Goal: Task Accomplishment & Management: Use online tool/utility

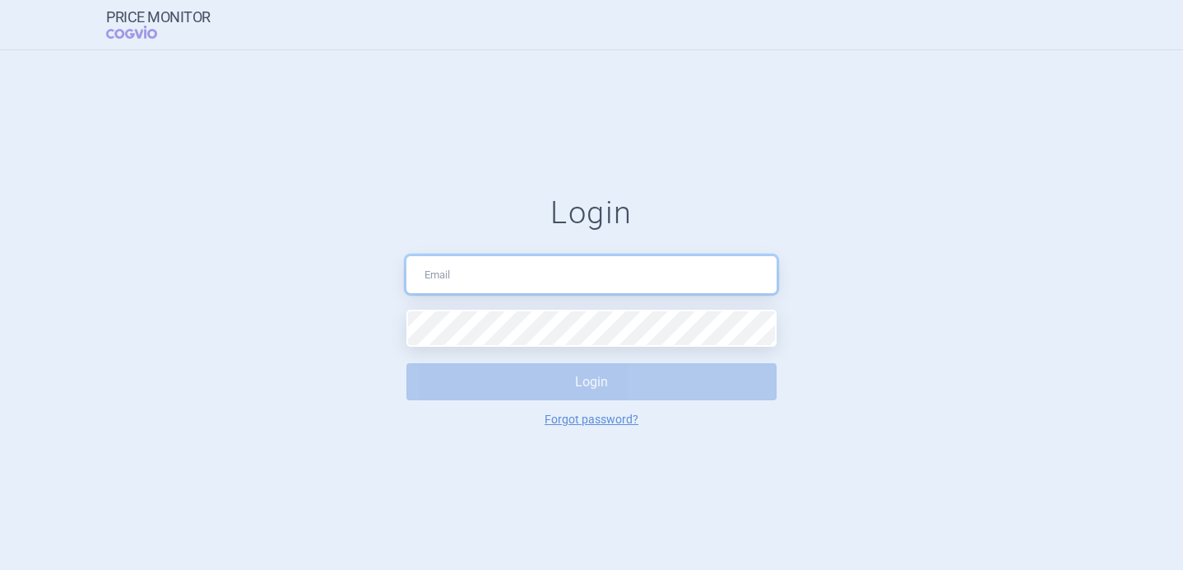
type input "[DOMAIN_NAME][EMAIL_ADDRESS][DOMAIN_NAME]"
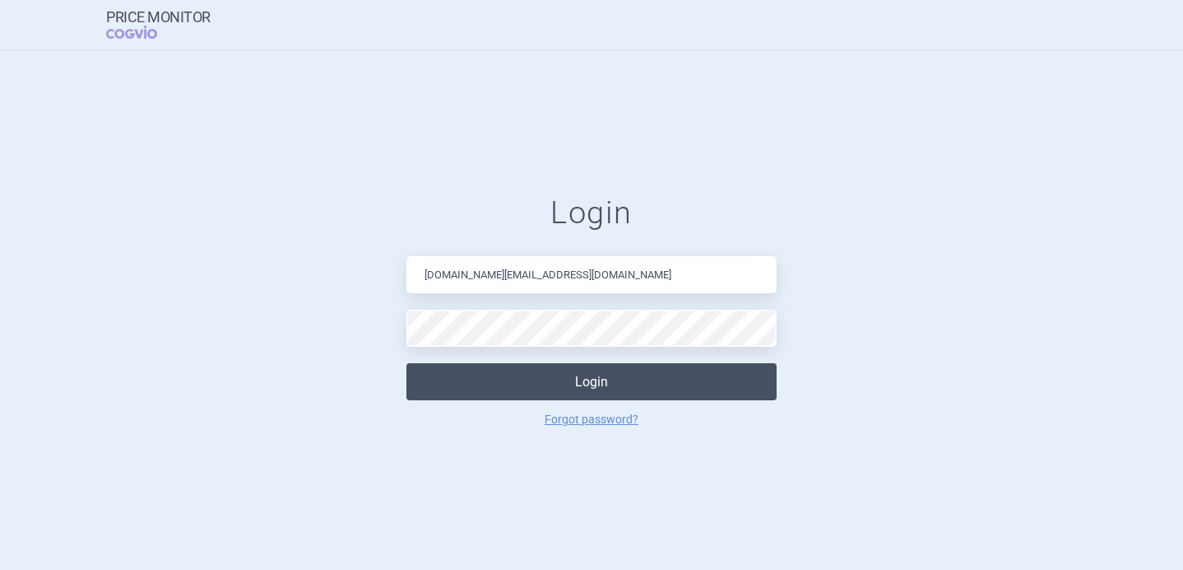
click at [560, 368] on button "Login" at bounding box center [592, 381] width 370 height 37
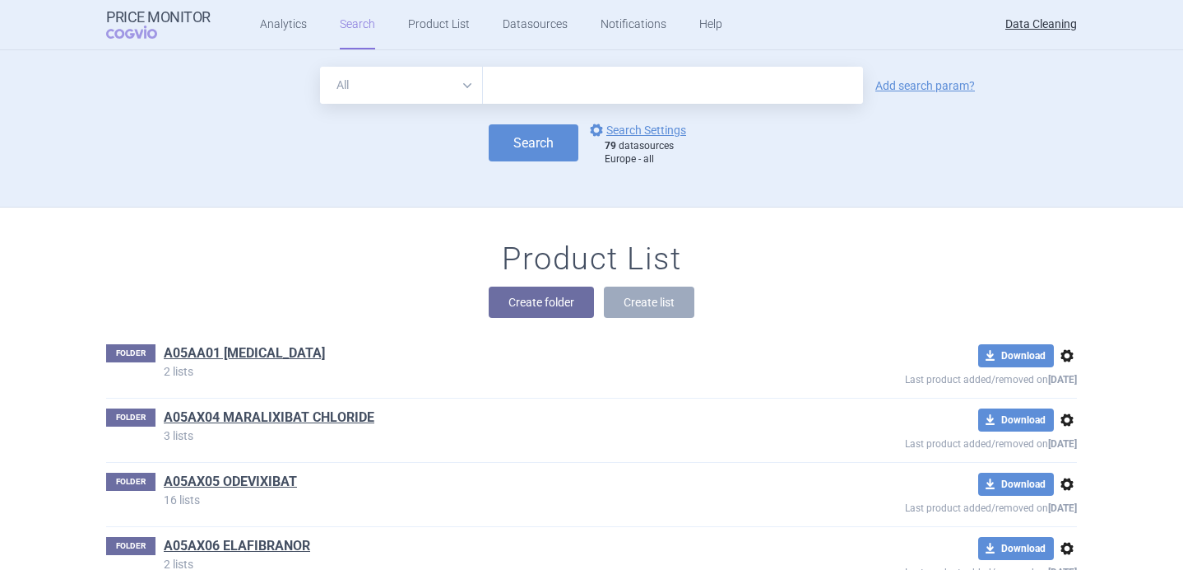
click at [475, 86] on select "All Brand Name ATC Company Active Substance Country Newer than" at bounding box center [401, 85] width 163 height 37
select select "brandName"
click at [555, 103] on input "text" at bounding box center [673, 85] width 380 height 37
paste input "Natpar"
type input "Natpar"
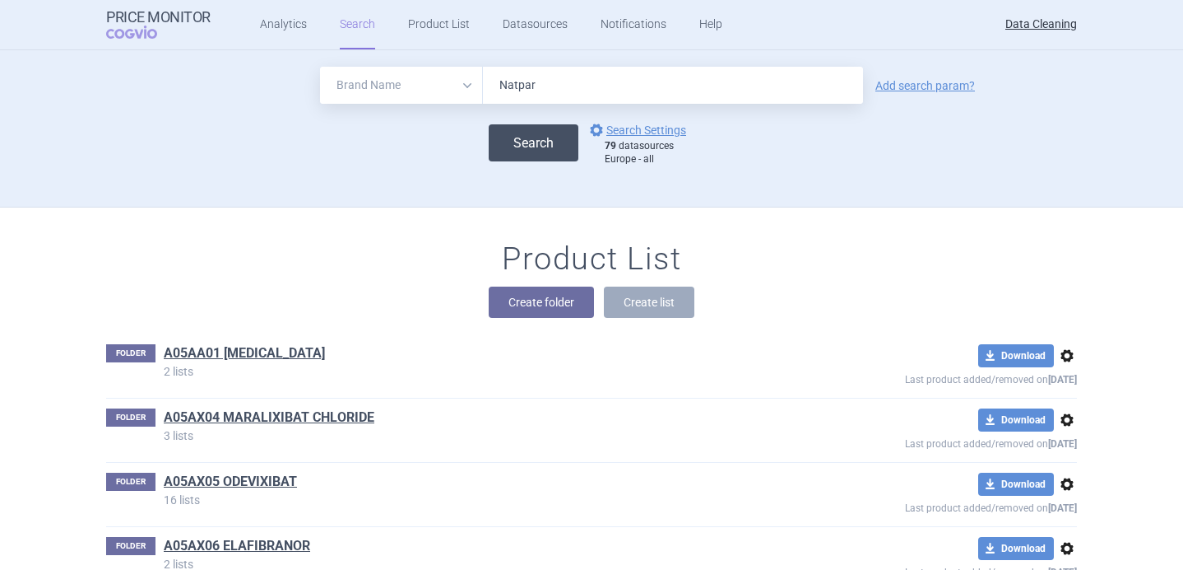
click at [532, 147] on button "Search" at bounding box center [534, 142] width 90 height 37
select select "brandName"
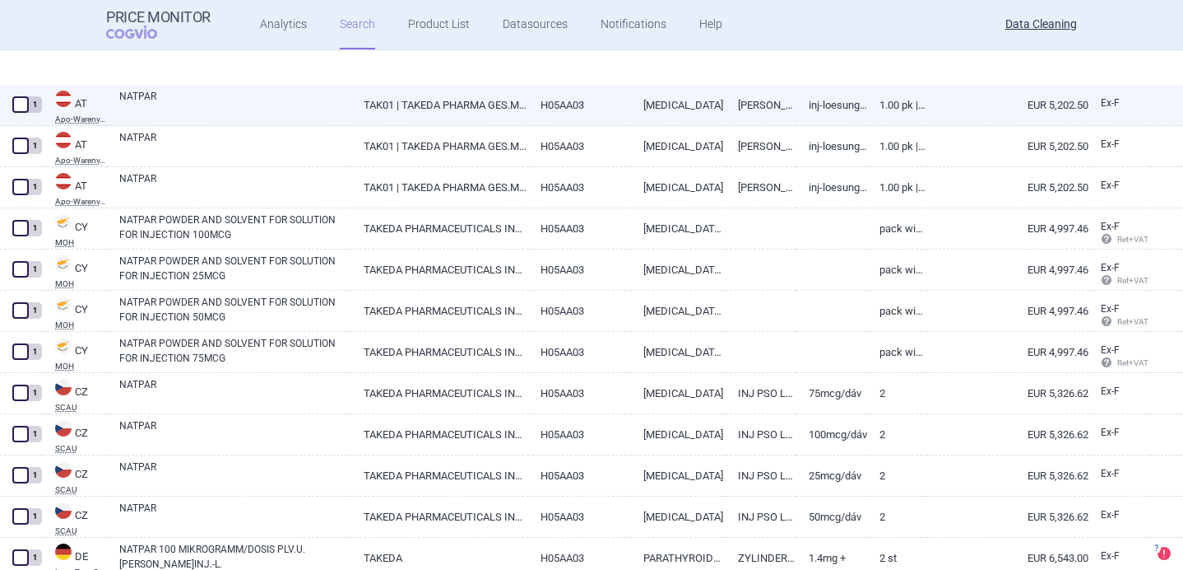
select select "brandName"
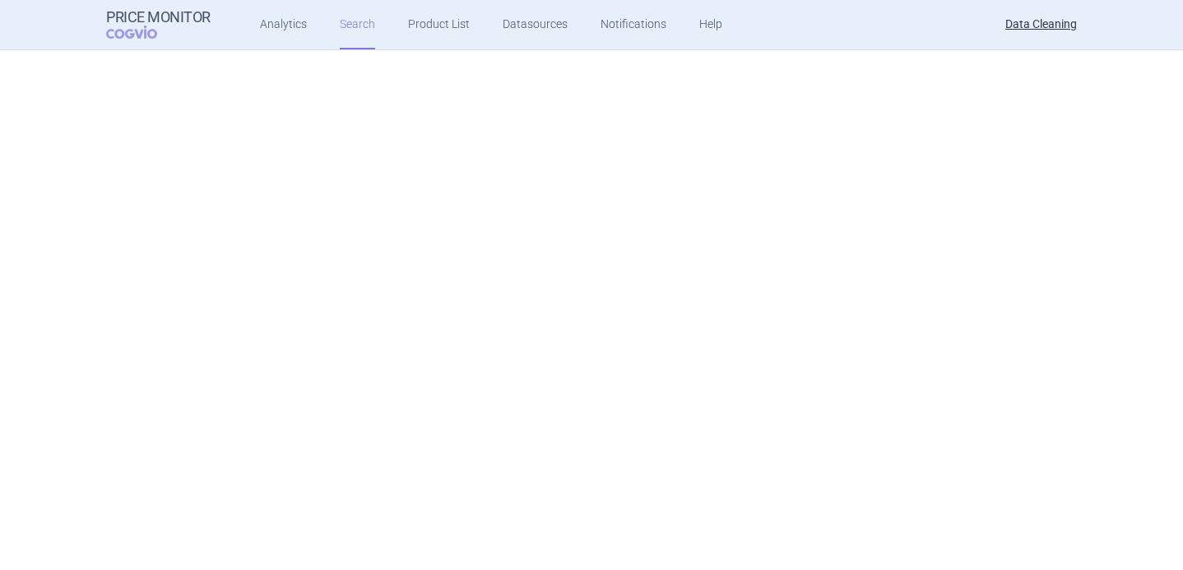
scroll to position [291, 0]
select select "brandName"
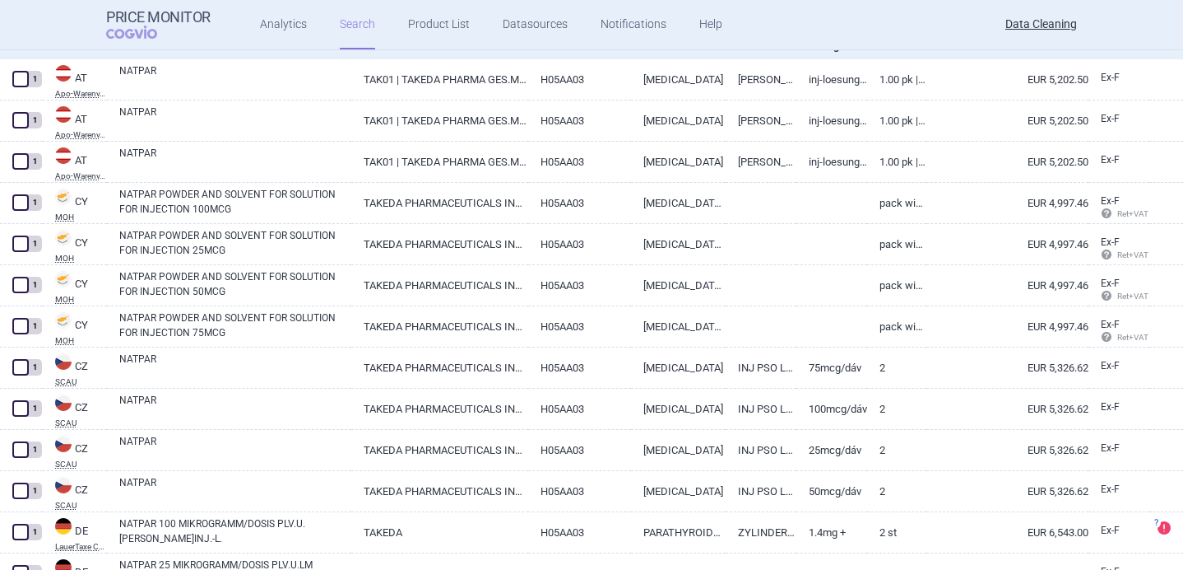
scroll to position [0, 0]
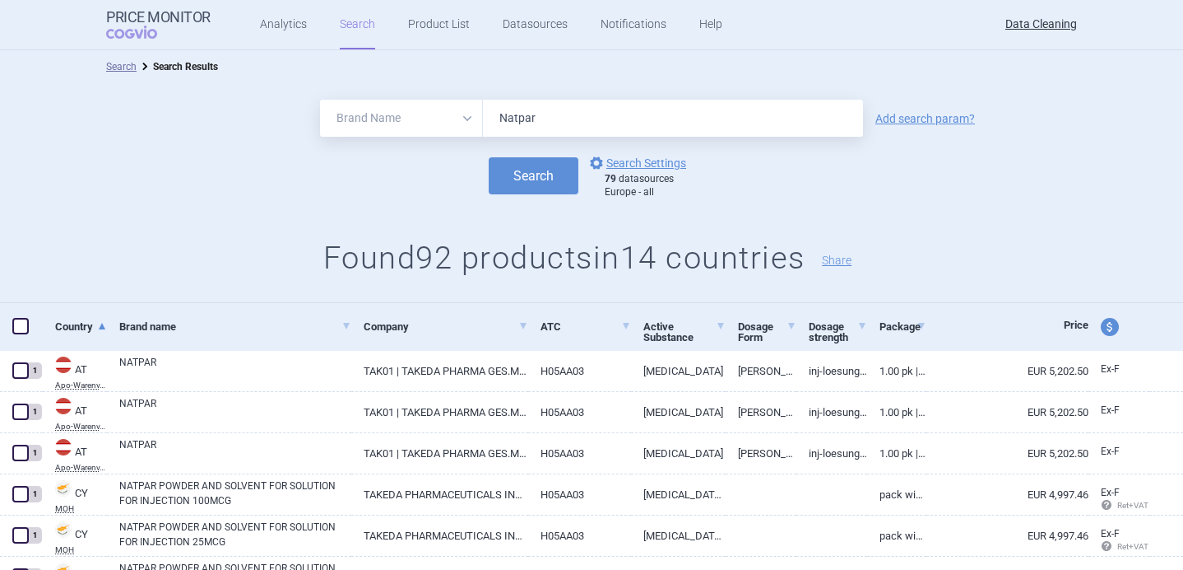
click at [570, 115] on input "Natpar" at bounding box center [673, 118] width 380 height 37
paste input "Roteas"
type input "Roteas"
click at [551, 174] on button "Search" at bounding box center [534, 175] width 90 height 37
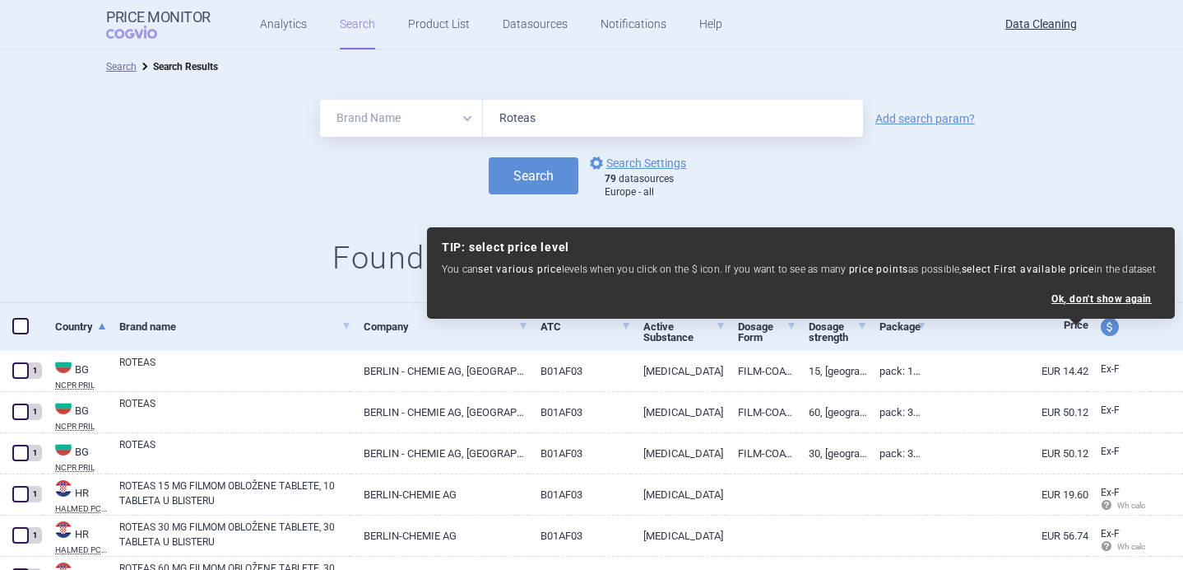
click at [300, 184] on div "Search options Search Settings 79 datasources Europe - all" at bounding box center [591, 175] width 1183 height 45
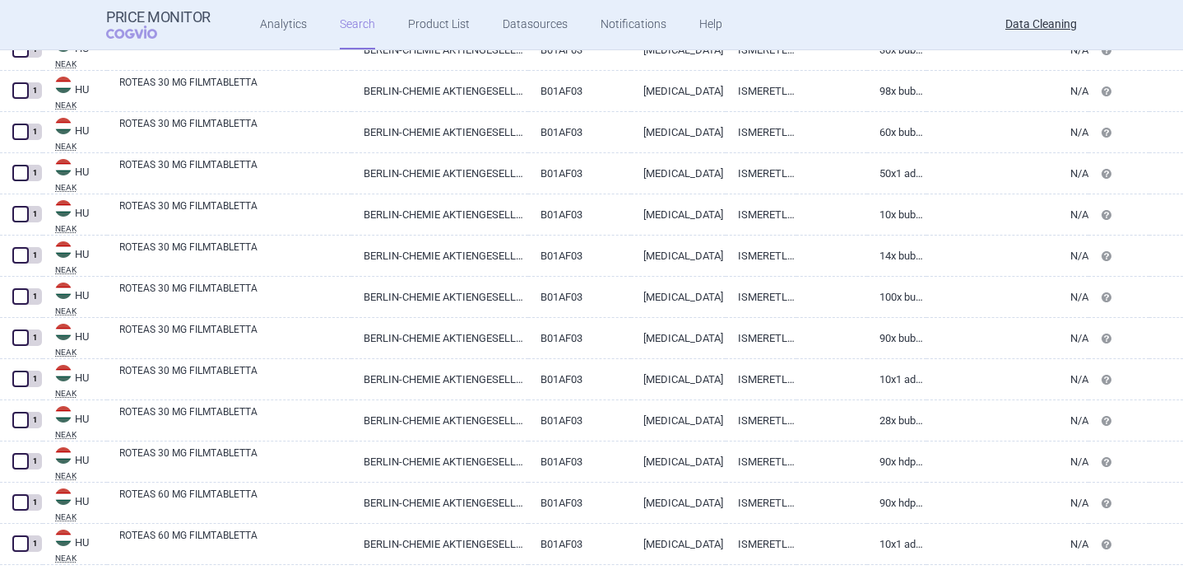
scroll to position [300, 0]
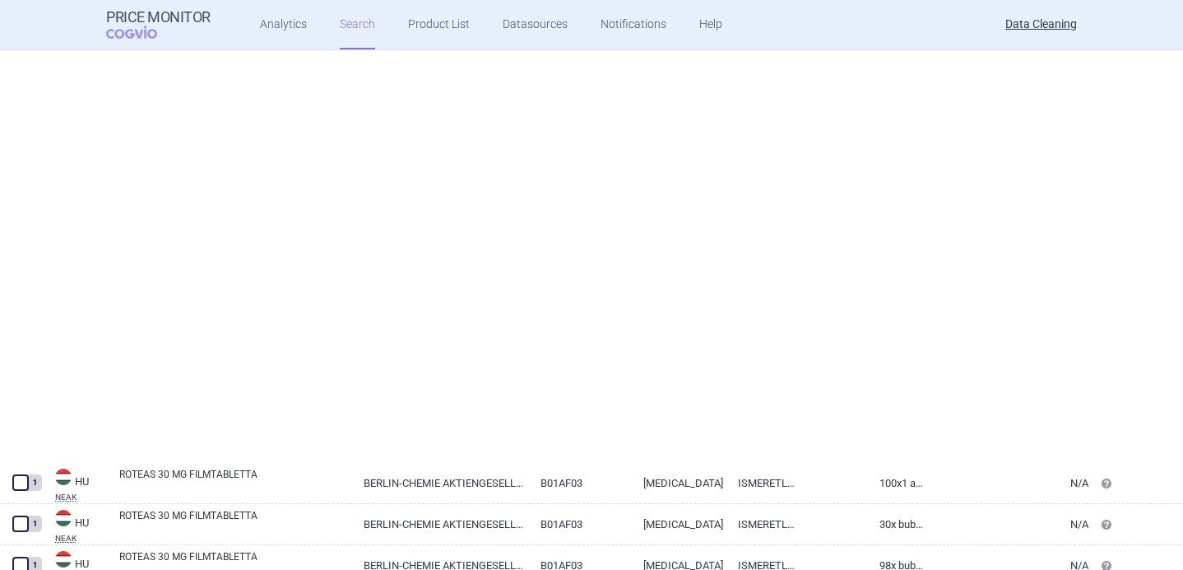
select select "brandName"
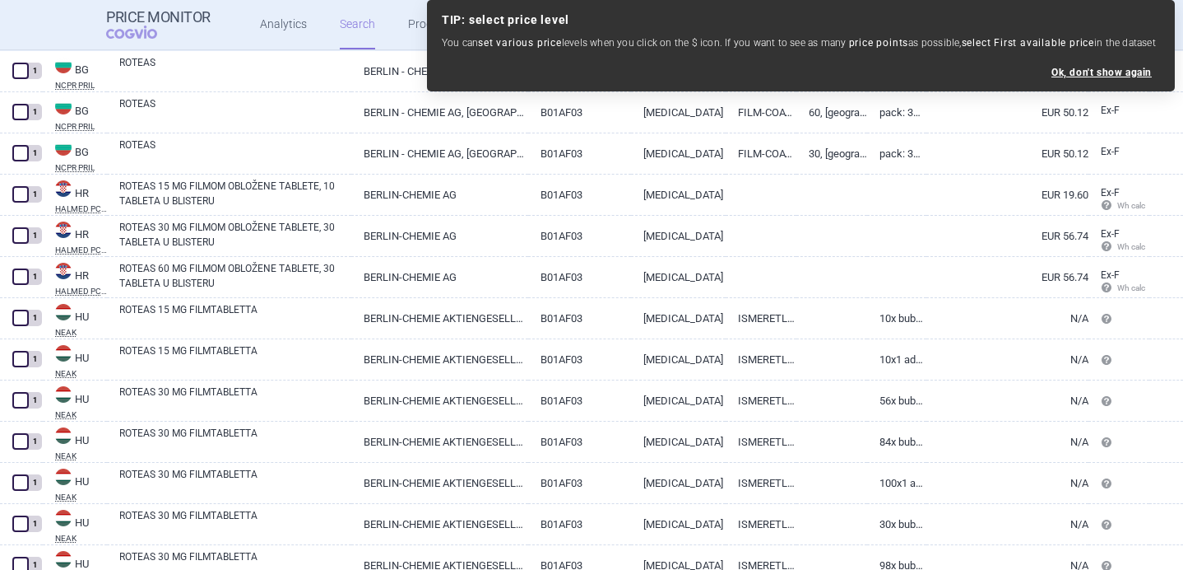
scroll to position [0, 0]
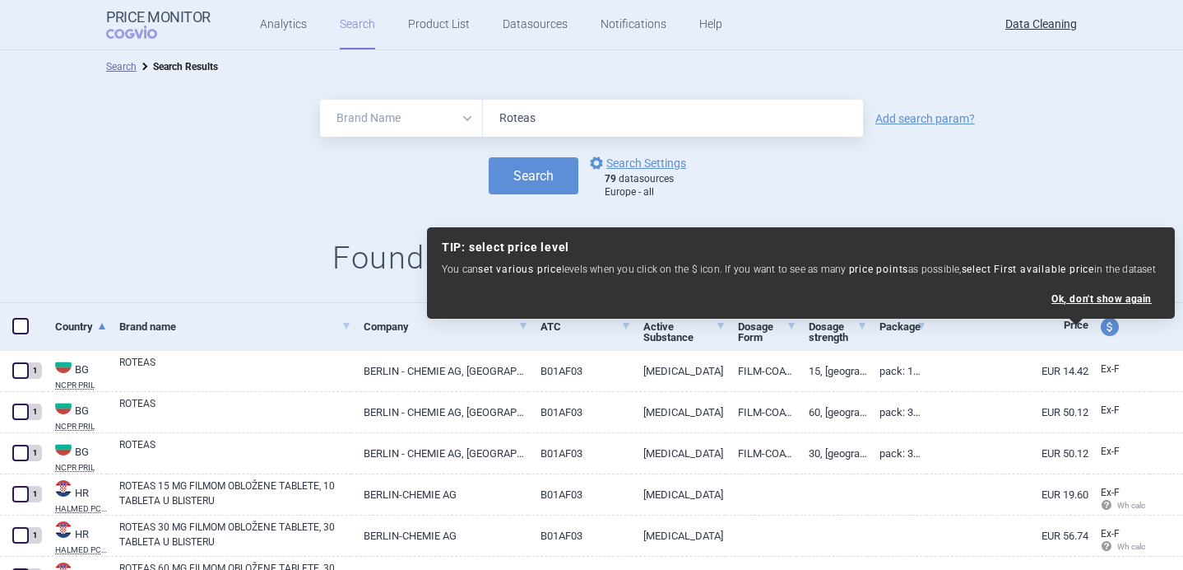
click at [218, 275] on h1 "Found 87 products in 8 countries Share" at bounding box center [591, 258] width 1183 height 38
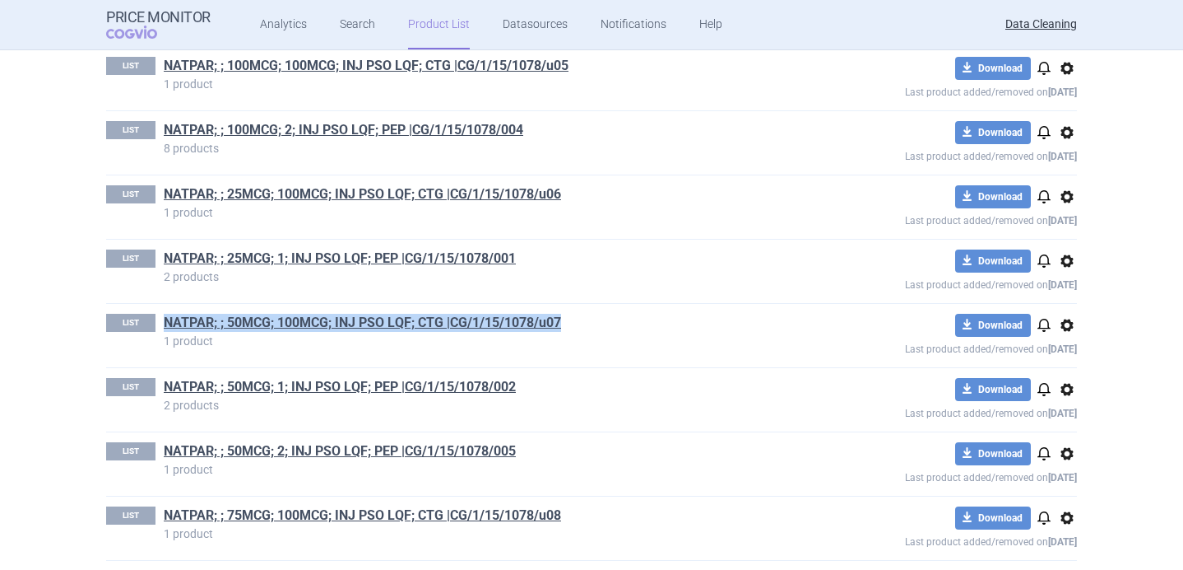
scroll to position [843, 0]
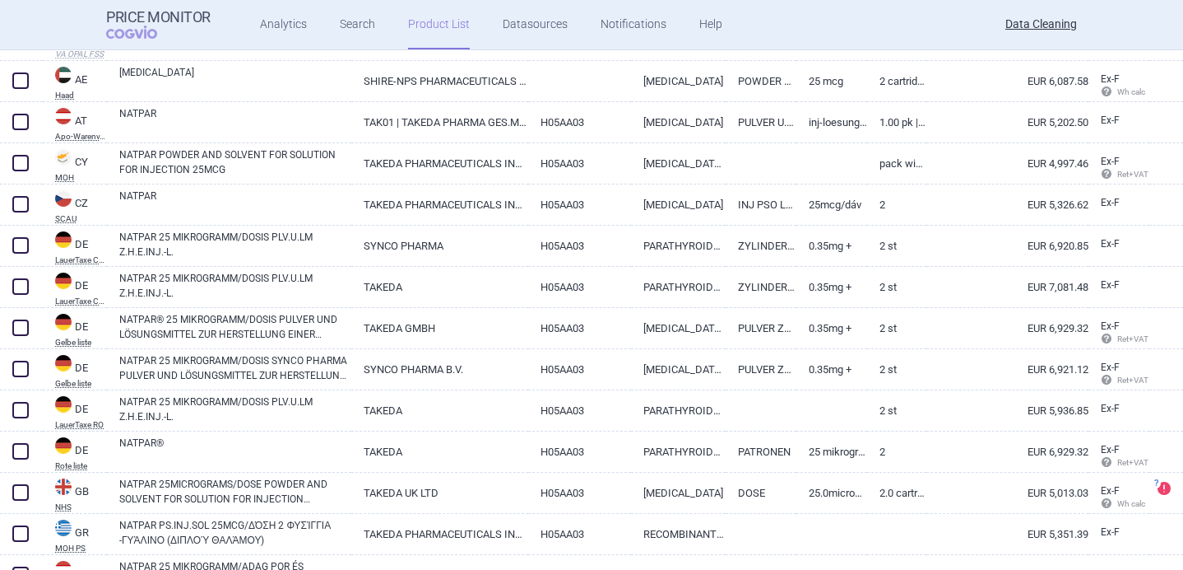
scroll to position [825, 0]
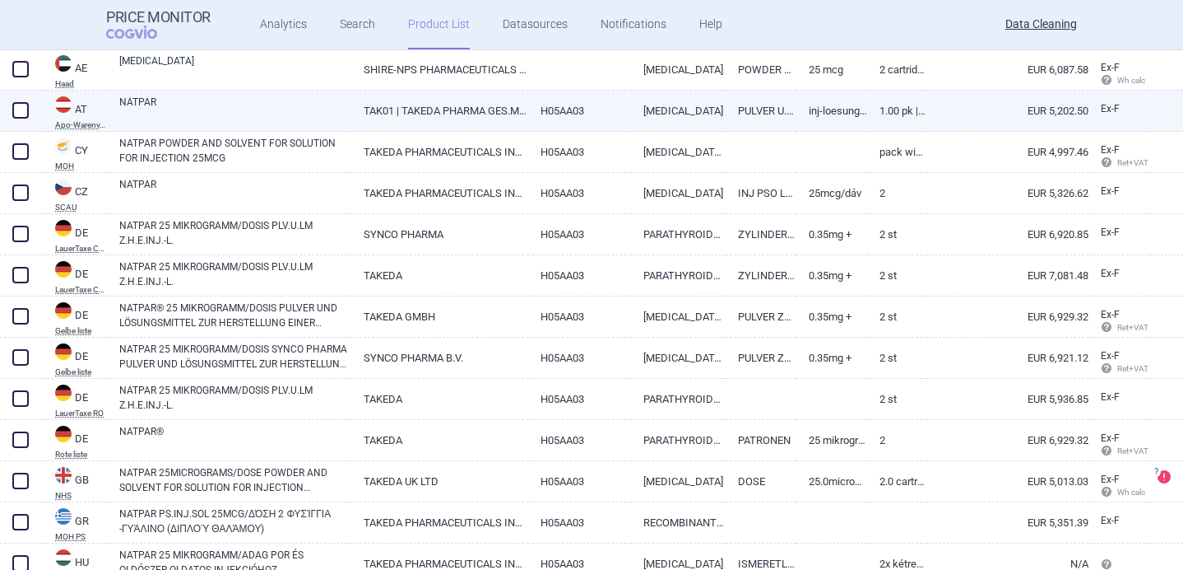
click at [495, 104] on link "TAK01 | TAKEDA PHARMA GES.M.B.H." at bounding box center [440, 111] width 178 height 40
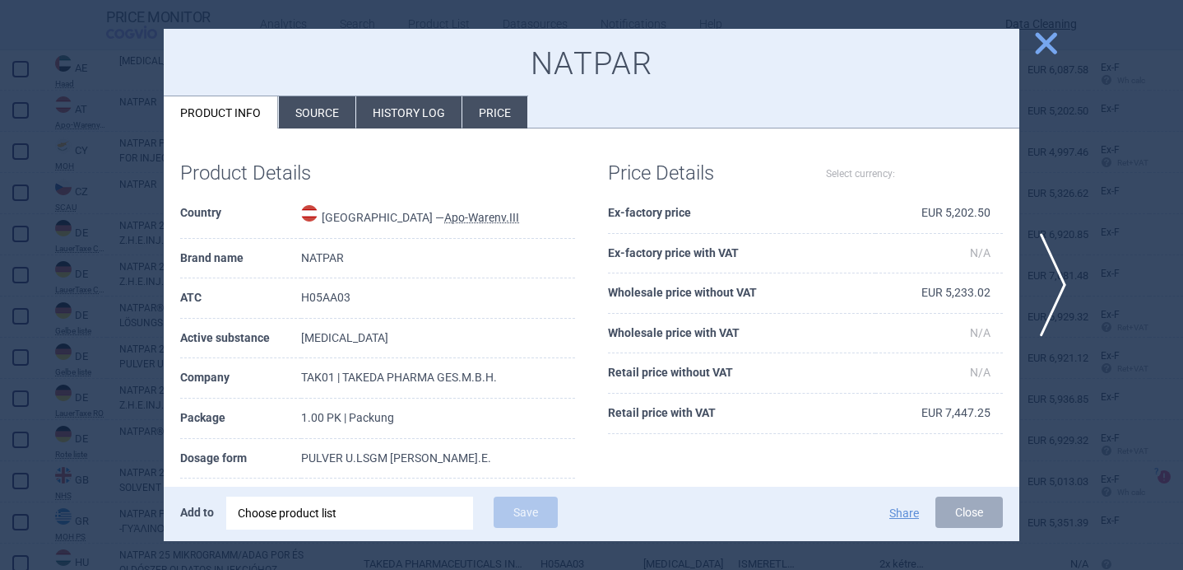
select select "EUR"
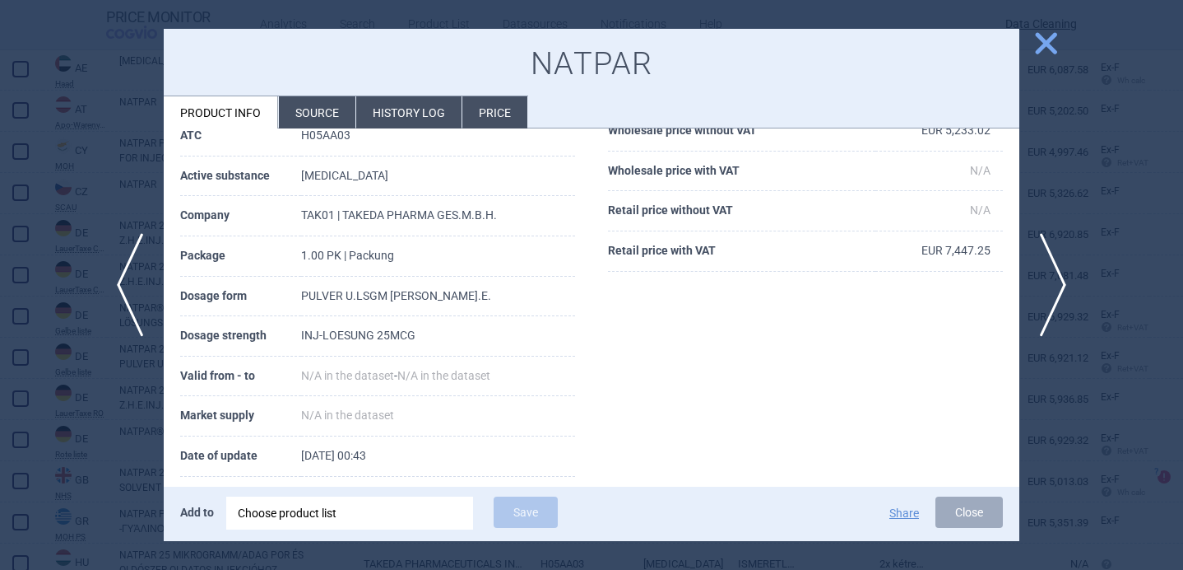
scroll to position [164, 0]
click at [43, 506] on div at bounding box center [591, 285] width 1183 height 570
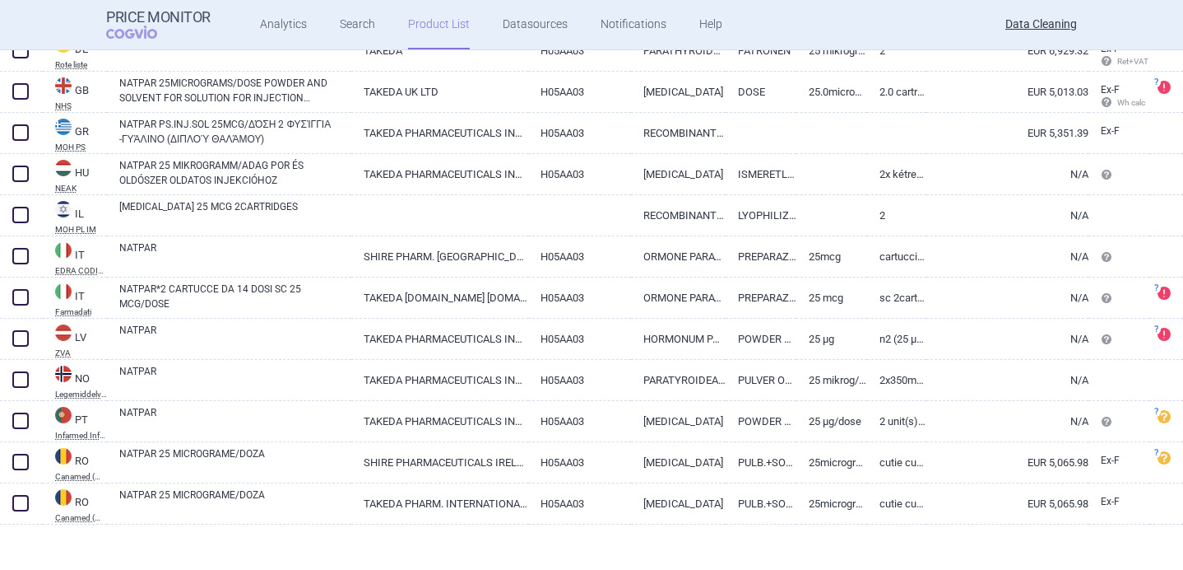
scroll to position [1223, 0]
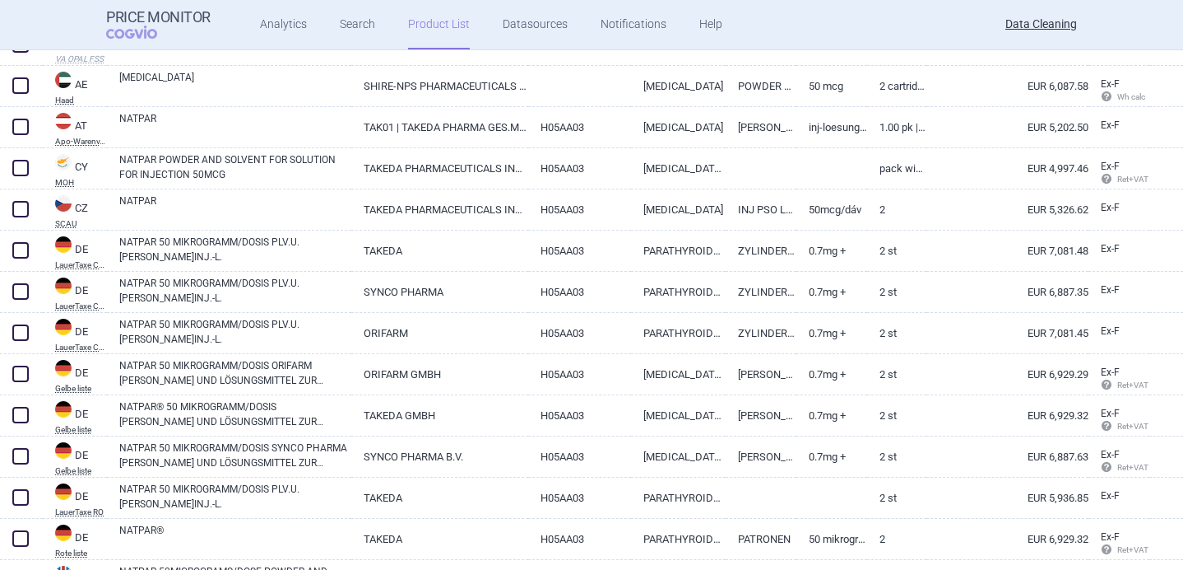
scroll to position [570, 0]
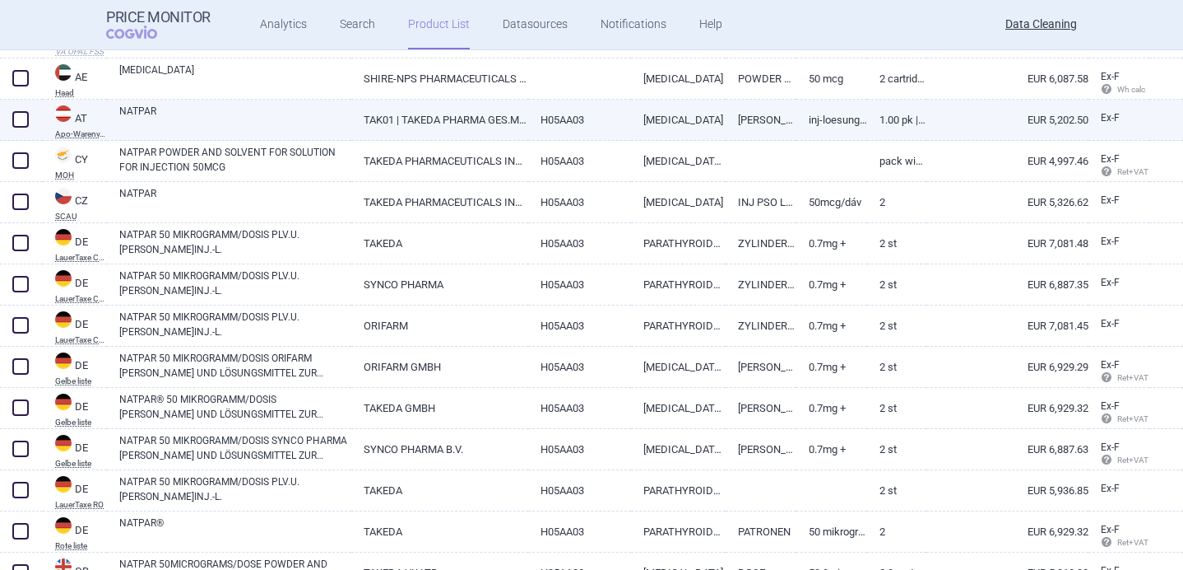
click at [460, 123] on link "TAK01 | TAKEDA PHARMA GES.M.B.H." at bounding box center [440, 120] width 178 height 40
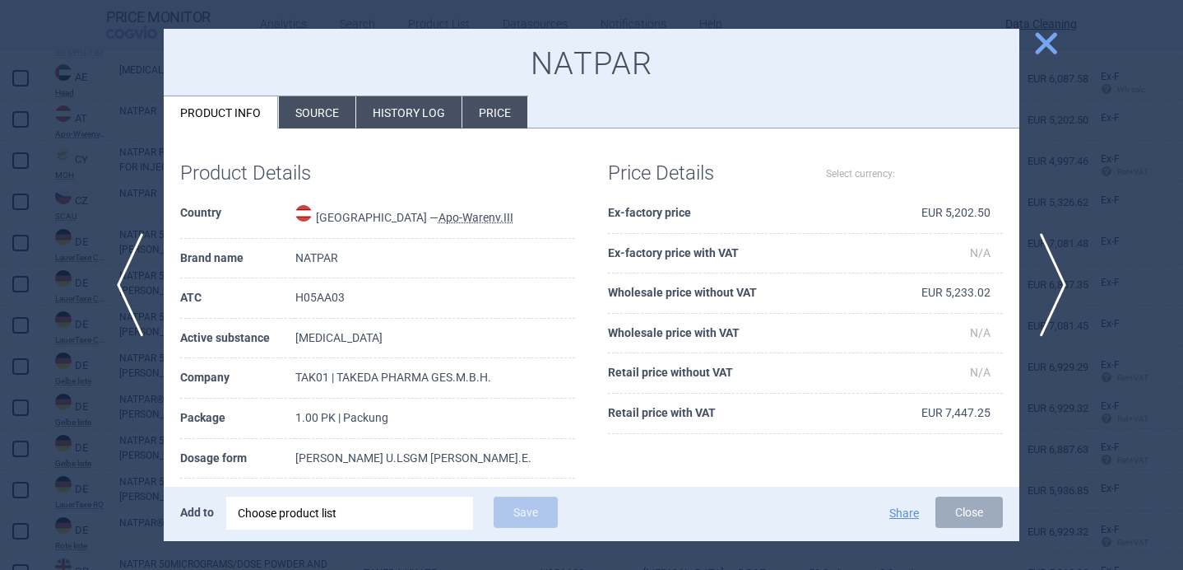
select select "EUR"
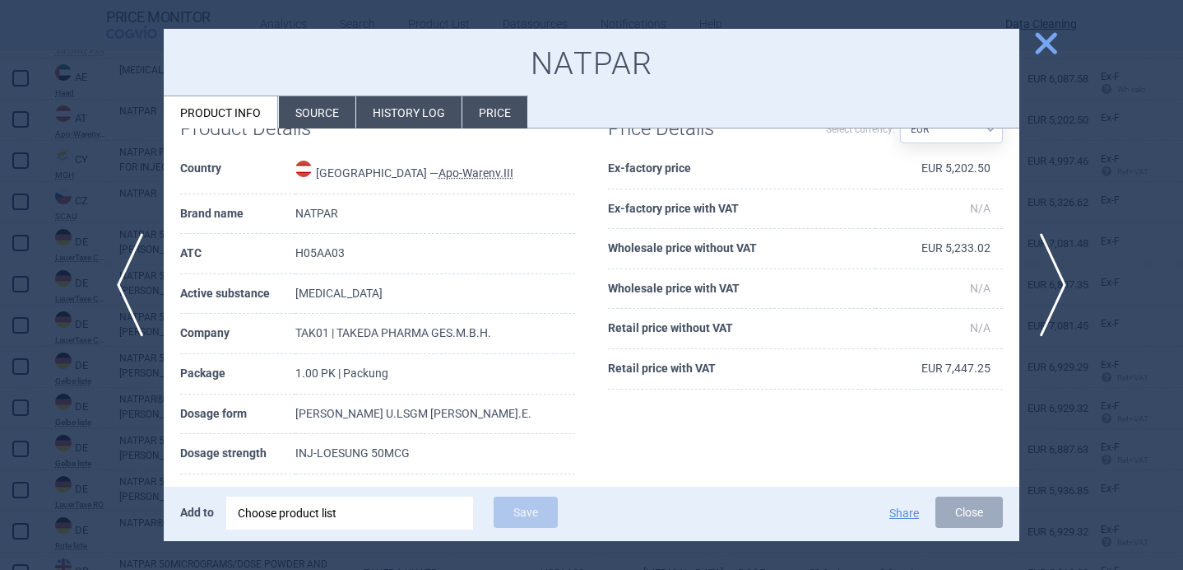
click at [85, 456] on div at bounding box center [591, 285] width 1183 height 570
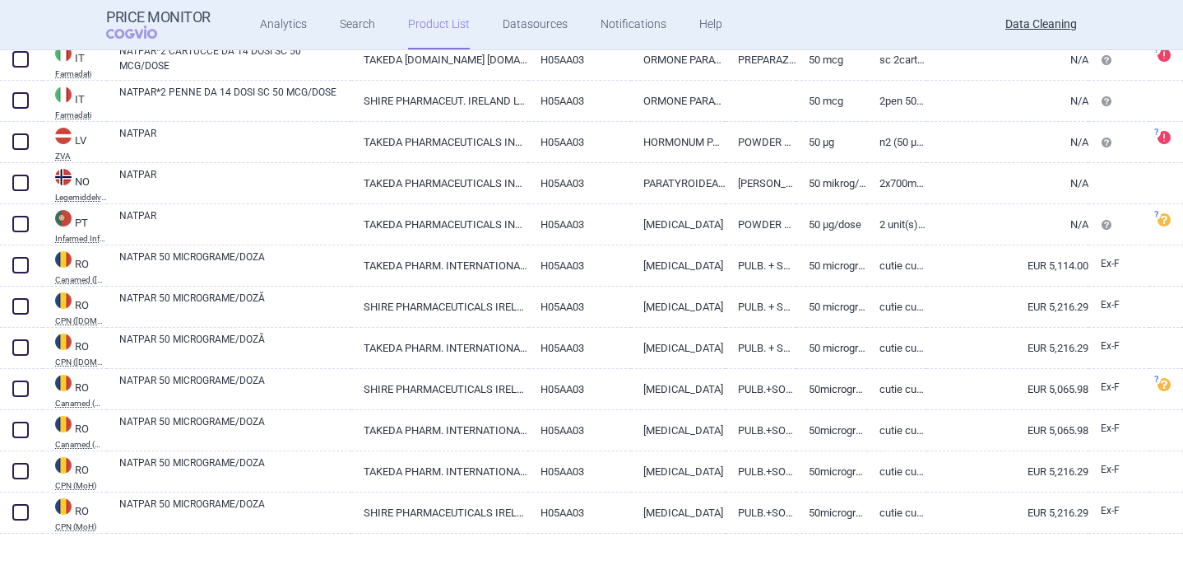
scroll to position [1305, 0]
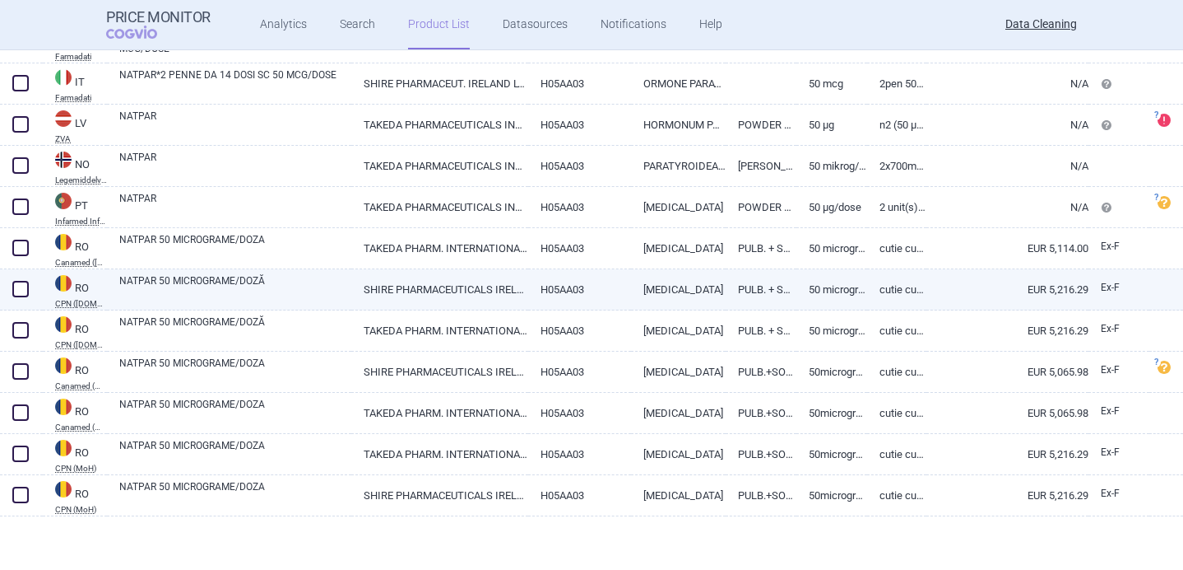
click at [296, 299] on link "NATPAR 50 MICROGRAME/DOZĂ" at bounding box center [235, 288] width 232 height 30
select select "EUR"
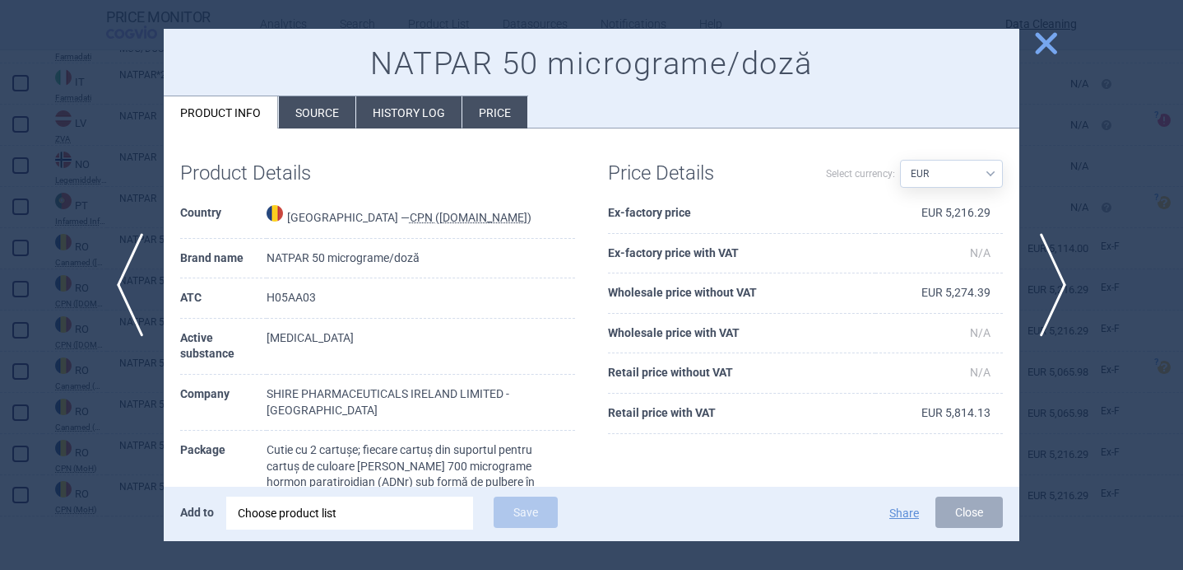
scroll to position [68, 0]
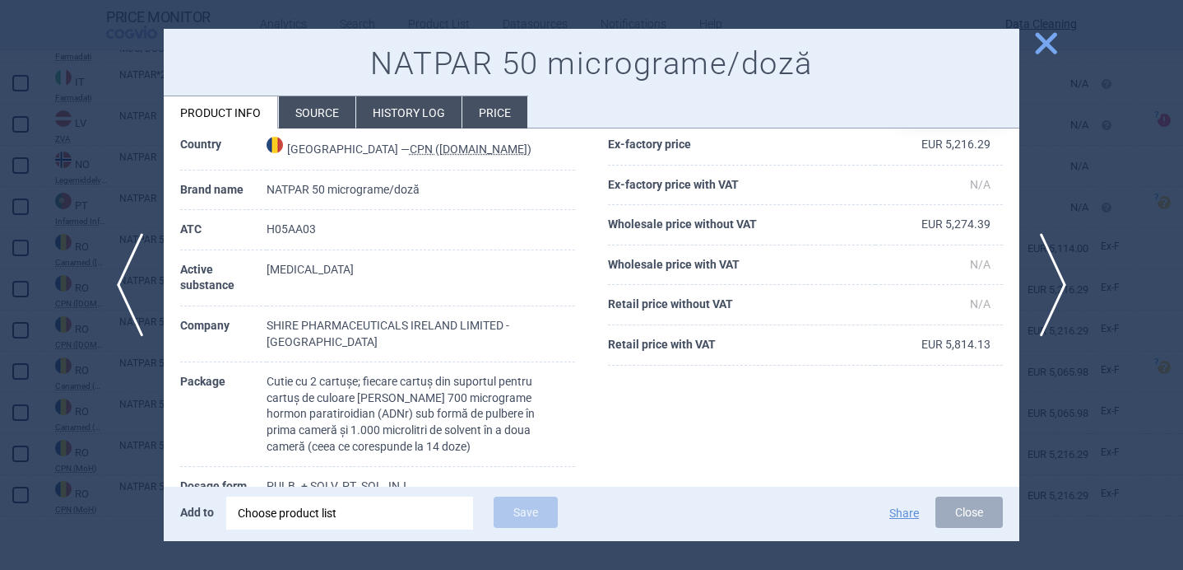
click at [95, 498] on div at bounding box center [591, 285] width 1183 height 570
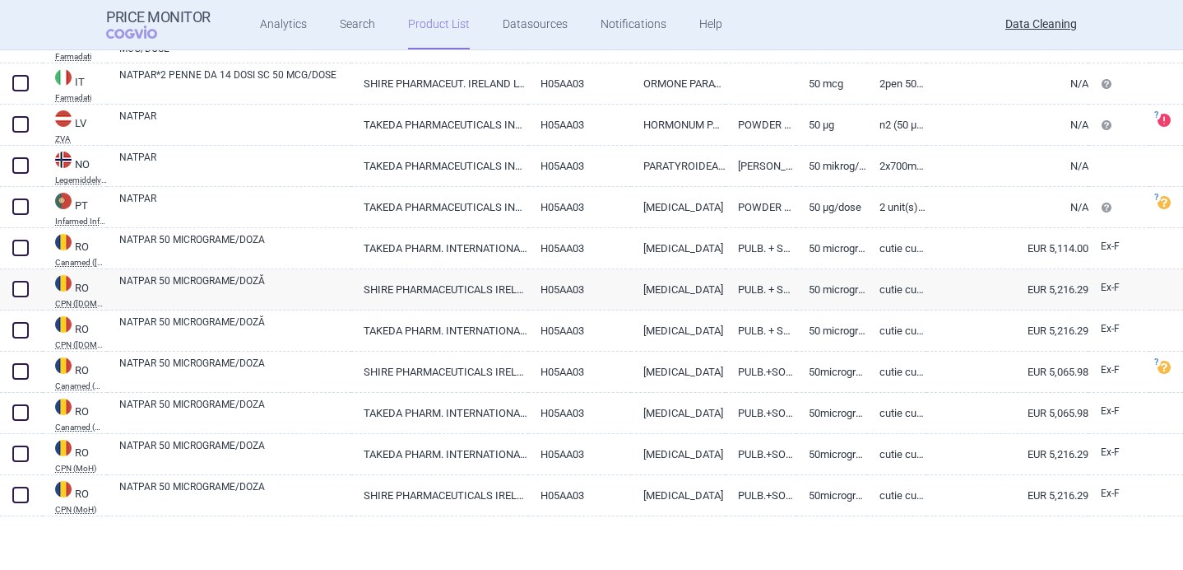
click at [95, 498] on link "RO CPN (MoH)" at bounding box center [75, 496] width 64 height 35
select select "EUR"
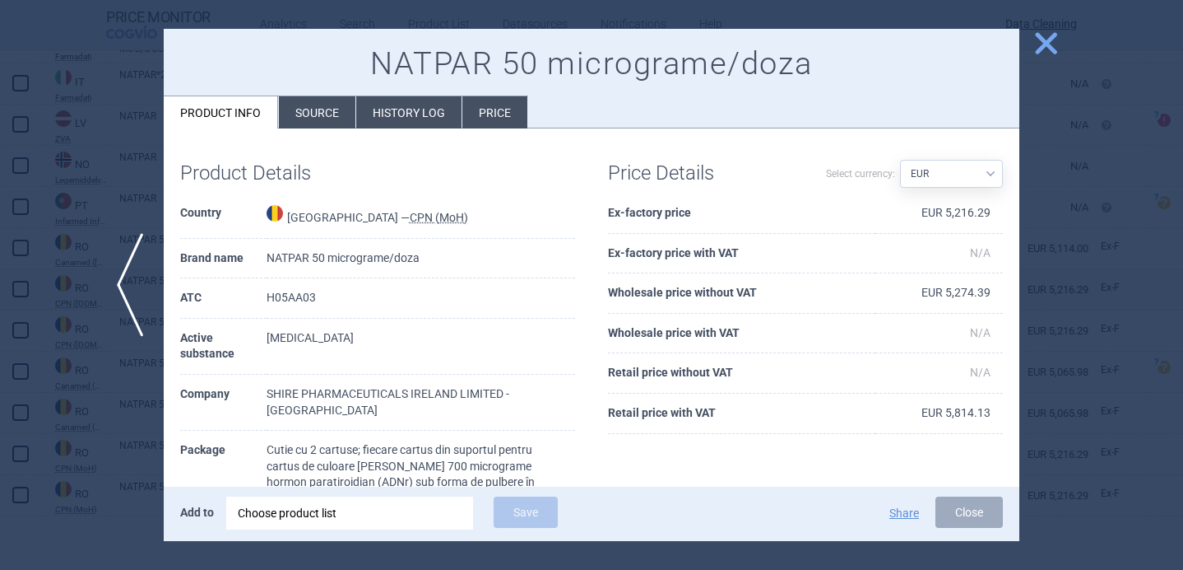
click at [71, 460] on div at bounding box center [591, 285] width 1183 height 570
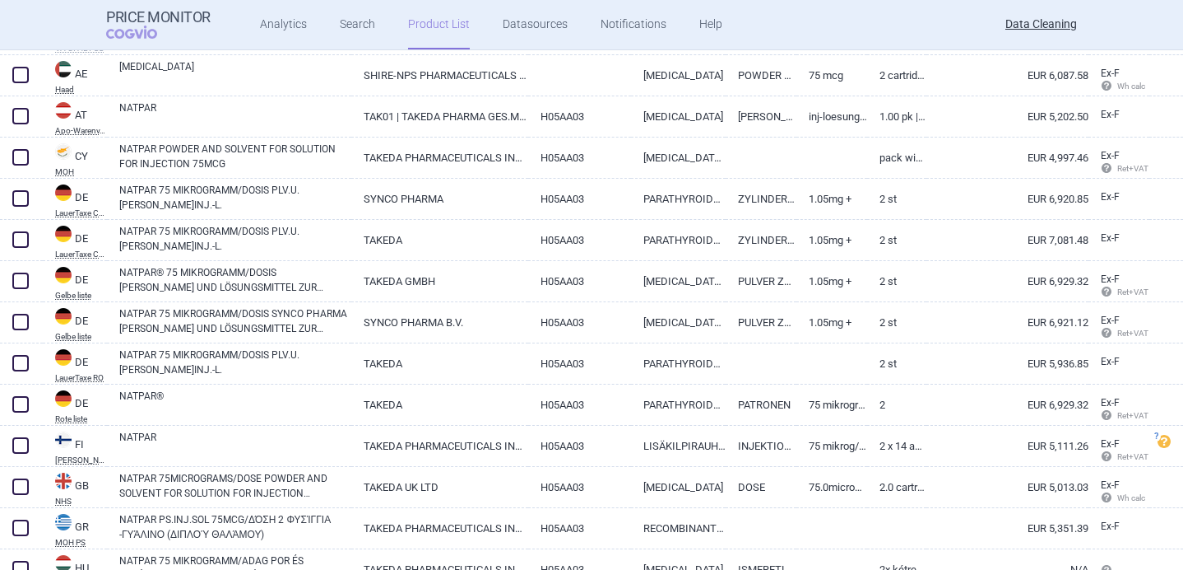
scroll to position [701, 0]
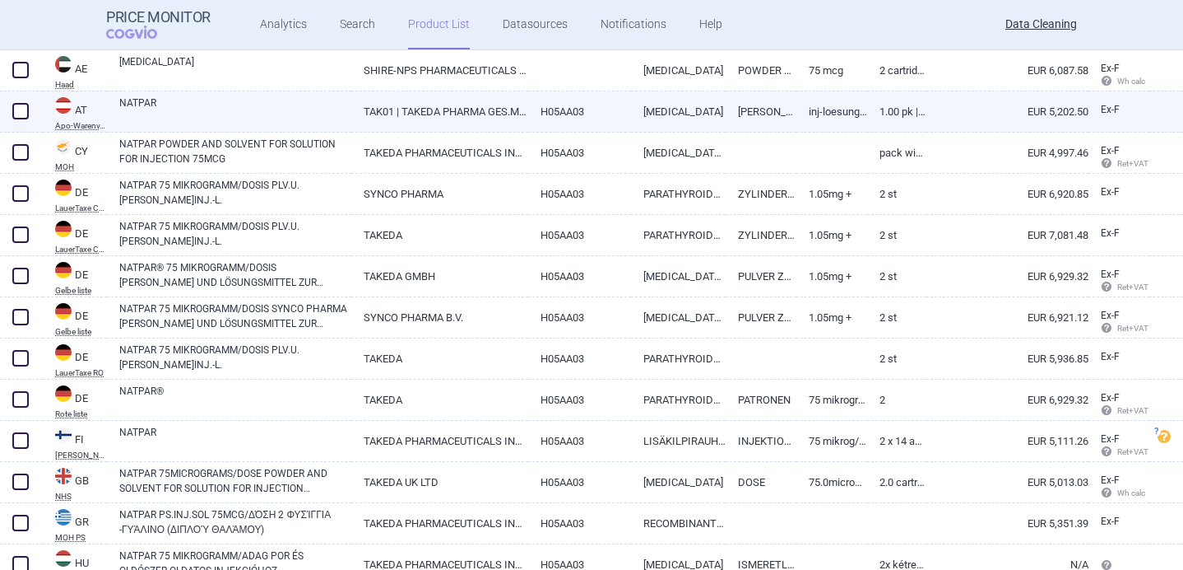
click at [426, 109] on link "TAK01 | TAKEDA PHARMA GES.M.B.H." at bounding box center [440, 111] width 178 height 40
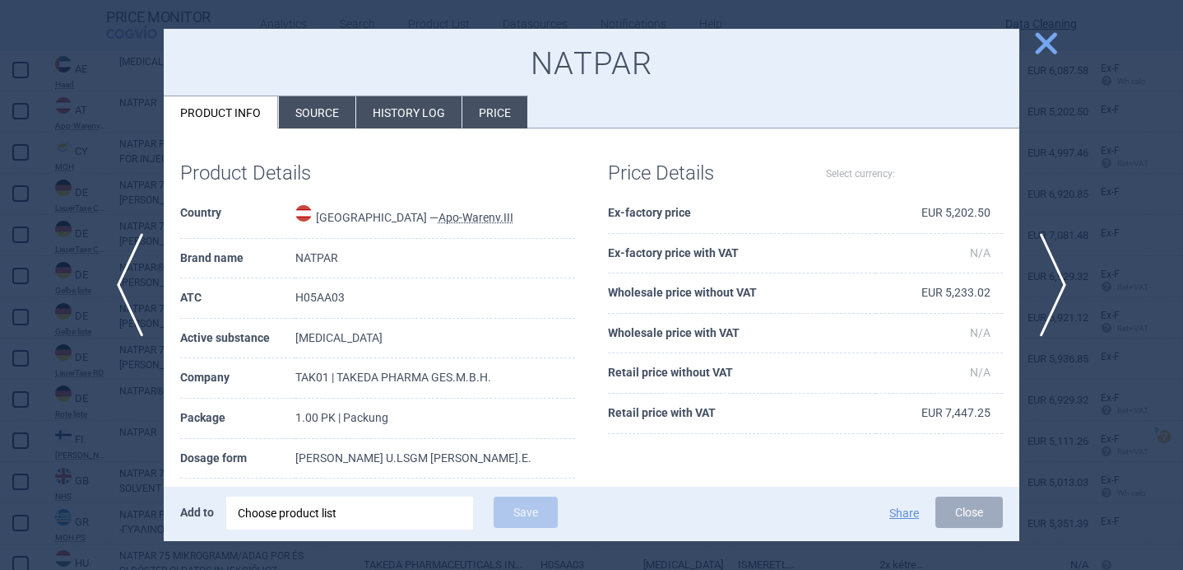
select select "EUR"
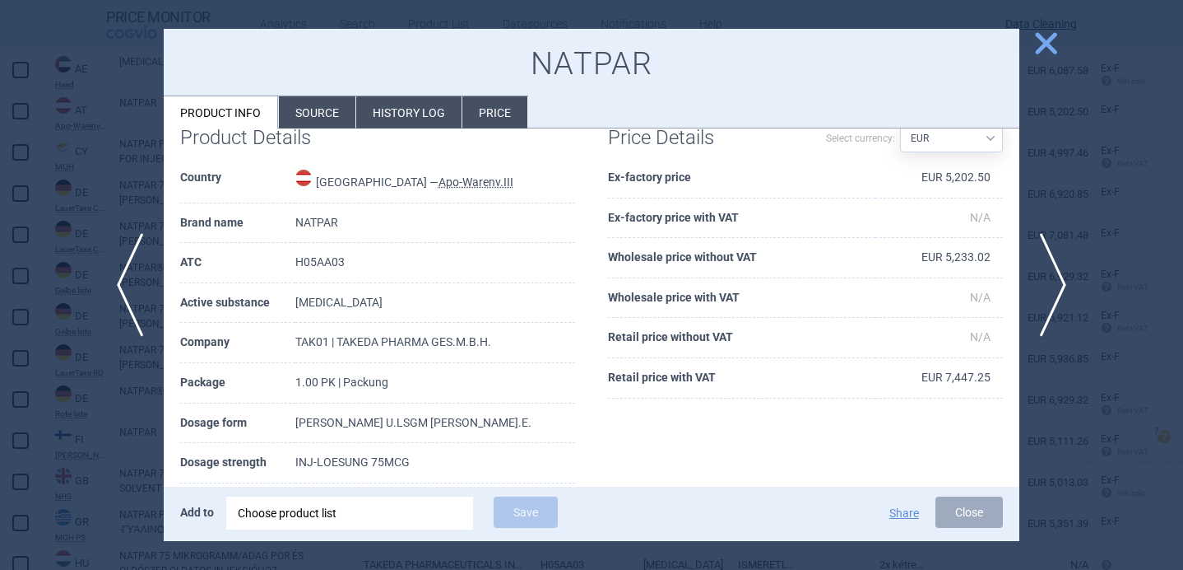
scroll to position [63, 0]
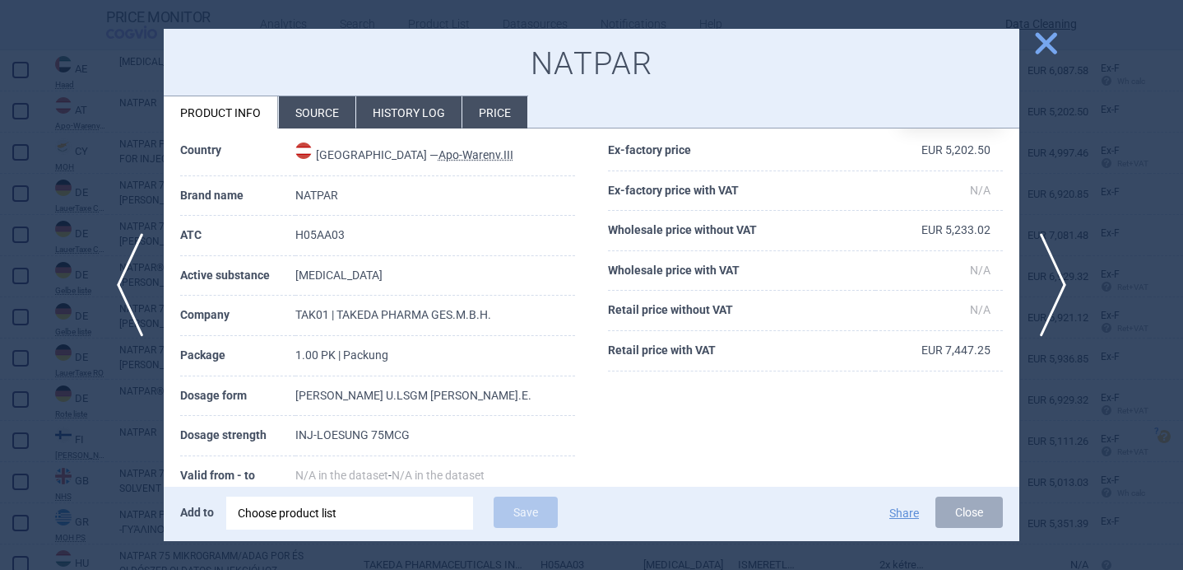
click at [122, 429] on div at bounding box center [591, 285] width 1183 height 570
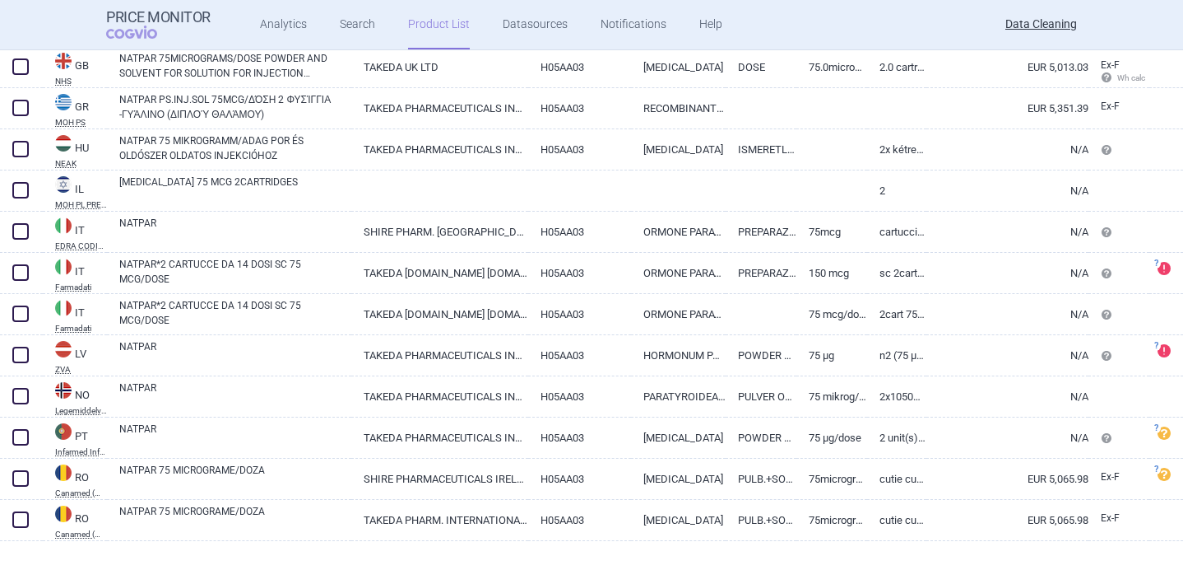
scroll to position [1141, 0]
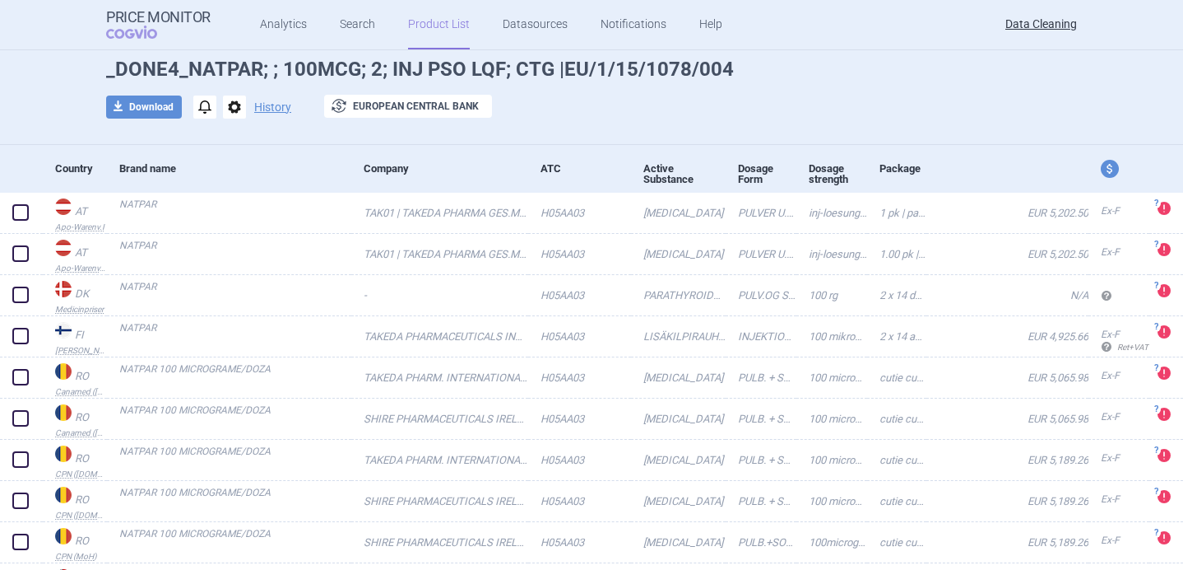
scroll to position [35, 0]
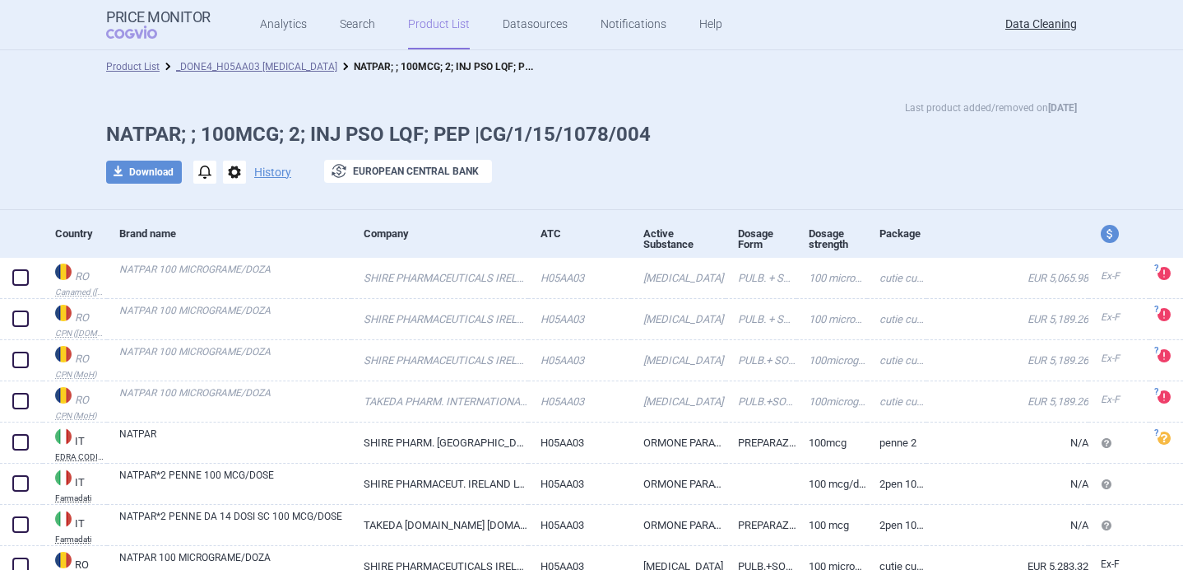
scroll to position [71, 0]
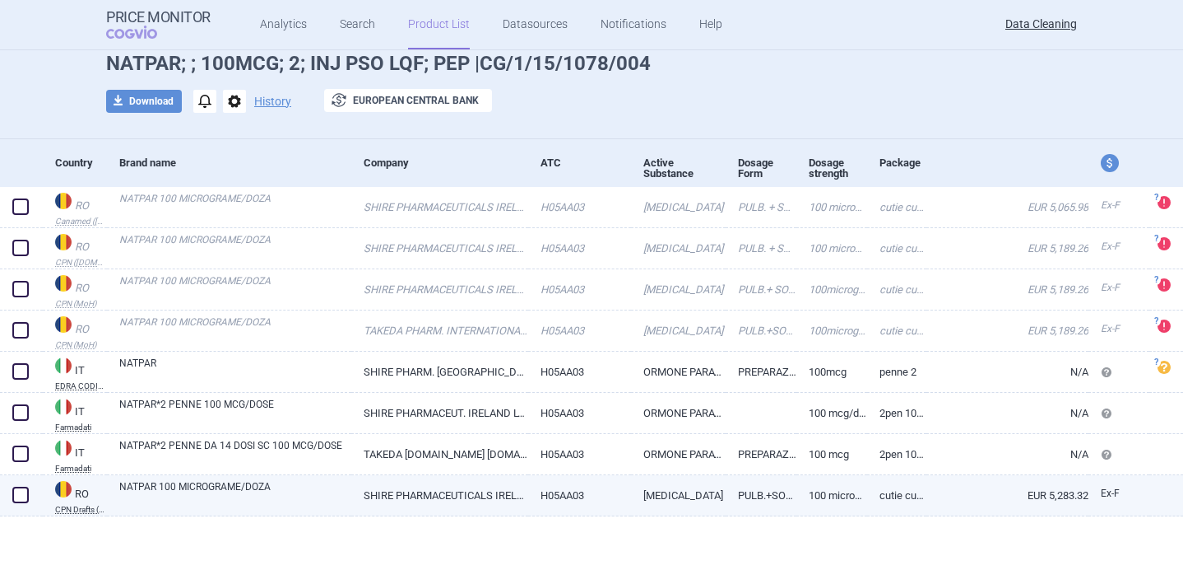
click at [256, 495] on link "NATPAR 100 MICROGRAME/DOZA" at bounding box center [235, 494] width 232 height 30
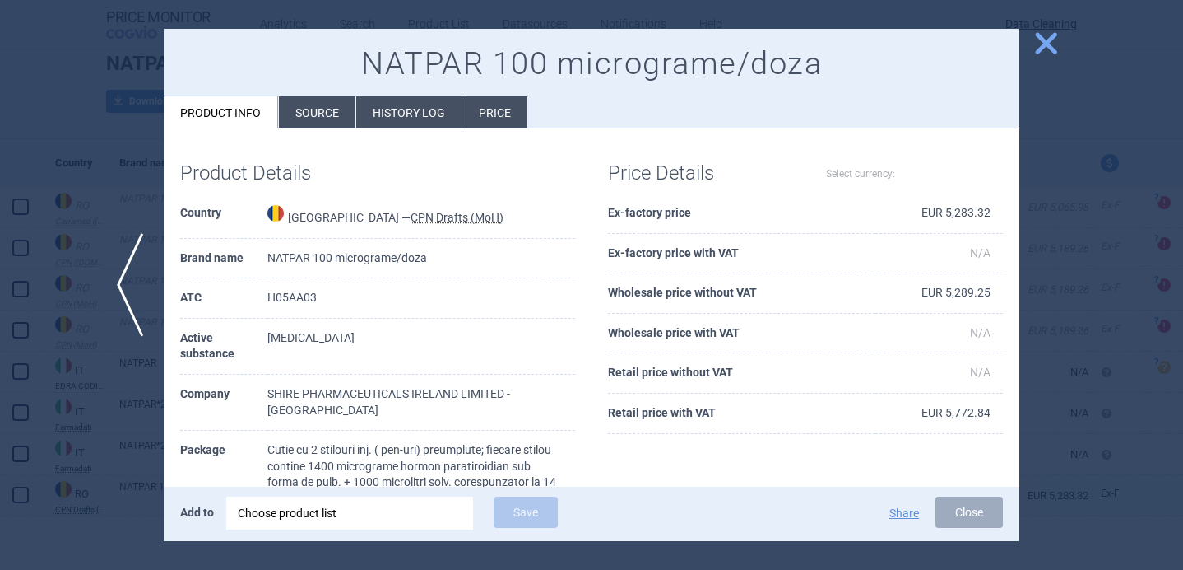
select select "EUR"
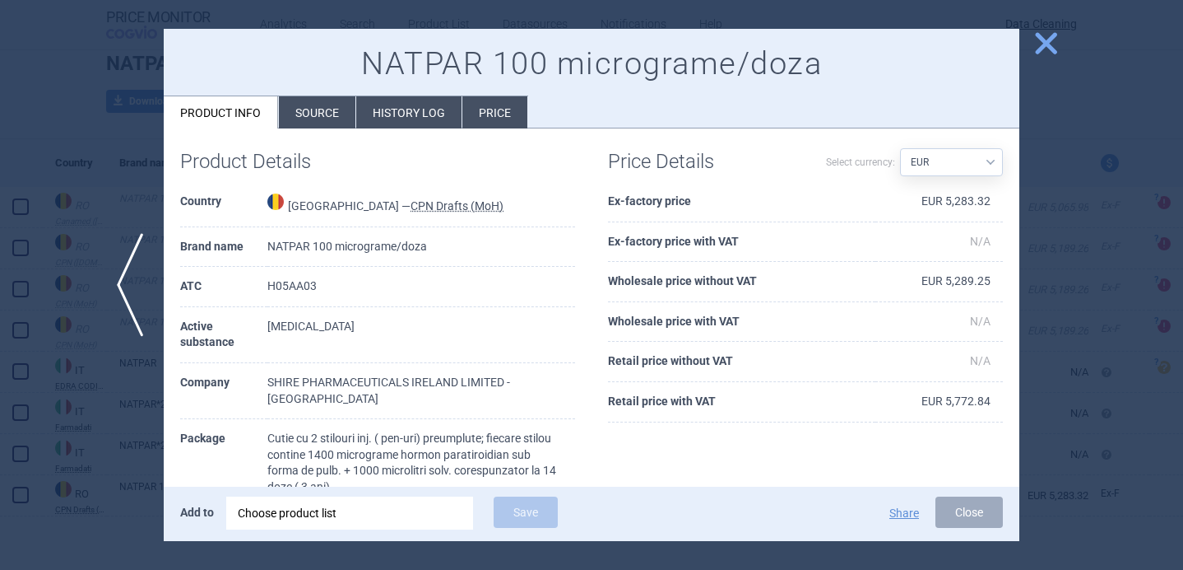
scroll to position [13, 0]
click at [149, 455] on div at bounding box center [591, 285] width 1183 height 570
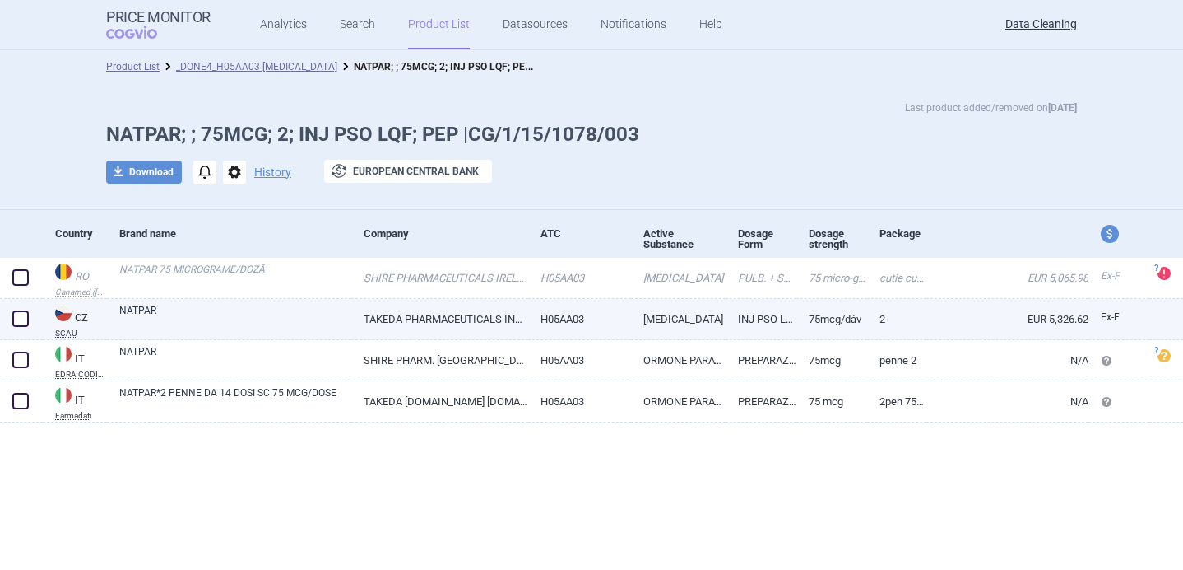
click at [308, 314] on link "NATPAR" at bounding box center [235, 318] width 232 height 30
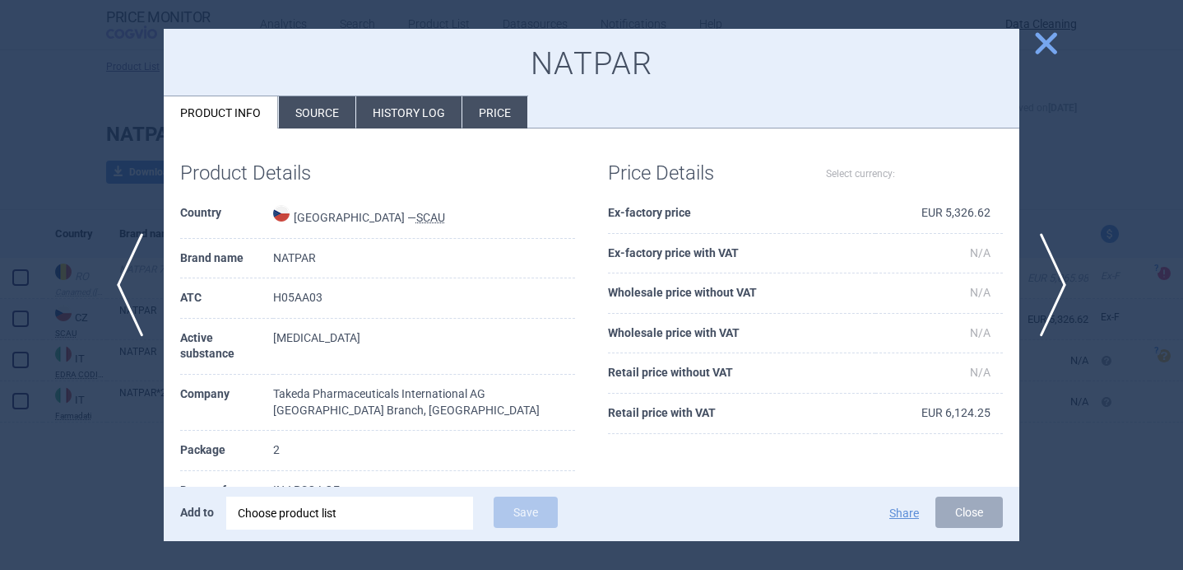
select select "EUR"
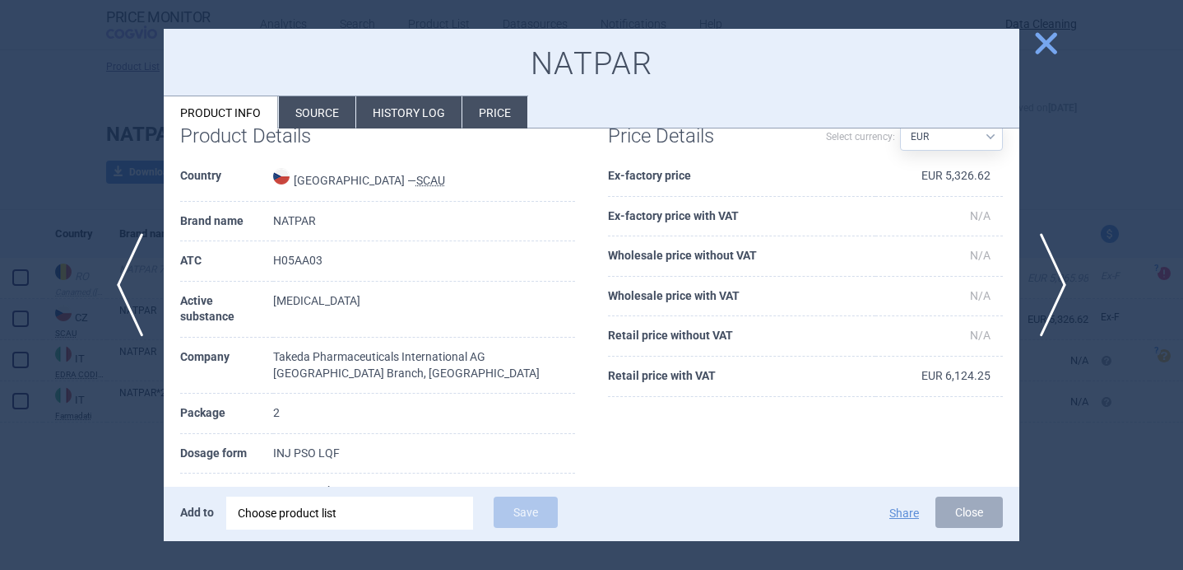
scroll to position [99, 0]
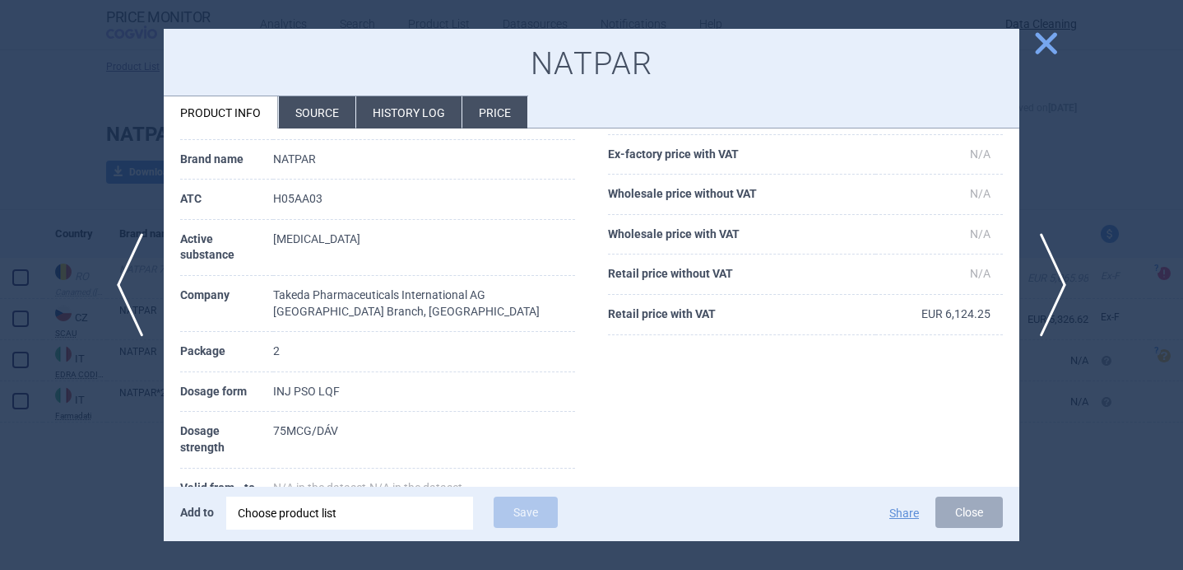
click at [305, 116] on li "Source" at bounding box center [317, 112] width 77 height 32
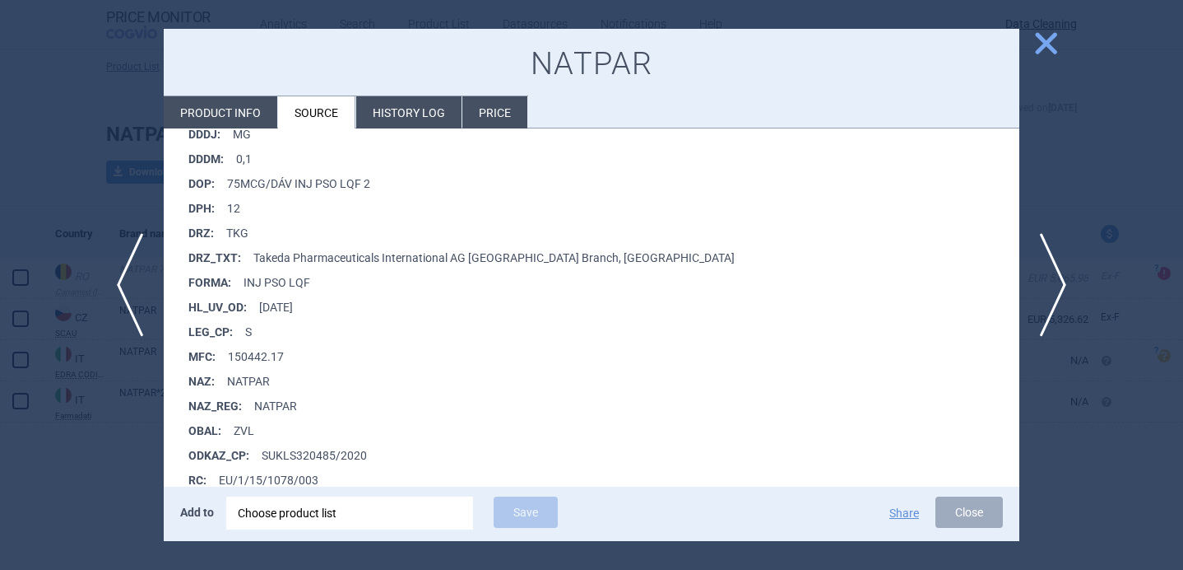
scroll to position [552, 0]
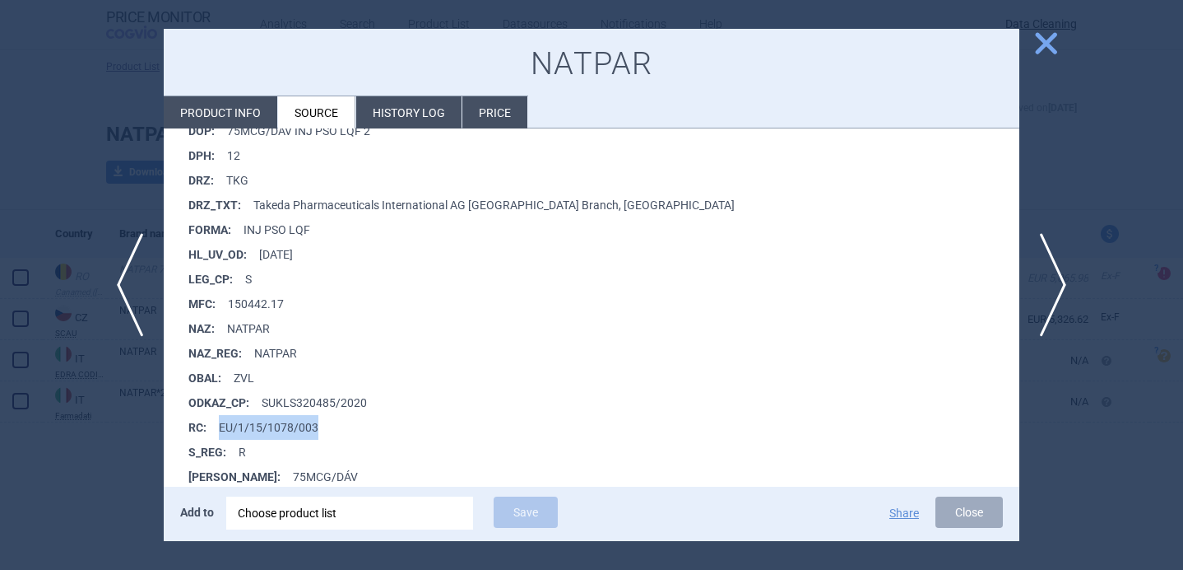
drag, startPoint x: 323, startPoint y: 424, endPoint x: 220, endPoint y: 424, distance: 103.7
click at [220, 424] on li "RC : EU/1/15/1078/003" at bounding box center [603, 427] width 831 height 25
copy li "EU/1/15/1078/003"
click at [286, 517] on div "Choose product list" at bounding box center [350, 512] width 224 height 33
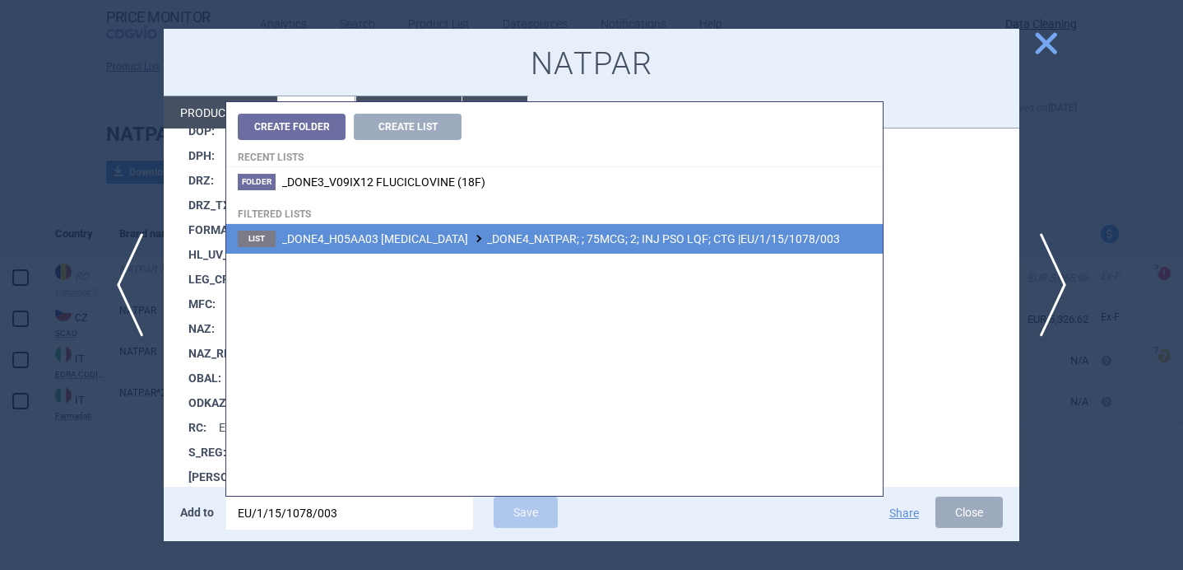
type input "EU/1/15/1078/003"
click at [513, 245] on span "_DONE4_H05AA03 PARATHYROID HORMONE _DONE4_NATPAR; ; 75MCG; 2; INJ PSO LQF; CTG …" at bounding box center [561, 238] width 558 height 13
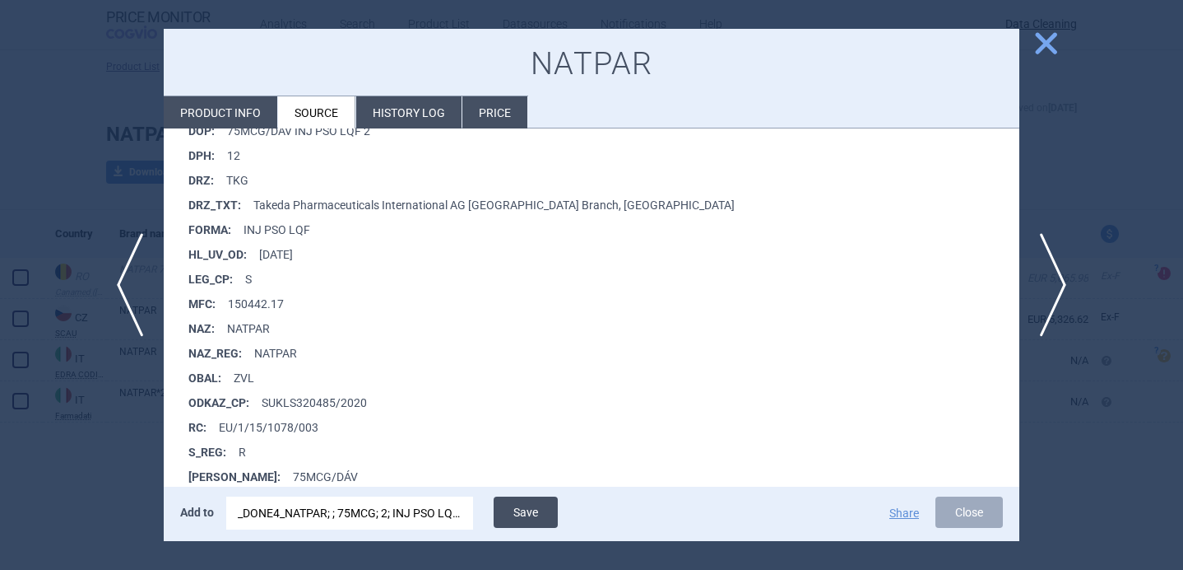
click at [528, 513] on button "Save" at bounding box center [526, 511] width 64 height 31
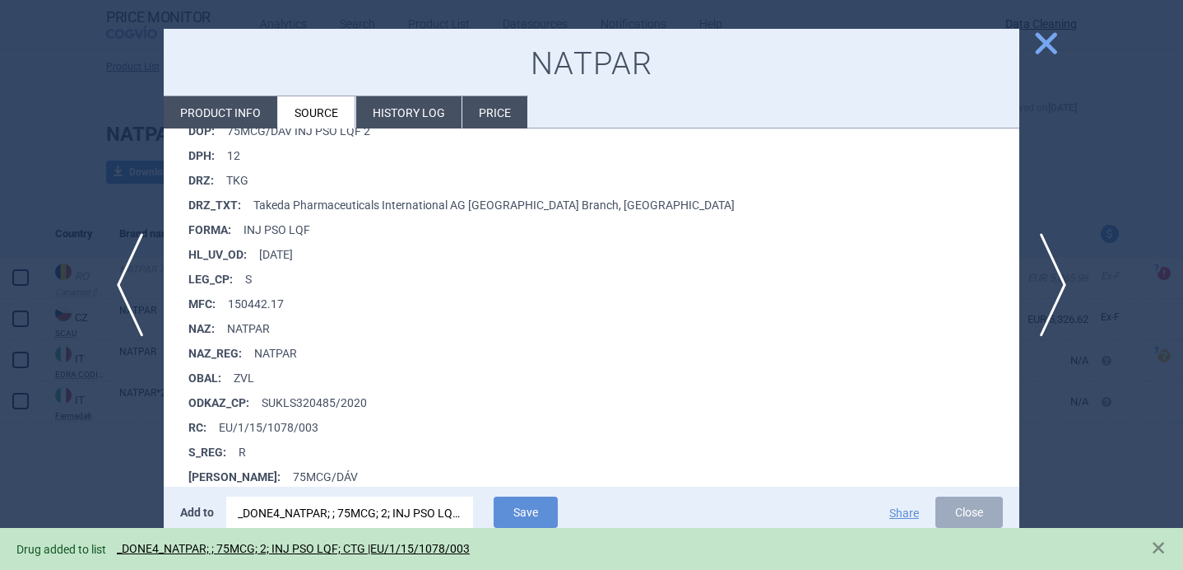
click at [132, 530] on div "Drug added to list _DONE4_NATPAR; ; 75MCG; 2; INJ PSO LQF; CTG |EU/1/15/1078/003" at bounding box center [591, 549] width 1183 height 42
click at [111, 481] on div at bounding box center [591, 285] width 1183 height 570
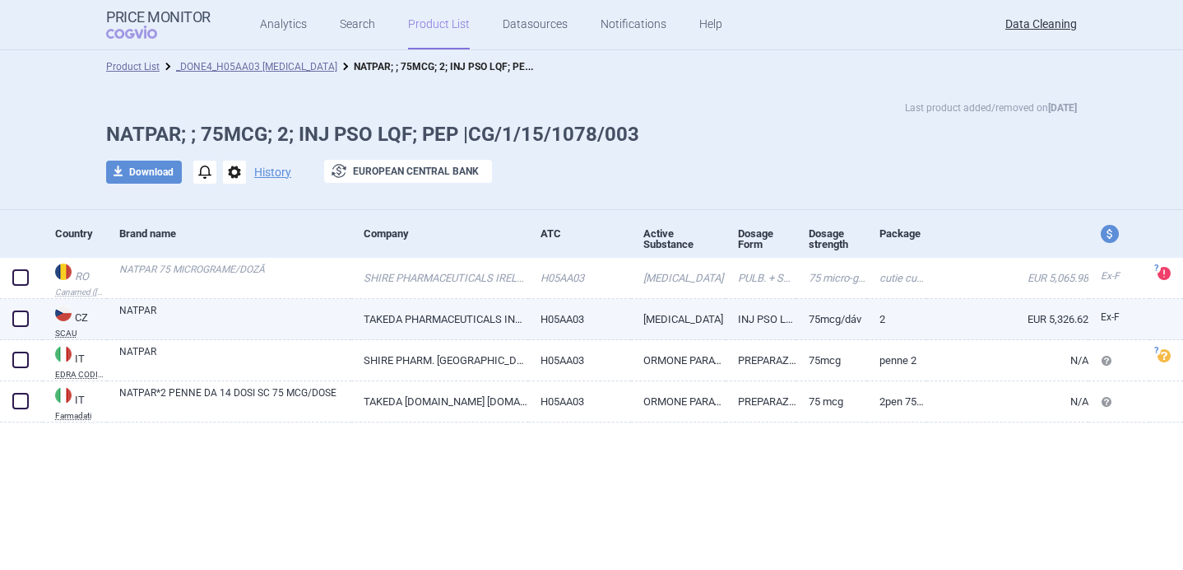
click at [20, 319] on span at bounding box center [20, 318] width 16 height 16
checkbox input "true"
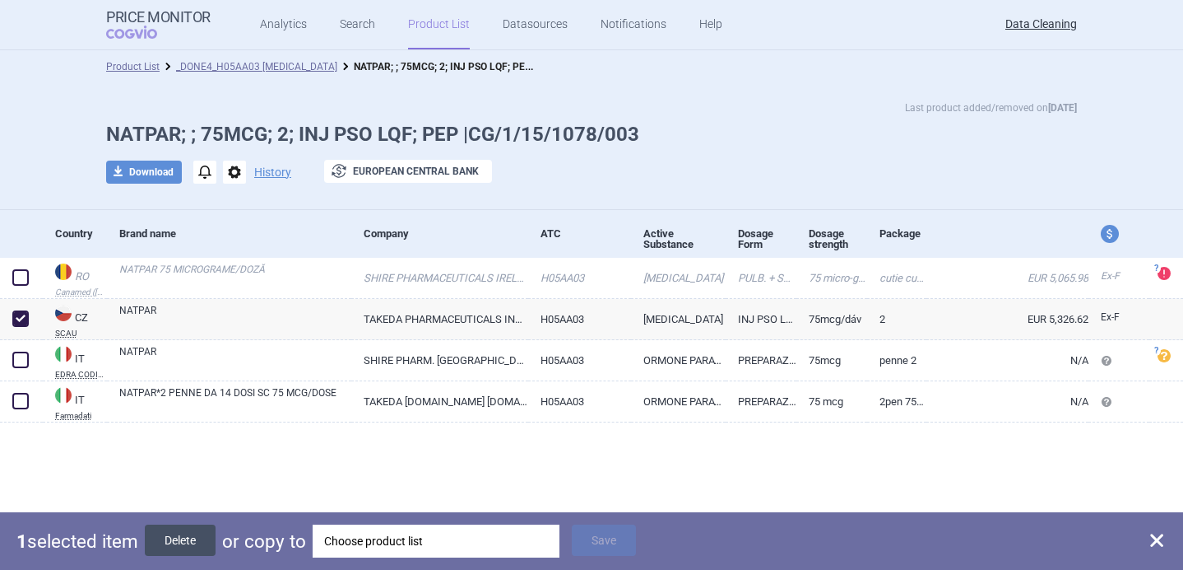
click at [200, 539] on button "Delete" at bounding box center [180, 539] width 71 height 31
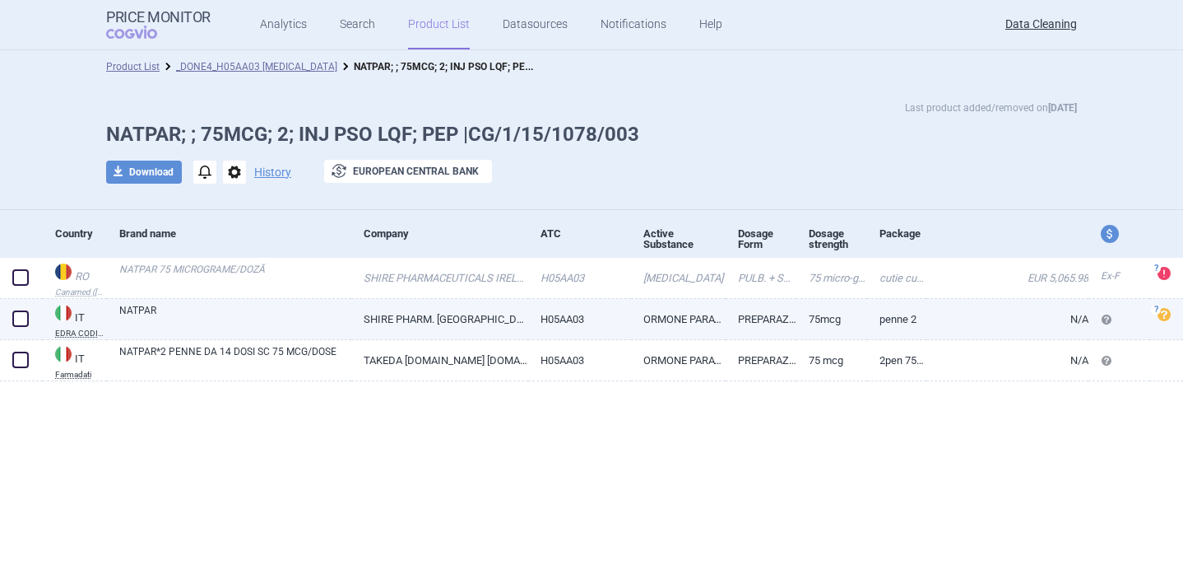
click at [258, 306] on link "NATPAR" at bounding box center [235, 318] width 232 height 30
select select "EUR"
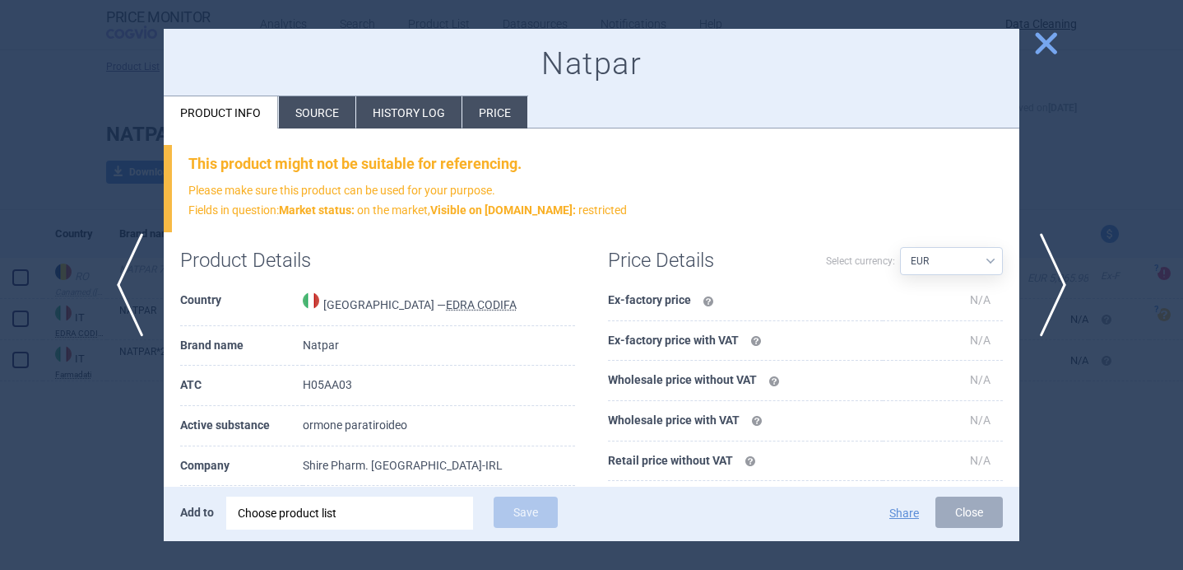
click at [322, 116] on li "Source" at bounding box center [317, 112] width 77 height 32
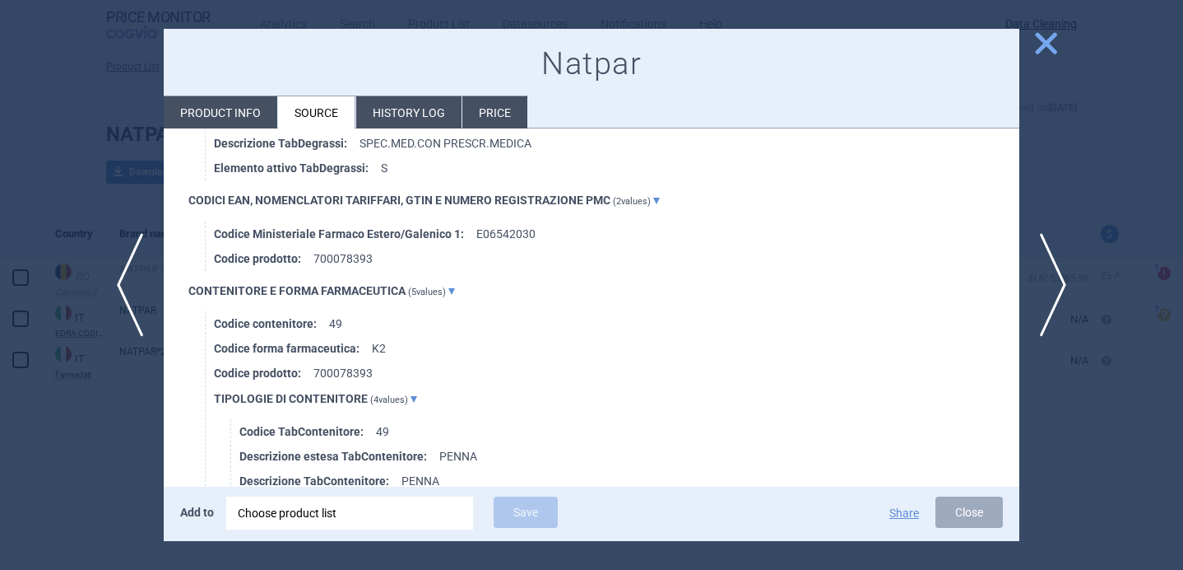
scroll to position [2414, 0]
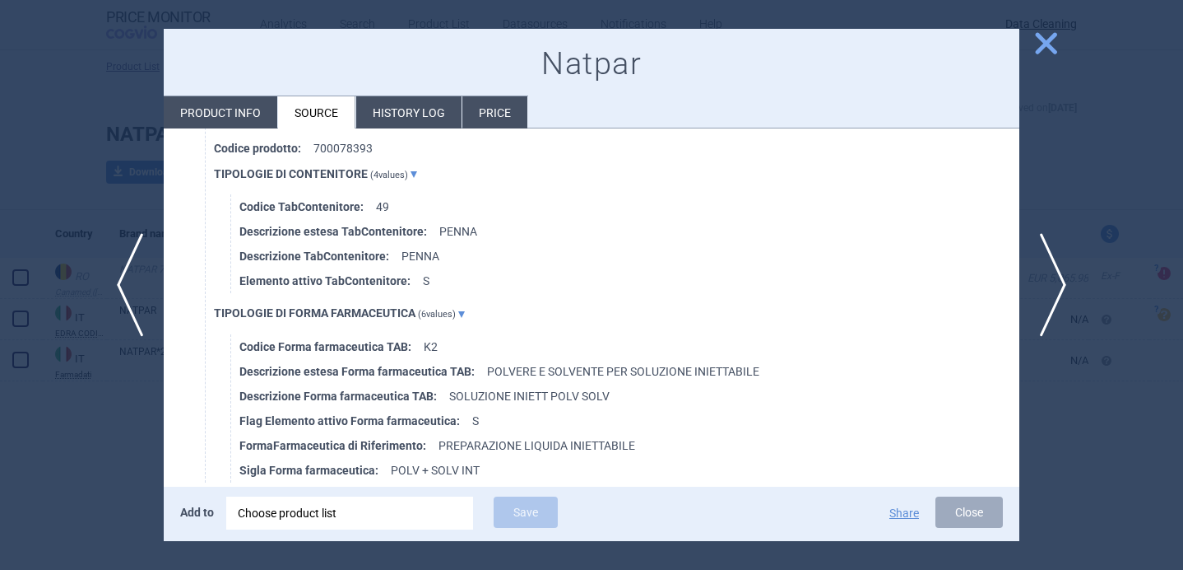
click at [101, 454] on div at bounding box center [591, 285] width 1183 height 570
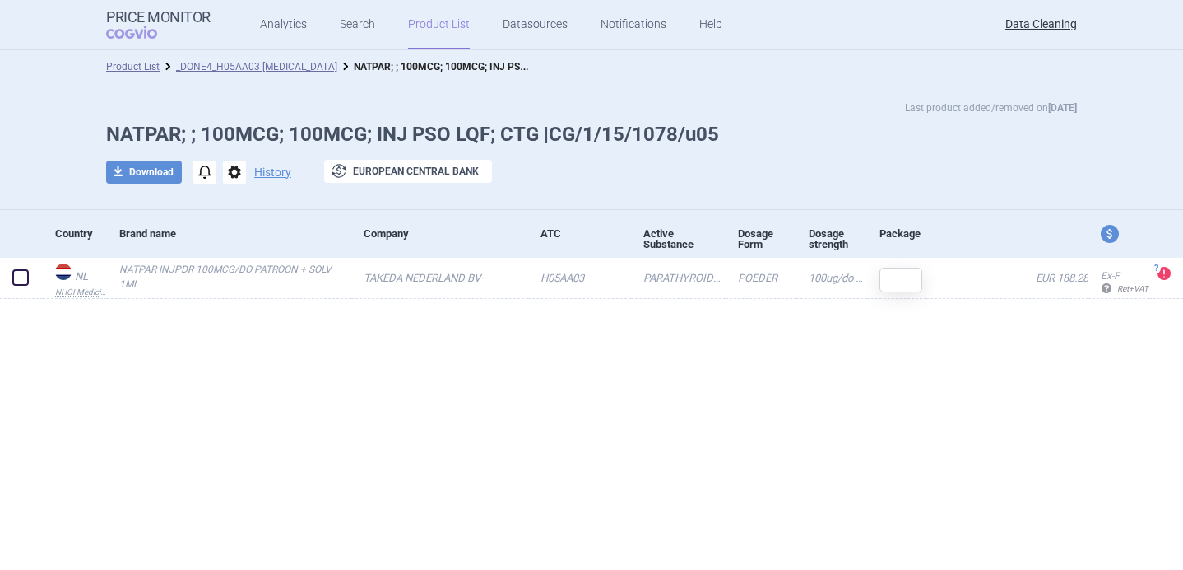
click at [235, 173] on span "options" at bounding box center [234, 171] width 23 height 23
click at [232, 268] on button "Delete" at bounding box center [233, 270] width 53 height 24
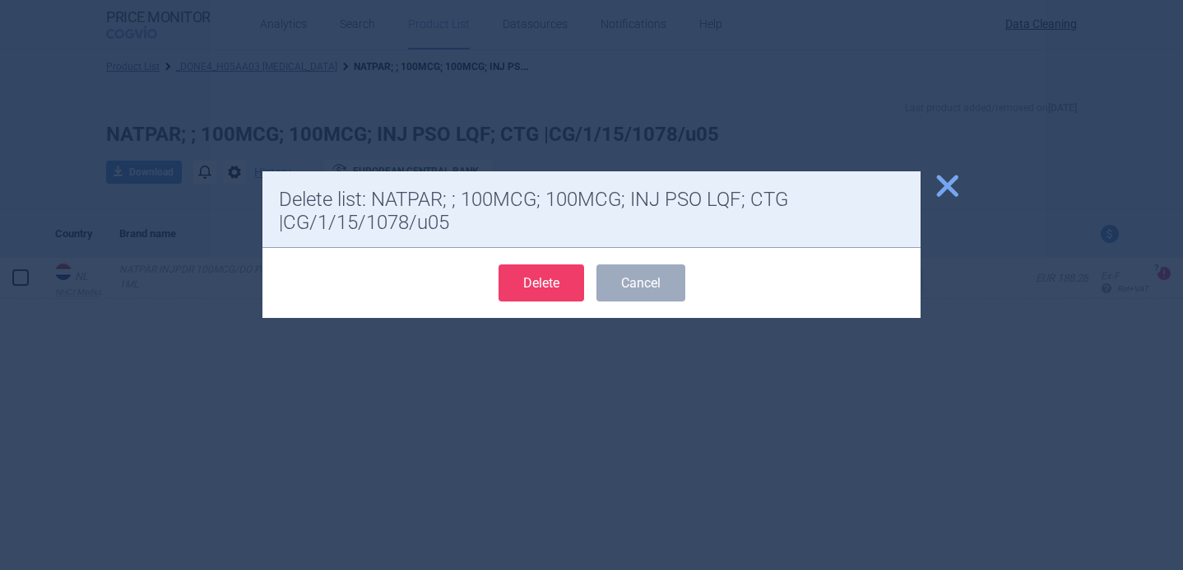
click at [519, 285] on button "Delete" at bounding box center [542, 282] width 86 height 37
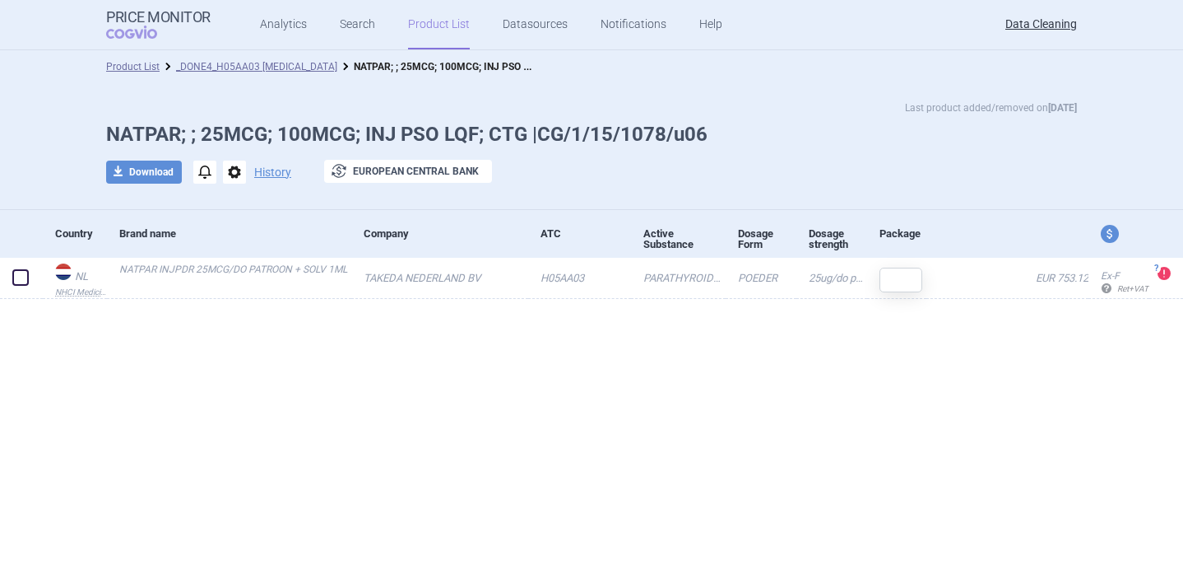
click at [230, 176] on span "options" at bounding box center [234, 171] width 23 height 23
click at [236, 270] on button "Delete" at bounding box center [233, 270] width 53 height 24
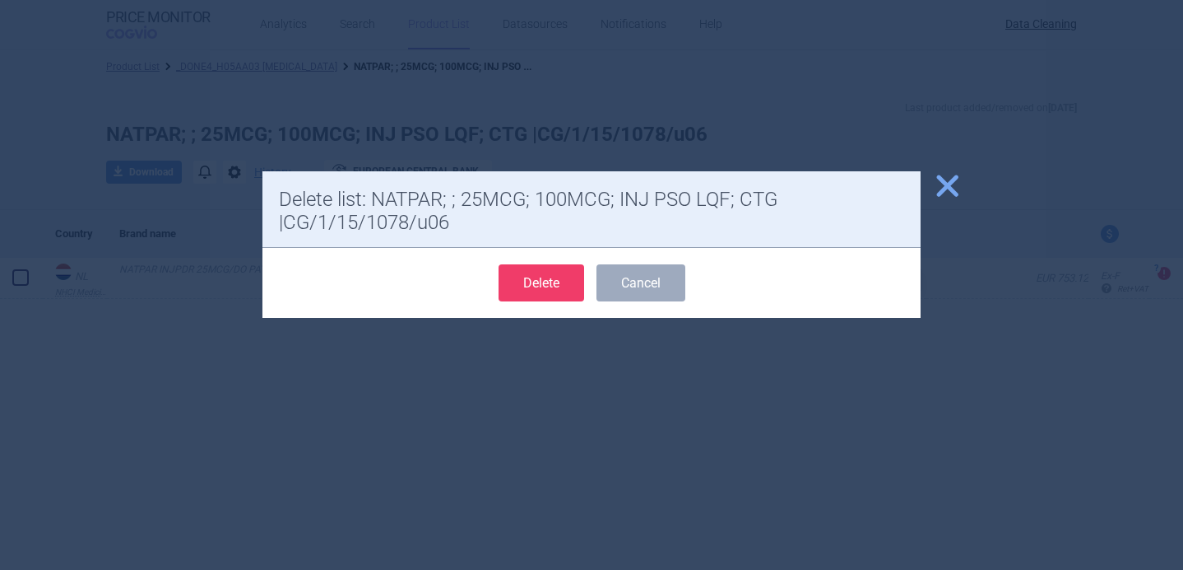
click at [536, 282] on button "Delete" at bounding box center [542, 282] width 86 height 37
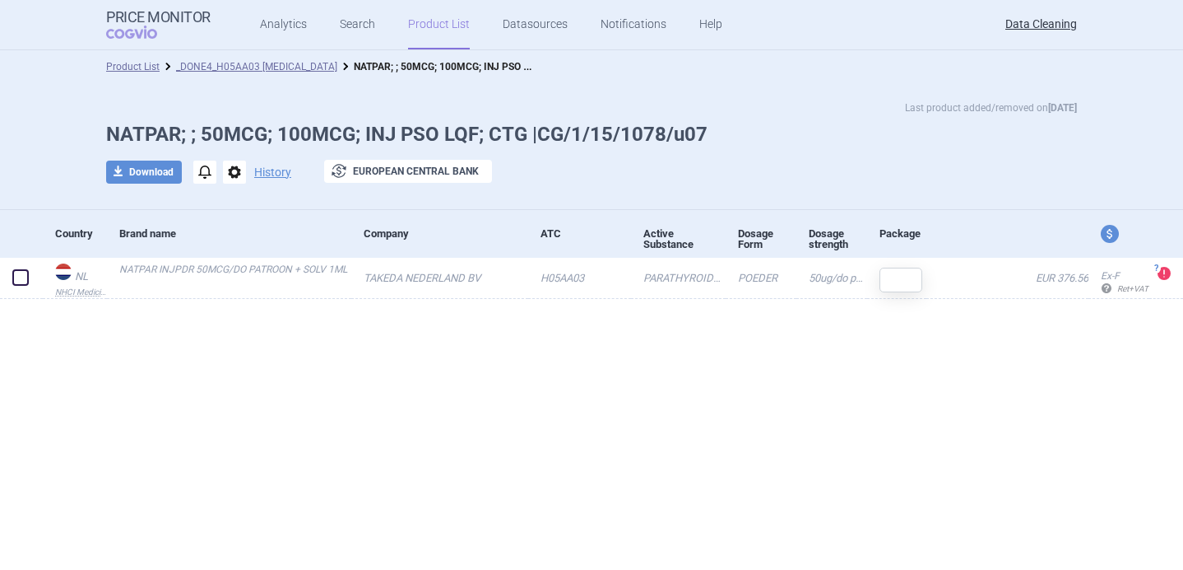
click at [239, 172] on span "options" at bounding box center [234, 171] width 23 height 23
click at [250, 270] on button "Delete" at bounding box center [233, 270] width 53 height 24
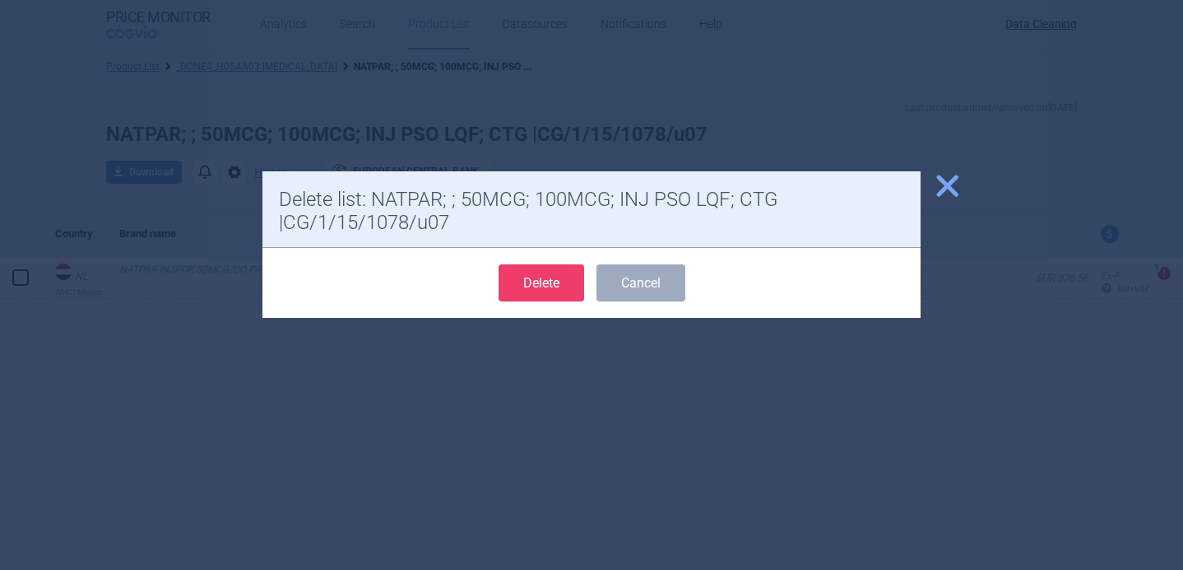
click at [560, 286] on button "Delete" at bounding box center [542, 282] width 86 height 37
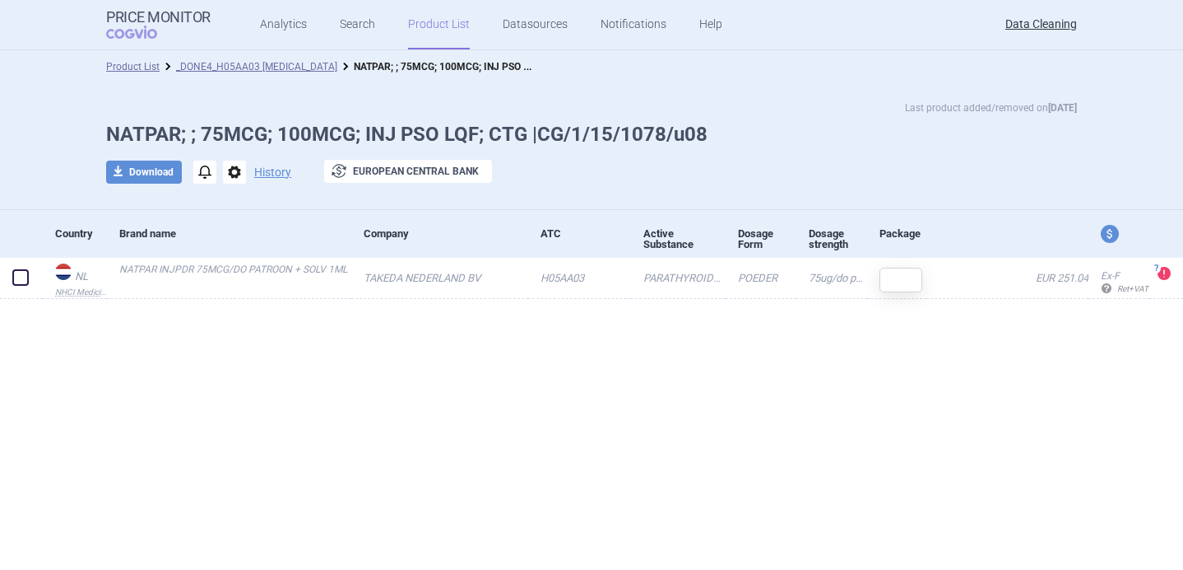
click at [235, 180] on span "options" at bounding box center [234, 171] width 23 height 23
click at [235, 268] on button "Delete" at bounding box center [233, 270] width 53 height 24
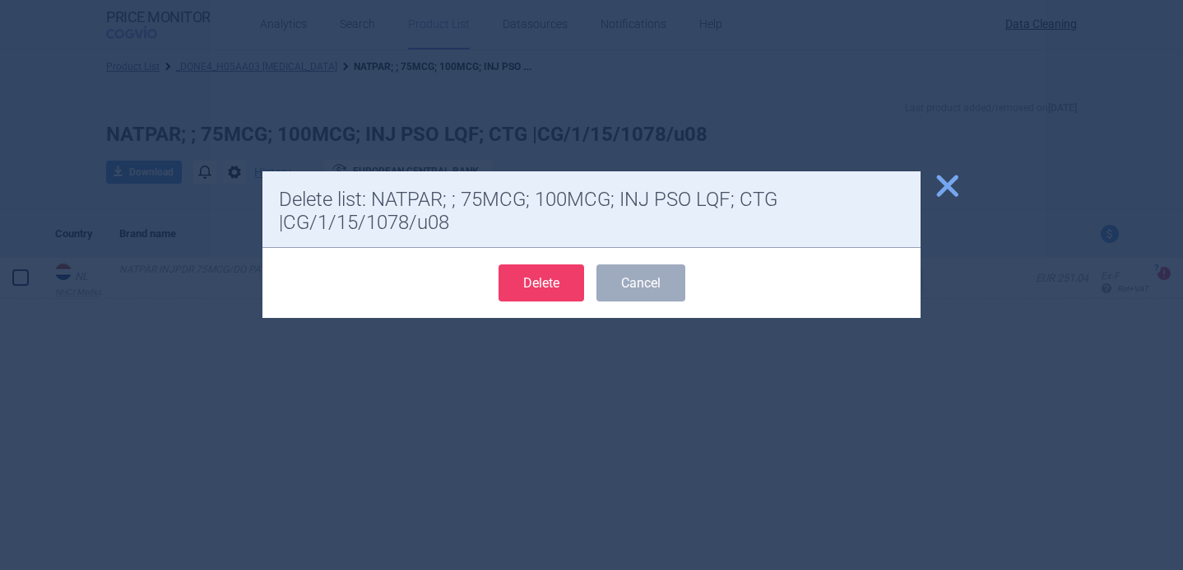
click at [547, 277] on button "Delete" at bounding box center [542, 282] width 86 height 37
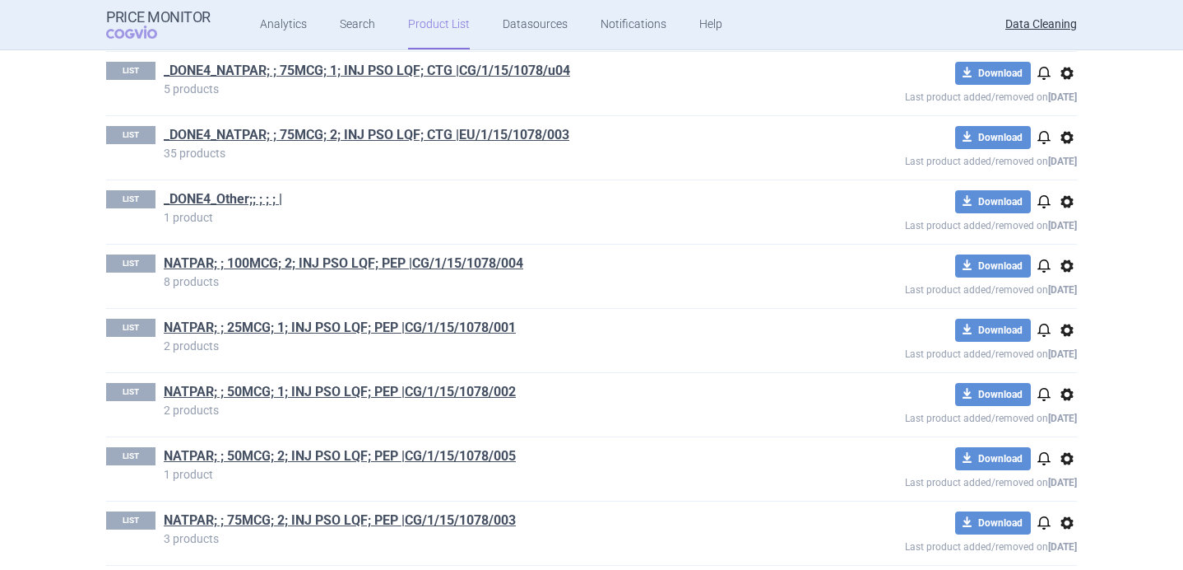
scroll to position [586, 0]
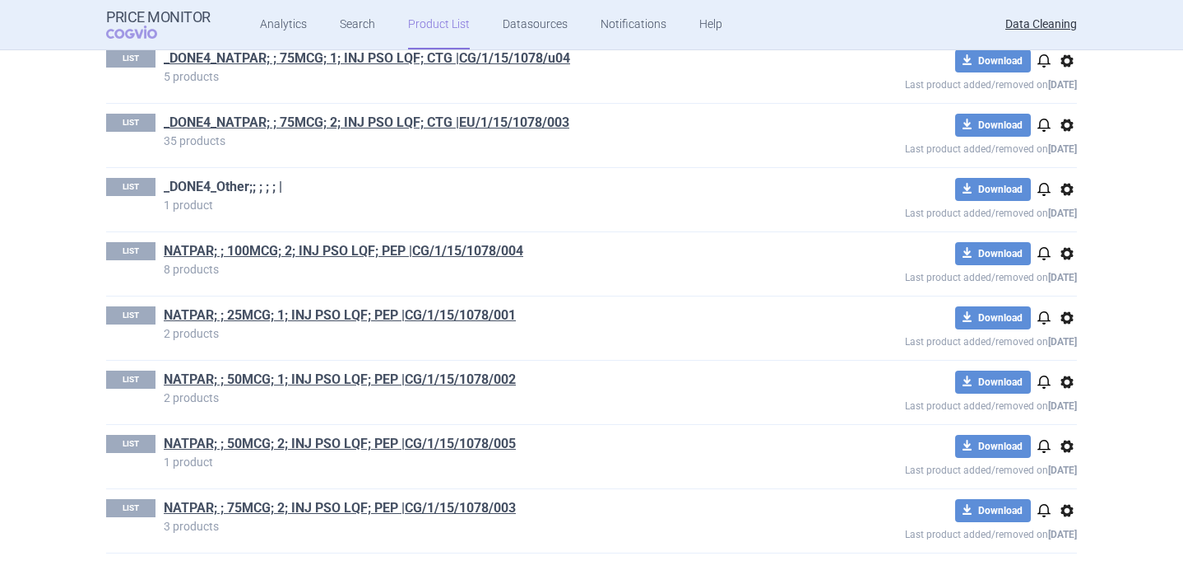
click at [243, 184] on link "_DONE4_Other;; ; ; ; |" at bounding box center [223, 187] width 119 height 18
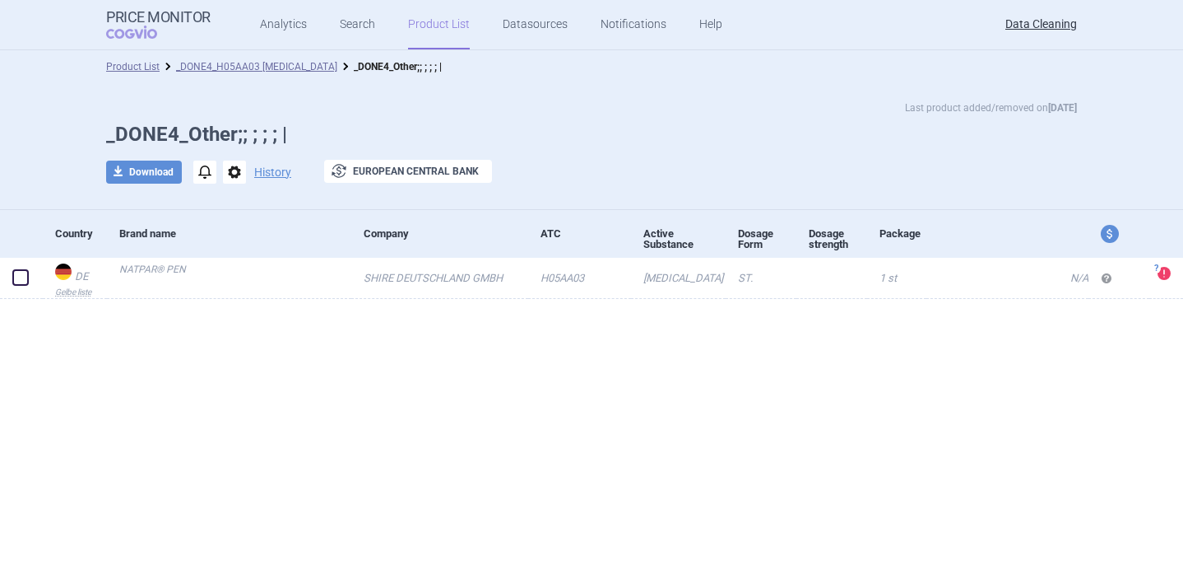
click at [234, 163] on span "options" at bounding box center [234, 171] width 23 height 23
click at [236, 277] on button "Delete" at bounding box center [233, 270] width 53 height 24
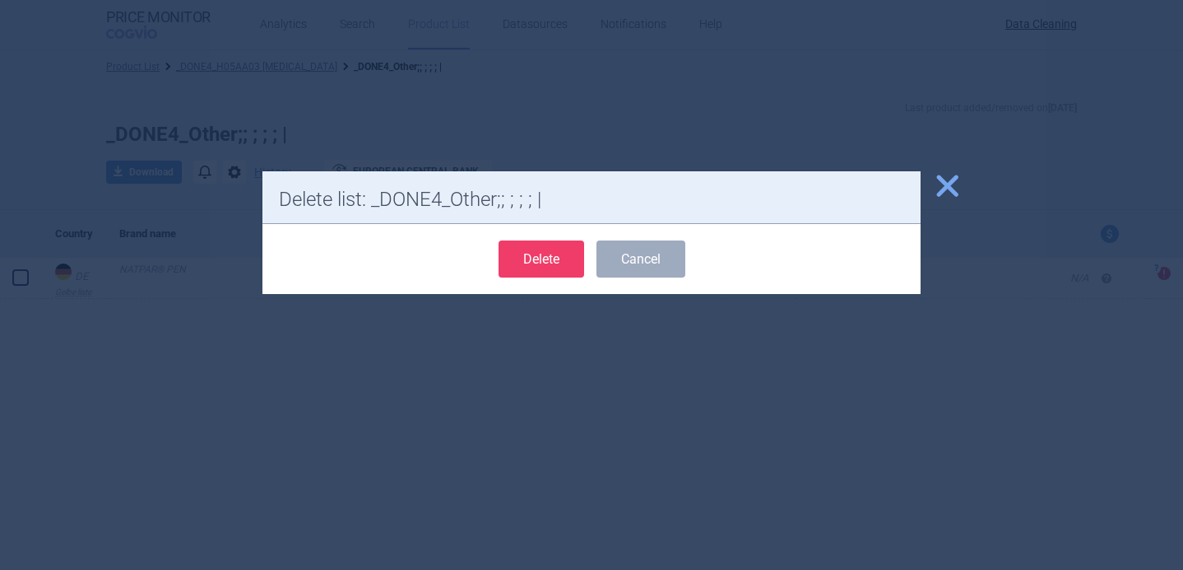
click at [528, 263] on button "Delete" at bounding box center [542, 258] width 86 height 37
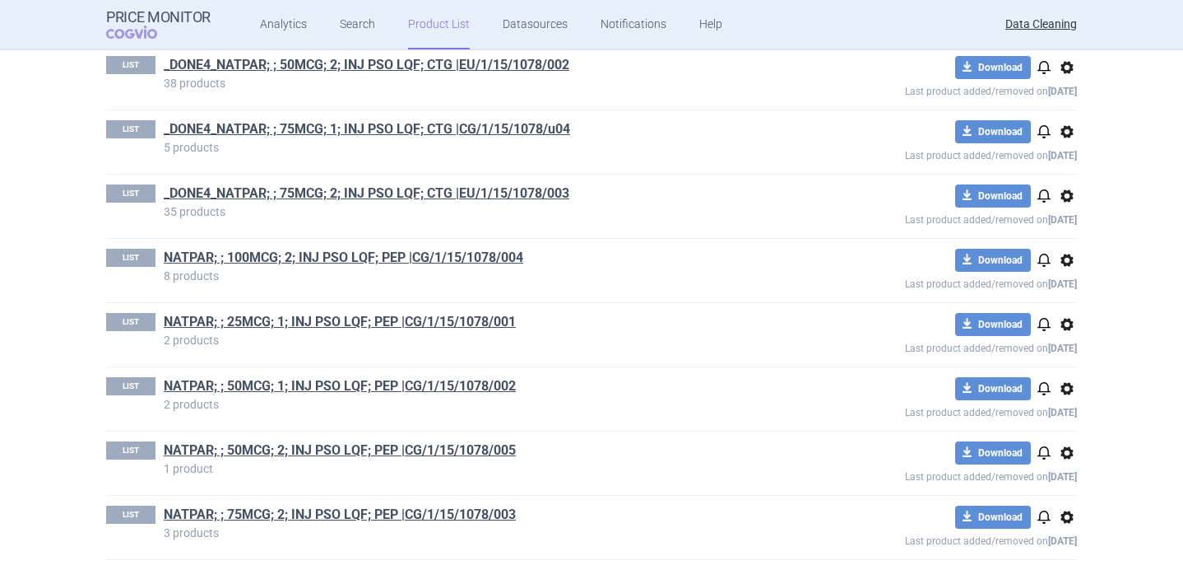
scroll to position [522, 0]
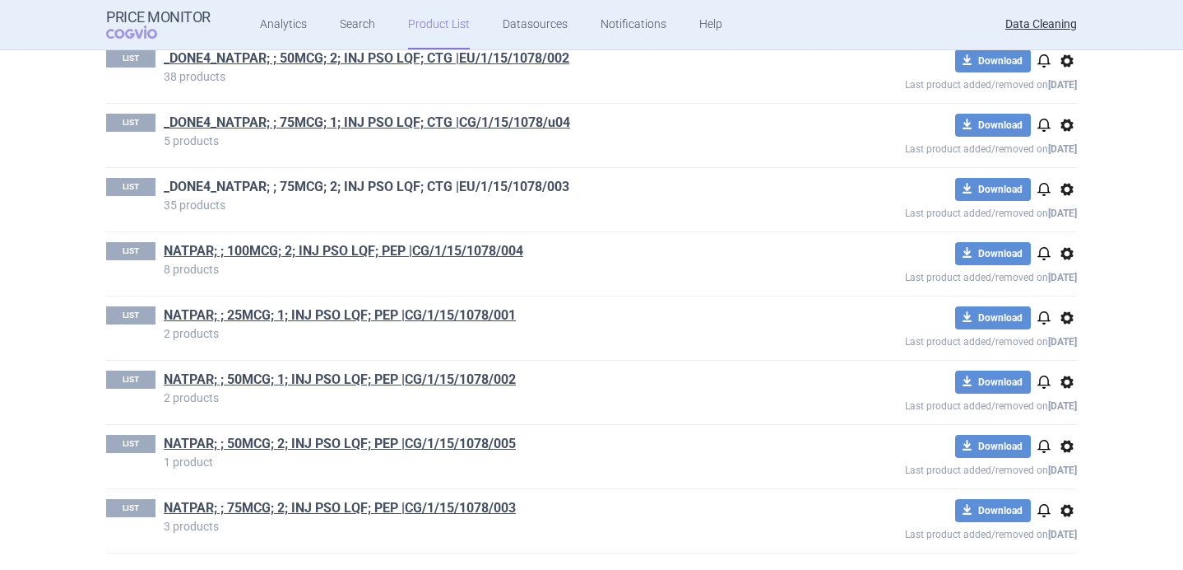
click at [410, 187] on link "_DONE4_NATPAR; ; 75MCG; 2; INJ PSO LQF; CTG |EU/1/15/1078/003" at bounding box center [367, 187] width 406 height 18
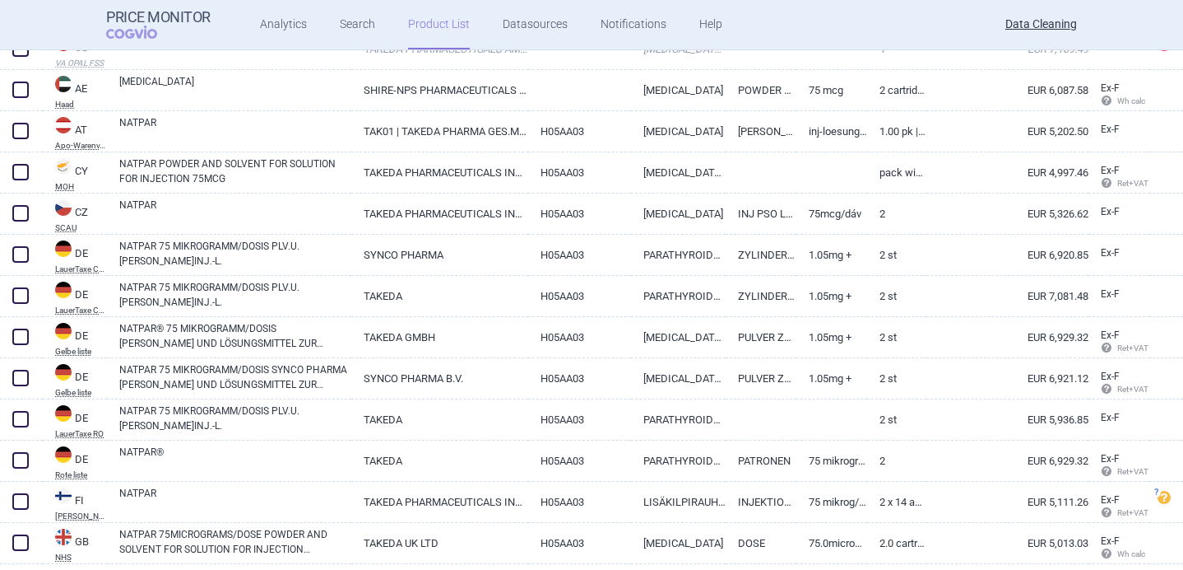
scroll to position [688, 0]
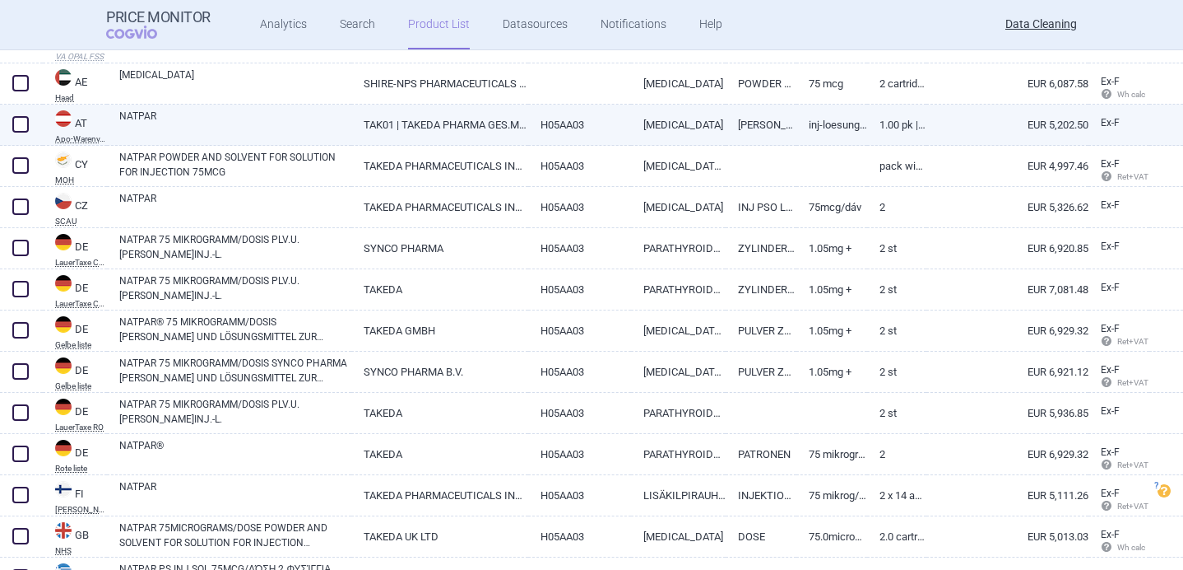
click at [299, 123] on link "NATPAR" at bounding box center [235, 124] width 232 height 30
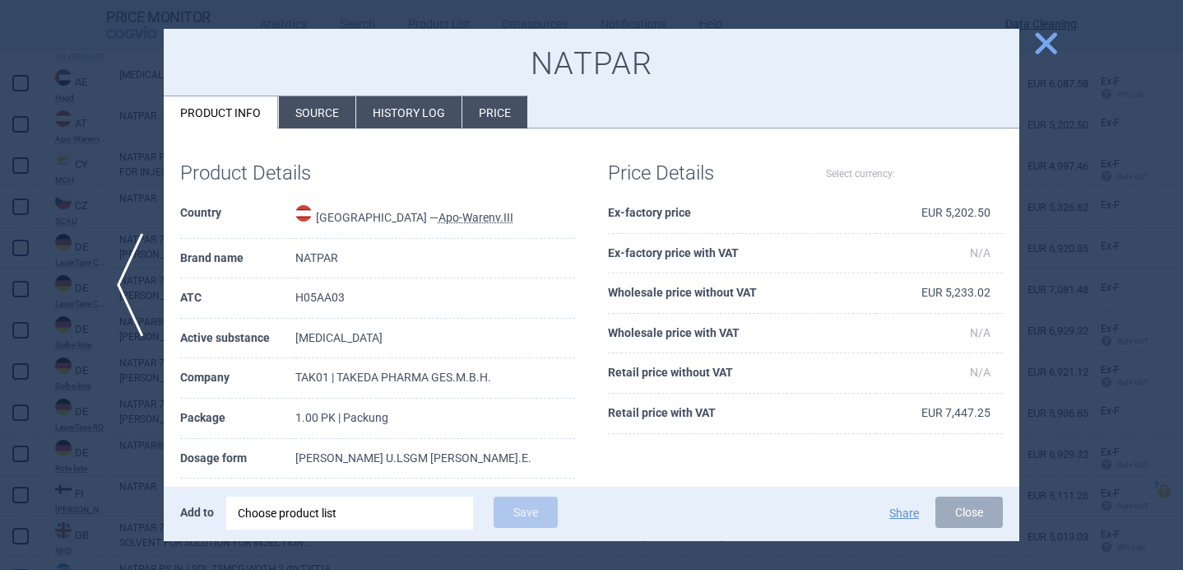
select select "EUR"
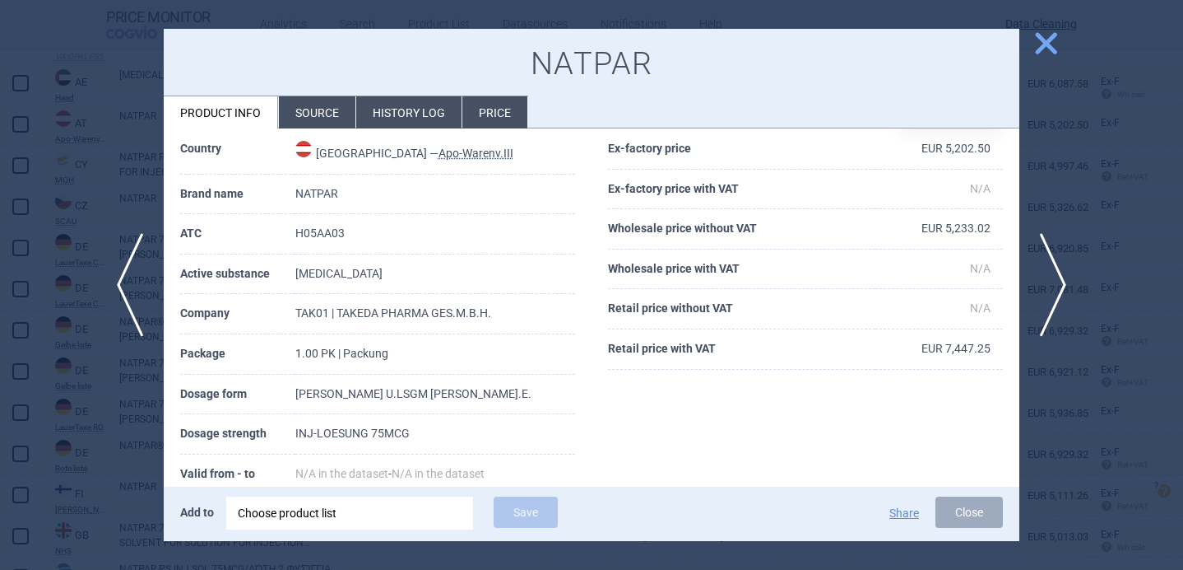
scroll to position [67, 0]
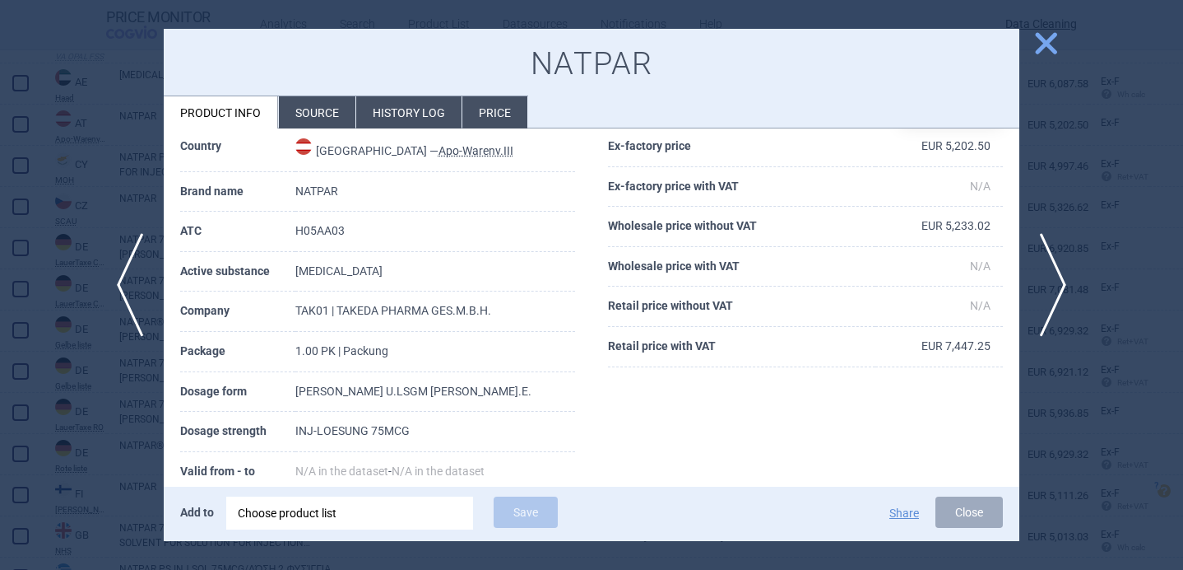
click at [116, 416] on div at bounding box center [591, 285] width 1183 height 570
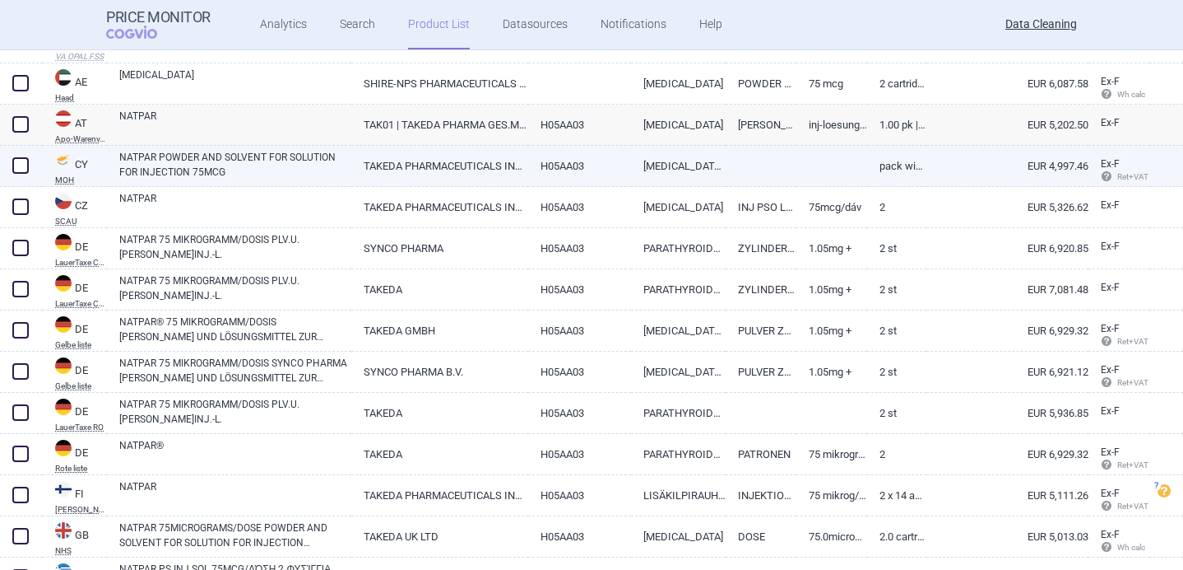
click at [332, 168] on link "NATPAR POWDER AND SOLVENT FOR SOLUTION FOR INJECTION 75MCG" at bounding box center [235, 165] width 232 height 30
select select "EUR"
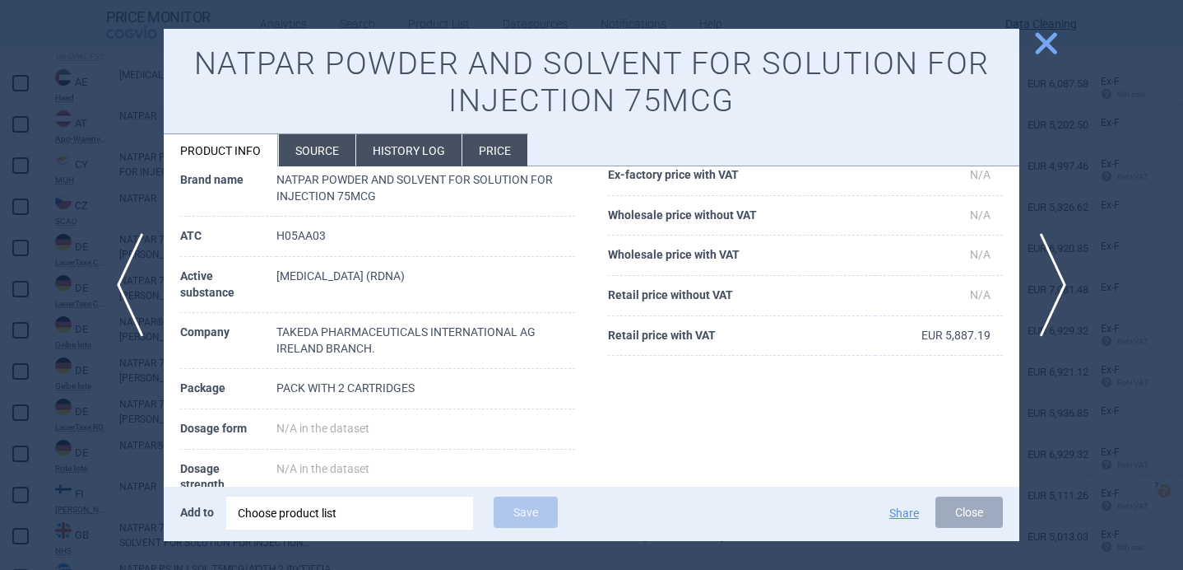
scroll to position [119, 0]
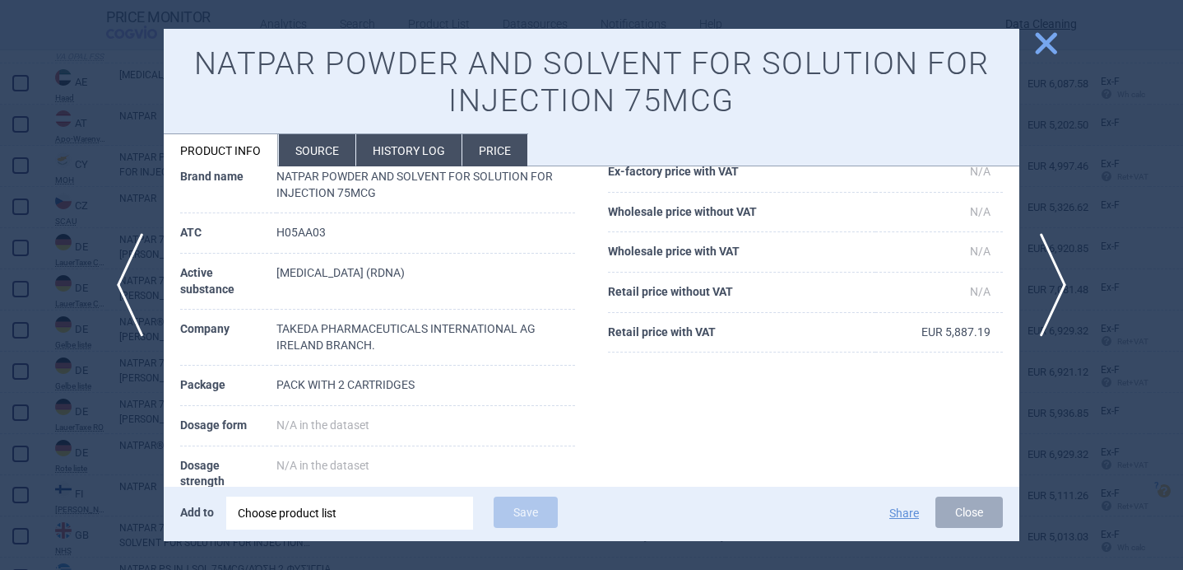
click at [112, 439] on div at bounding box center [591, 285] width 1183 height 570
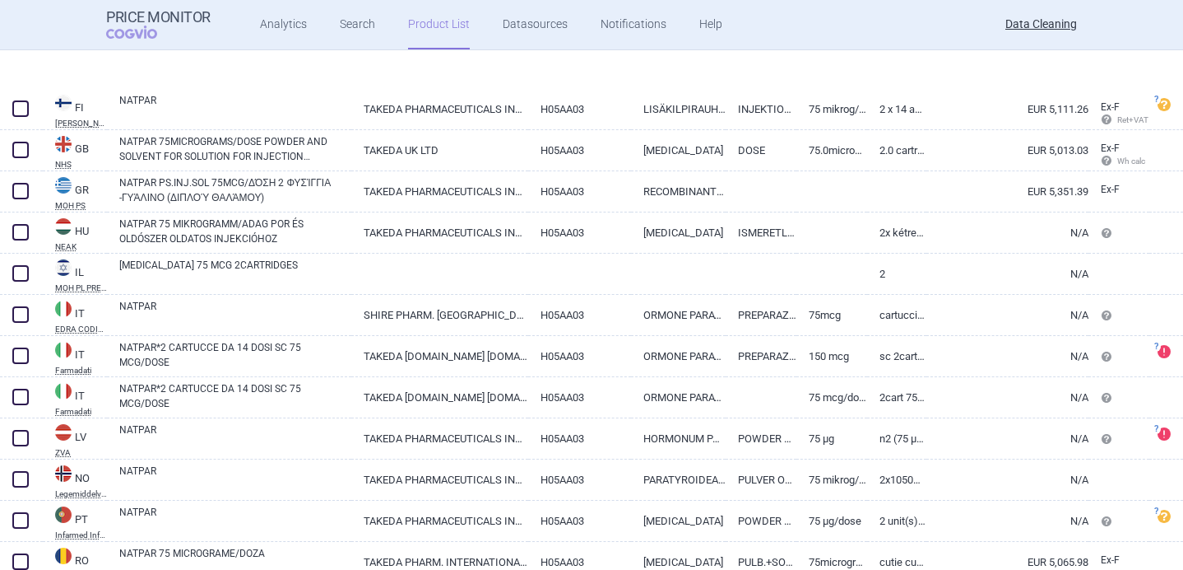
scroll to position [1182, 0]
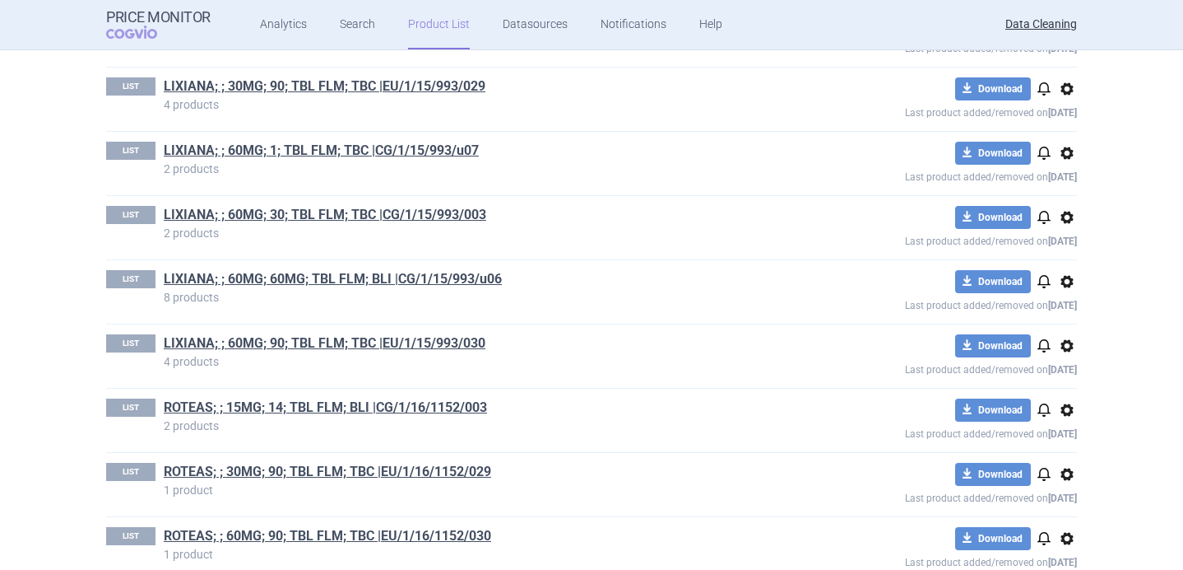
scroll to position [4630, 0]
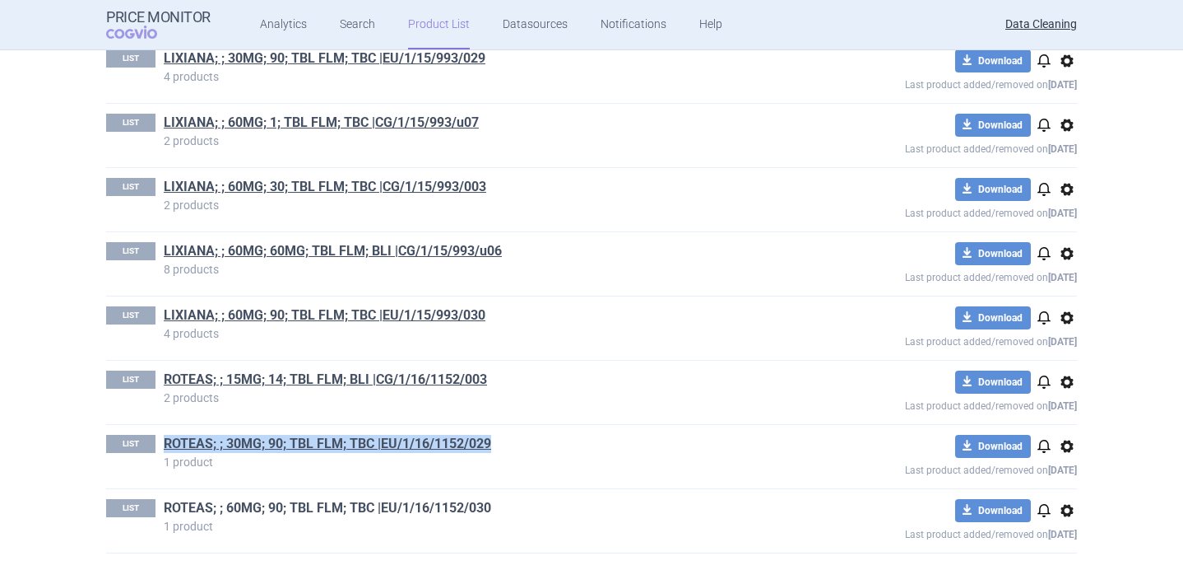
click at [432, 505] on link "ROTEAS; ; 60MG; 90; TBL FLM; TBC |EU/1/16/1152/030" at bounding box center [328, 508] width 328 height 18
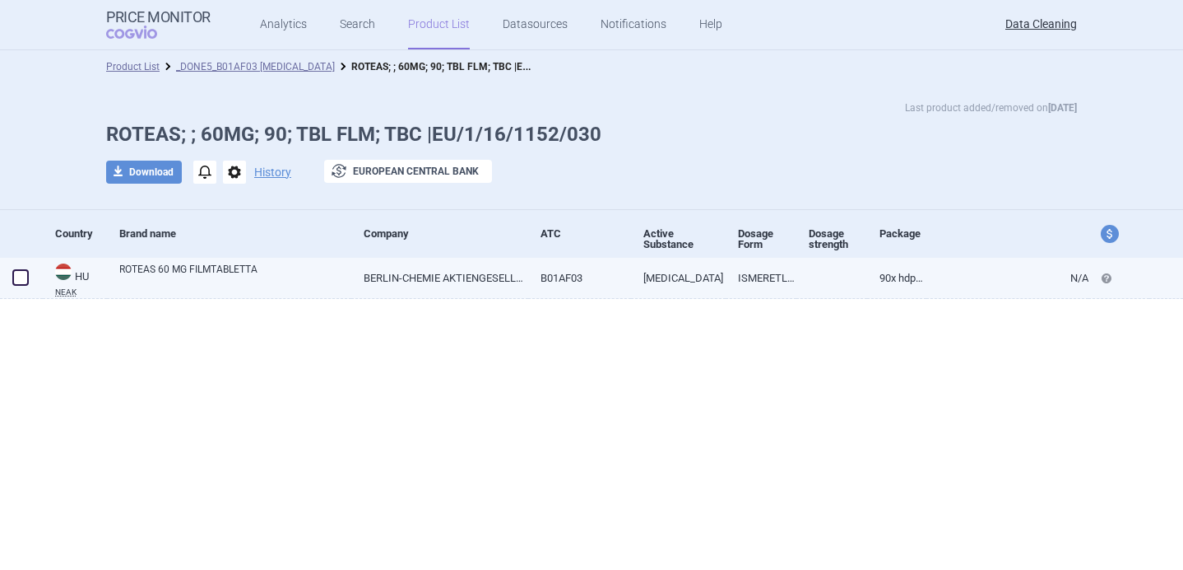
click at [303, 283] on link "ROTEAS 60 MG FILMTABLETTA" at bounding box center [235, 277] width 232 height 30
select select "EUR"
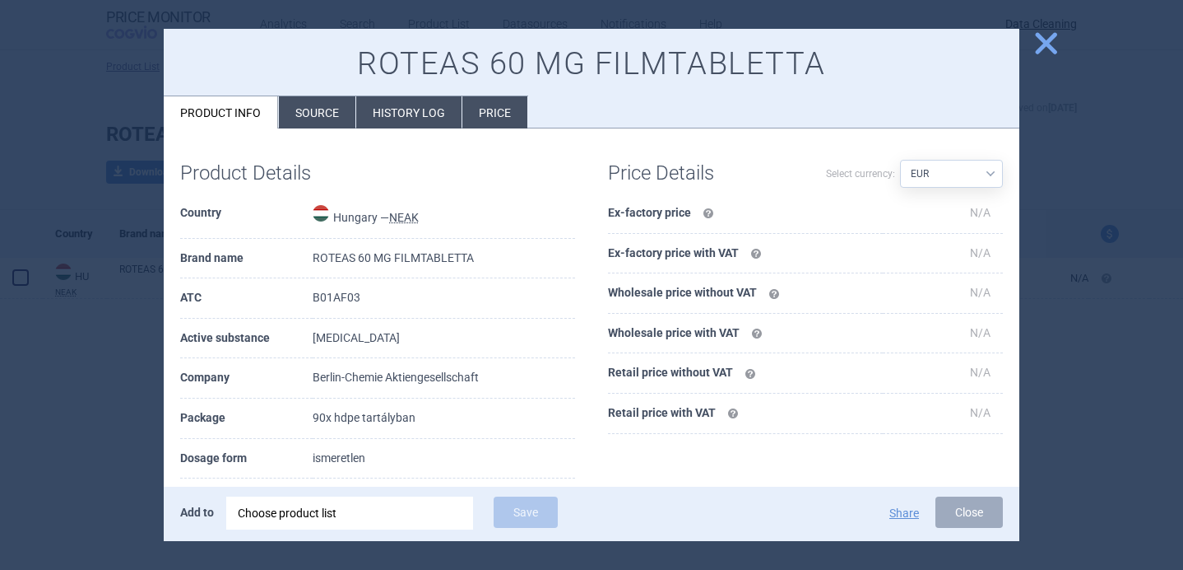
click at [326, 113] on li "Source" at bounding box center [317, 112] width 77 height 32
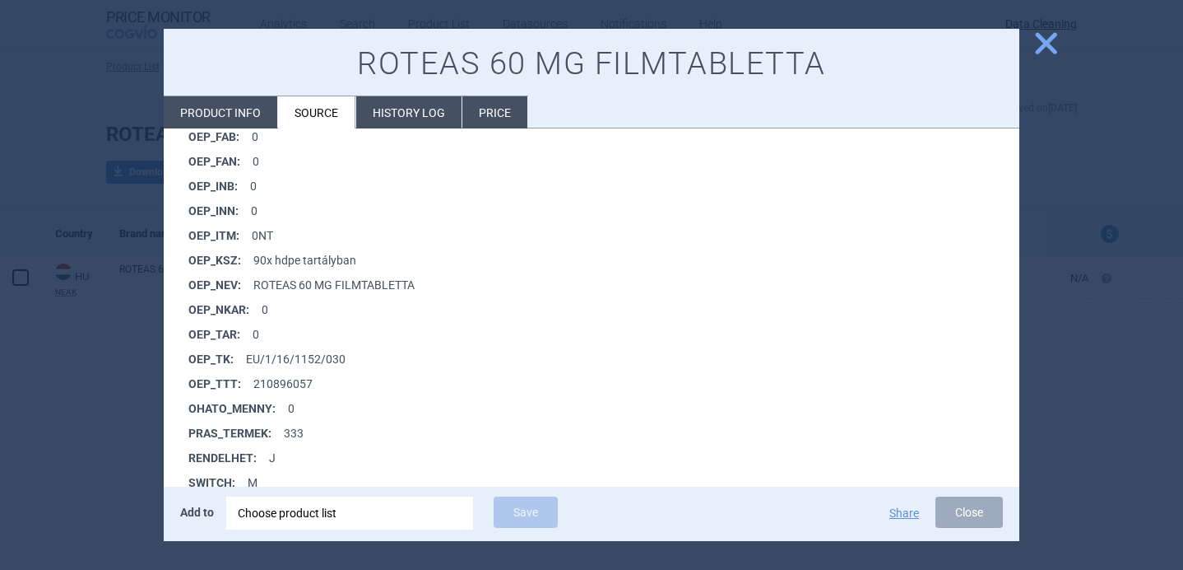
scroll to position [1288, 0]
click at [119, 403] on div at bounding box center [591, 285] width 1183 height 570
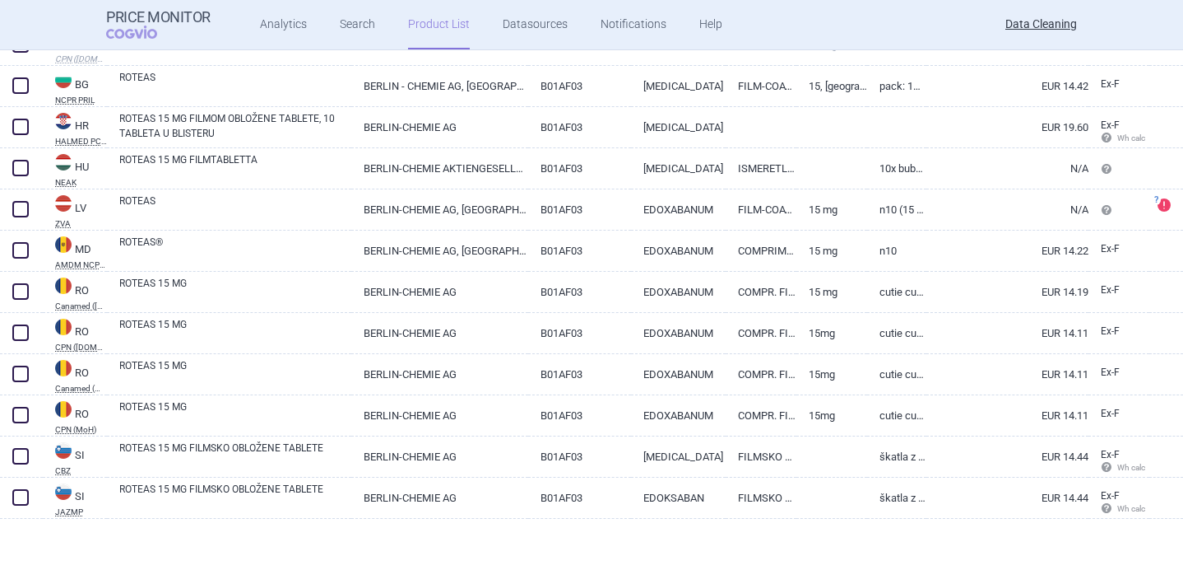
scroll to position [317, 0]
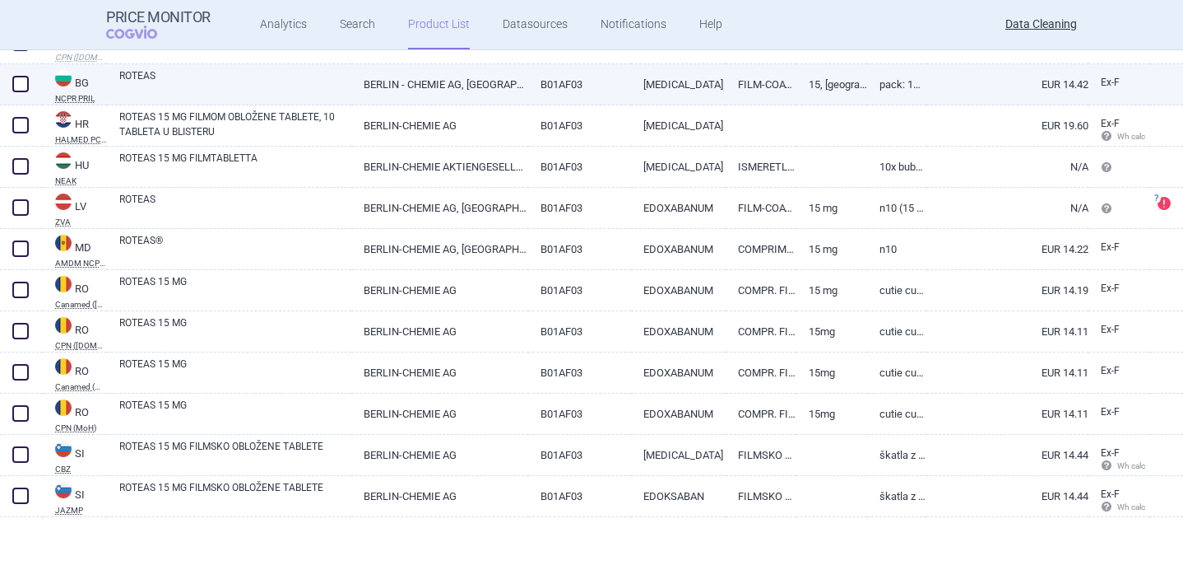
click at [258, 91] on link "ROTEAS" at bounding box center [235, 83] width 232 height 30
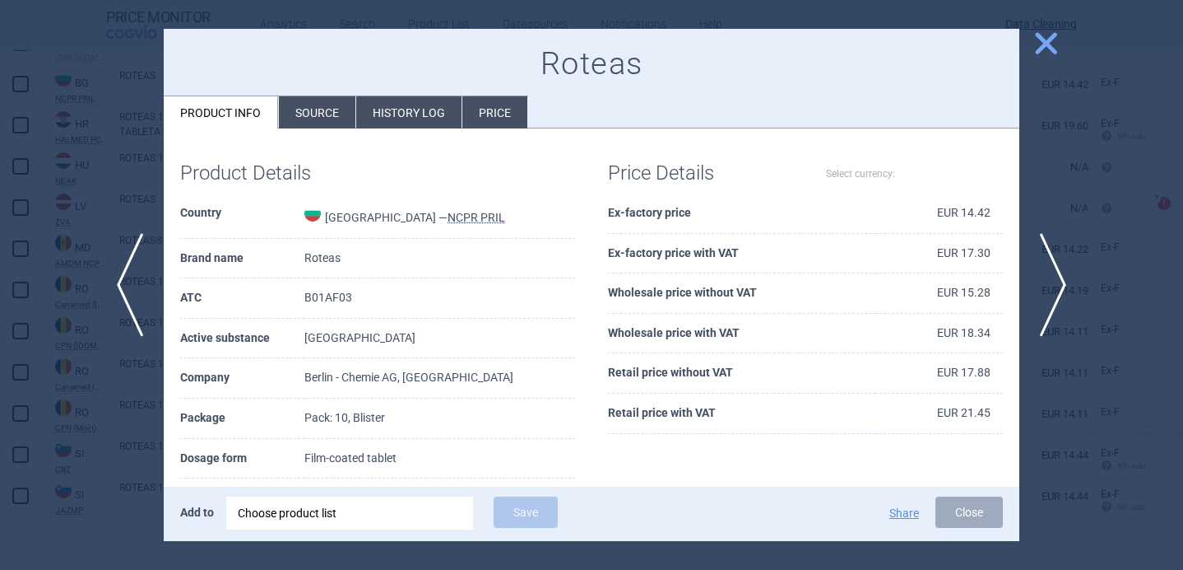
select select "EUR"
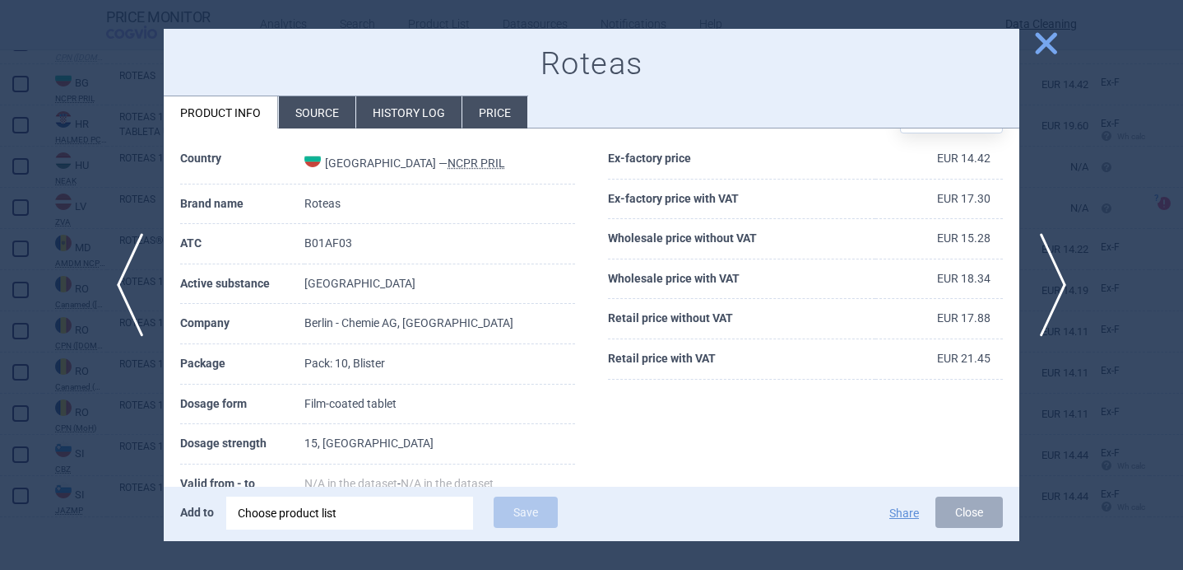
scroll to position [72, 0]
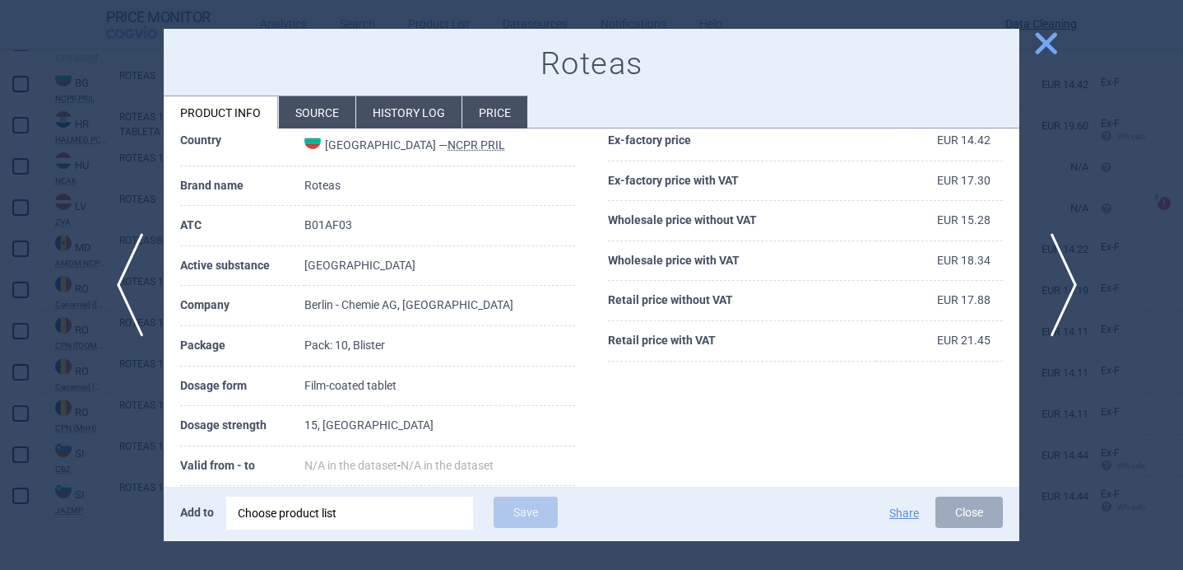
click at [1064, 286] on span "next" at bounding box center [1058, 285] width 37 height 104
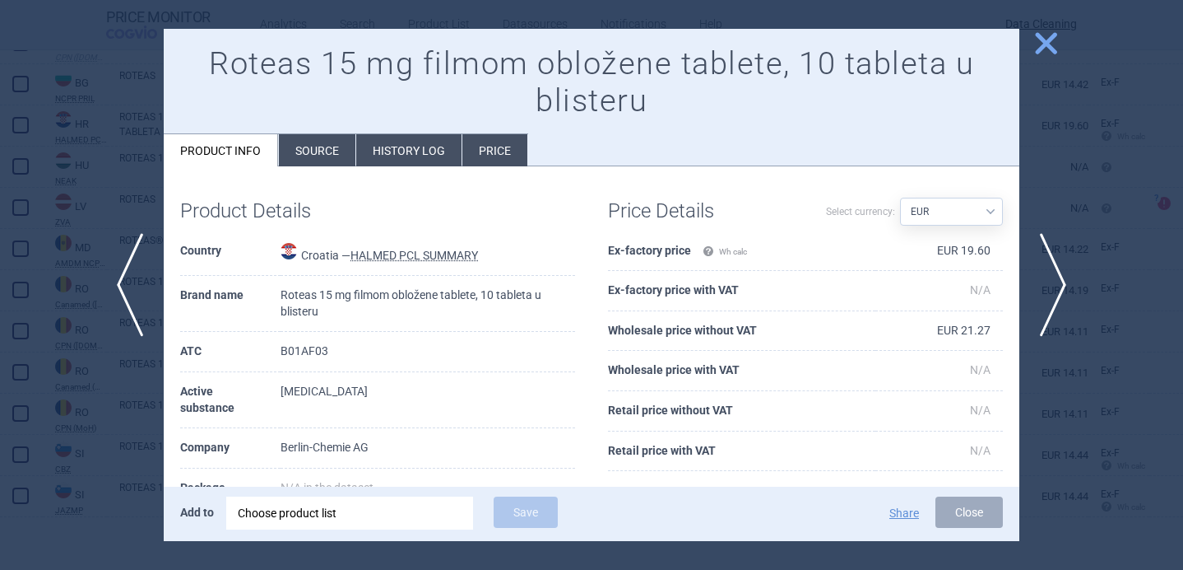
click at [331, 152] on li "Source" at bounding box center [317, 150] width 77 height 32
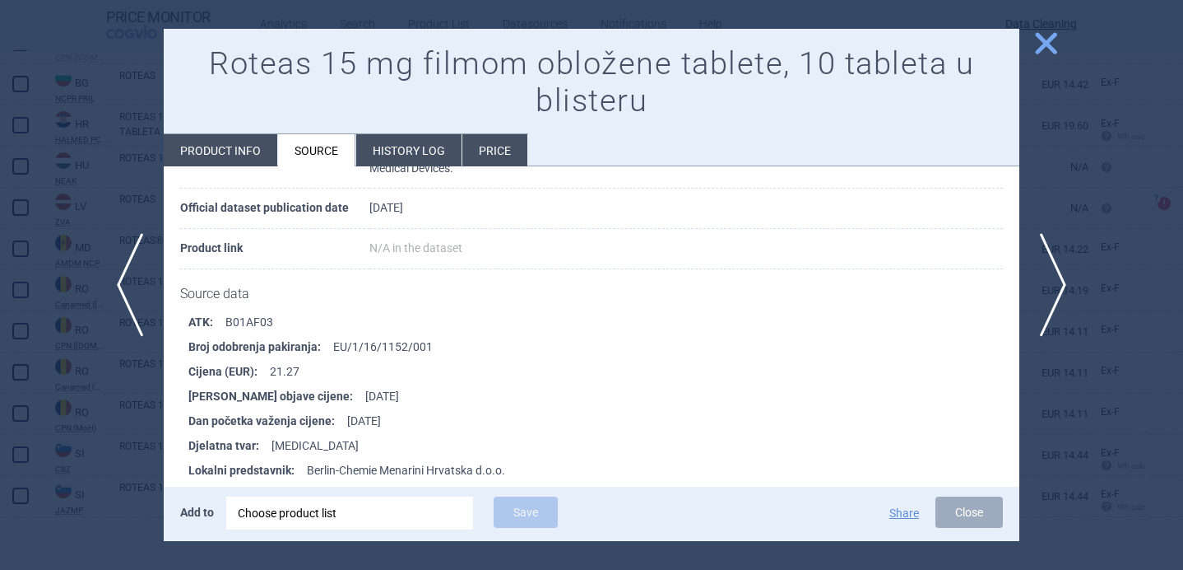
scroll to position [197, 0]
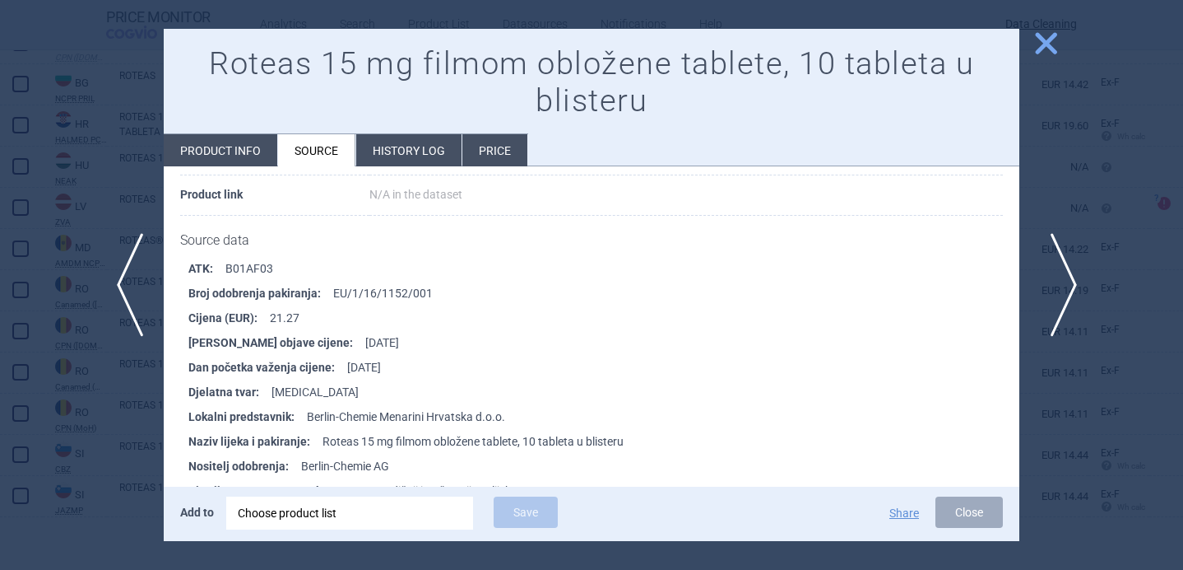
click at [1053, 279] on span "next" at bounding box center [1058, 285] width 37 height 104
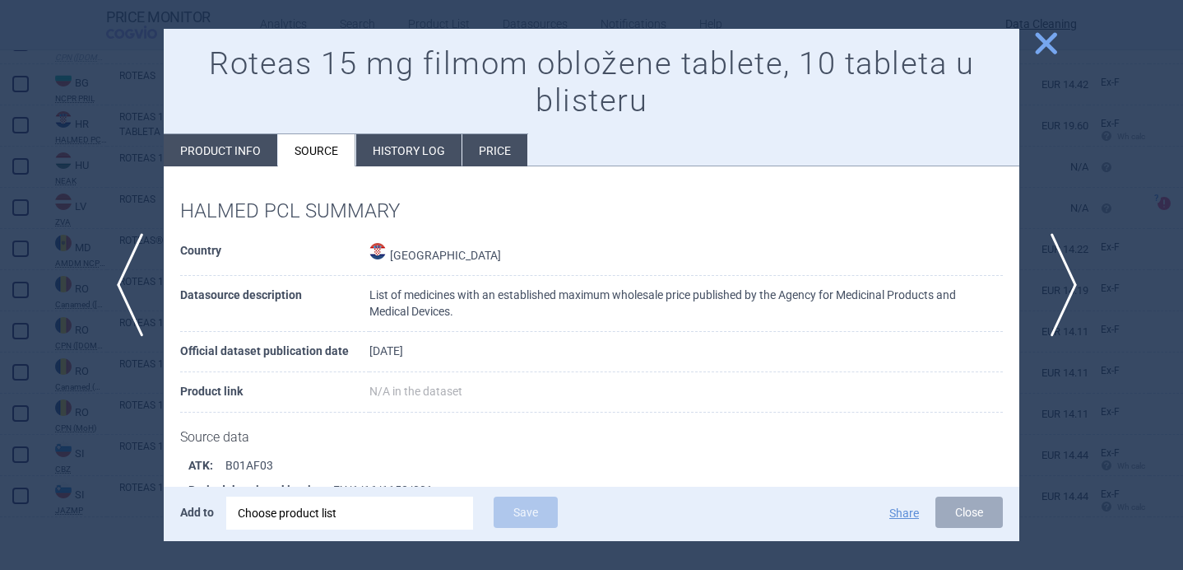
click at [1053, 279] on span "next" at bounding box center [1058, 285] width 37 height 104
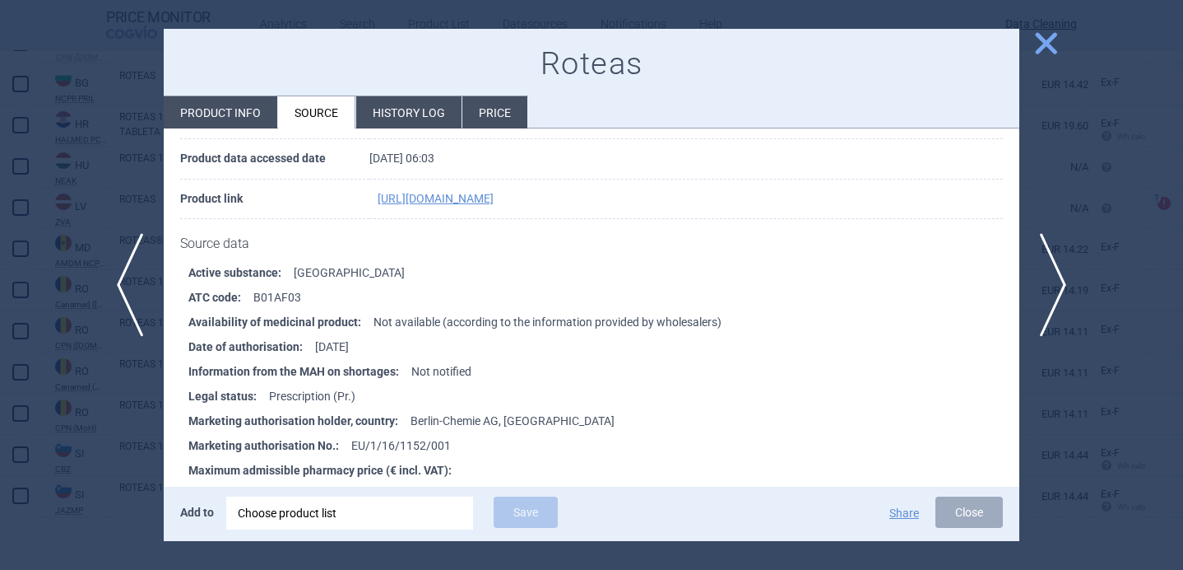
scroll to position [154, 0]
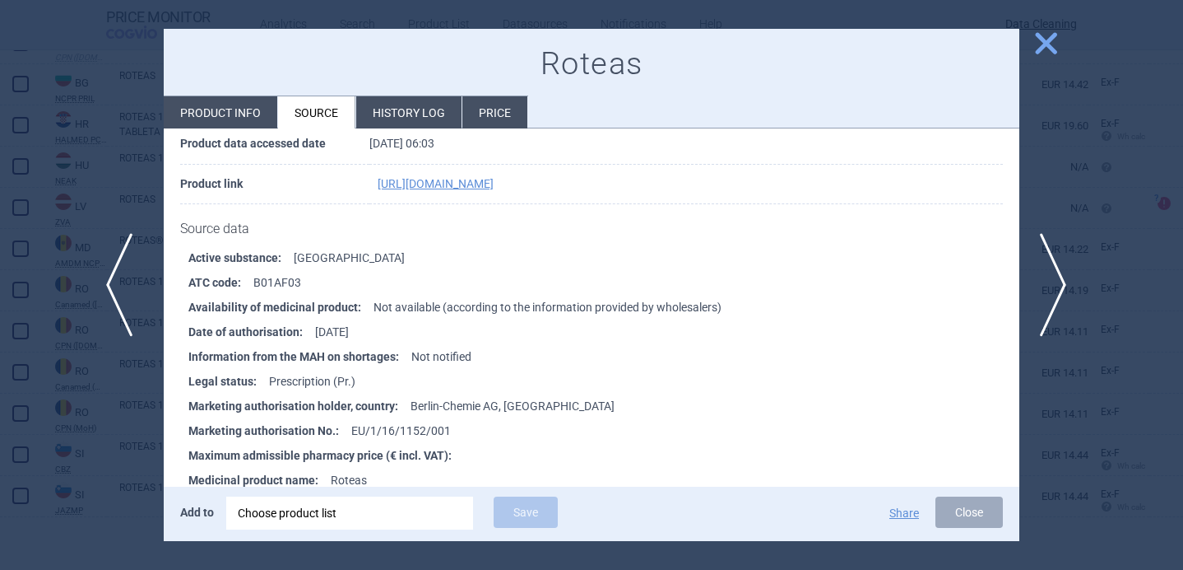
click at [118, 286] on span "previous" at bounding box center [124, 285] width 37 height 104
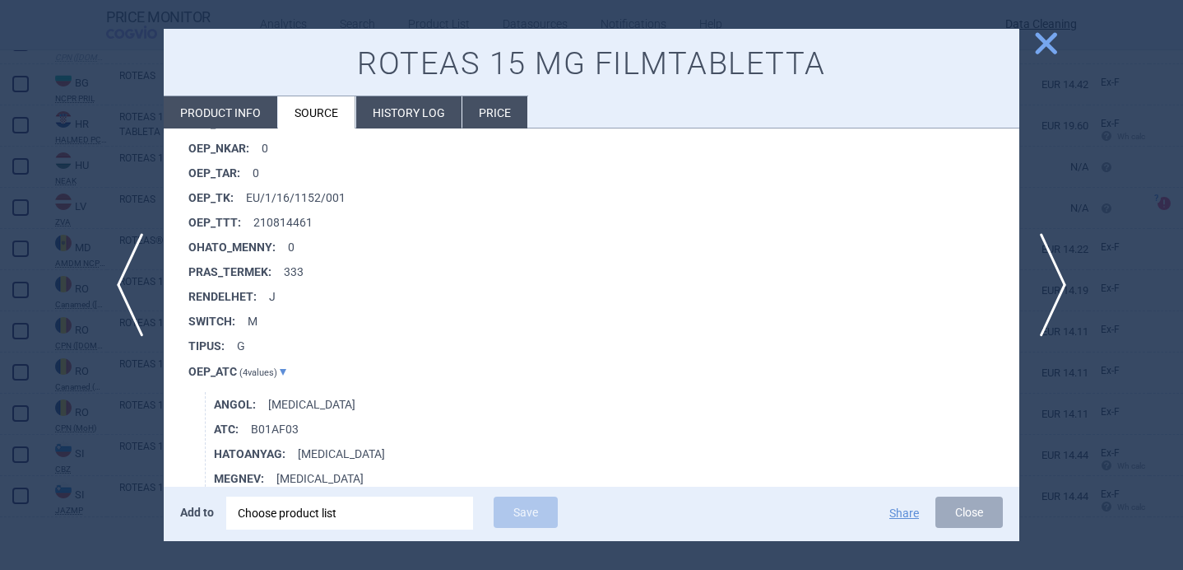
scroll to position [1449, 0]
click at [65, 438] on div at bounding box center [591, 285] width 1183 height 570
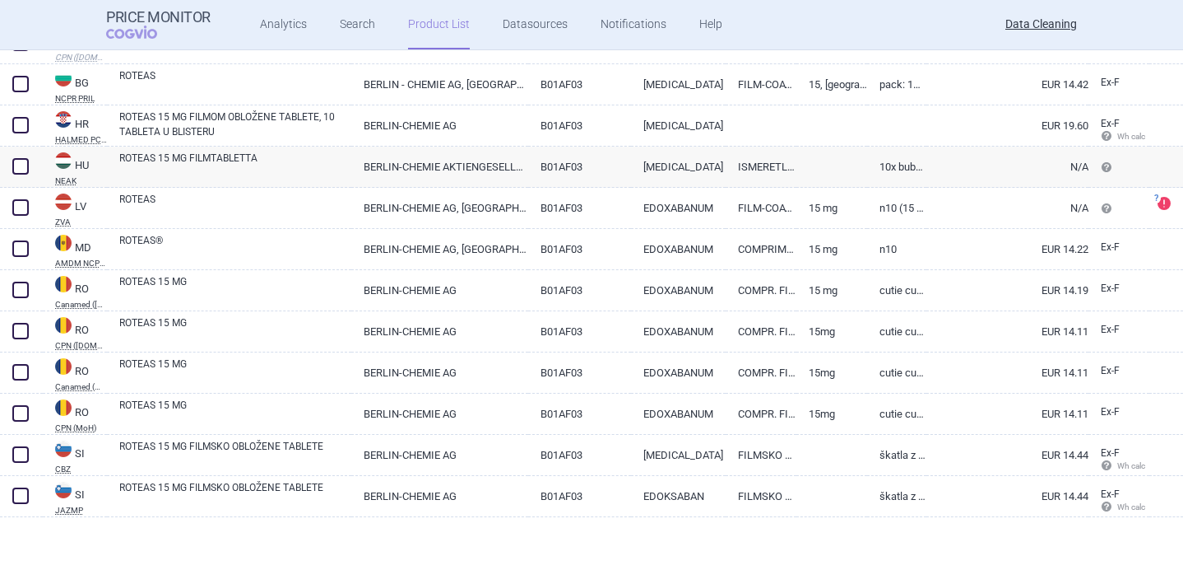
scroll to position [318, 0]
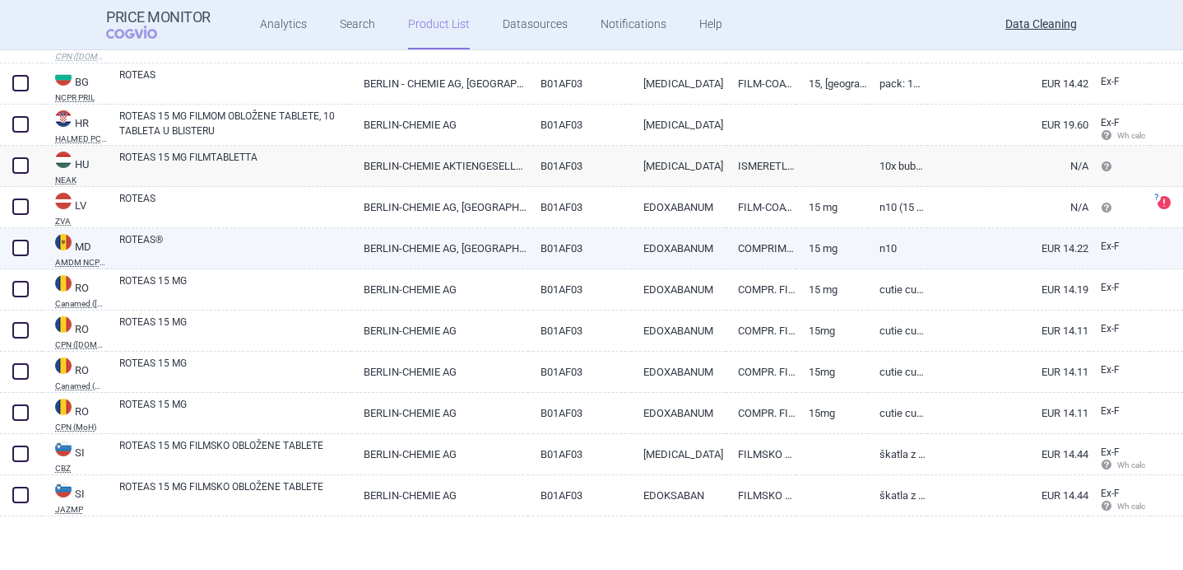
click at [204, 239] on link "ROTEAS®" at bounding box center [235, 247] width 232 height 30
select select "EUR"
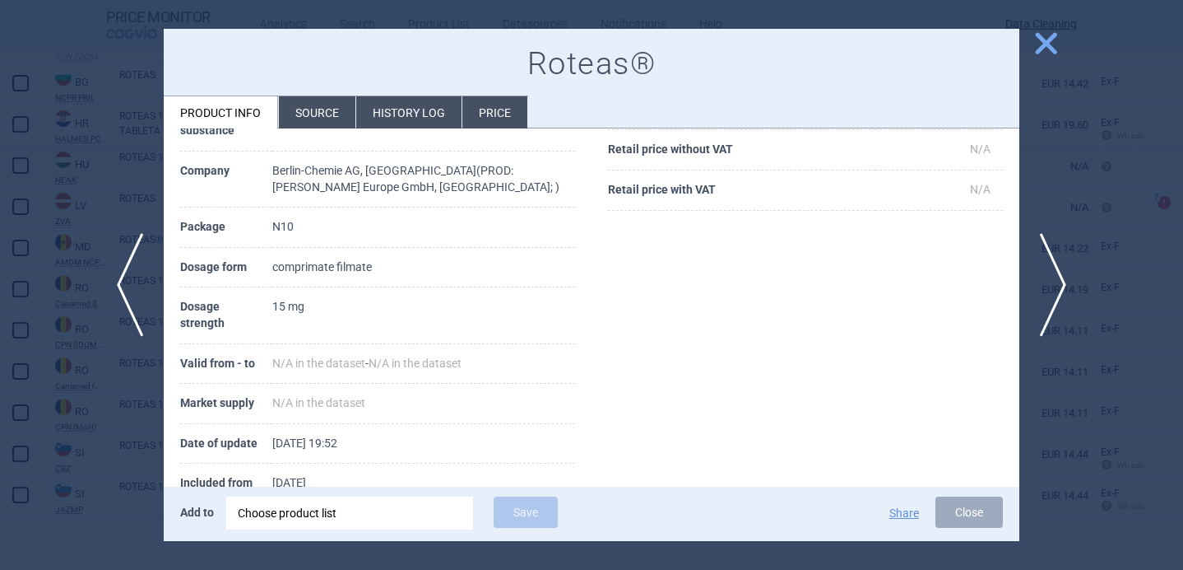
scroll to position [238, 0]
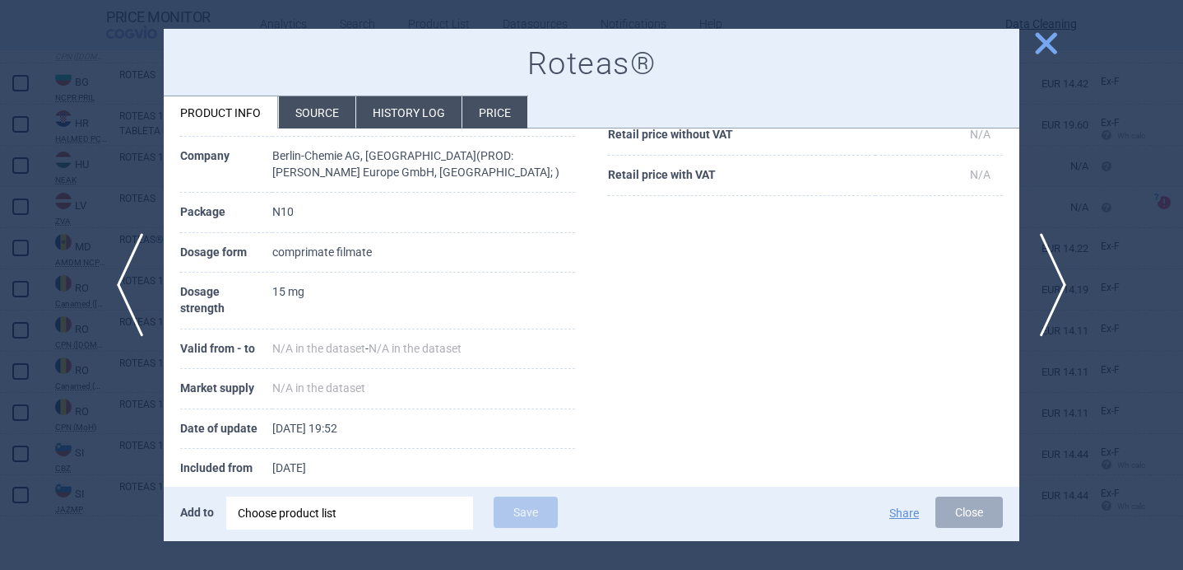
click at [308, 112] on li "Source" at bounding box center [317, 112] width 77 height 32
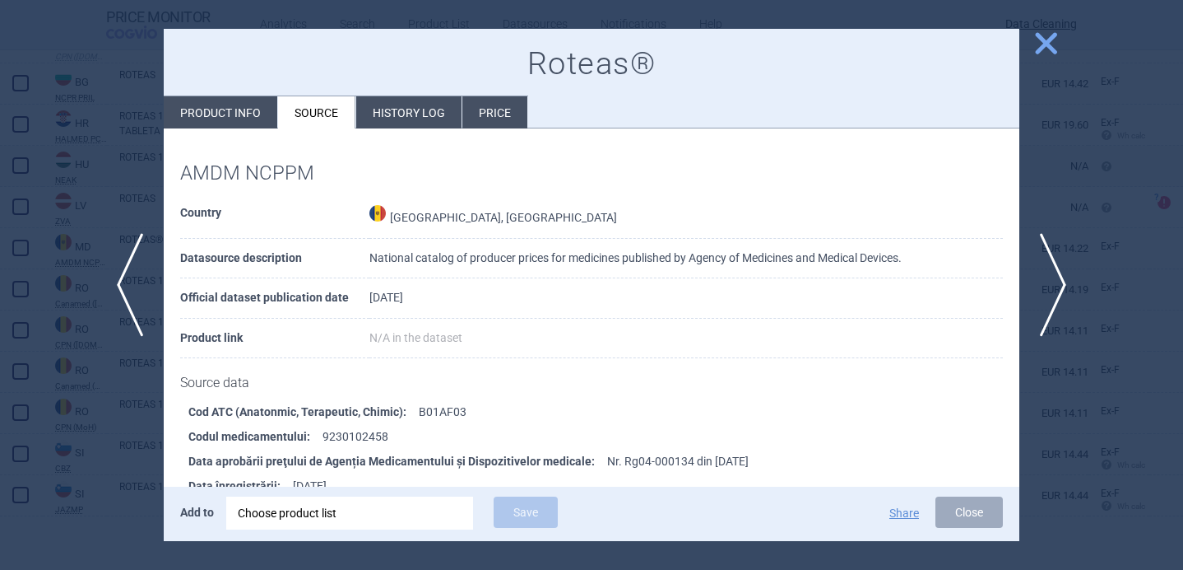
click at [111, 422] on div at bounding box center [591, 285] width 1183 height 570
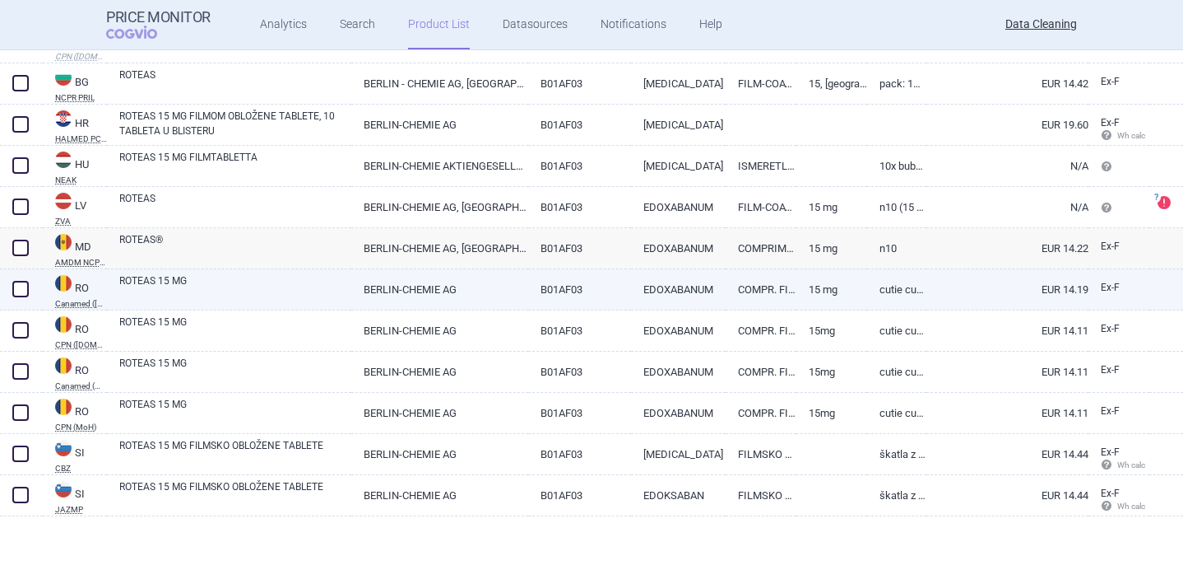
click at [266, 291] on link "ROTEAS 15 MG" at bounding box center [235, 288] width 232 height 30
select select "EUR"
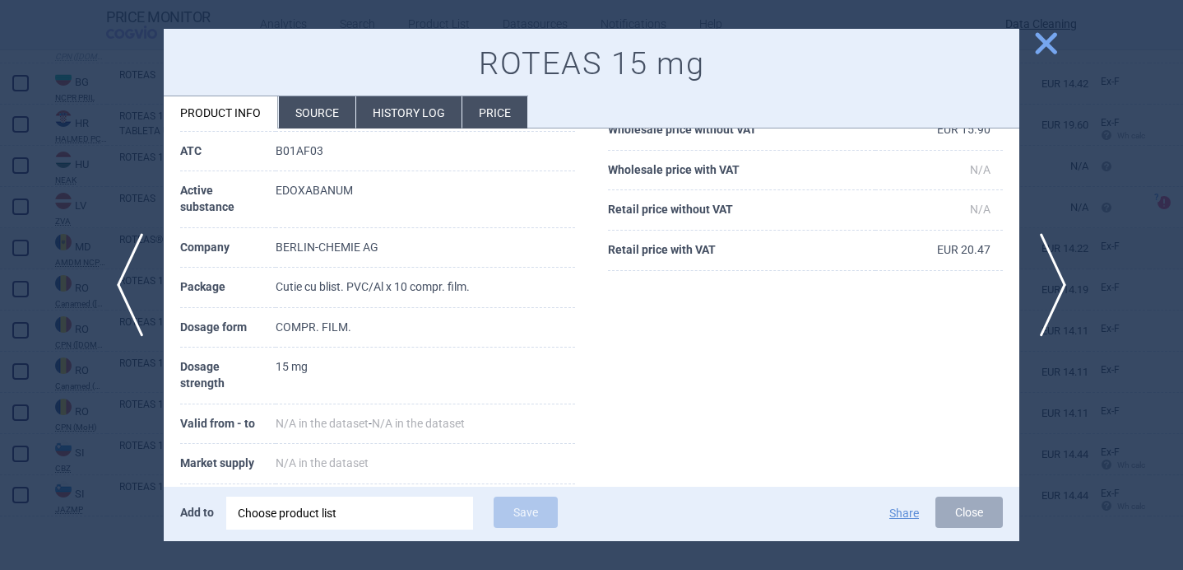
scroll to position [165, 0]
click at [1067, 276] on span "next" at bounding box center [1058, 285] width 37 height 104
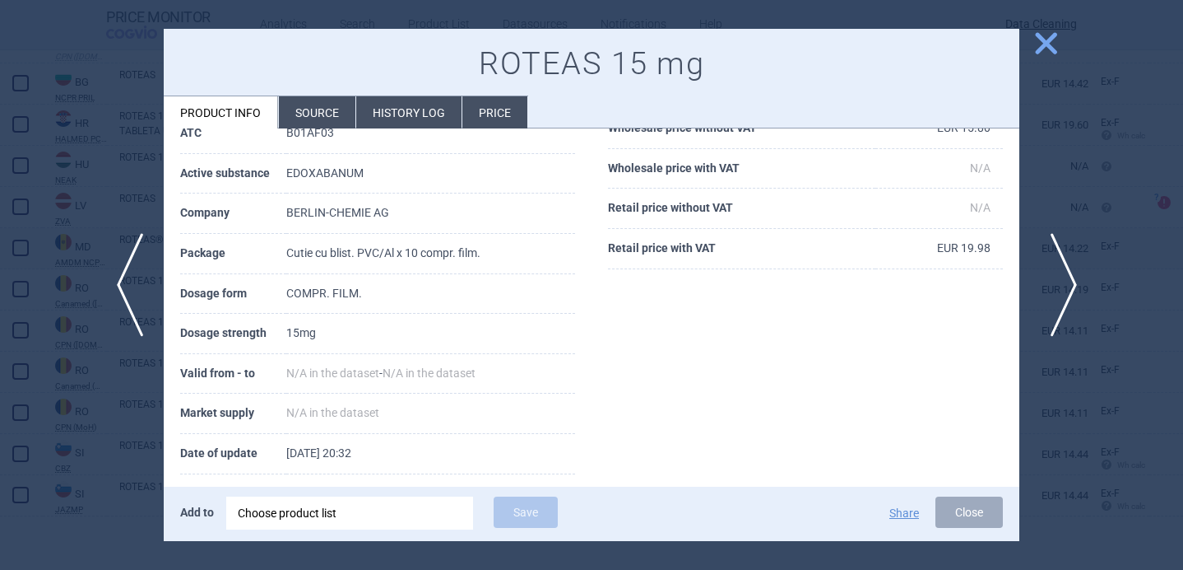
scroll to position [148, 0]
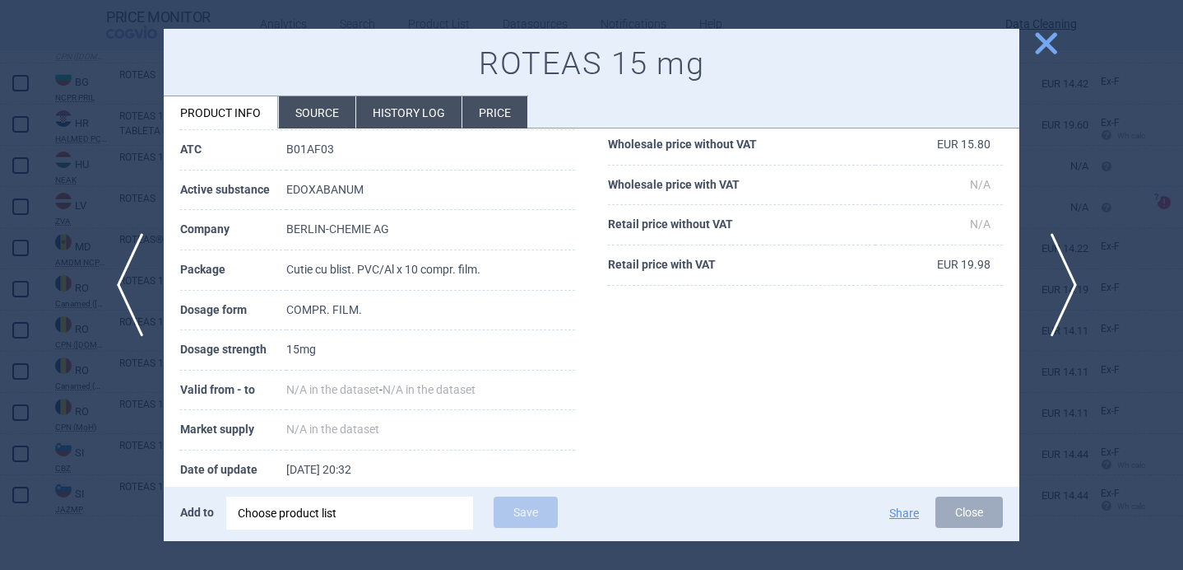
click at [1067, 276] on span "next" at bounding box center [1058, 285] width 37 height 104
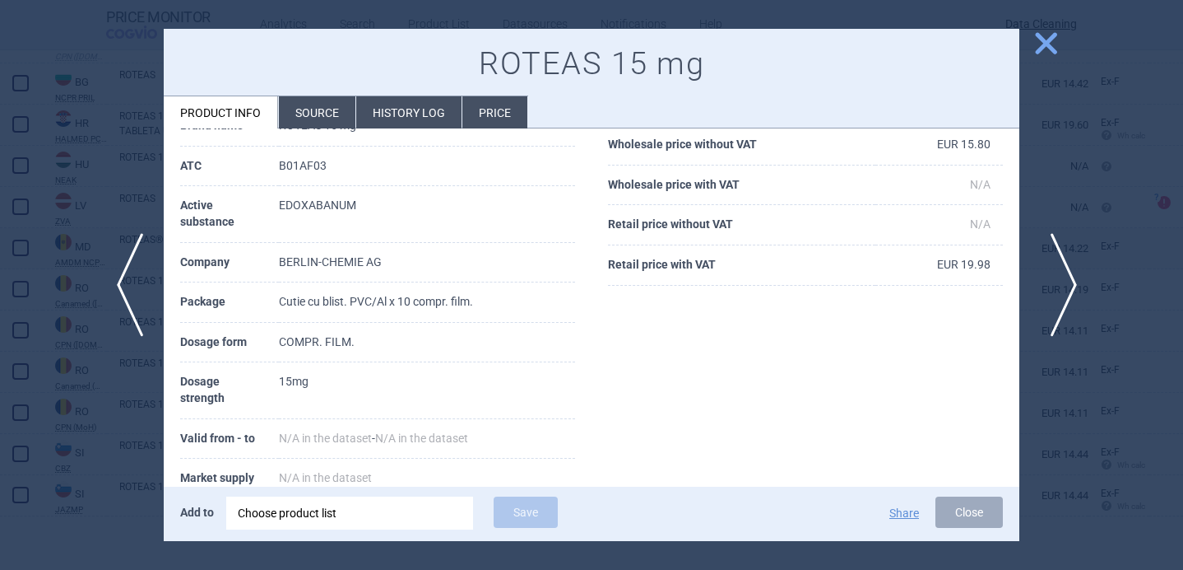
click at [1067, 276] on span "next" at bounding box center [1058, 285] width 37 height 104
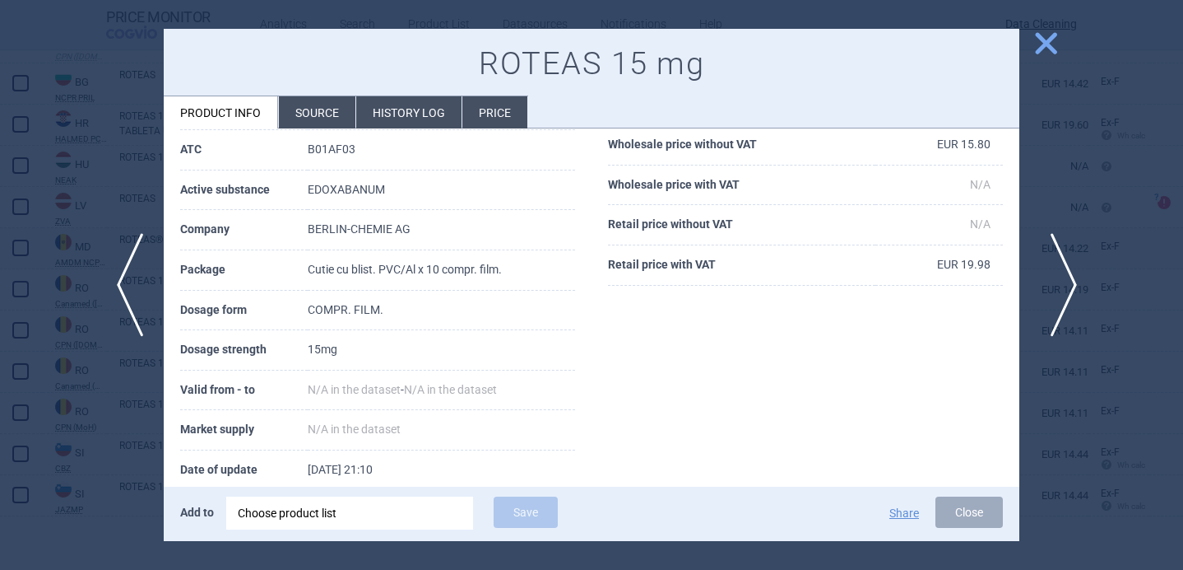
click at [1067, 276] on span "next" at bounding box center [1058, 285] width 37 height 104
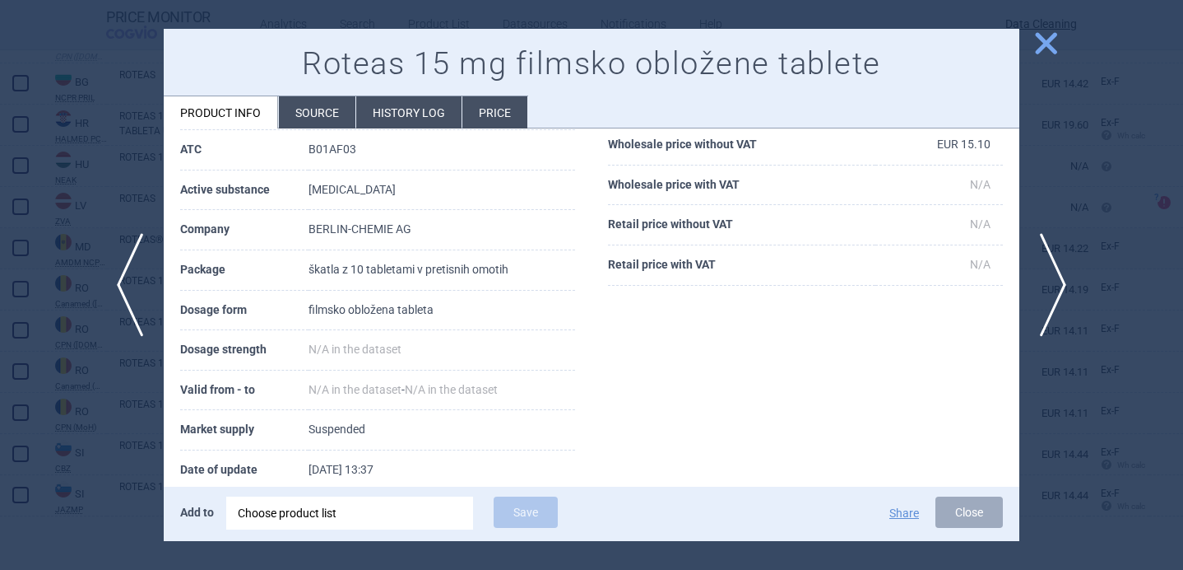
click at [314, 120] on li "Source" at bounding box center [317, 112] width 77 height 32
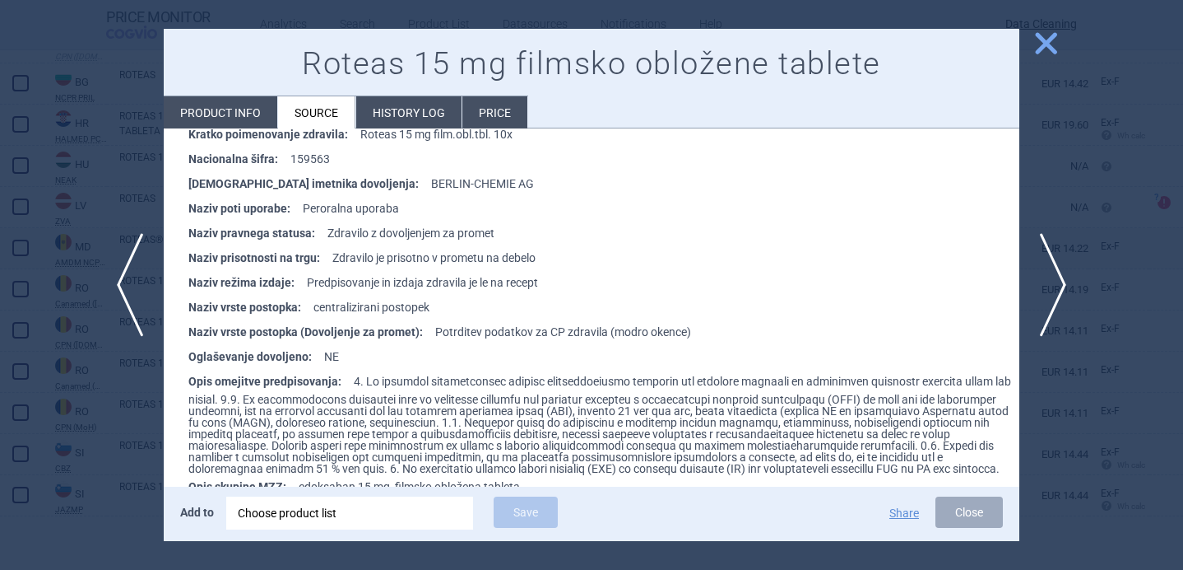
scroll to position [476, 0]
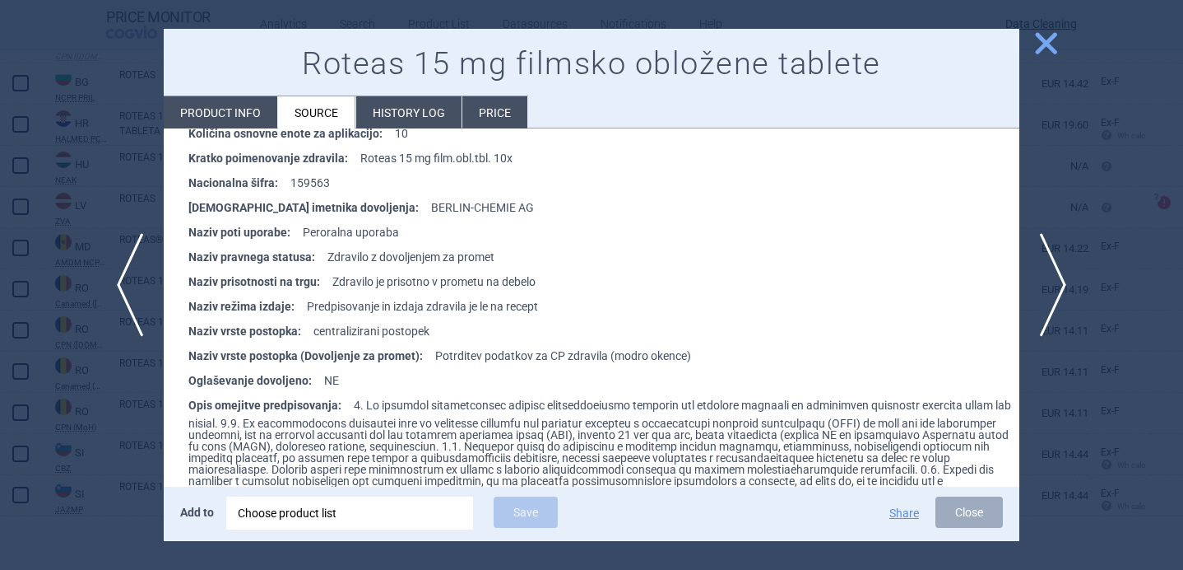
click at [236, 108] on li "Product info" at bounding box center [221, 112] width 114 height 32
select select "EUR"
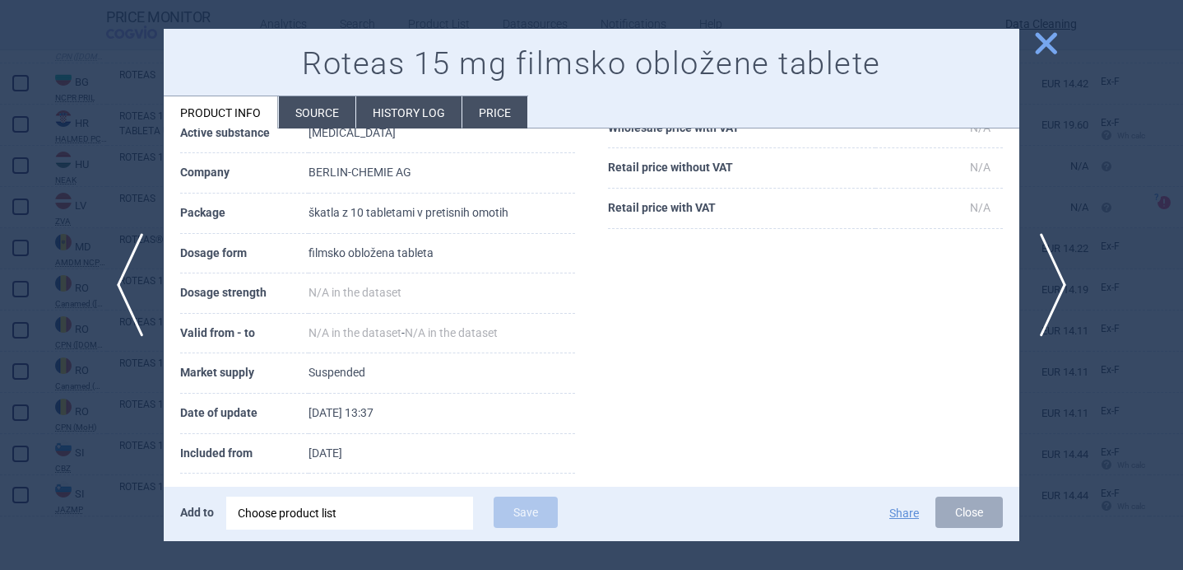
scroll to position [194, 0]
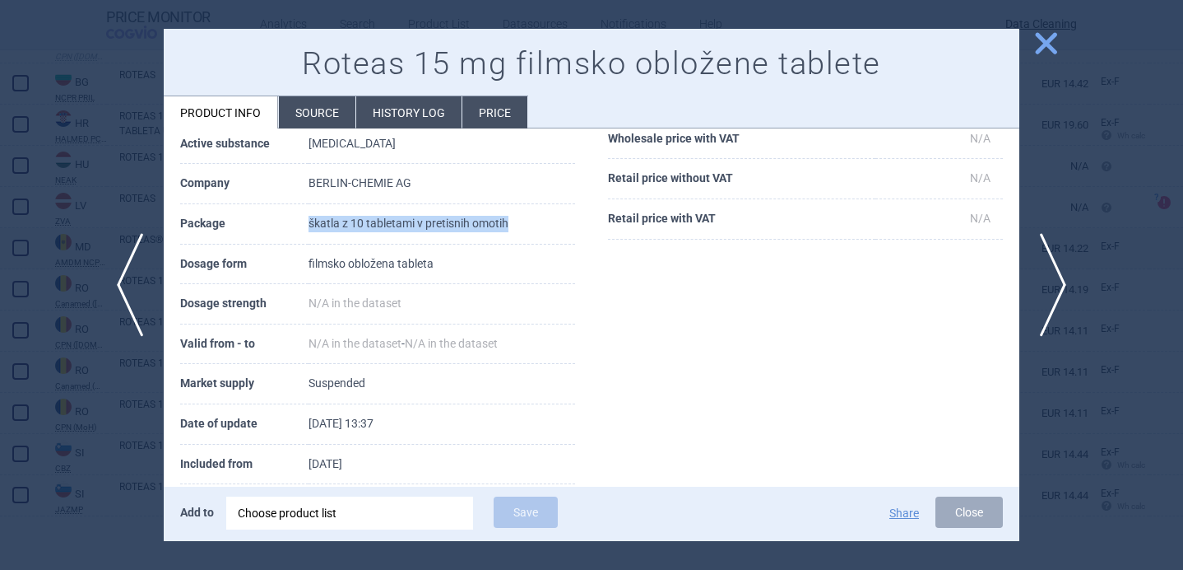
drag, startPoint x: 523, startPoint y: 221, endPoint x: 299, endPoint y: 221, distance: 224.7
click at [299, 221] on tr "Package škatla z 10 tabletami v pretisnih omotih" at bounding box center [377, 224] width 395 height 40
copy tr "škatla z 10 tabletami v pretisnih omotih"
click at [121, 454] on div at bounding box center [591, 285] width 1183 height 570
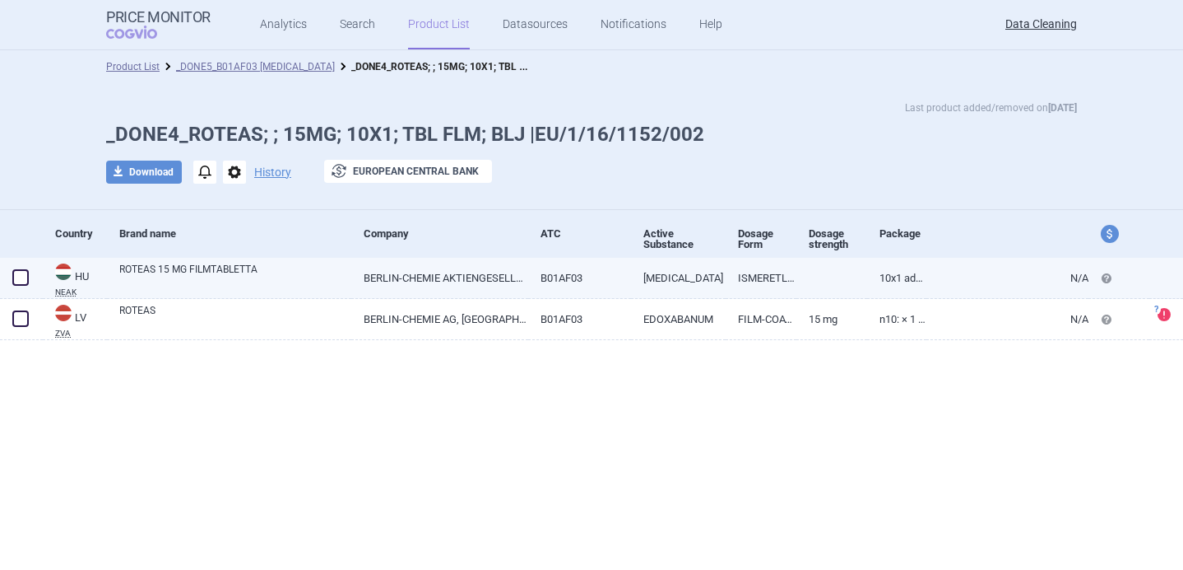
click at [299, 270] on link "ROTEAS 15 MG FILMTABLETTA" at bounding box center [235, 277] width 232 height 30
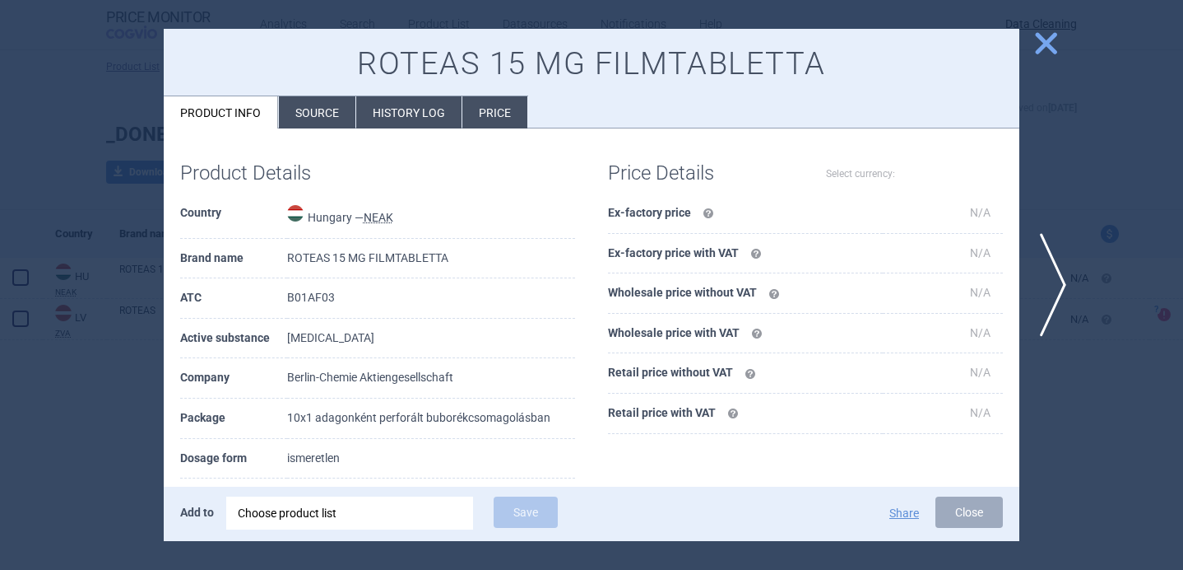
select select "EUR"
click at [305, 124] on li "Source" at bounding box center [317, 112] width 77 height 32
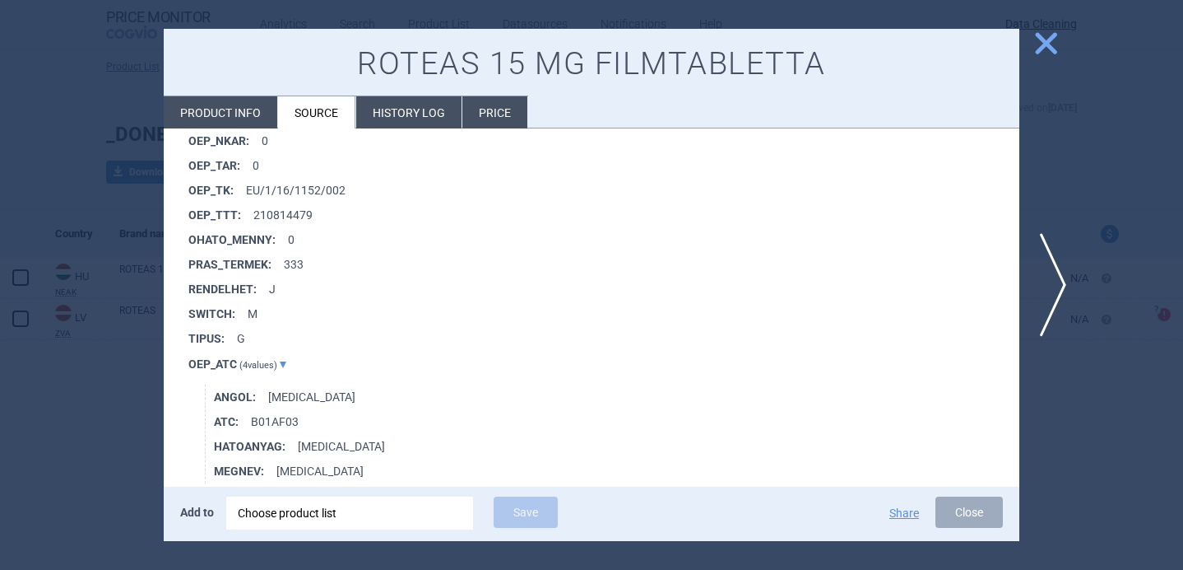
scroll to position [1522, 0]
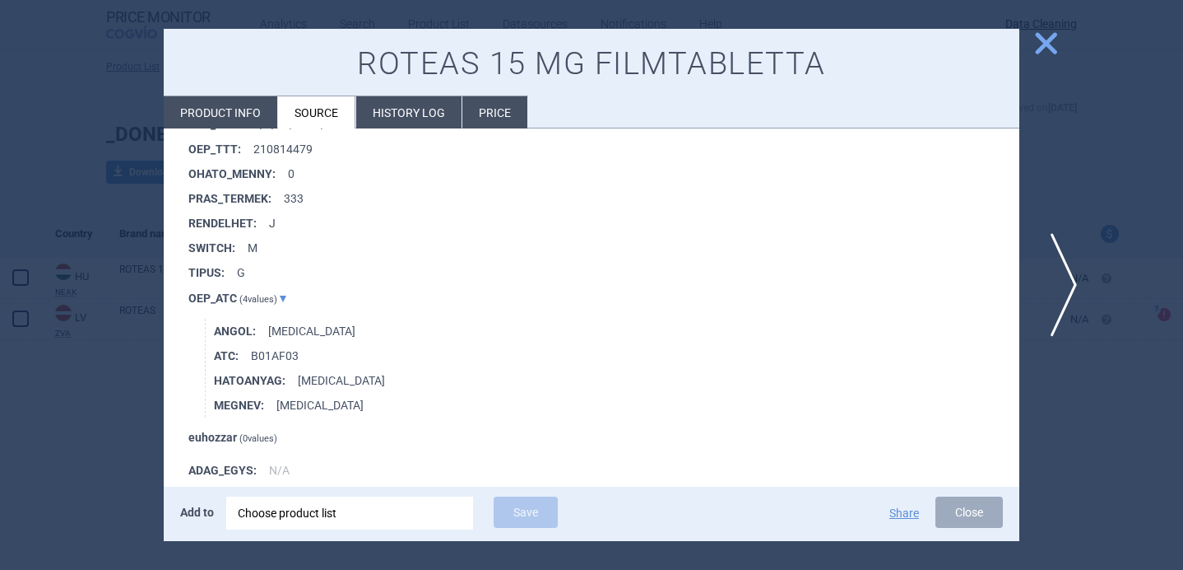
click at [1058, 281] on span "next" at bounding box center [1058, 285] width 37 height 104
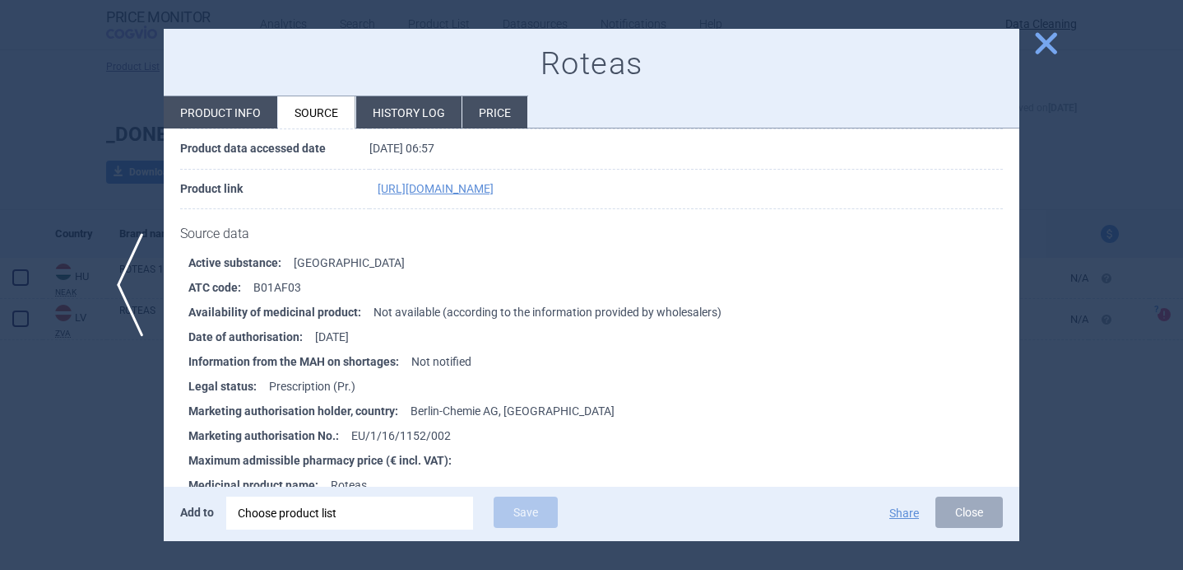
scroll to position [151, 0]
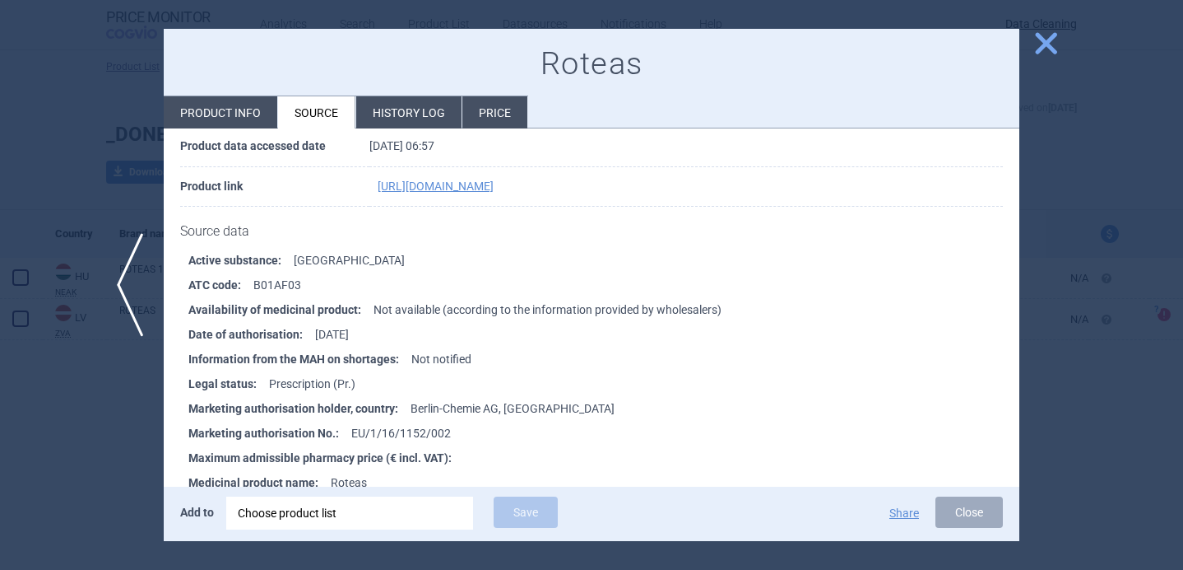
click at [94, 459] on div at bounding box center [591, 285] width 1183 height 570
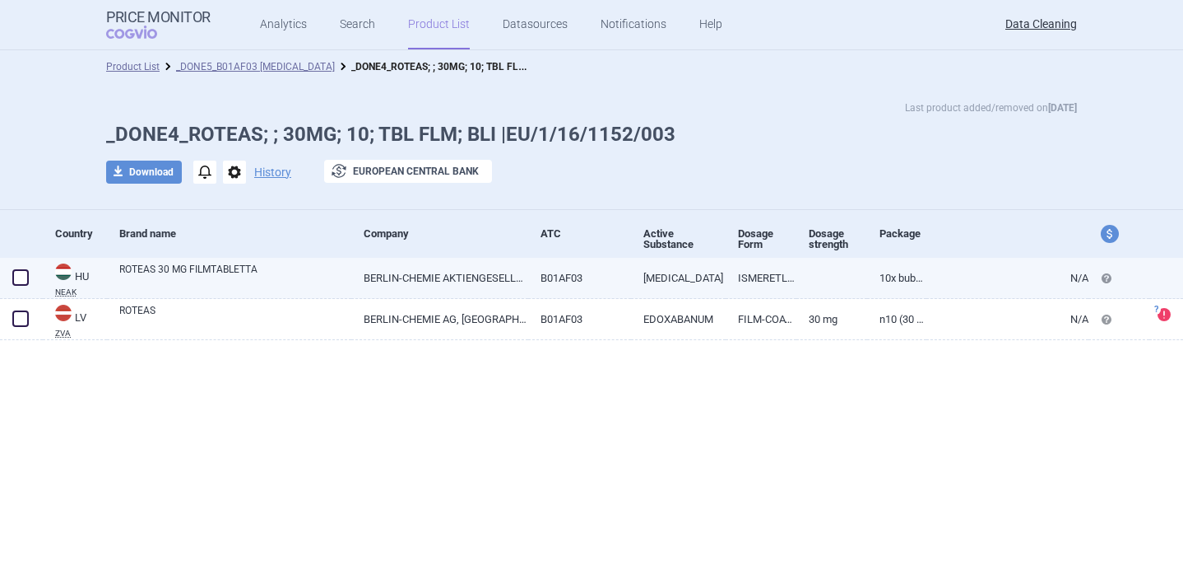
click at [265, 286] on link "ROTEAS 30 MG FILMTABLETTA" at bounding box center [235, 277] width 232 height 30
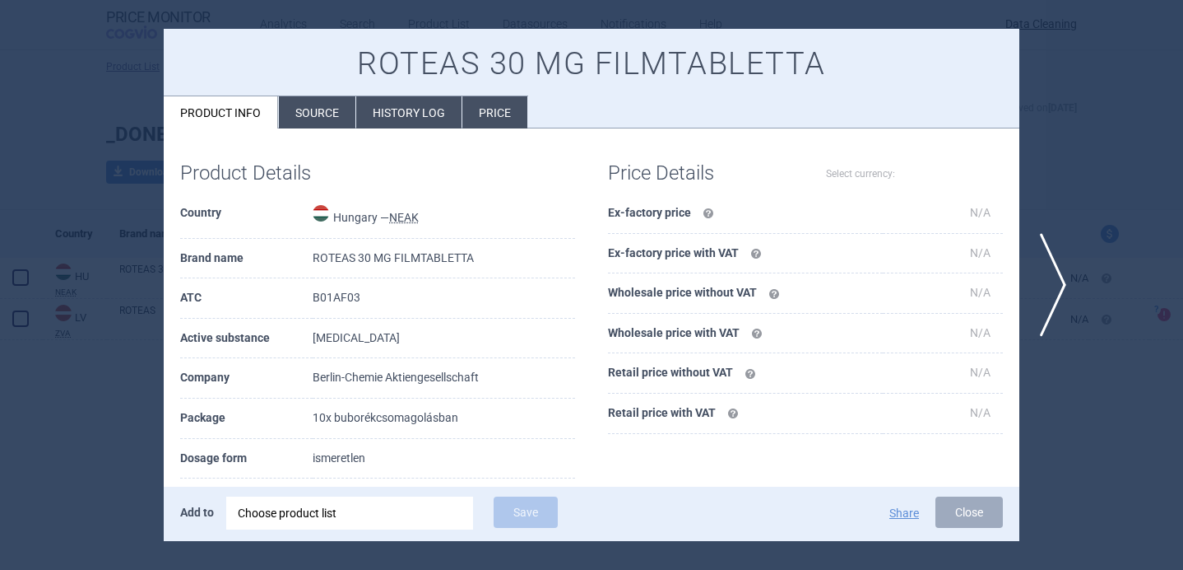
select select "EUR"
click at [301, 119] on li "Source" at bounding box center [317, 112] width 77 height 32
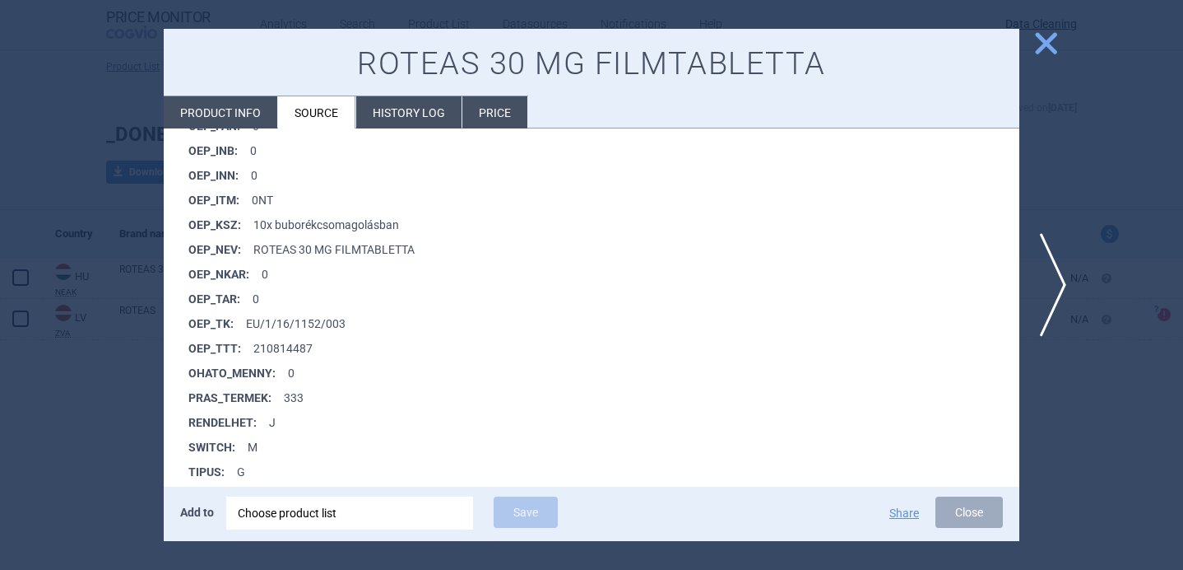
scroll to position [1344, 0]
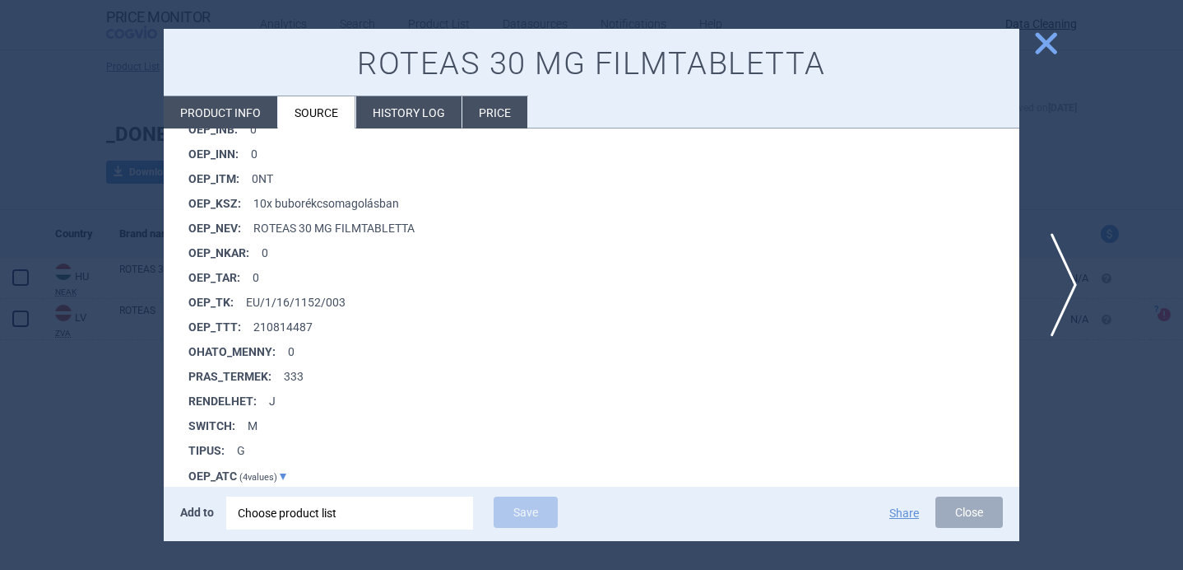
click at [1058, 289] on span "next" at bounding box center [1058, 285] width 37 height 104
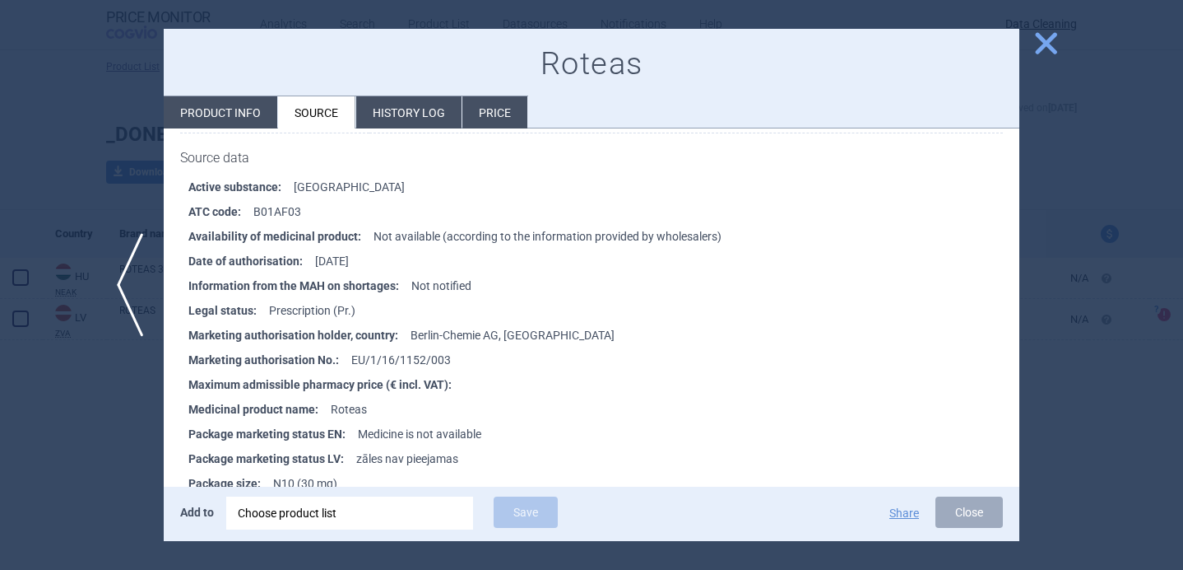
scroll to position [281, 0]
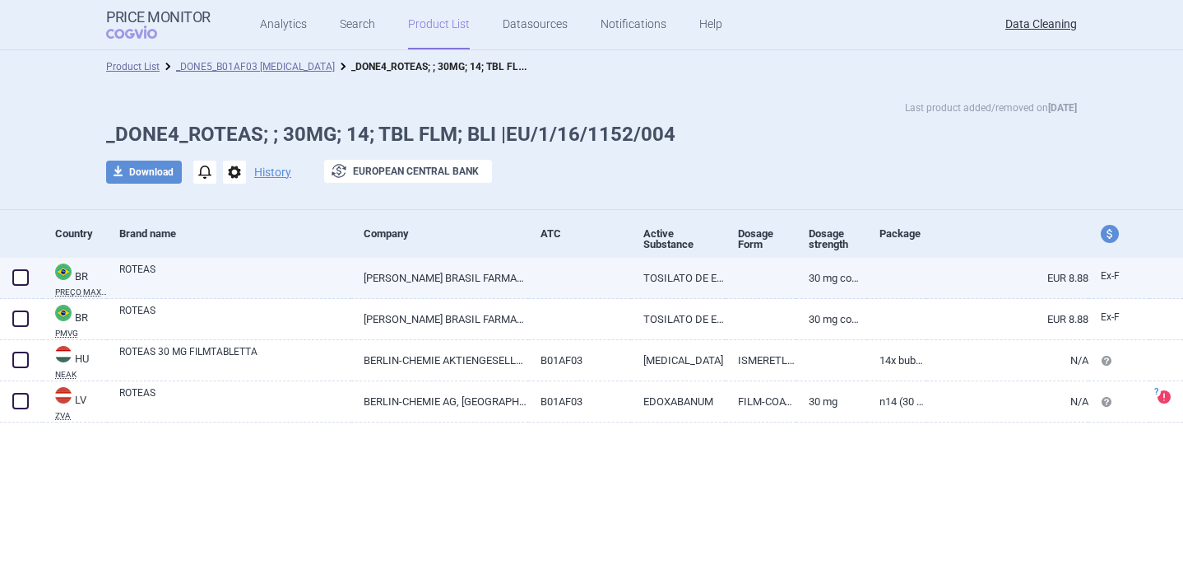
click at [250, 277] on link "ROTEAS" at bounding box center [235, 277] width 232 height 30
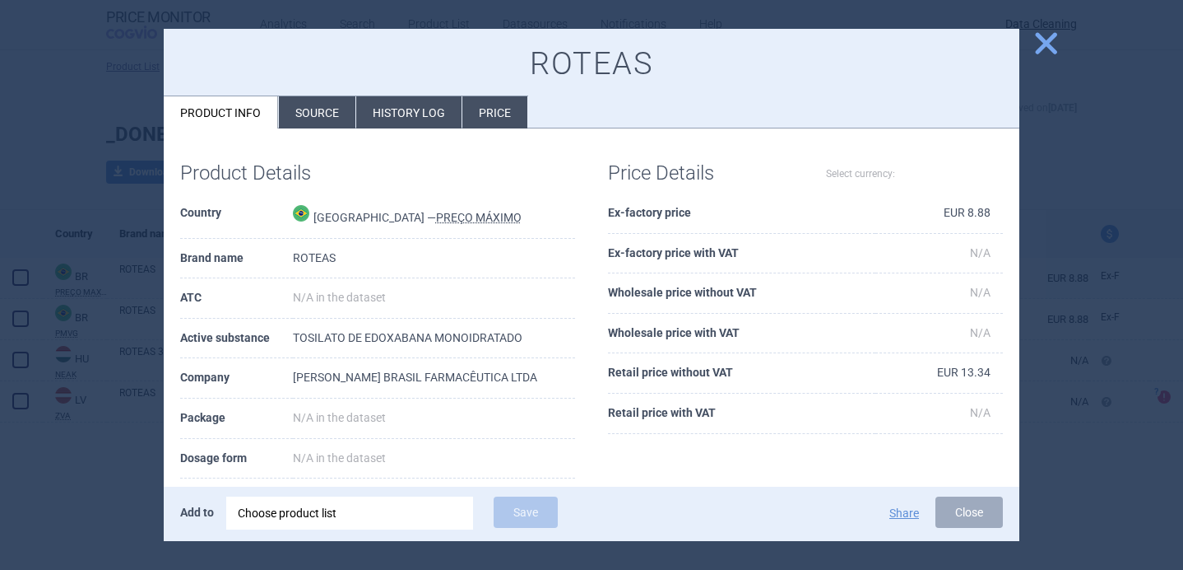
select select "EUR"
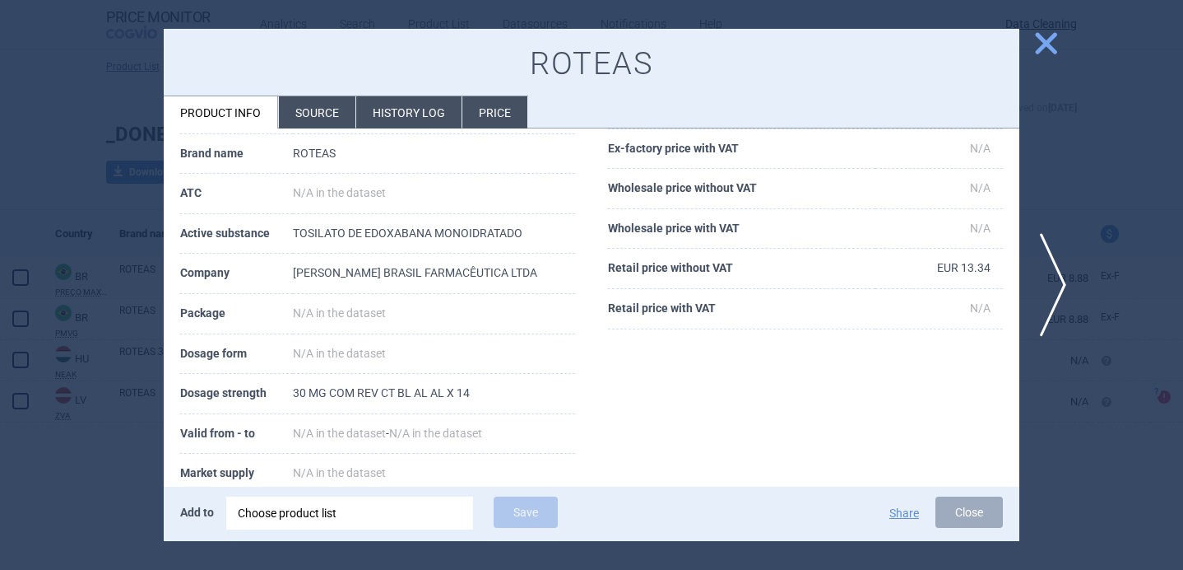
scroll to position [105, 0]
click at [1047, 279] on span "next" at bounding box center [1058, 285] width 37 height 104
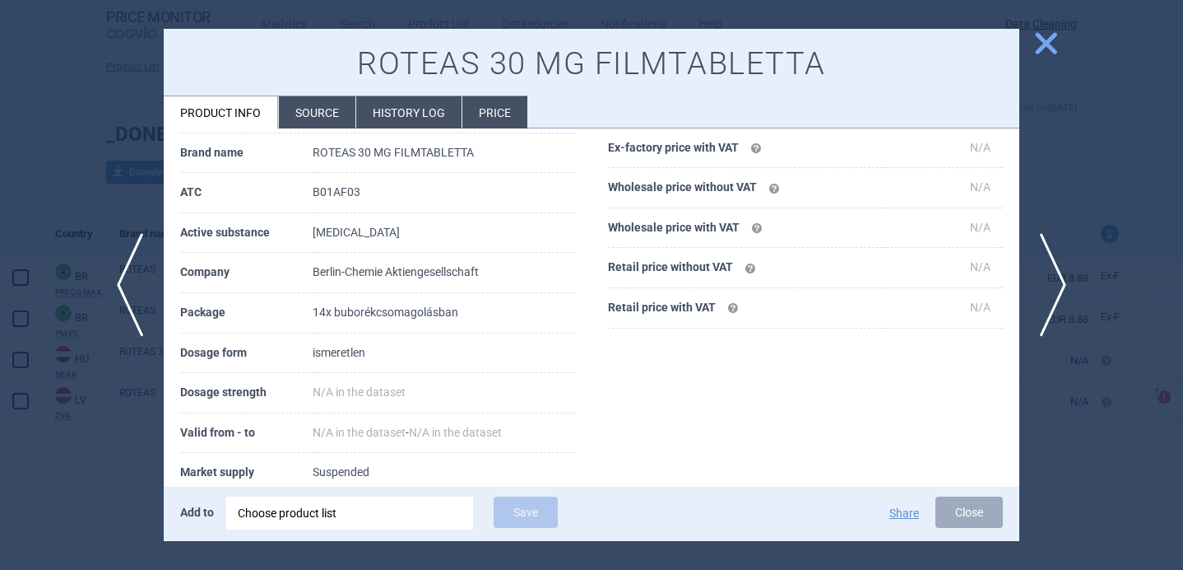
scroll to position [35, 0]
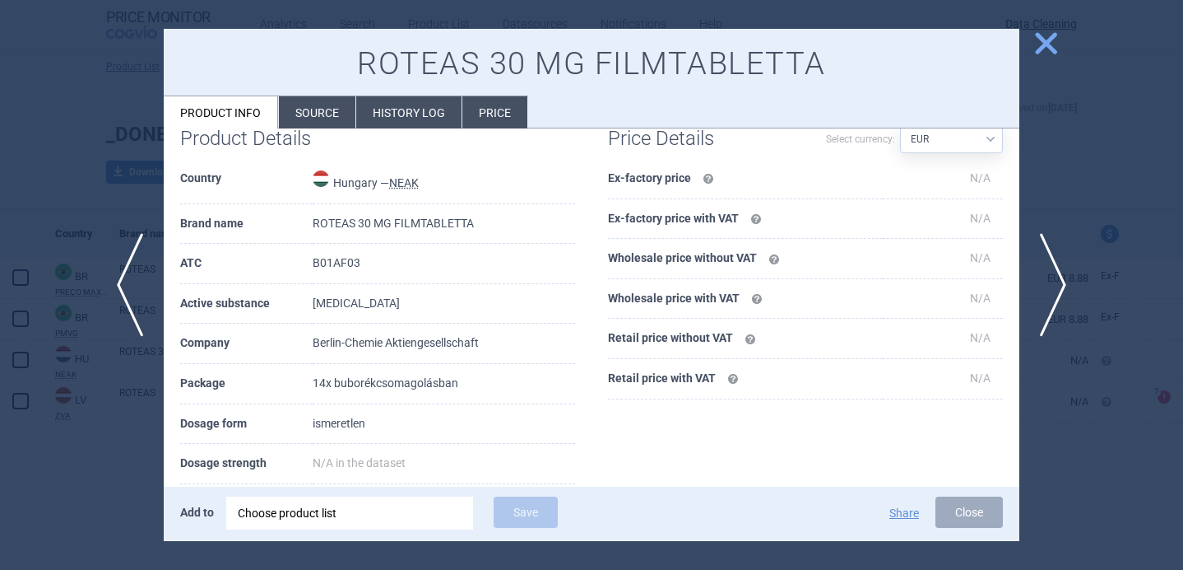
click at [298, 120] on li "Source" at bounding box center [317, 112] width 77 height 32
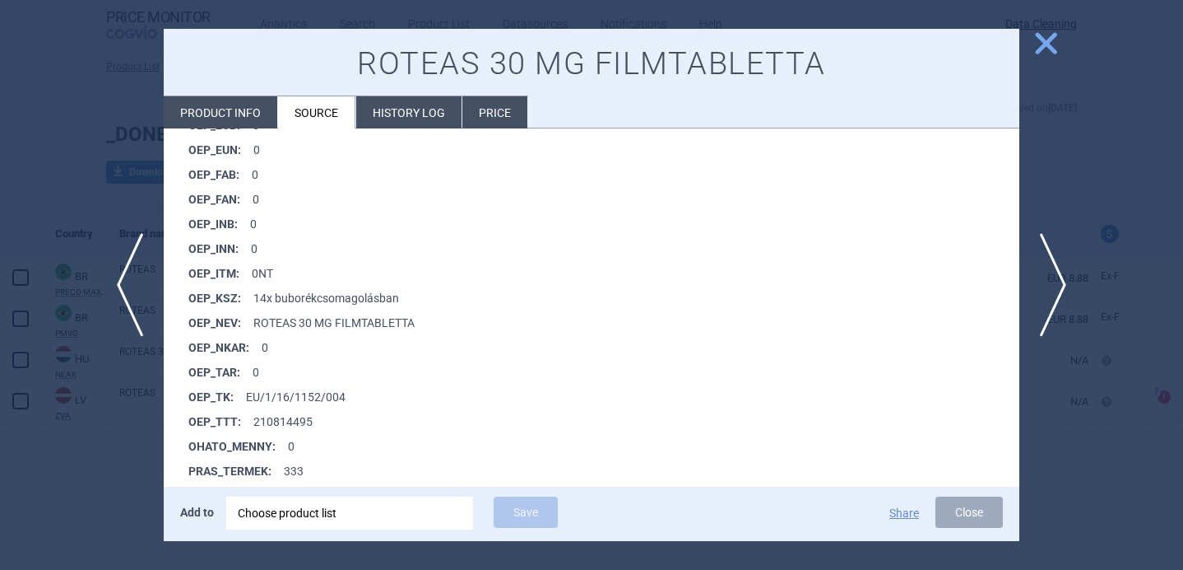
scroll to position [1273, 0]
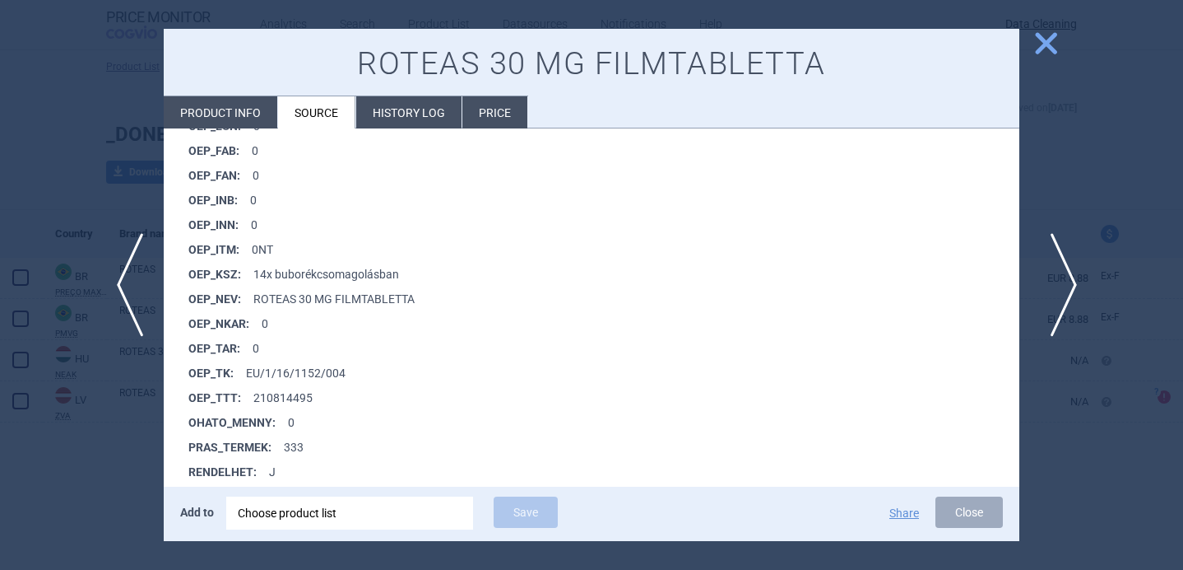
click at [1062, 278] on span "next" at bounding box center [1058, 285] width 37 height 104
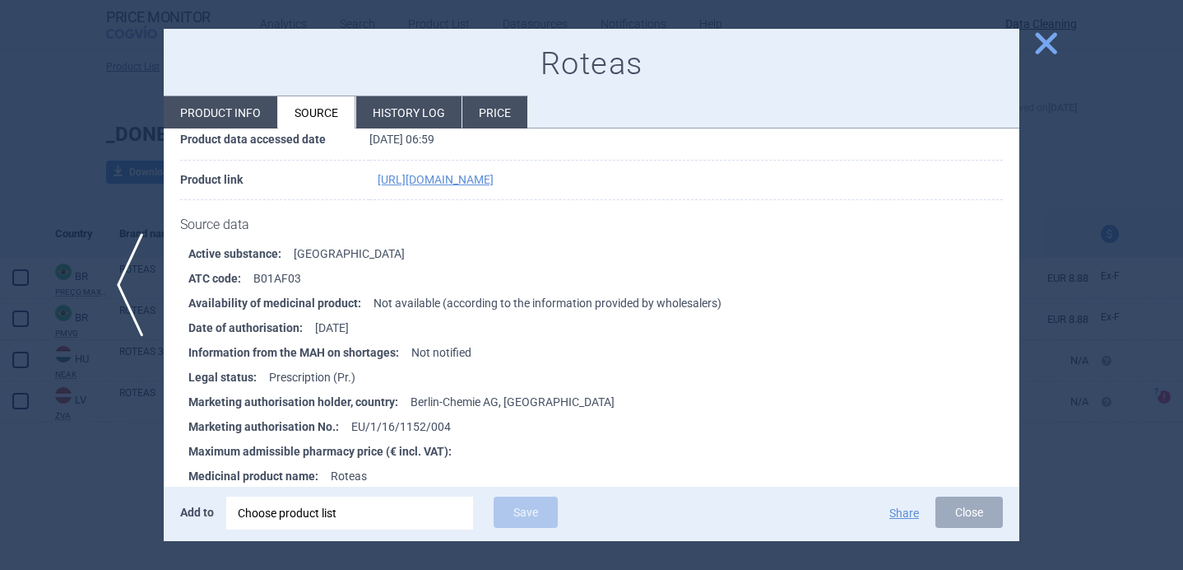
scroll to position [174, 0]
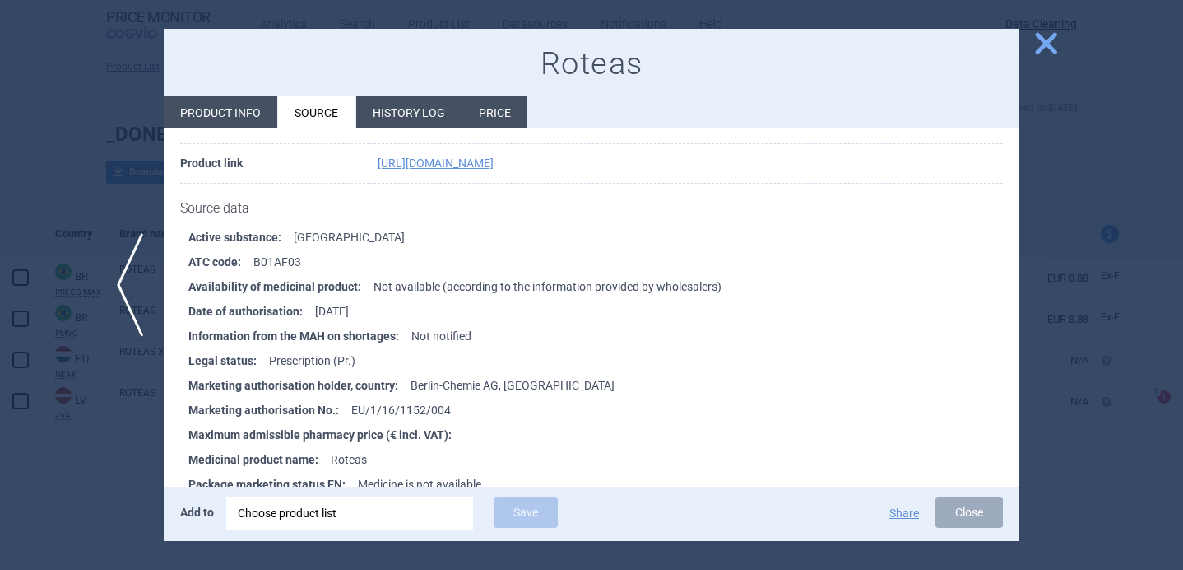
click at [39, 487] on div at bounding box center [591, 285] width 1183 height 570
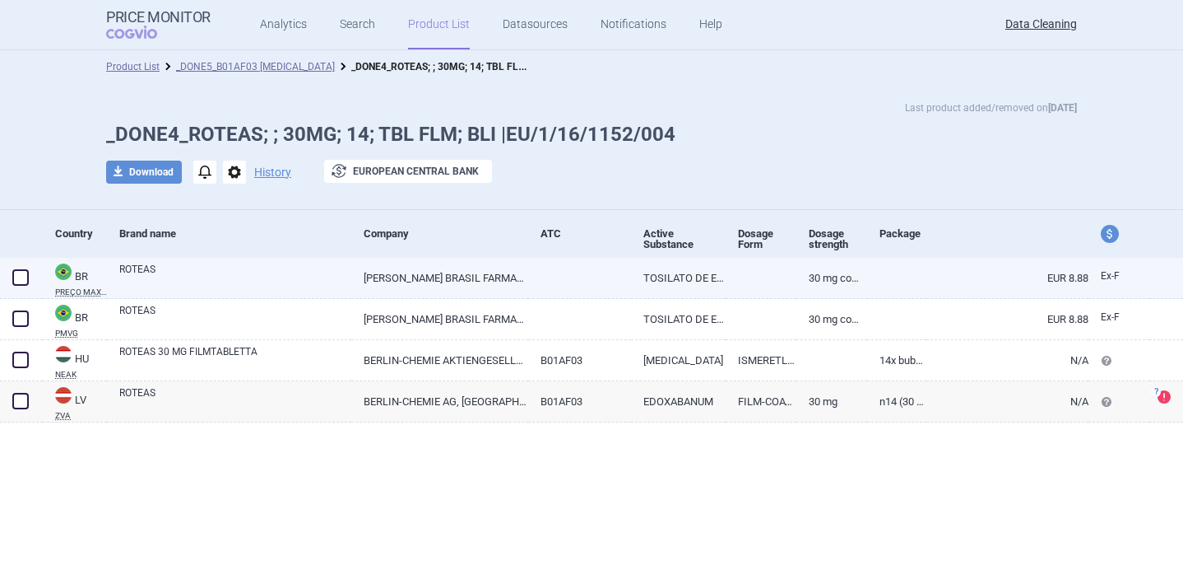
click at [346, 272] on link "ROTEAS" at bounding box center [235, 277] width 232 height 30
select select "EUR"
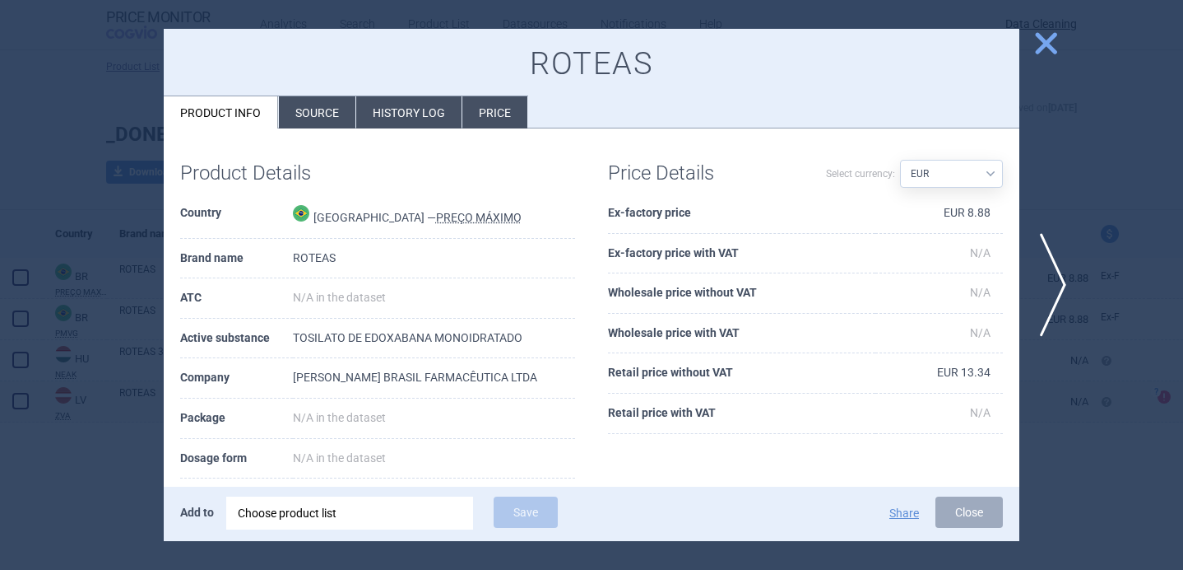
scroll to position [165, 0]
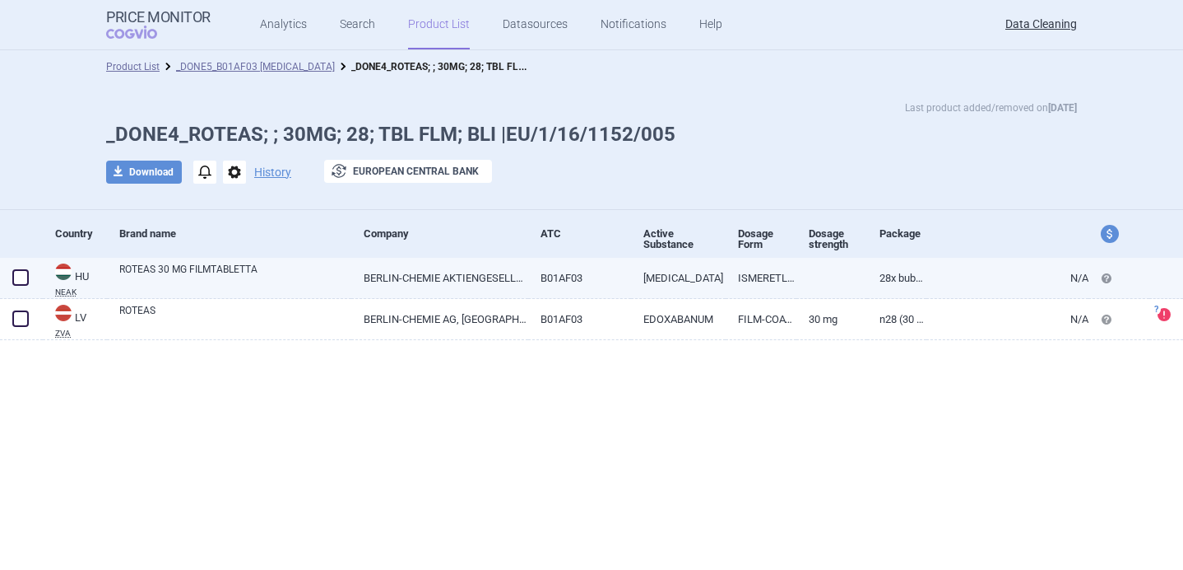
click at [187, 277] on link "ROTEAS 30 MG FILMTABLETTA" at bounding box center [235, 277] width 232 height 30
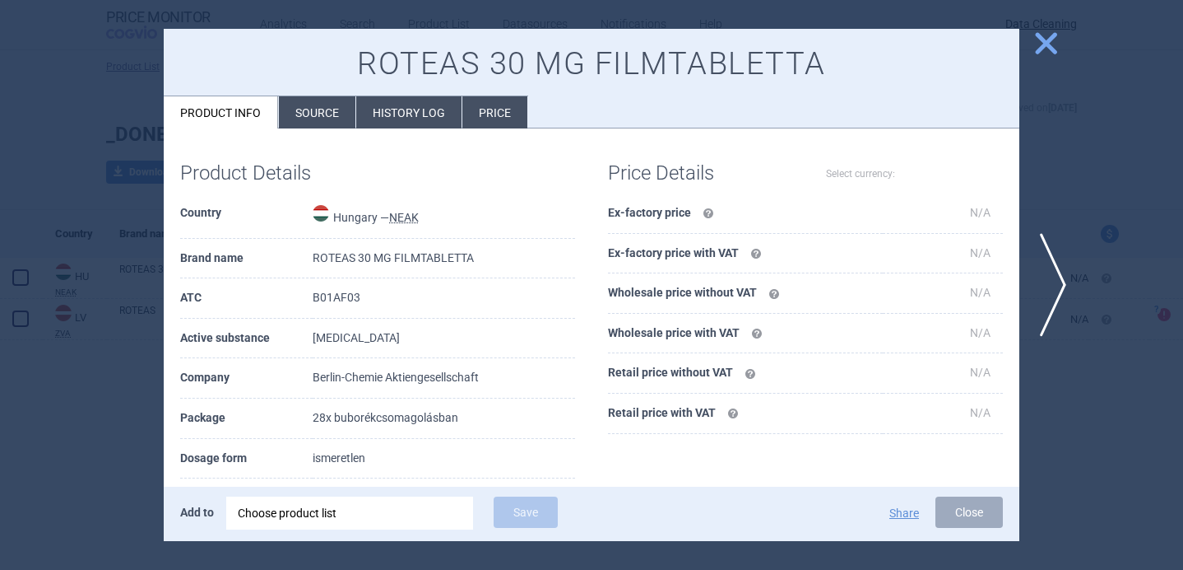
select select "EUR"
click at [313, 99] on li "Source" at bounding box center [317, 112] width 77 height 32
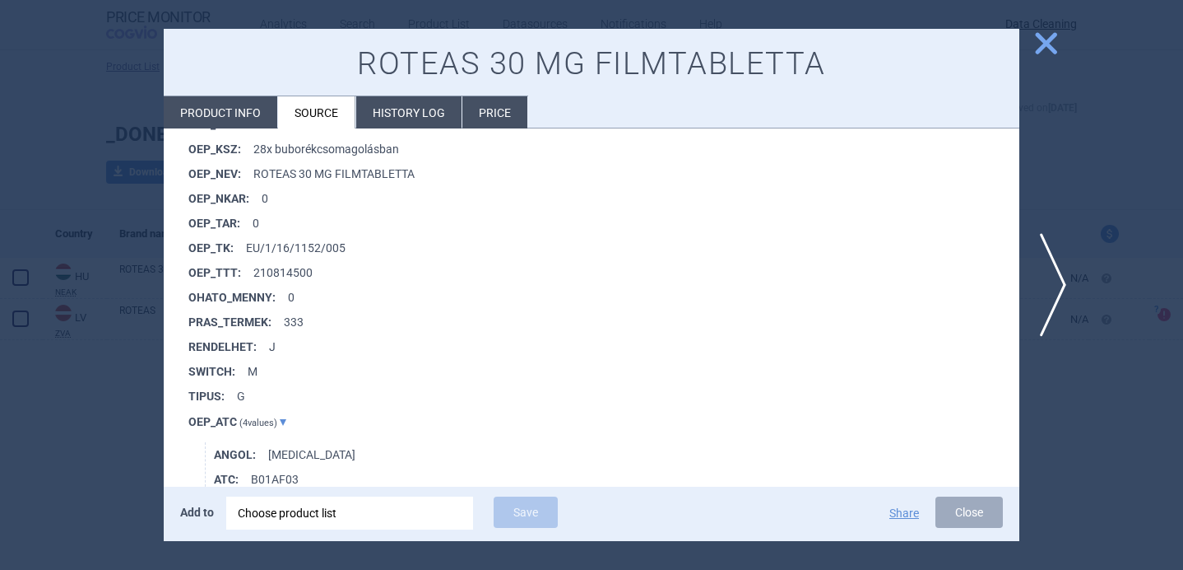
scroll to position [1406, 0]
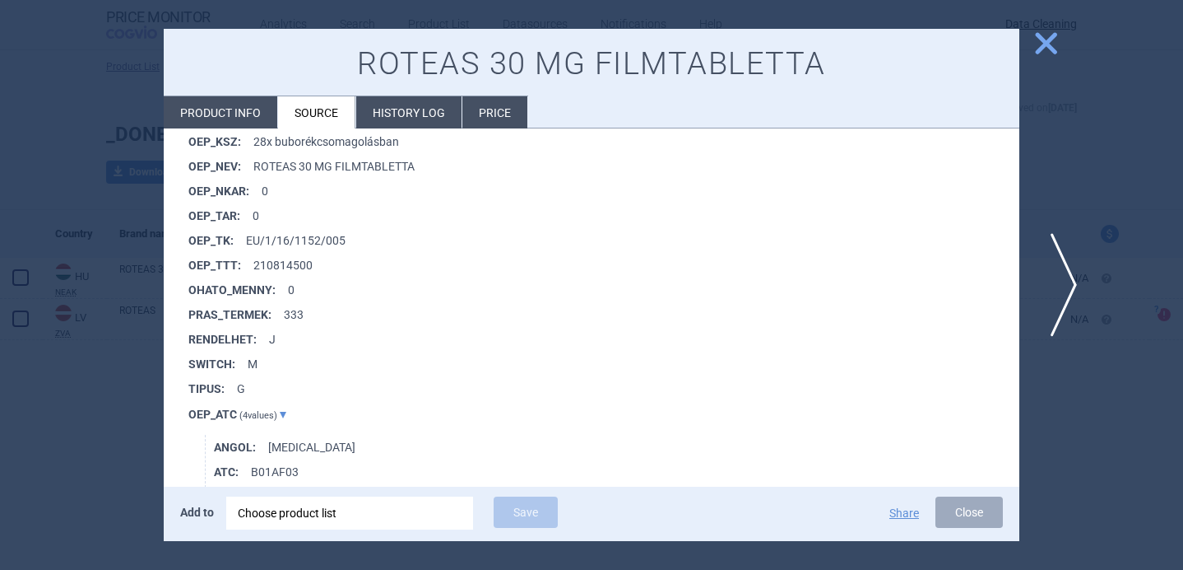
click at [1069, 276] on span "next" at bounding box center [1058, 285] width 37 height 104
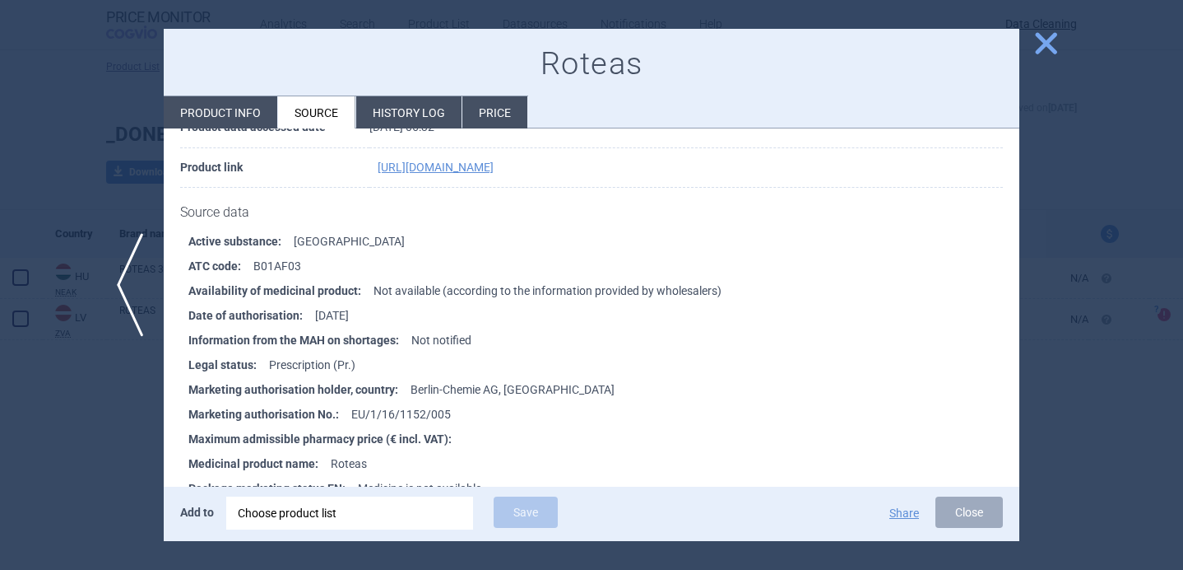
scroll to position [339, 0]
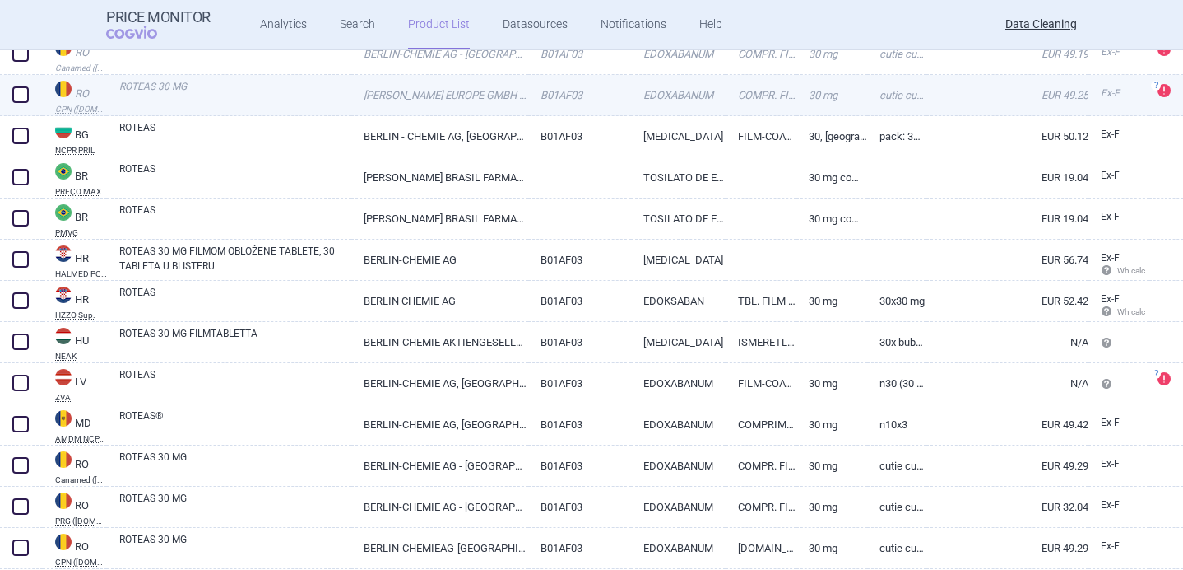
scroll to position [268, 0]
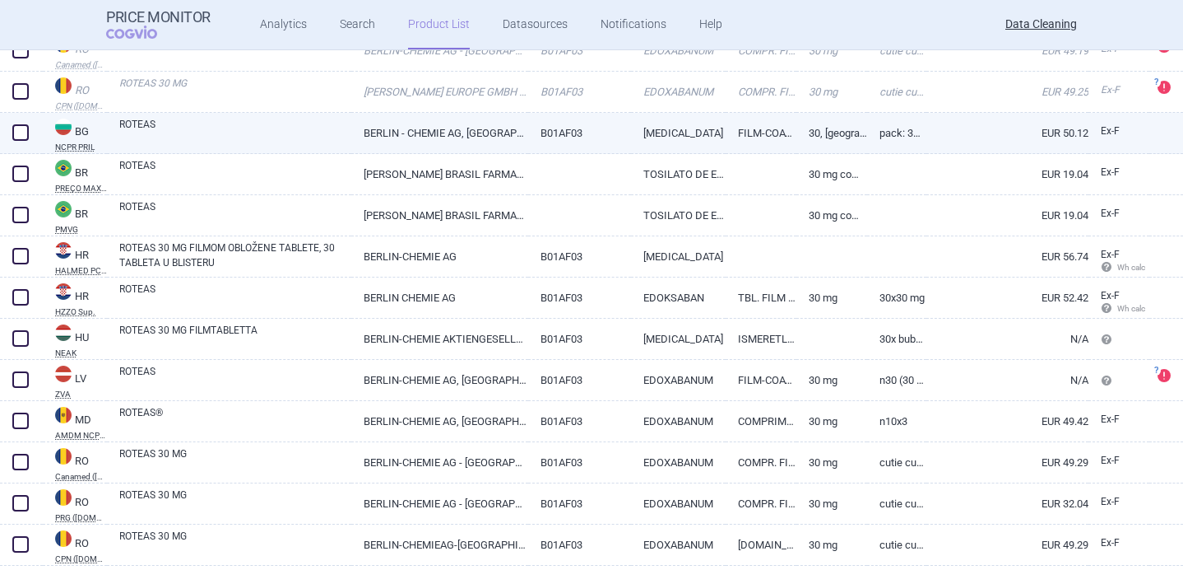
click at [256, 127] on link "ROTEAS" at bounding box center [235, 132] width 232 height 30
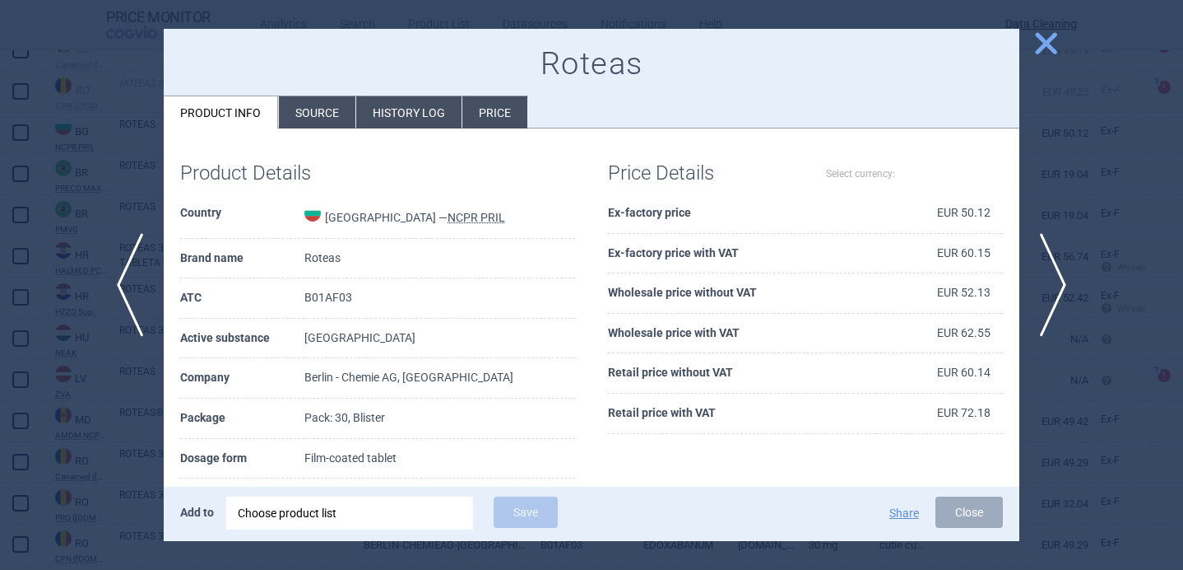
select select "EUR"
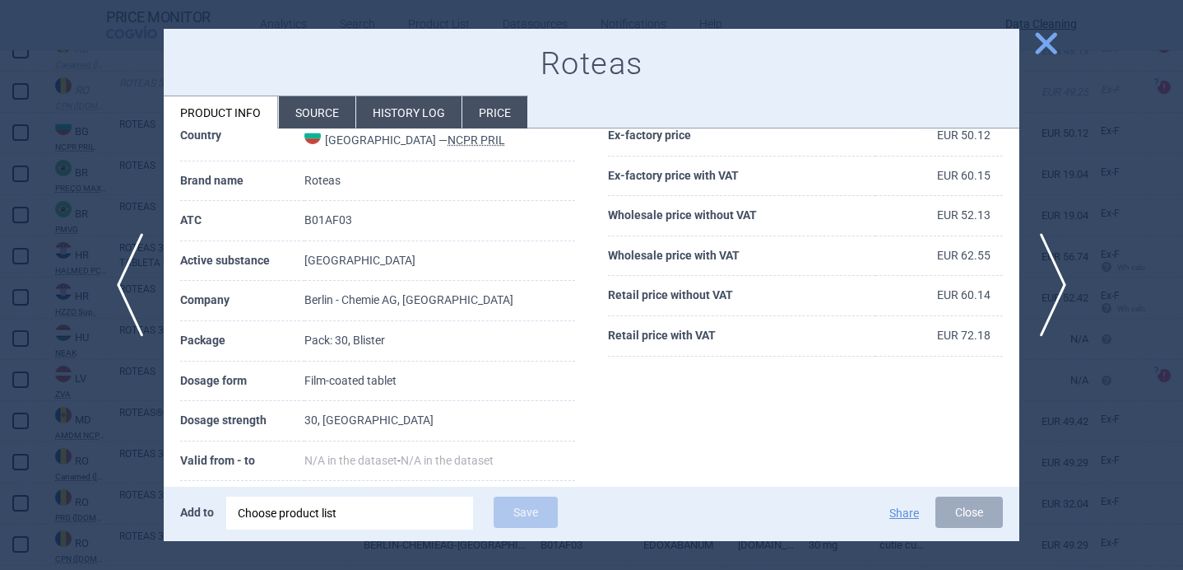
scroll to position [86, 0]
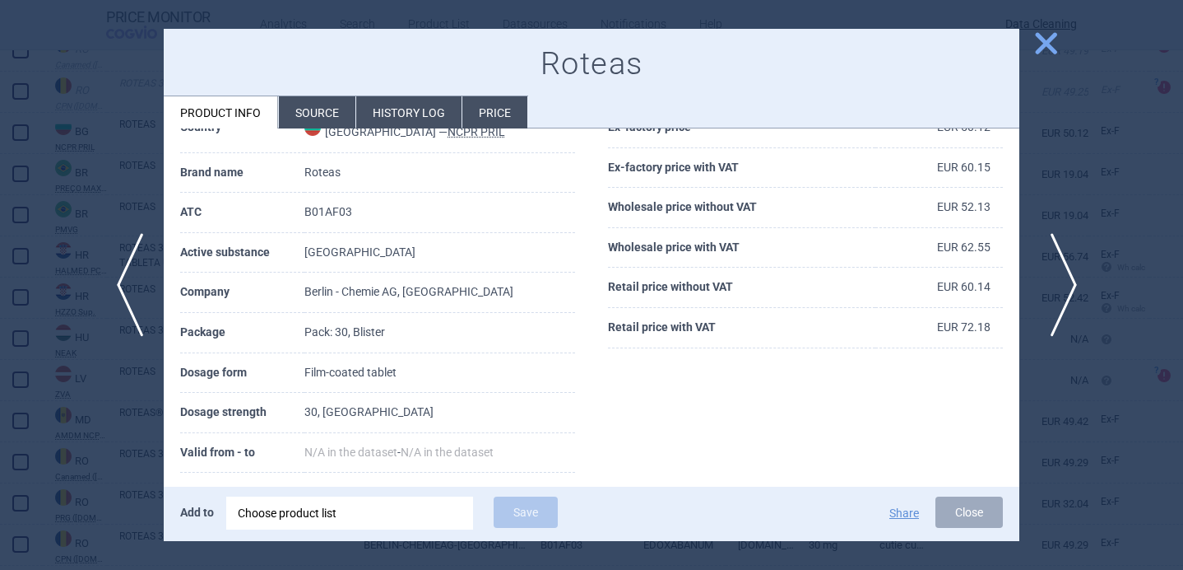
click at [1062, 291] on span "next" at bounding box center [1058, 285] width 37 height 104
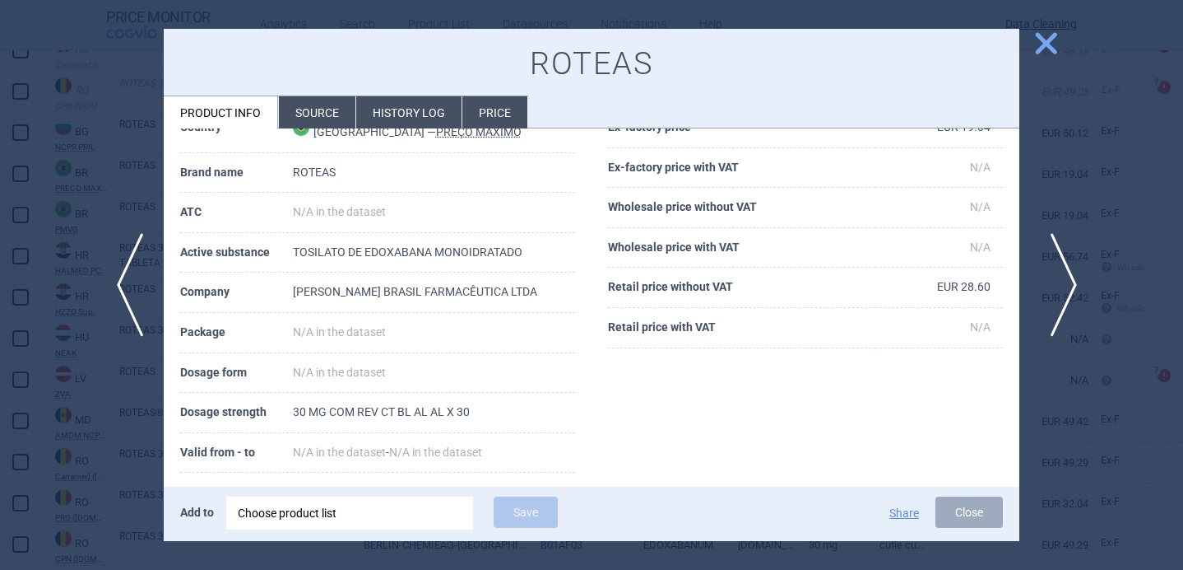
click at [1062, 293] on span "next" at bounding box center [1058, 285] width 37 height 104
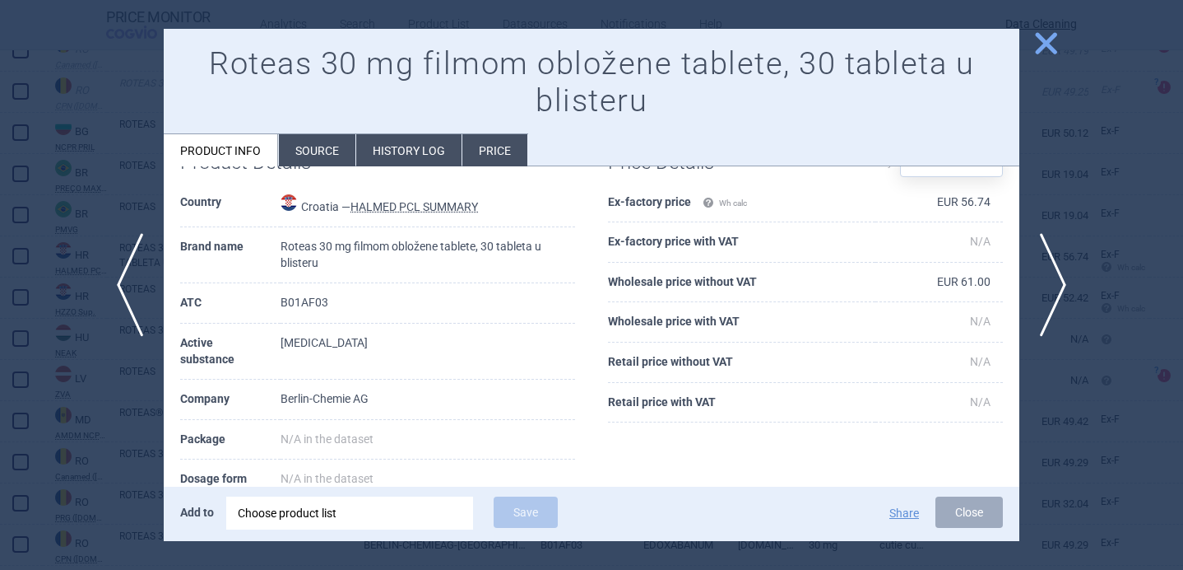
scroll to position [45, 0]
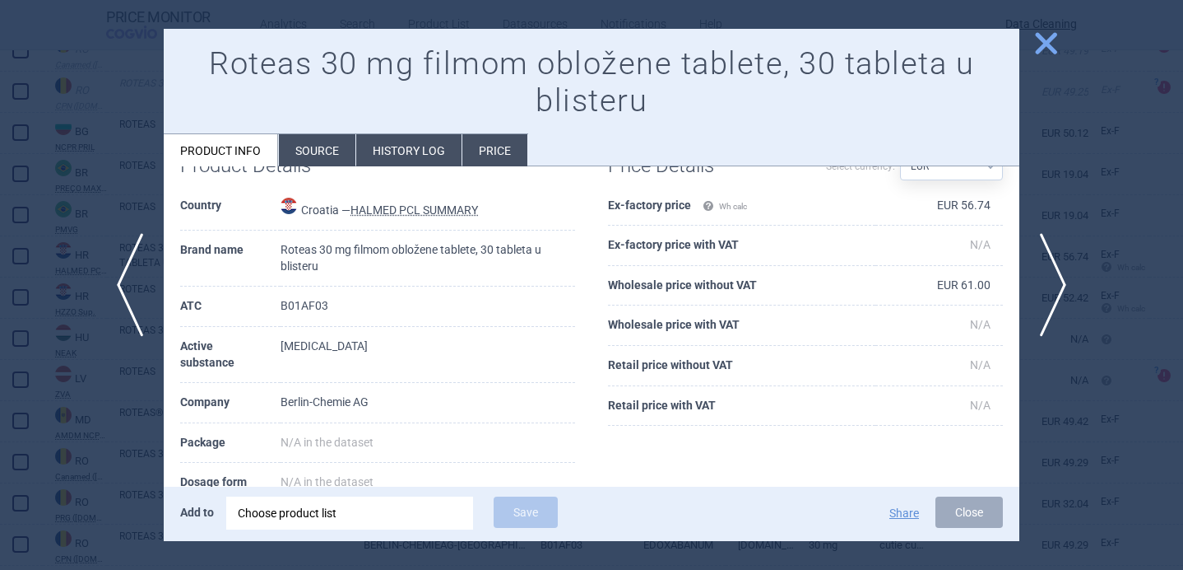
click at [336, 155] on li "Source" at bounding box center [317, 150] width 77 height 32
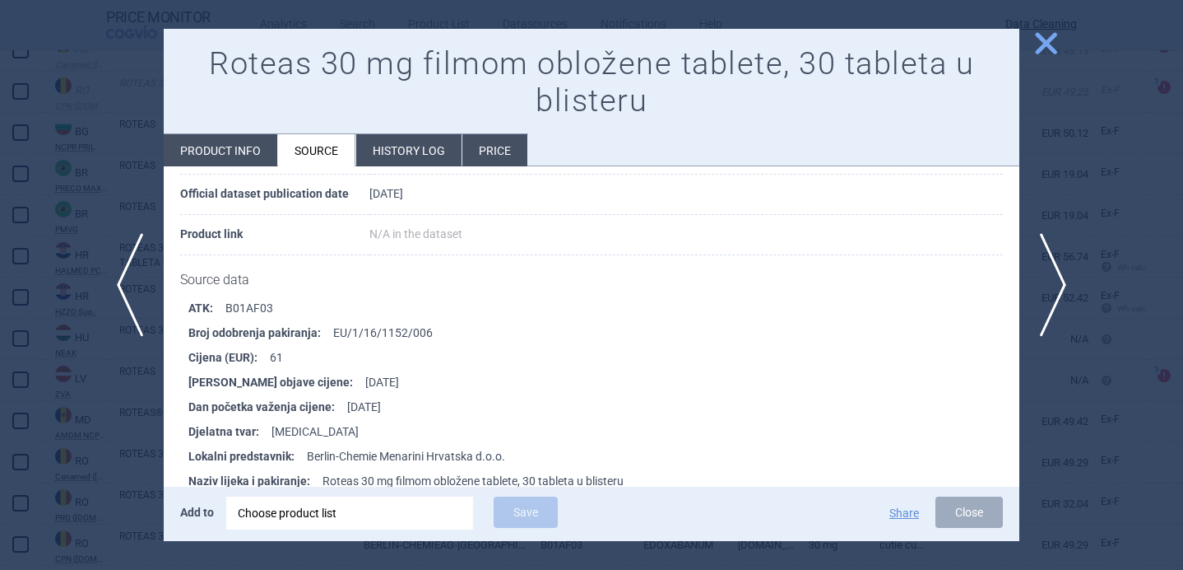
scroll to position [221, 0]
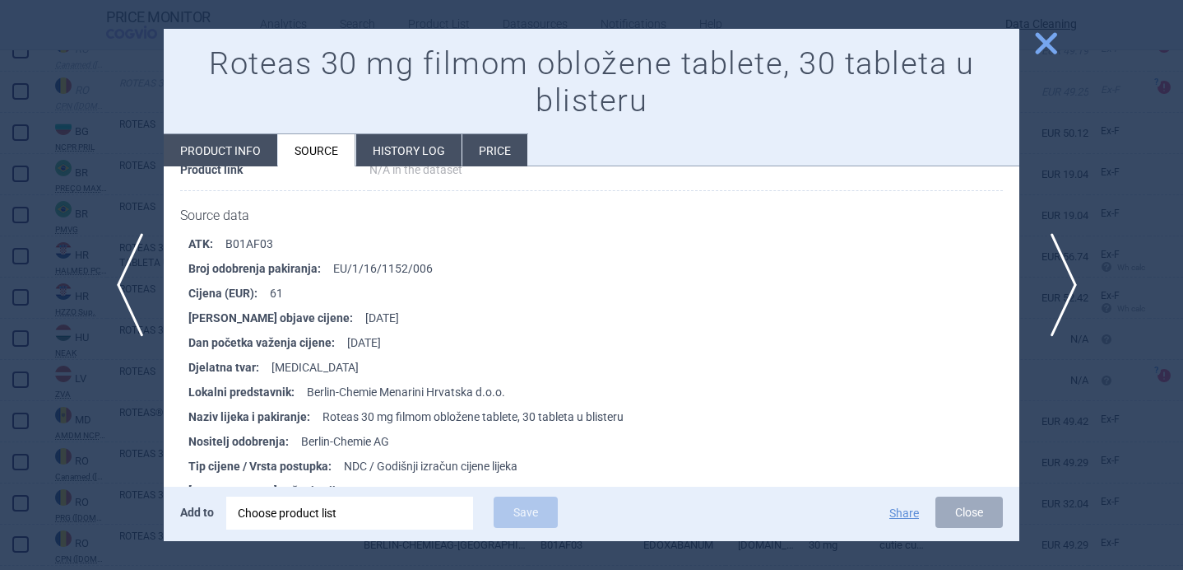
click at [1064, 276] on span "next" at bounding box center [1058, 285] width 37 height 104
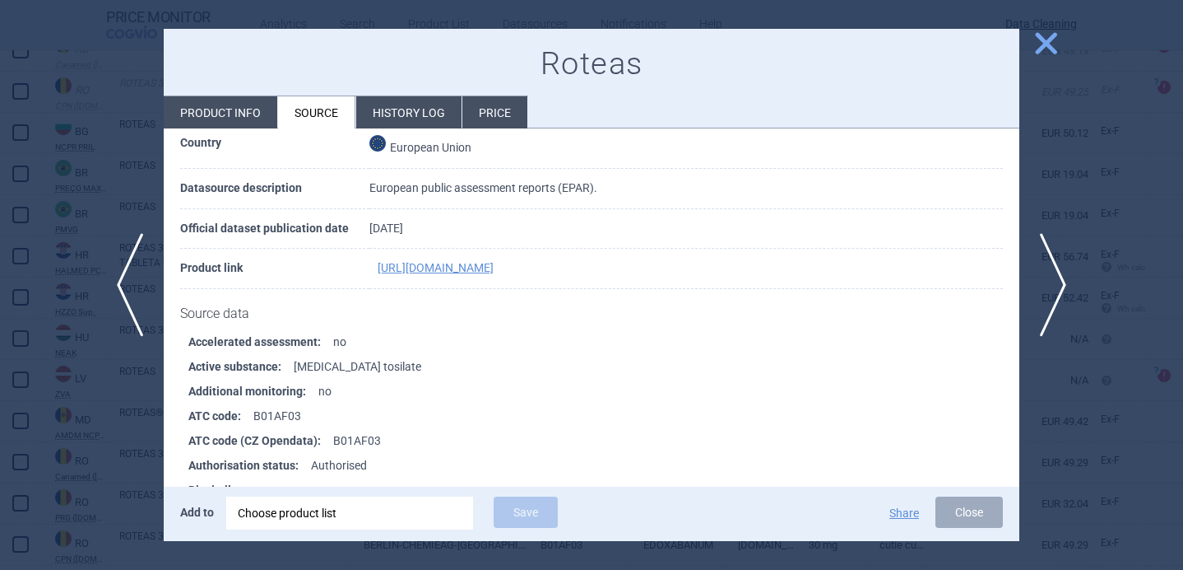
scroll to position [57, 0]
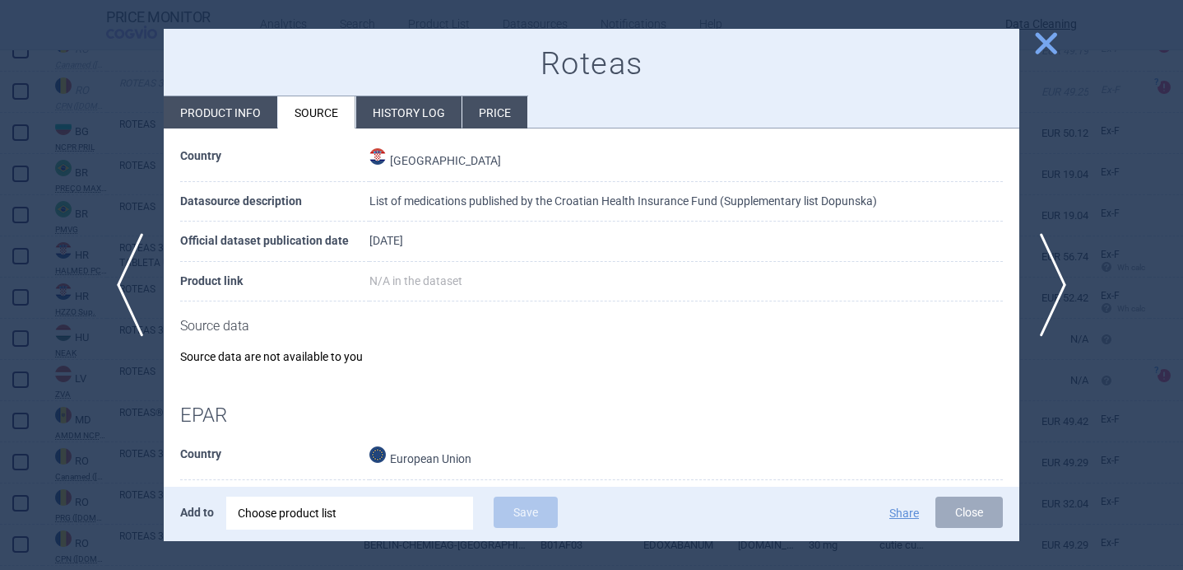
click at [242, 114] on li "Product info" at bounding box center [221, 112] width 114 height 32
select select "EUR"
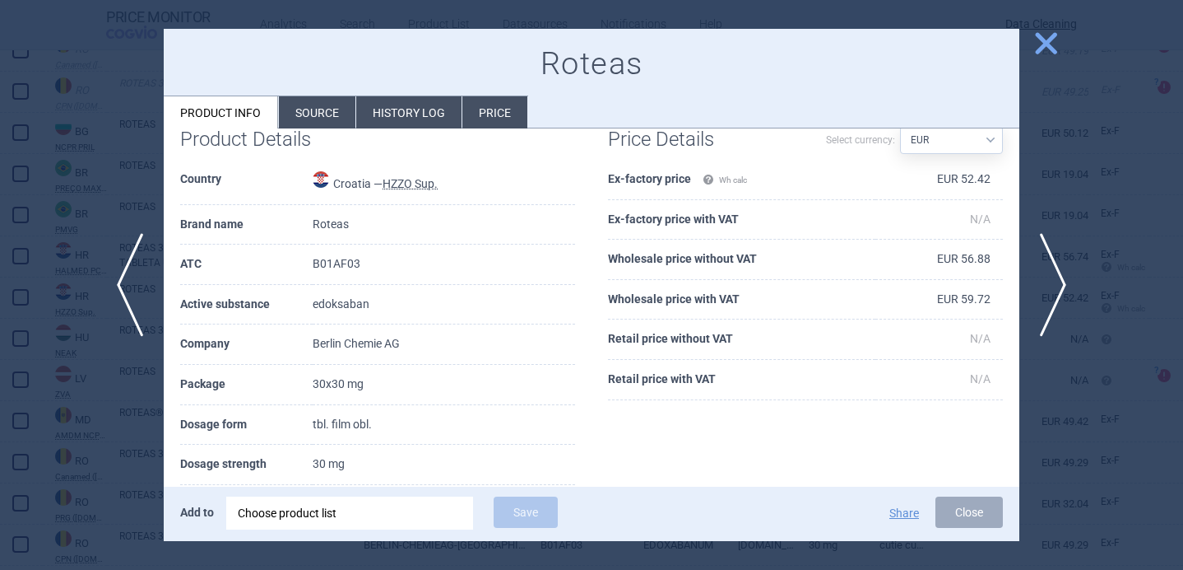
scroll to position [26, 0]
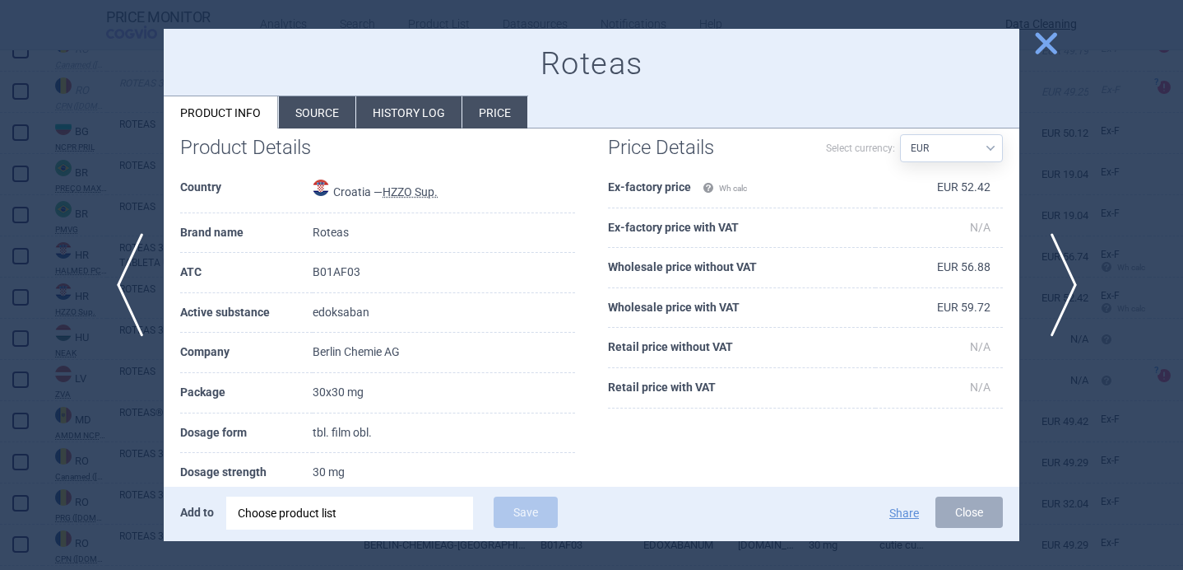
click at [1066, 272] on span "next" at bounding box center [1058, 285] width 37 height 104
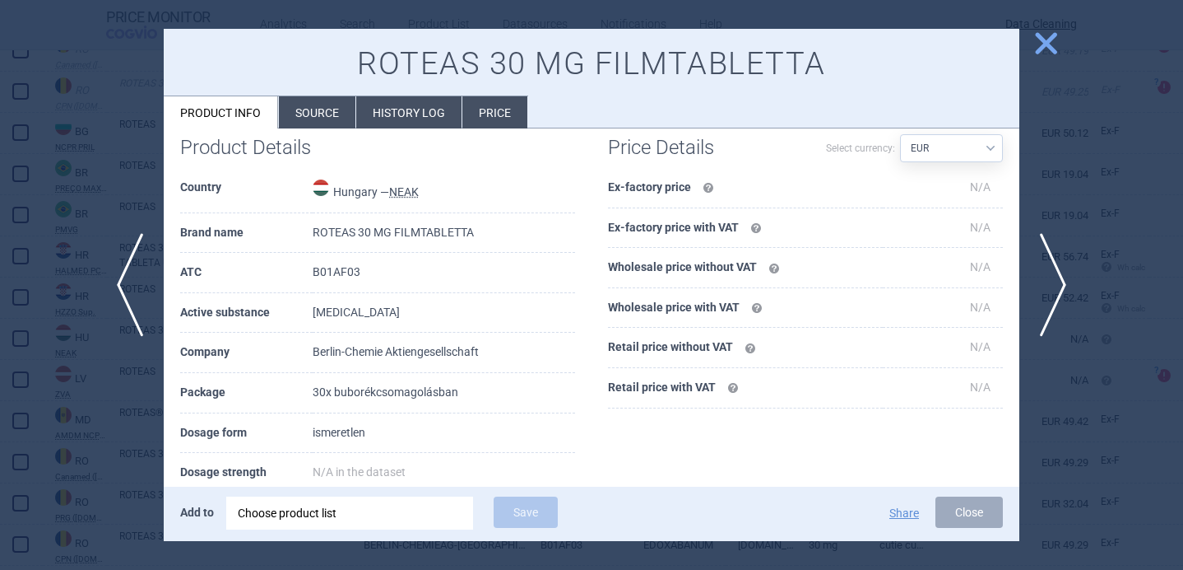
click at [317, 119] on li "Source" at bounding box center [317, 112] width 77 height 32
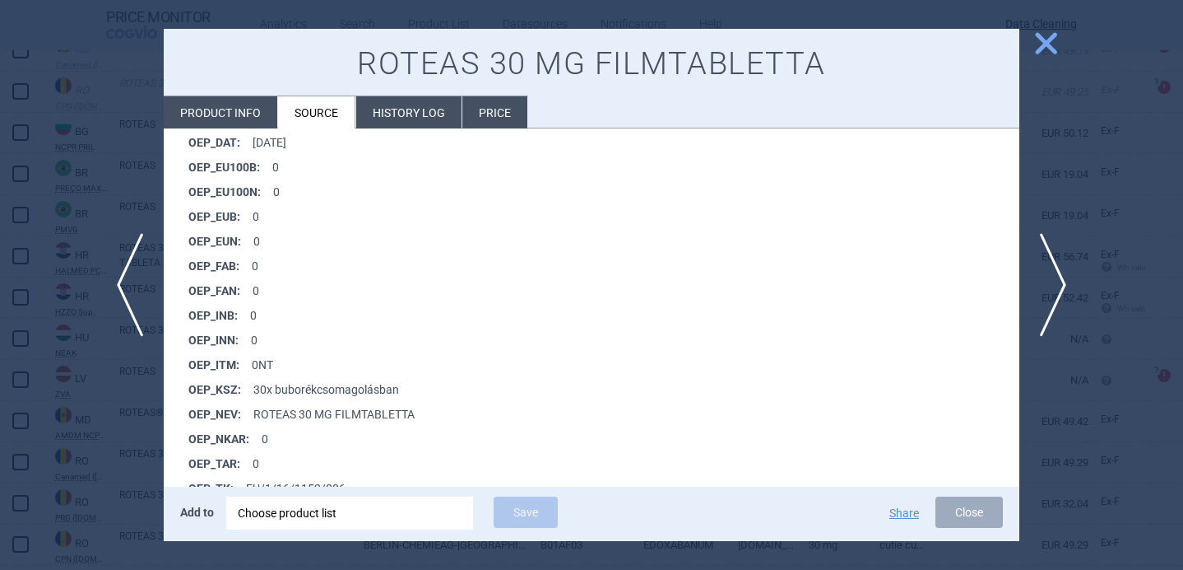
scroll to position [1210, 0]
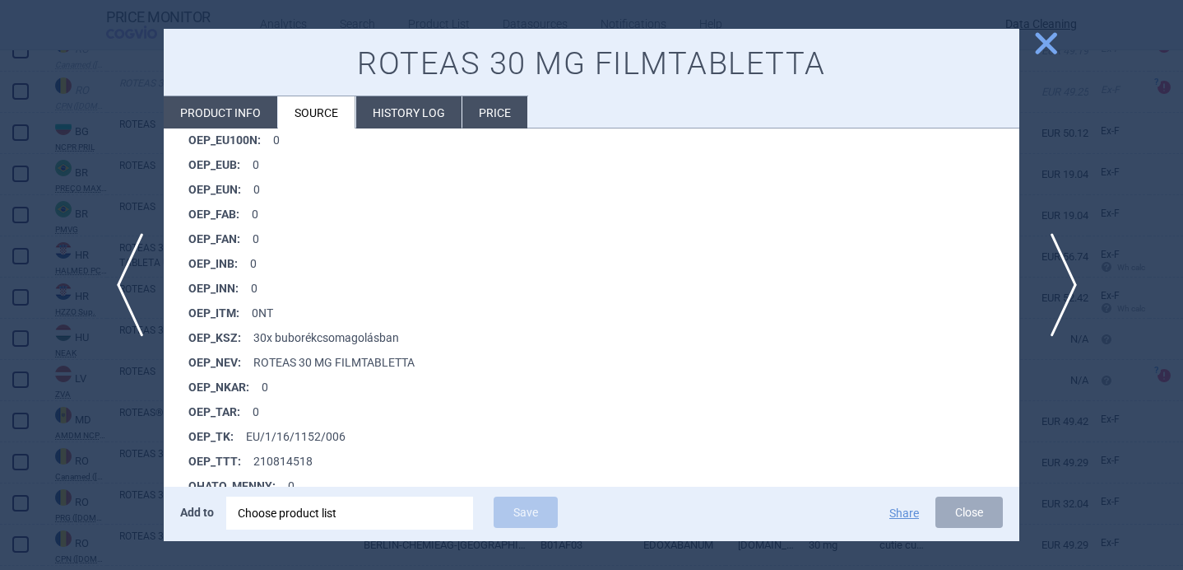
click at [1063, 276] on span "next" at bounding box center [1058, 285] width 37 height 104
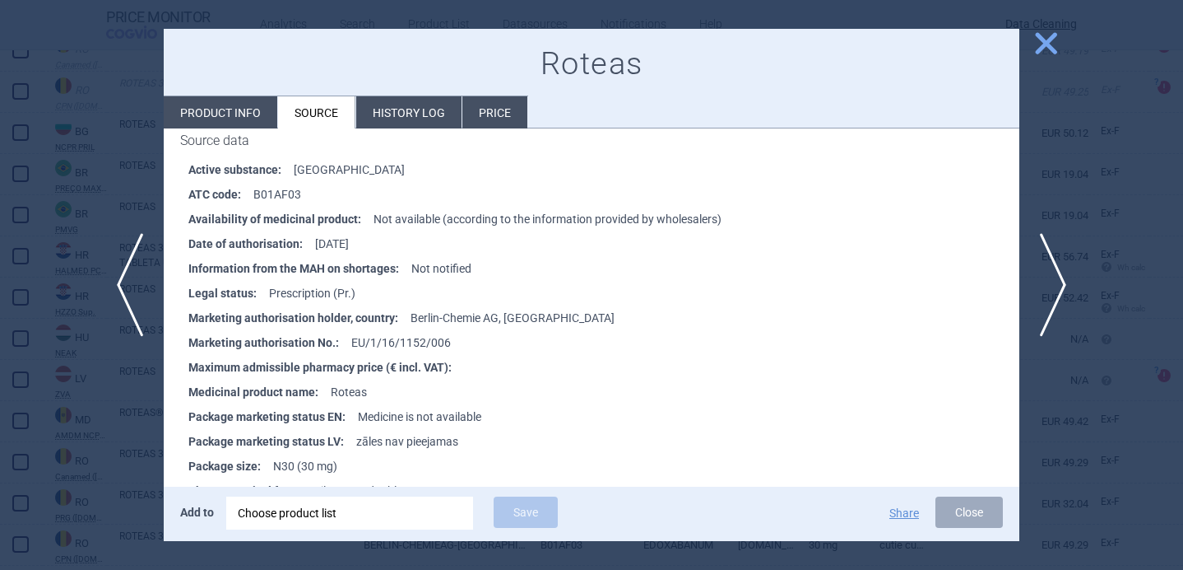
scroll to position [249, 0]
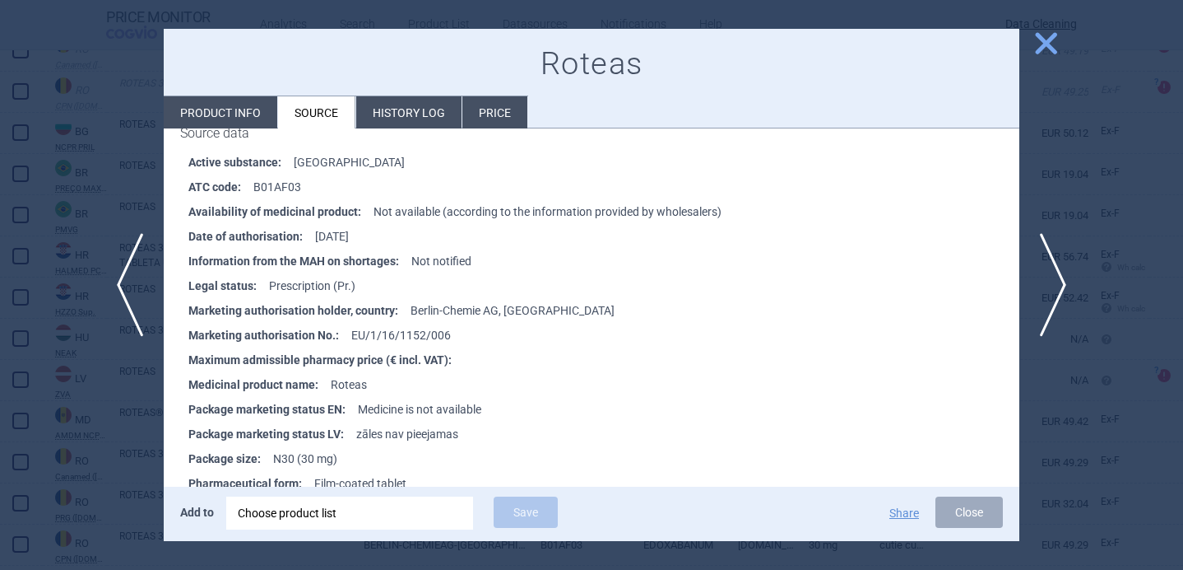
click at [117, 440] on div at bounding box center [591, 285] width 1183 height 570
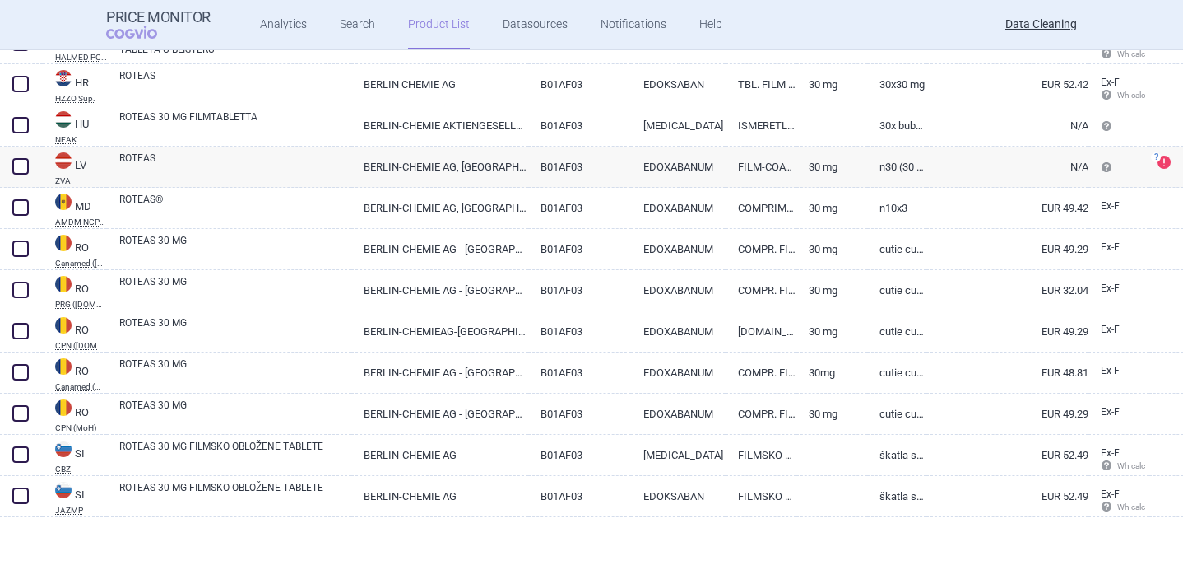
scroll to position [482, 0]
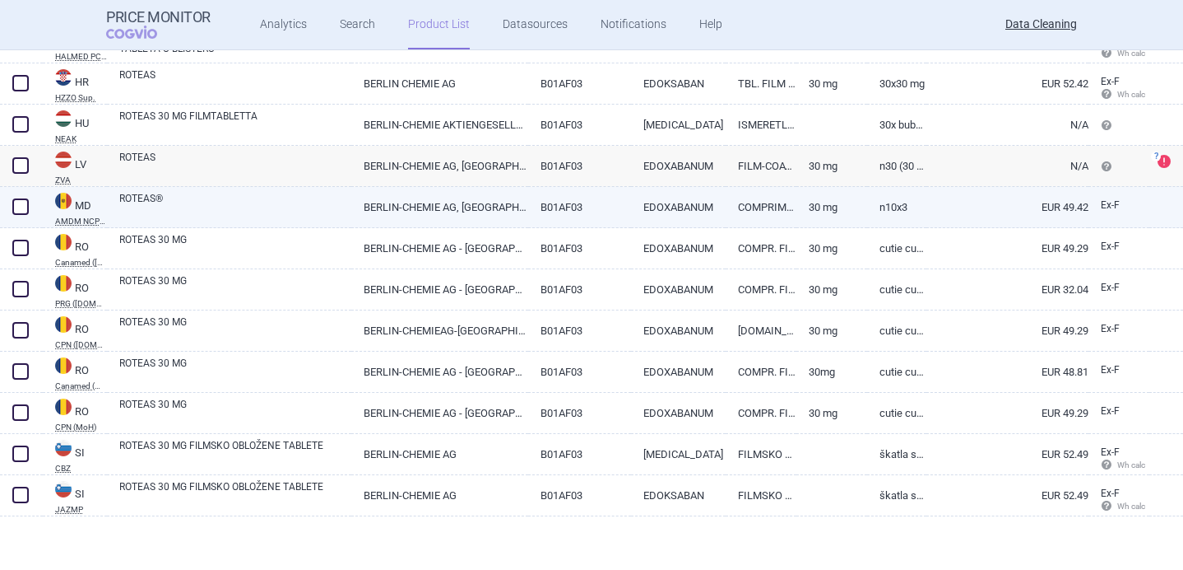
click at [232, 201] on link "ROTEAS®" at bounding box center [235, 206] width 232 height 30
select select "EUR"
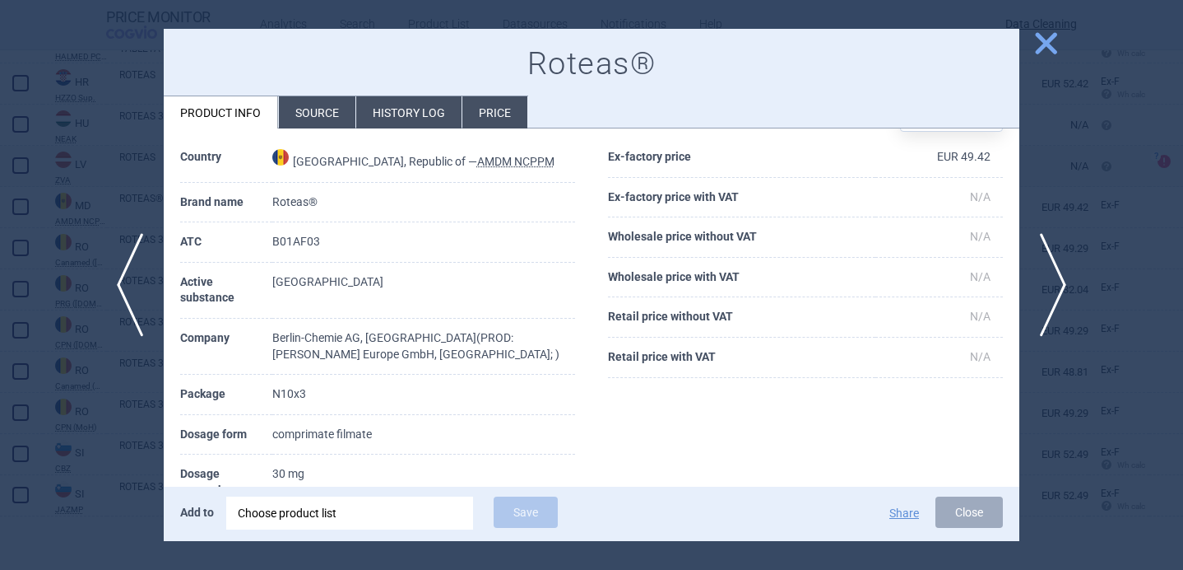
scroll to position [67, 0]
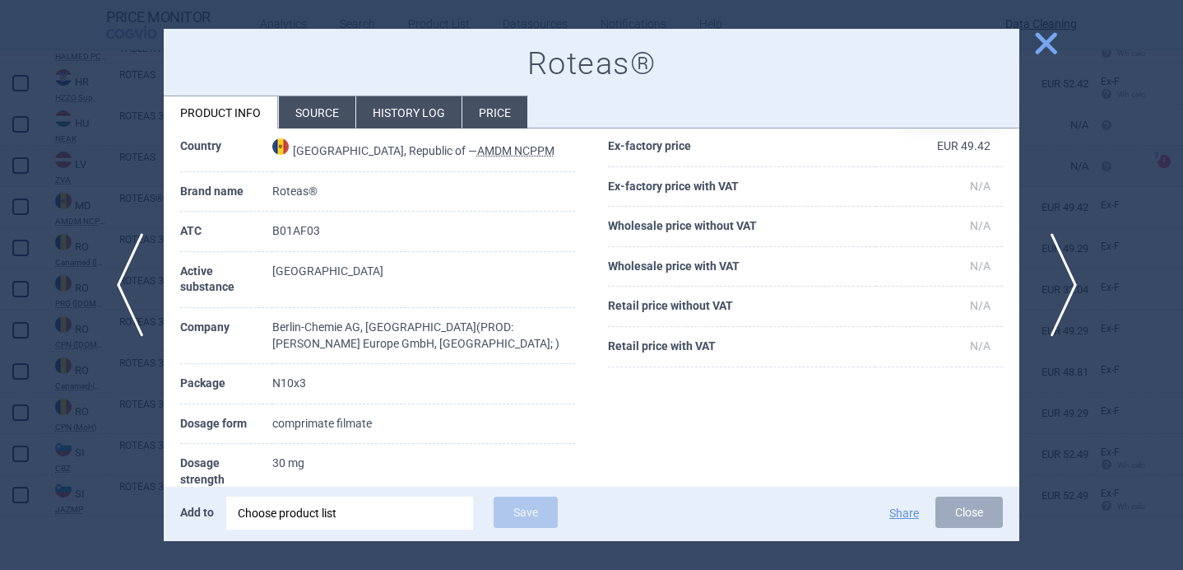
click at [1064, 282] on span "next" at bounding box center [1058, 285] width 37 height 104
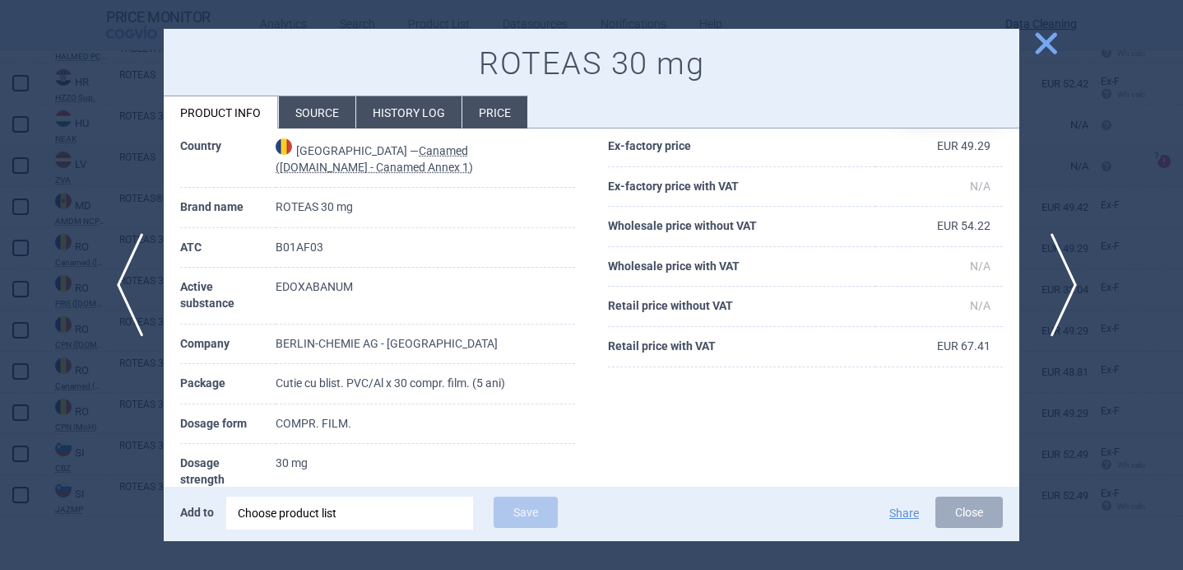
click at [1065, 284] on span "next" at bounding box center [1058, 285] width 37 height 104
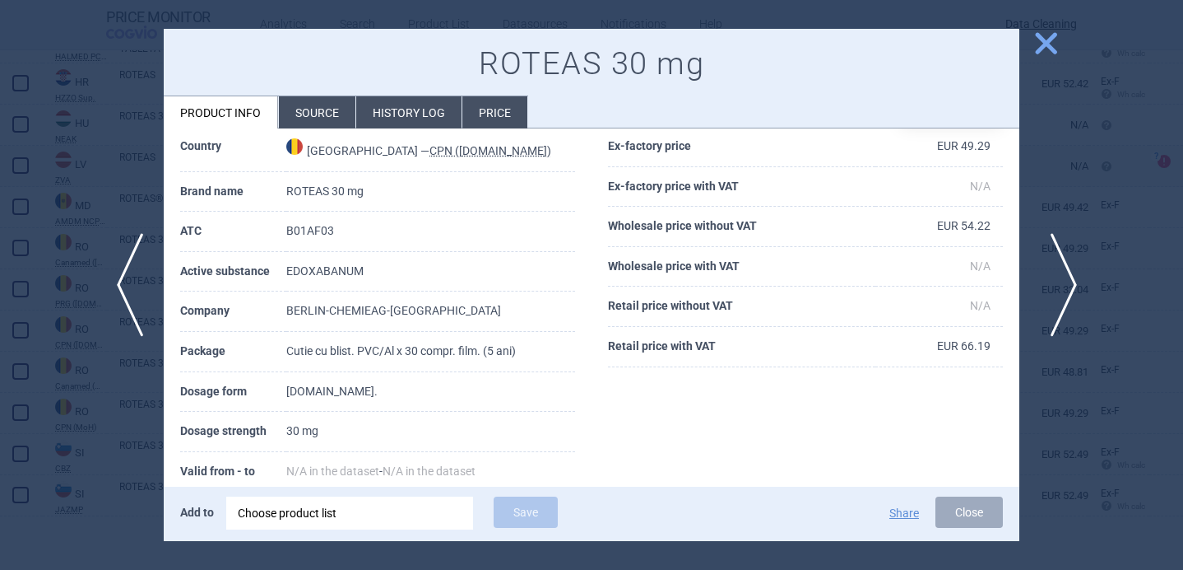
click at [1065, 284] on span "next" at bounding box center [1058, 285] width 37 height 104
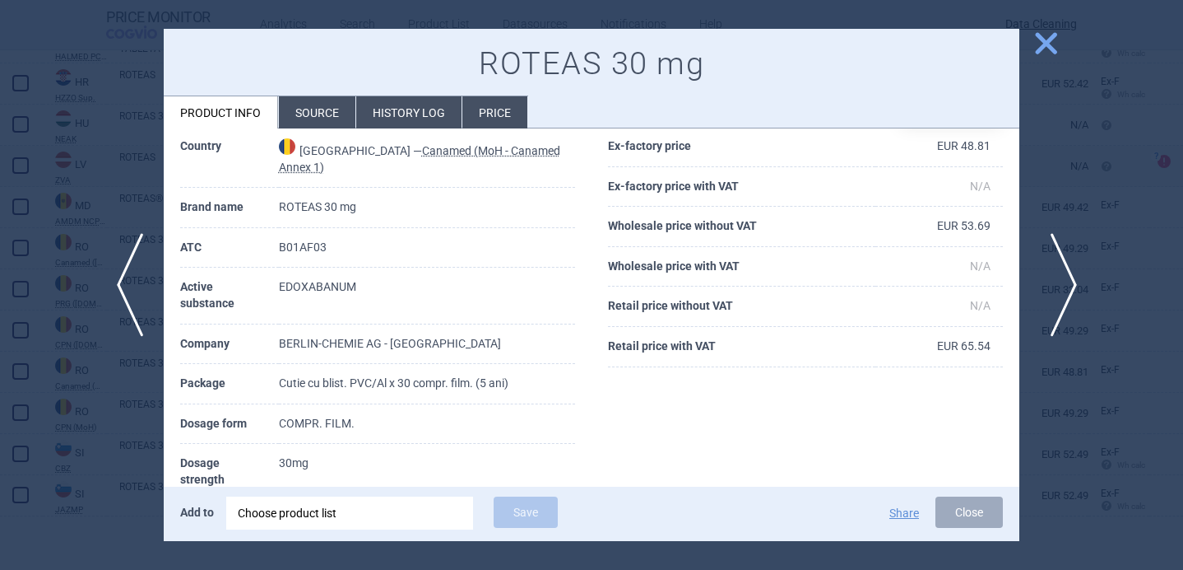
click at [1065, 284] on span "next" at bounding box center [1058, 285] width 37 height 104
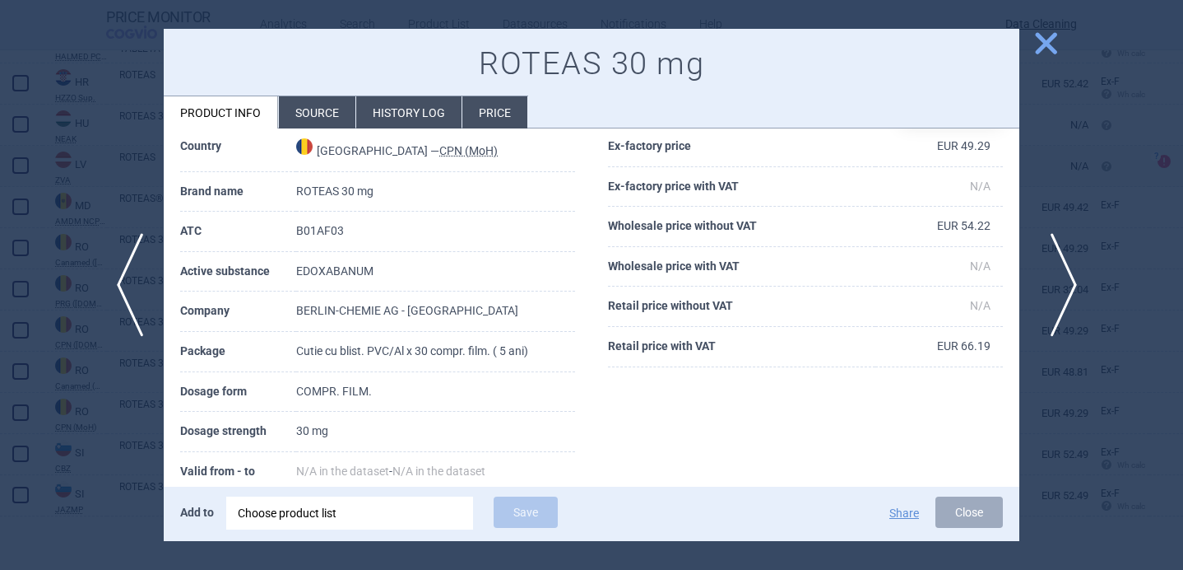
click at [1065, 284] on span "next" at bounding box center [1058, 285] width 37 height 104
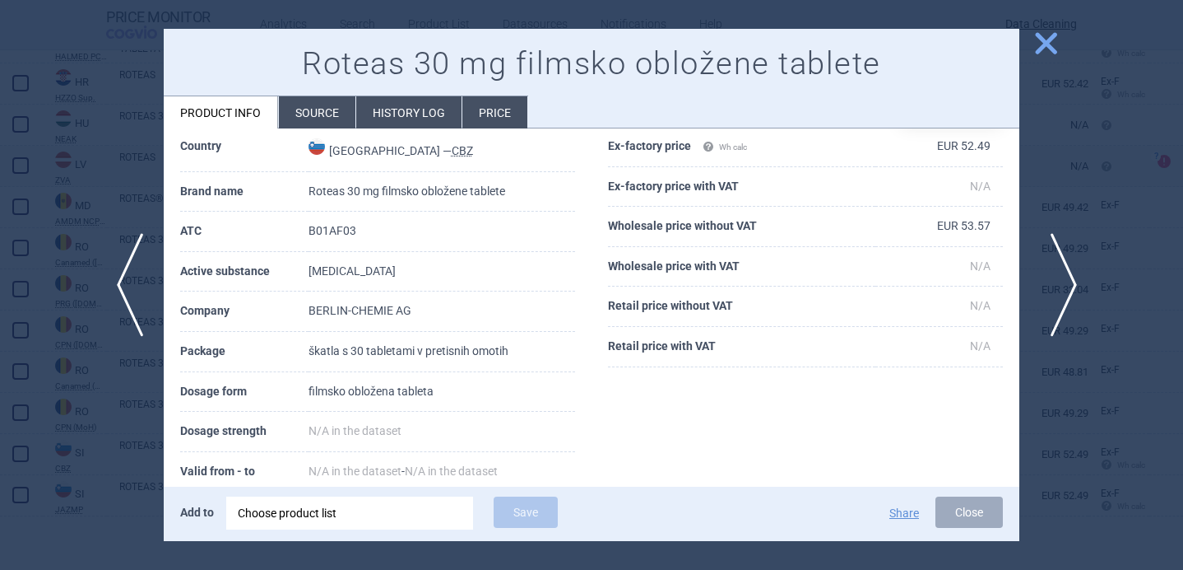
click at [1065, 284] on span "next" at bounding box center [1058, 285] width 37 height 104
click at [1065, 284] on div at bounding box center [591, 285] width 1183 height 570
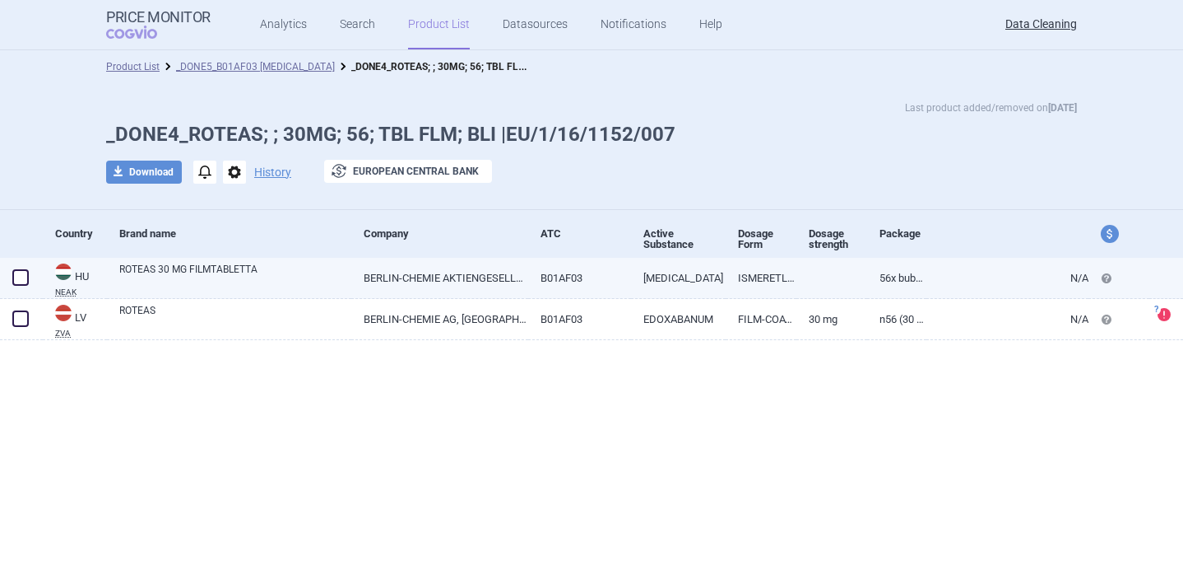
click at [184, 279] on link "ROTEAS 30 MG FILMTABLETTA" at bounding box center [235, 277] width 232 height 30
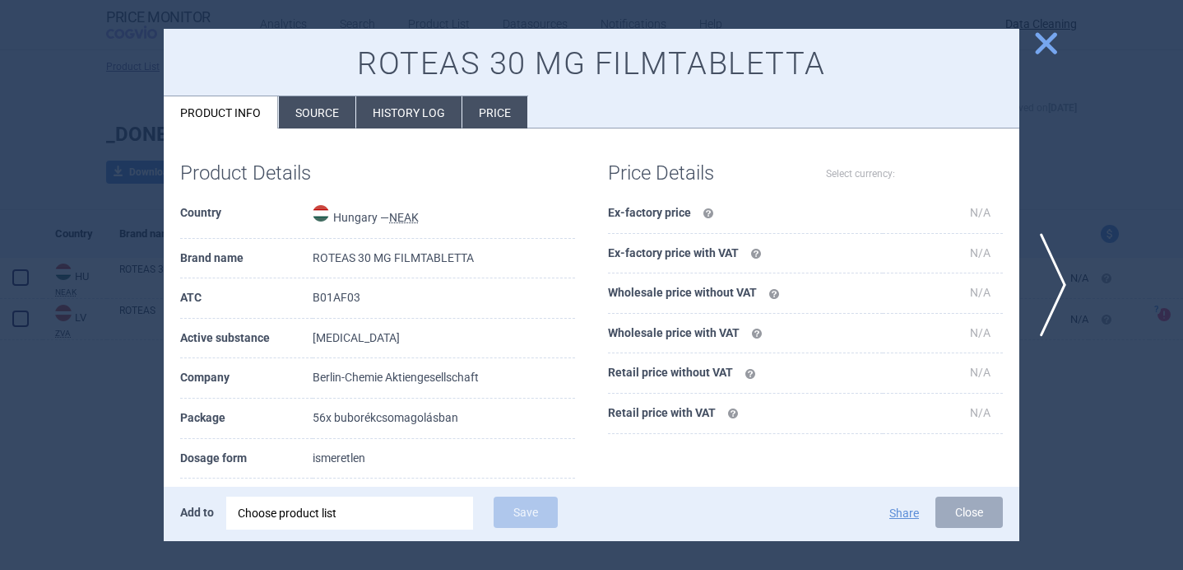
select select "EUR"
click at [320, 118] on li "Source" at bounding box center [317, 112] width 77 height 32
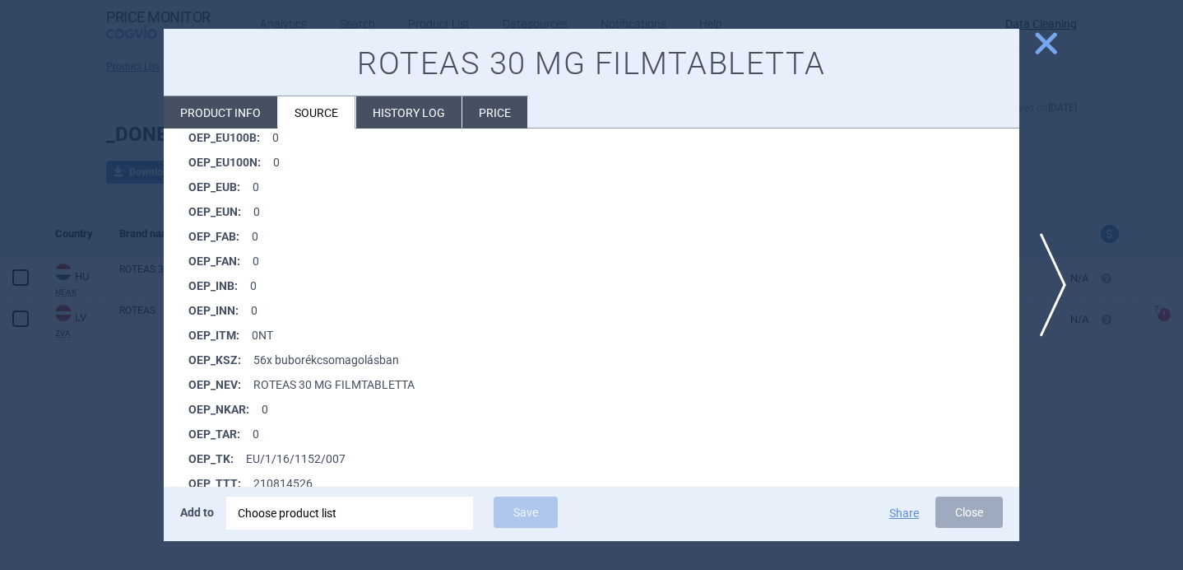
scroll to position [1292, 0]
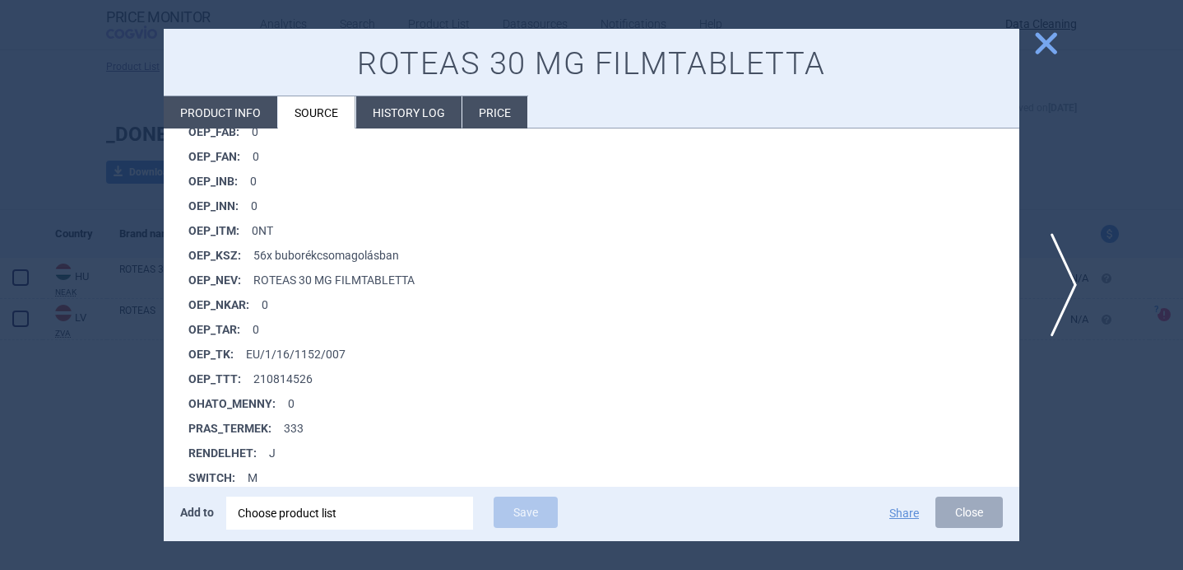
click at [1066, 277] on span "next" at bounding box center [1058, 285] width 37 height 104
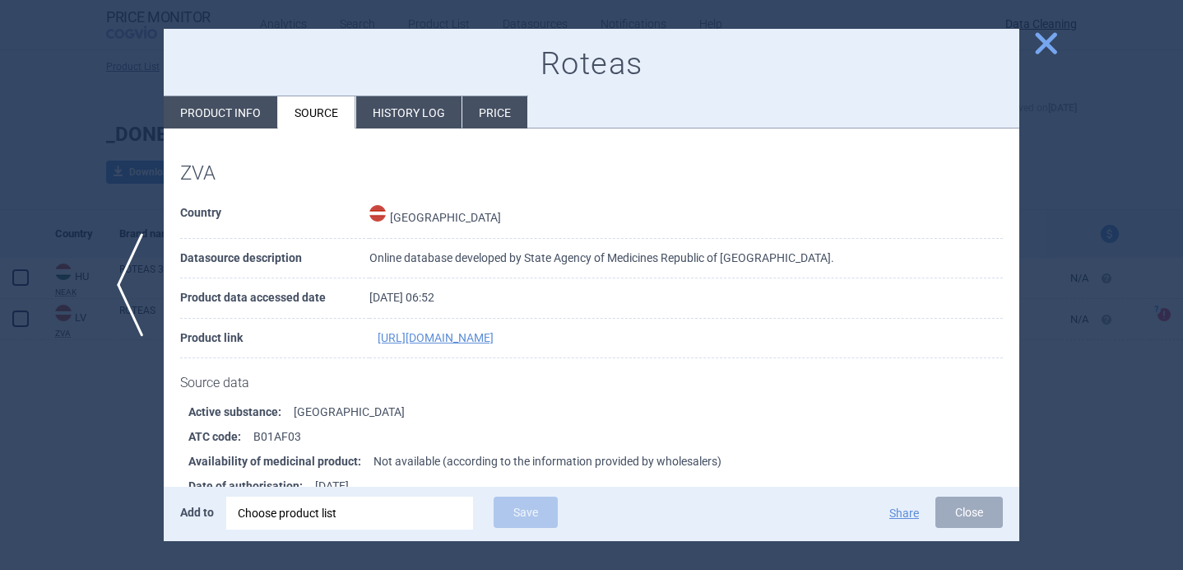
scroll to position [128, 0]
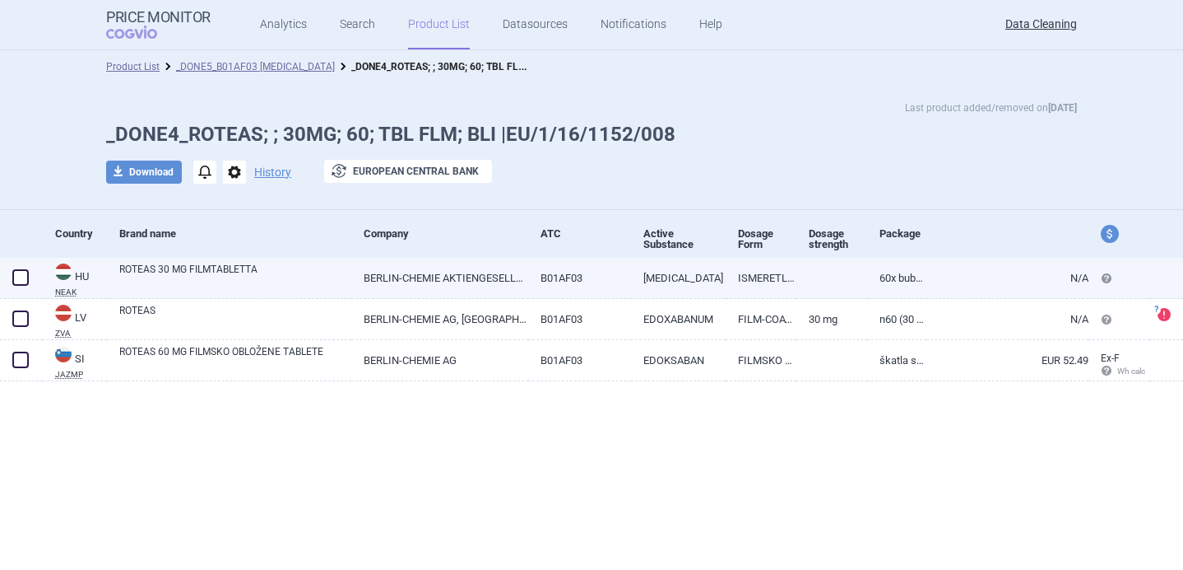
click at [249, 273] on link "ROTEAS 30 MG FILMTABLETTA" at bounding box center [235, 277] width 232 height 30
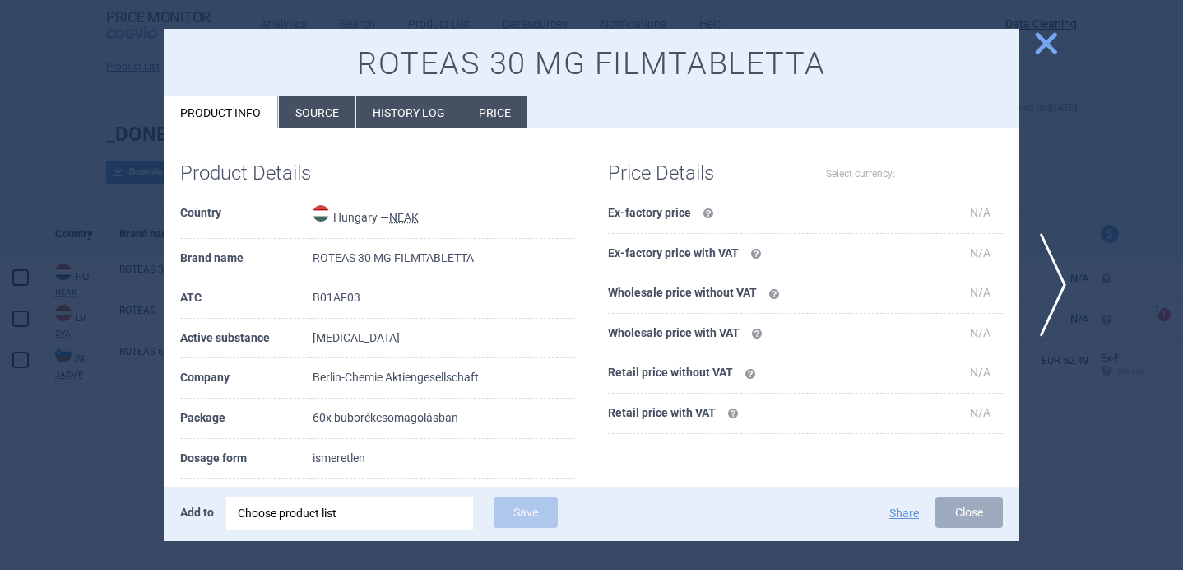
select select "EUR"
click at [333, 121] on li "Source" at bounding box center [317, 112] width 77 height 32
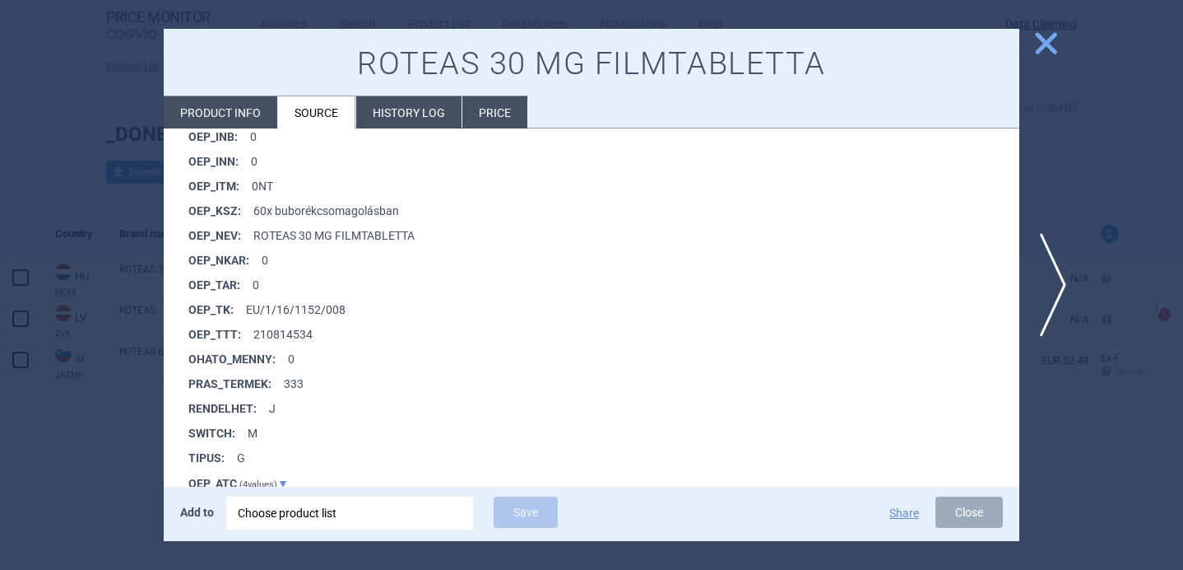
scroll to position [1337, 0]
click at [1056, 285] on span "next" at bounding box center [1058, 285] width 37 height 104
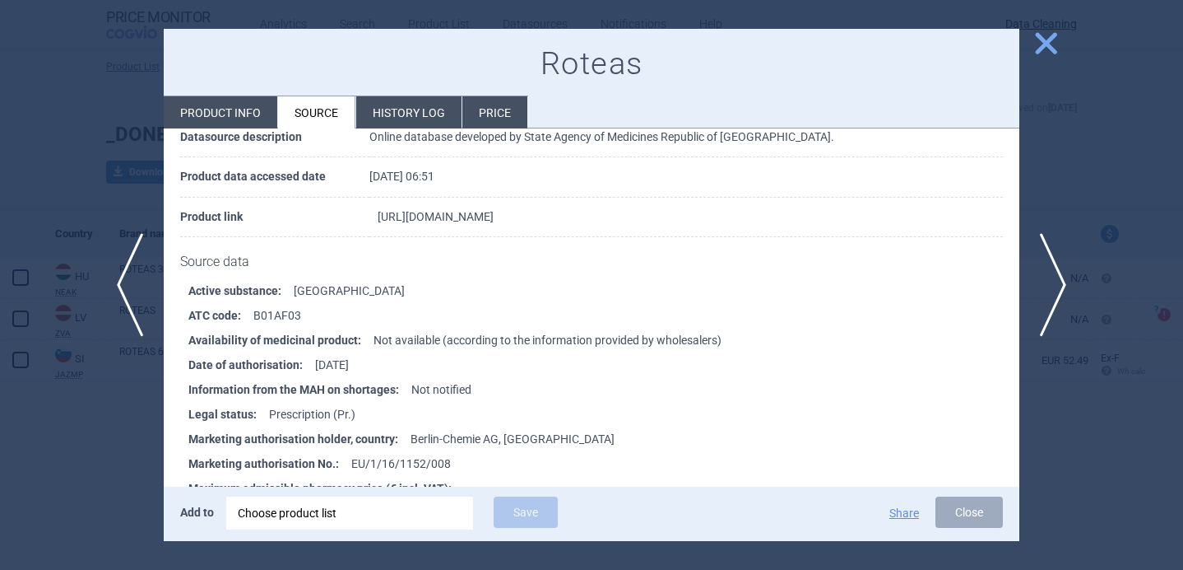
scroll to position [168, 0]
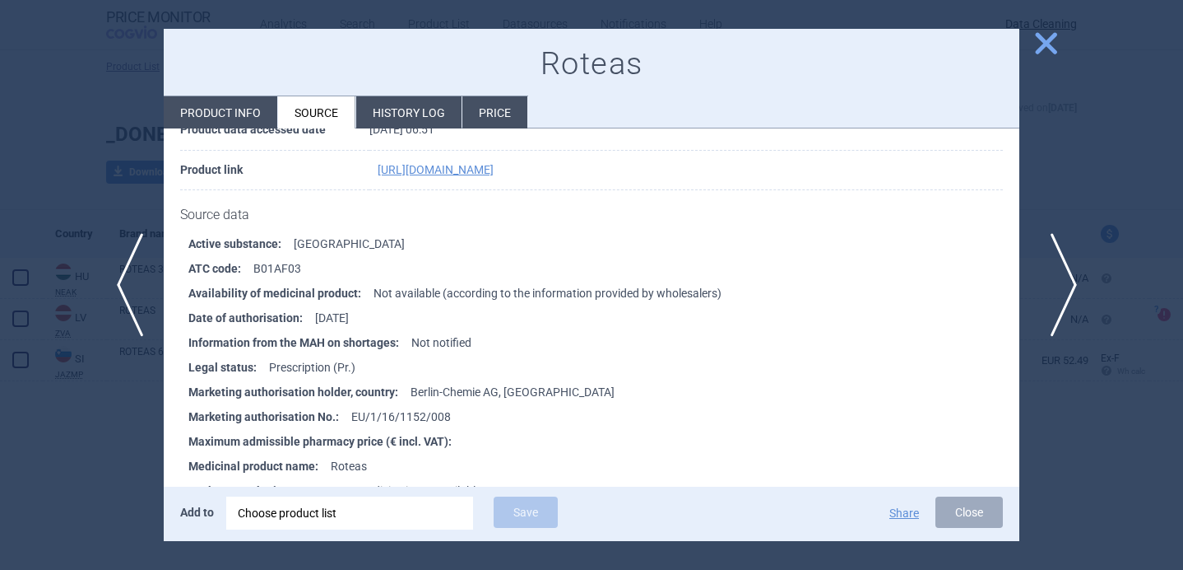
click at [1049, 294] on span "next" at bounding box center [1058, 285] width 37 height 104
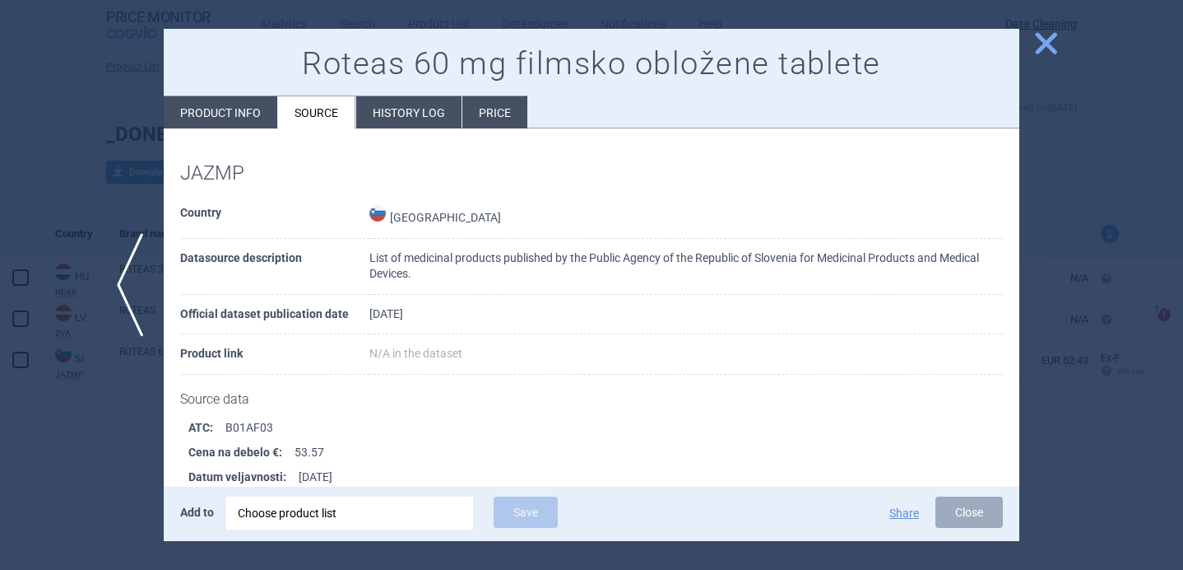
click at [230, 115] on li "Product info" at bounding box center [221, 112] width 114 height 32
select select "EUR"
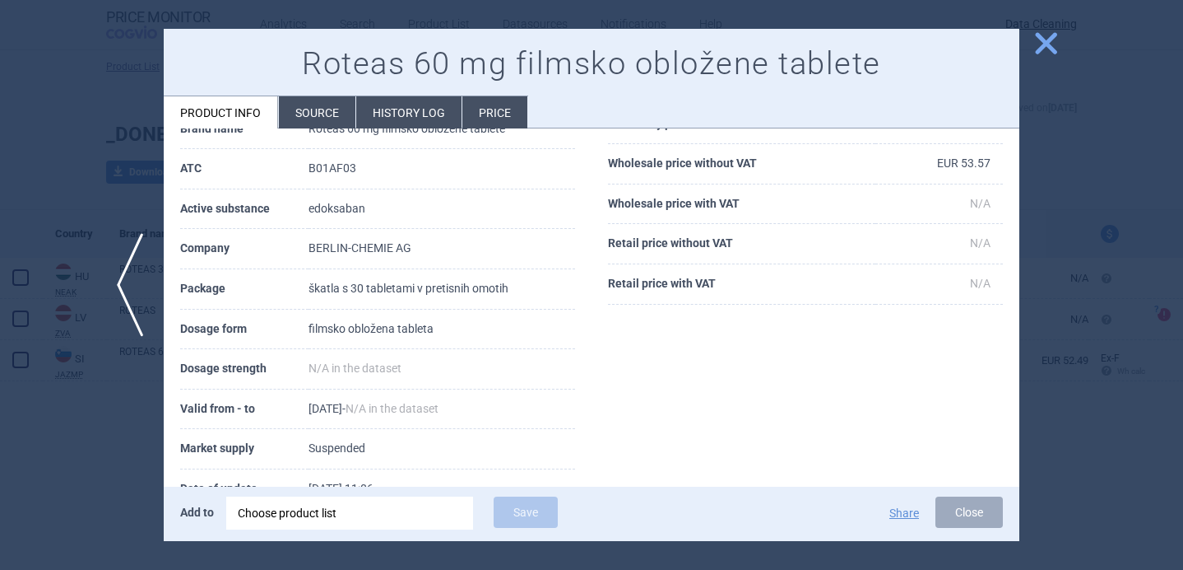
scroll to position [114, 0]
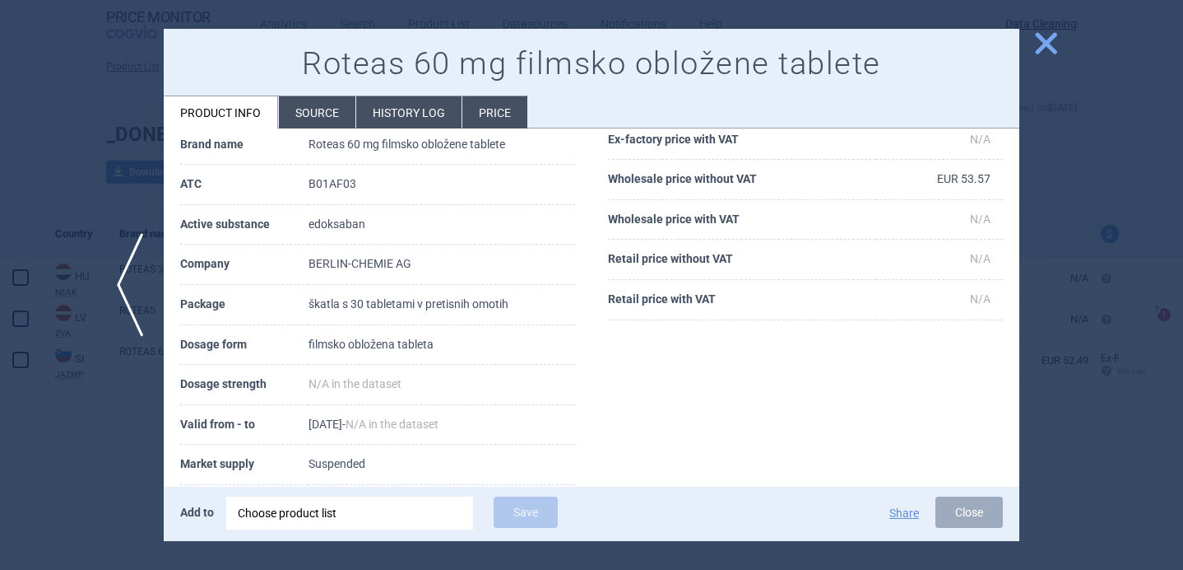
click at [138, 452] on div at bounding box center [591, 285] width 1183 height 570
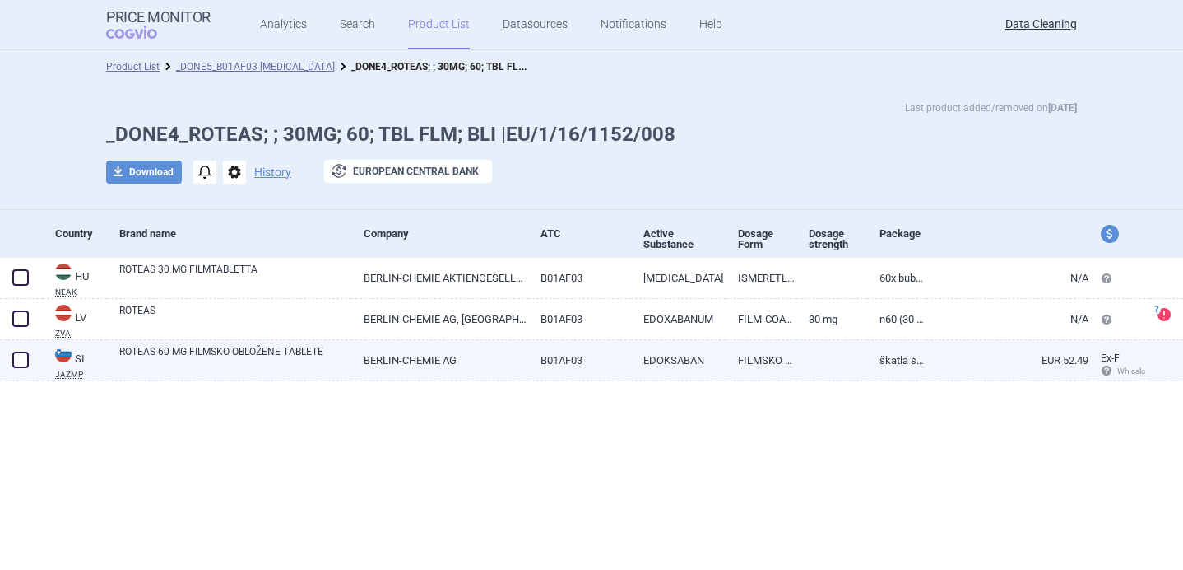
click at [233, 362] on link "ROTEAS 60 MG FILMSKO OBLOŽENE TABLETE" at bounding box center [235, 359] width 232 height 30
select select "EUR"
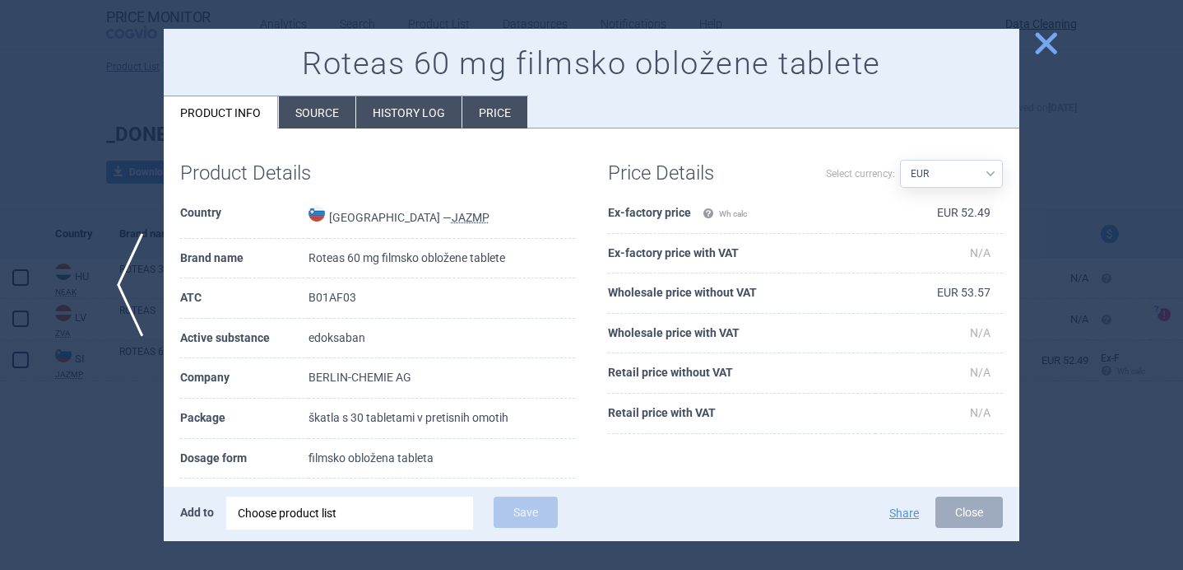
click at [309, 121] on li "Source" at bounding box center [317, 112] width 77 height 32
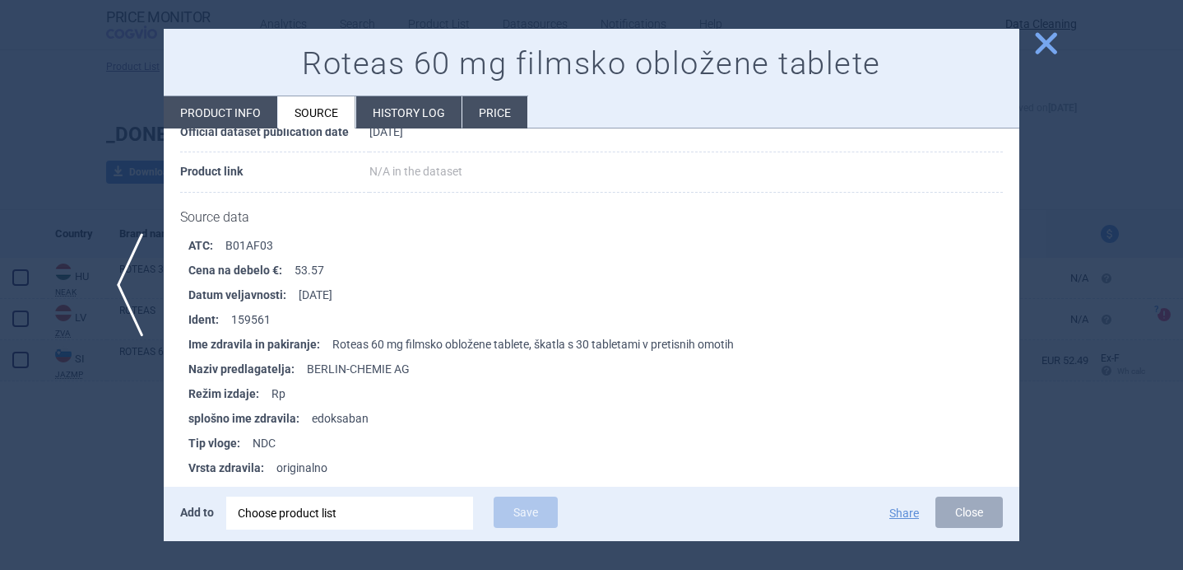
scroll to position [184, 0]
click at [118, 464] on div at bounding box center [591, 285] width 1183 height 570
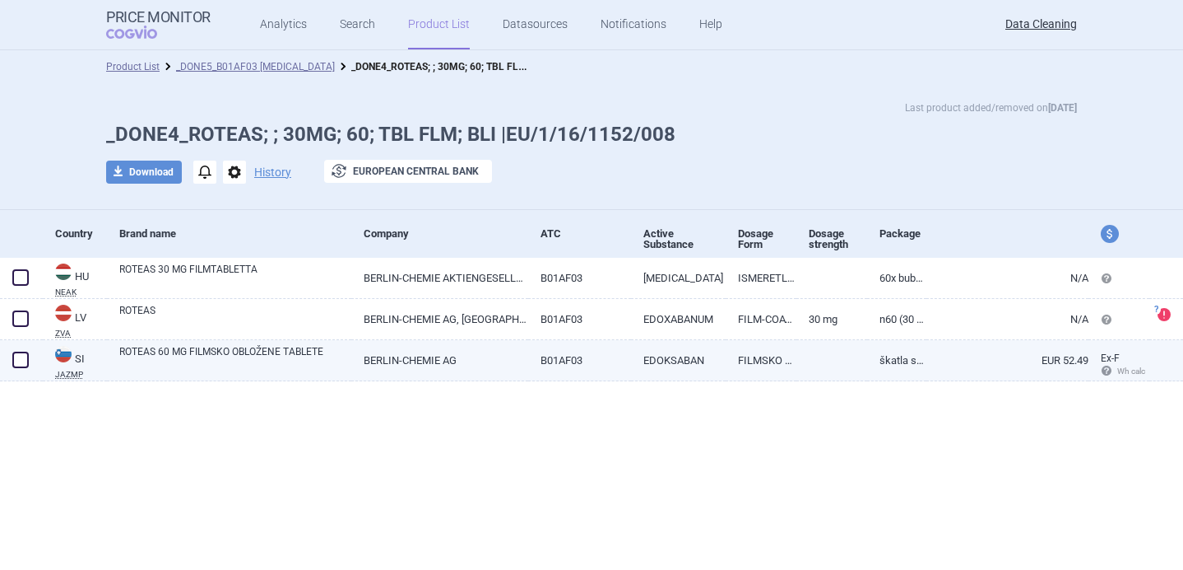
click at [20, 359] on span at bounding box center [20, 359] width 16 height 16
checkbox input "true"
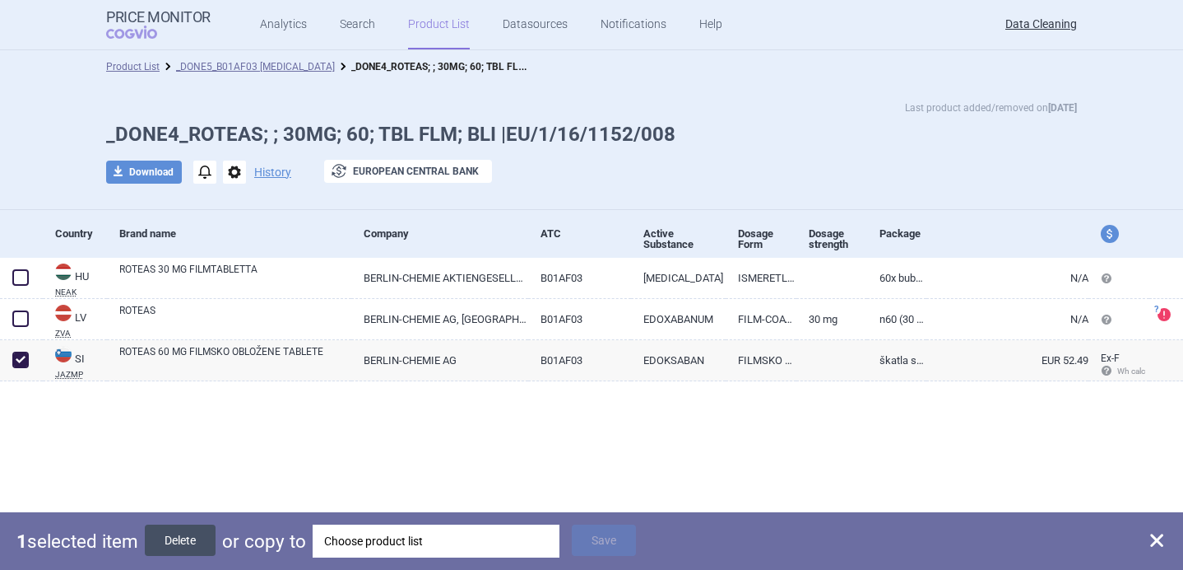
click at [205, 542] on button "Delete" at bounding box center [180, 539] width 71 height 31
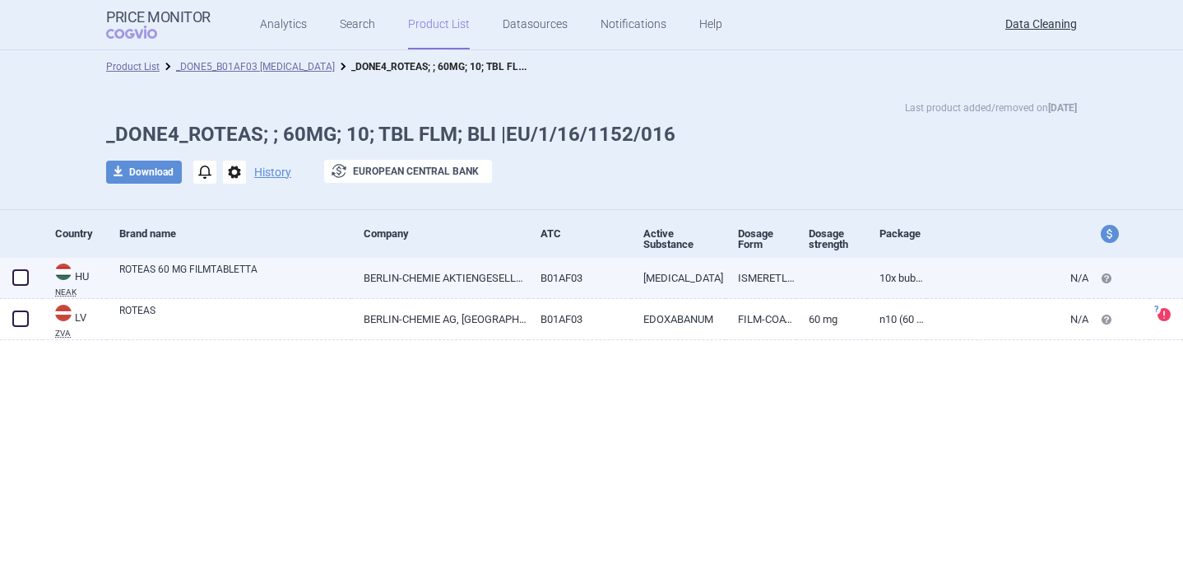
click at [217, 277] on link "ROTEAS 60 MG FILMTABLETTA" at bounding box center [235, 277] width 232 height 30
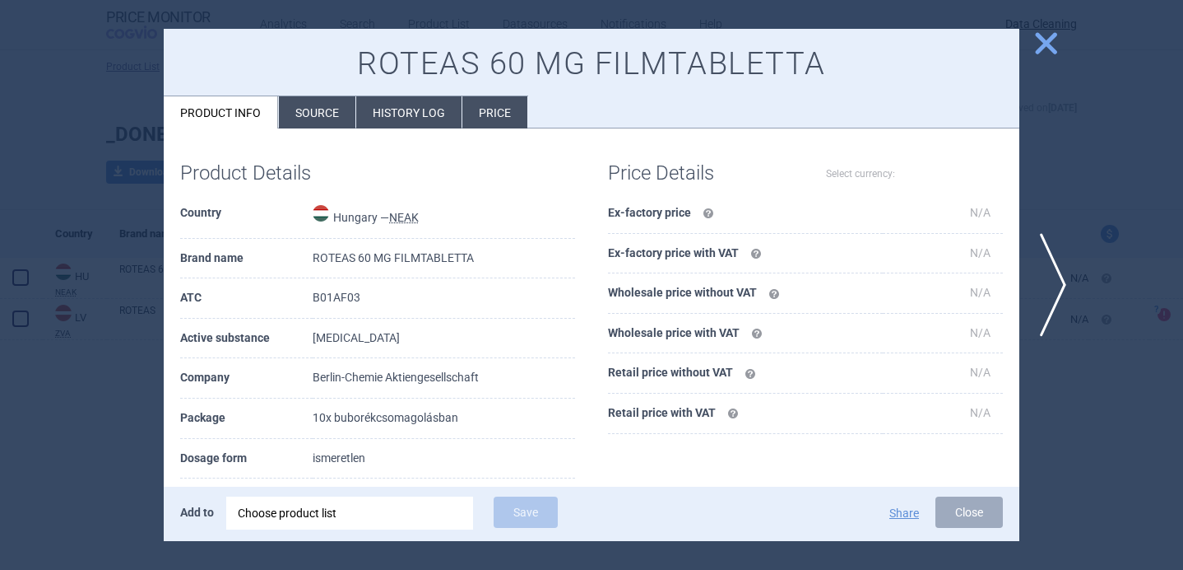
select select "EUR"
click at [322, 110] on li "Source" at bounding box center [317, 112] width 77 height 32
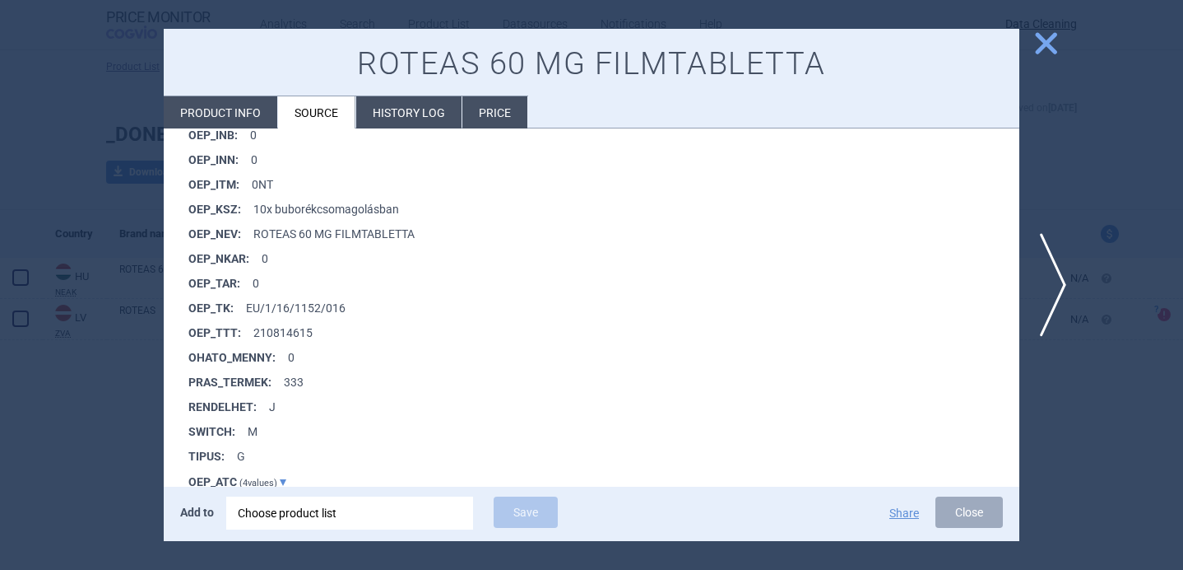
scroll to position [1444, 0]
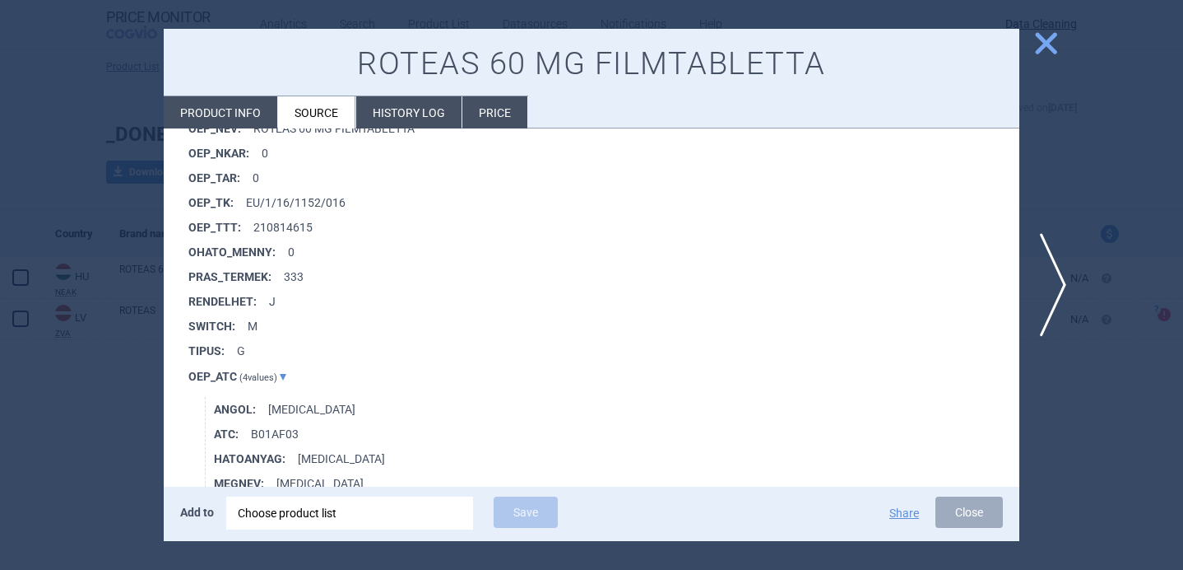
click at [130, 425] on div at bounding box center [591, 285] width 1183 height 570
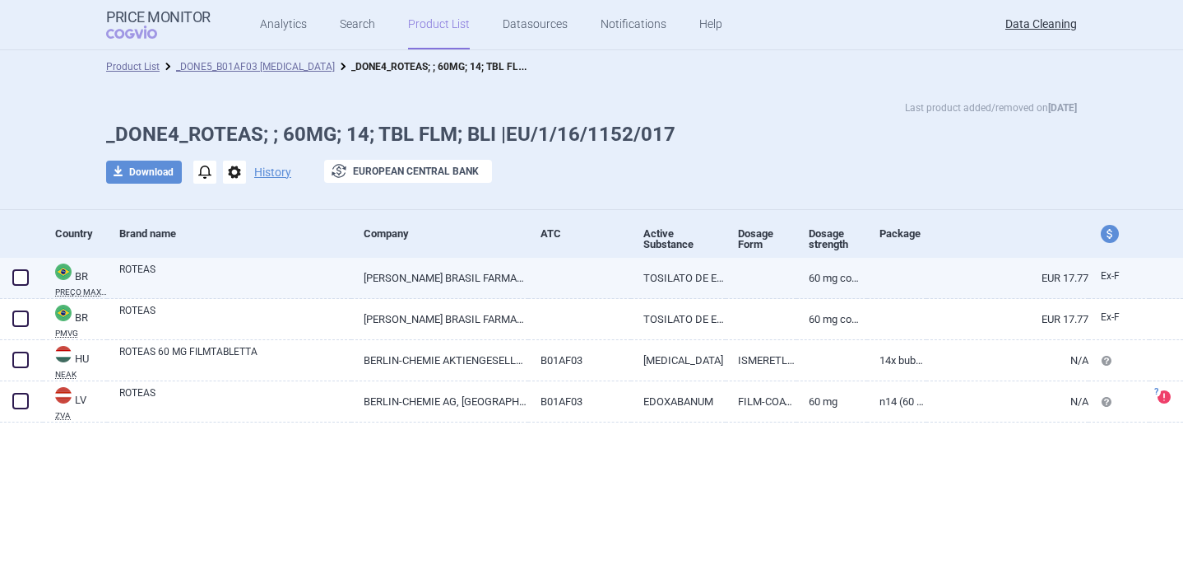
click at [281, 283] on link "ROTEAS" at bounding box center [235, 277] width 232 height 30
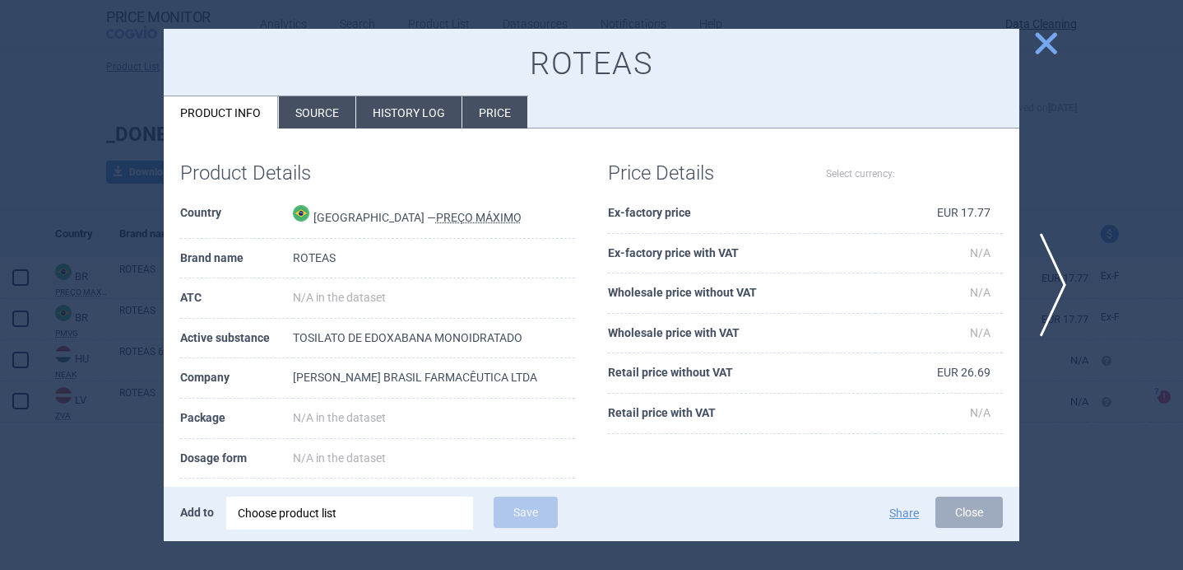
select select "EUR"
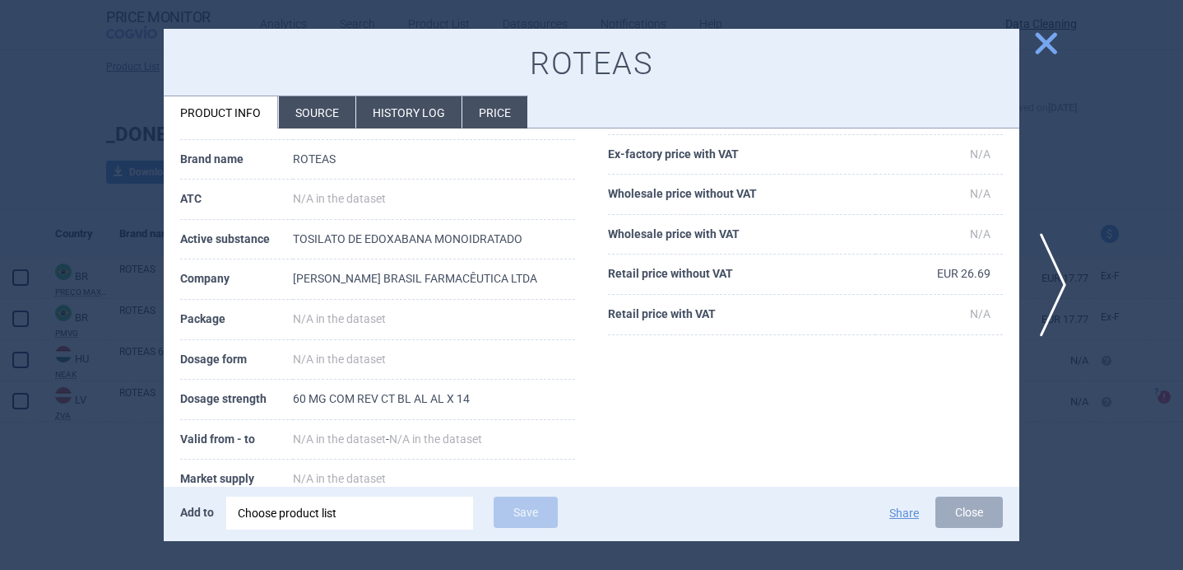
scroll to position [124, 0]
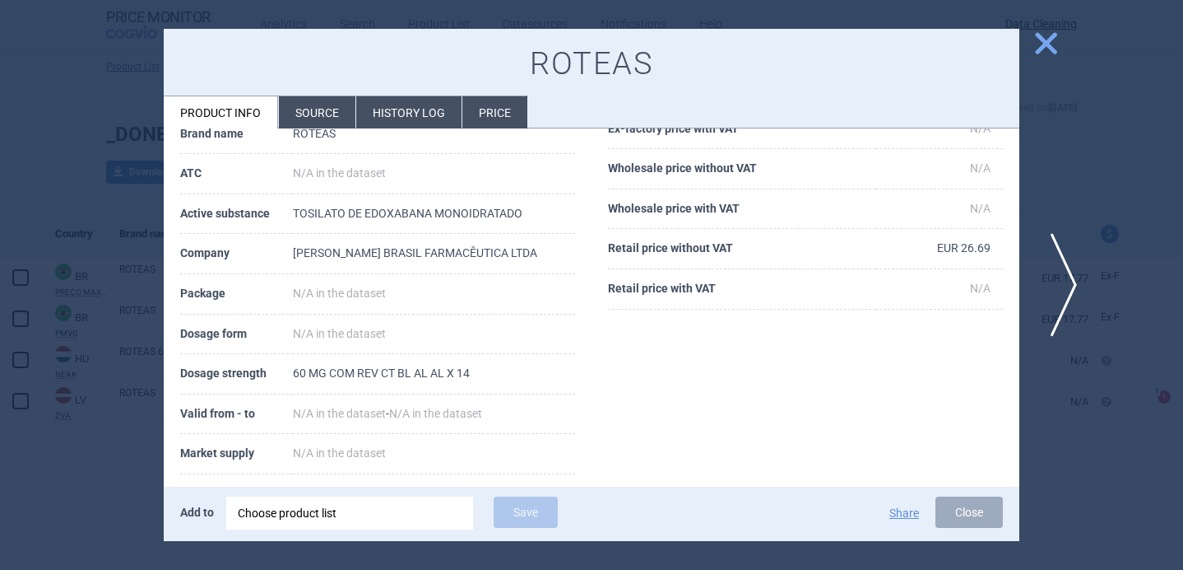
click at [1057, 277] on span "next" at bounding box center [1058, 285] width 37 height 104
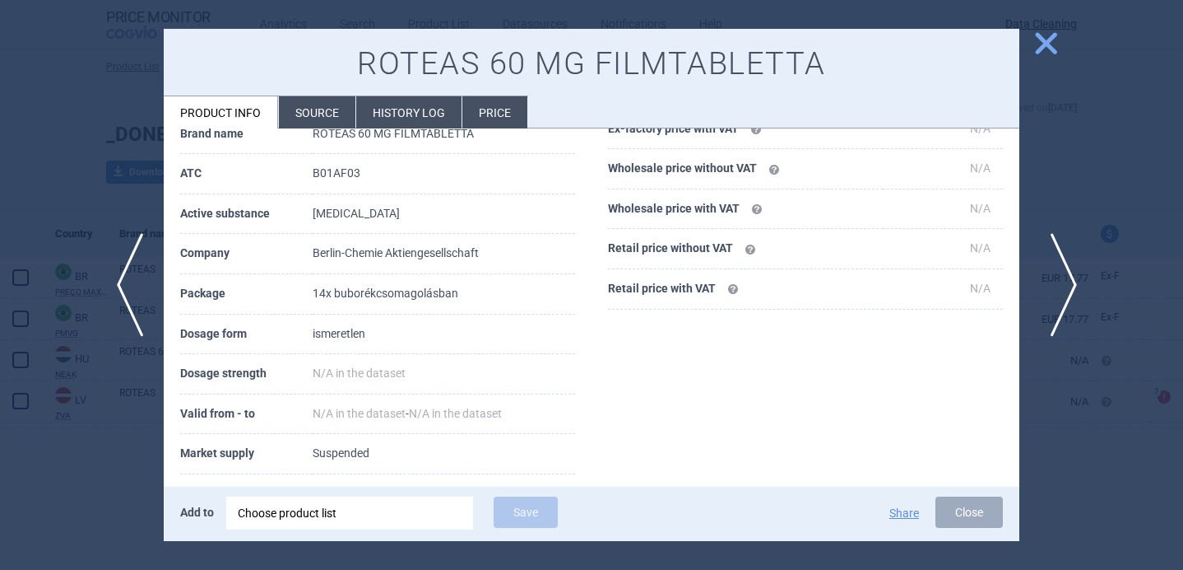
click at [1056, 277] on span "next" at bounding box center [1058, 285] width 37 height 104
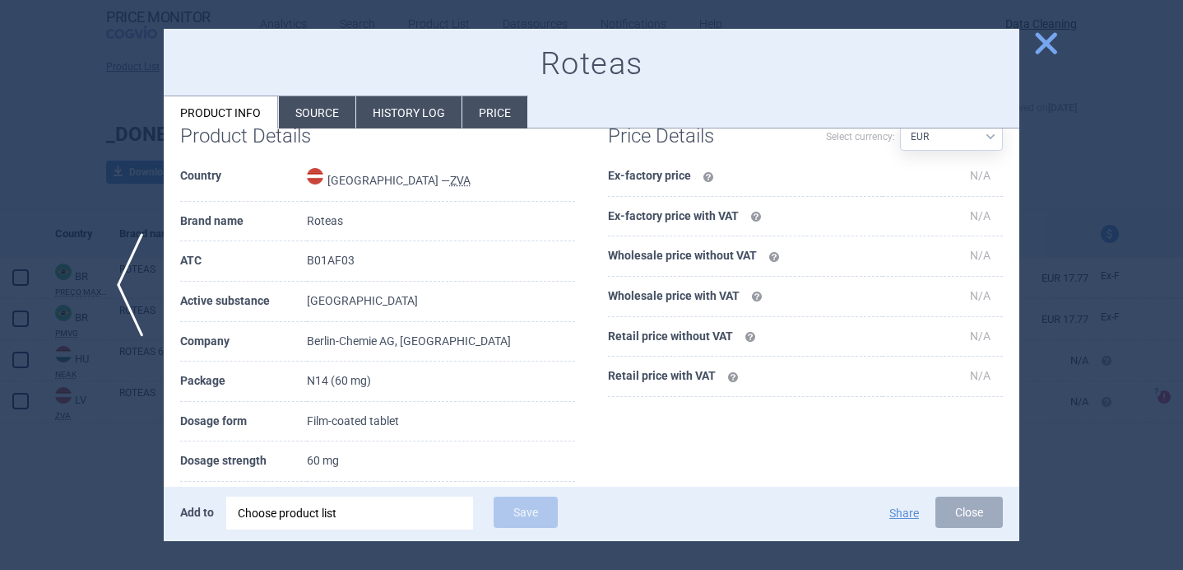
scroll to position [212, 0]
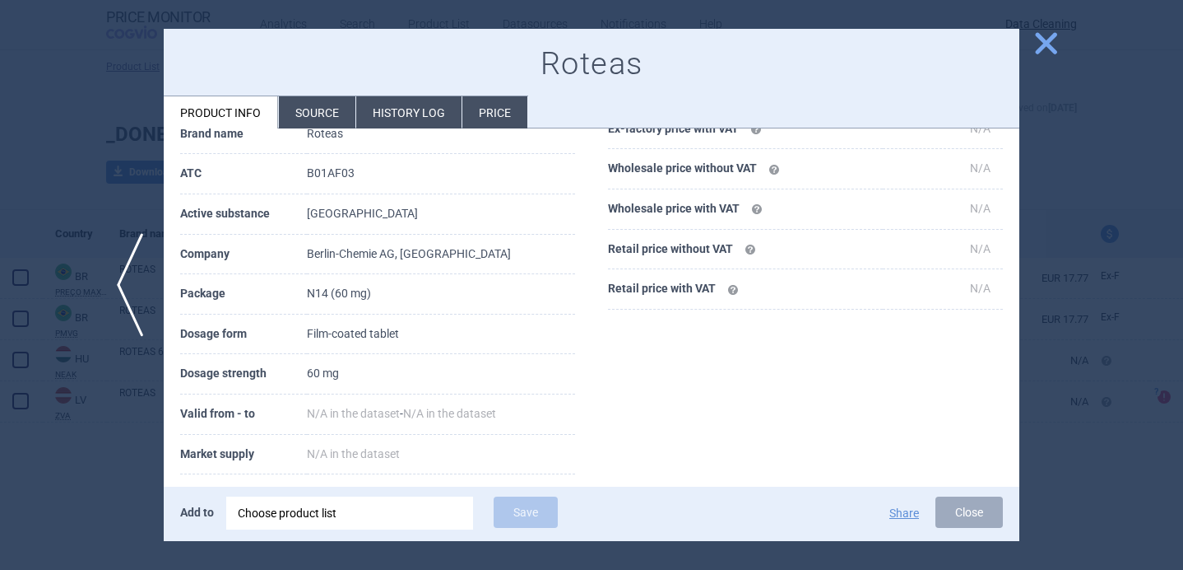
click at [104, 447] on div at bounding box center [591, 285] width 1183 height 570
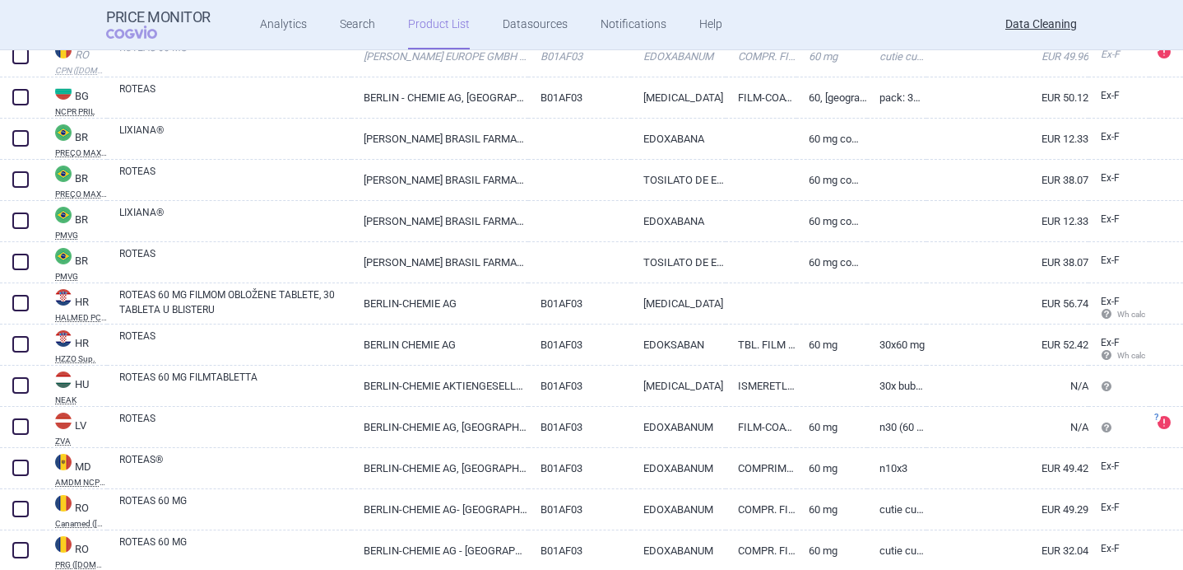
scroll to position [310, 0]
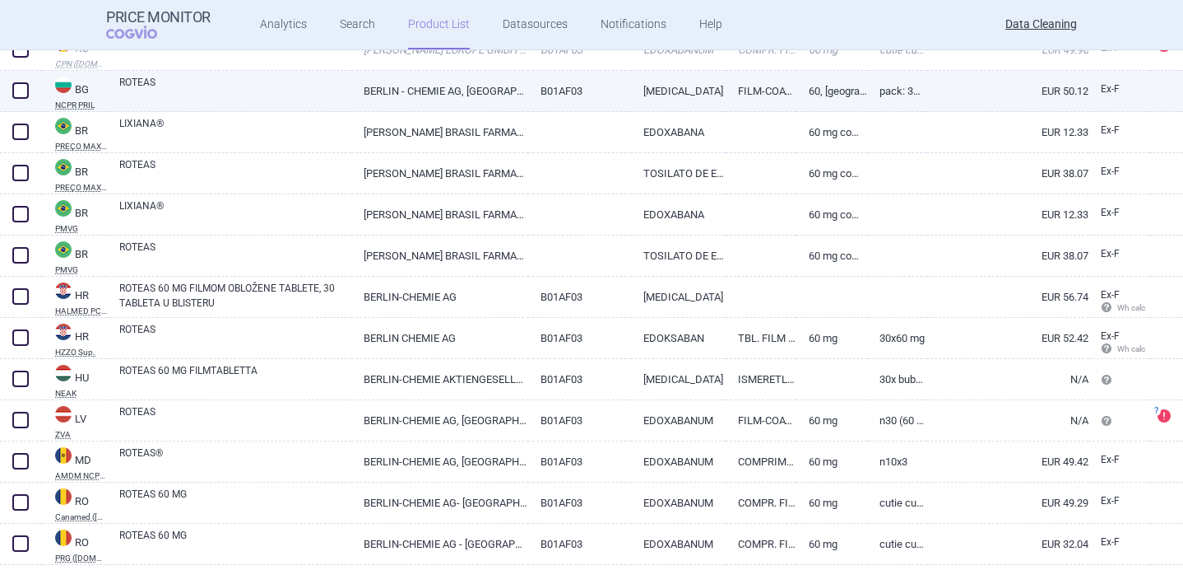
click at [313, 92] on link "ROTEAS" at bounding box center [235, 90] width 232 height 30
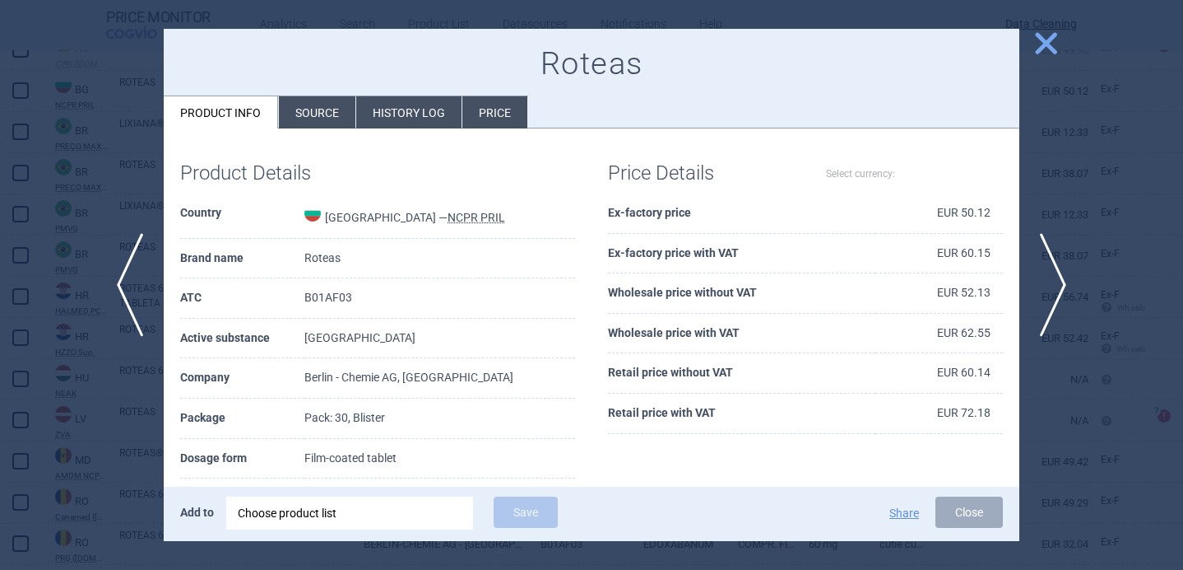
select select "EUR"
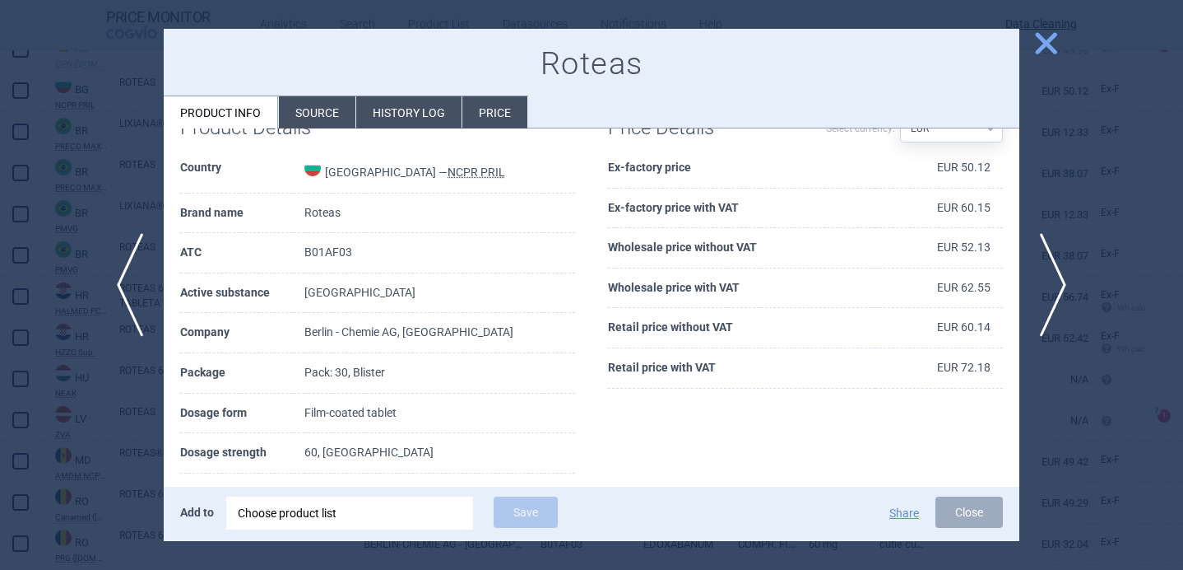
scroll to position [73, 0]
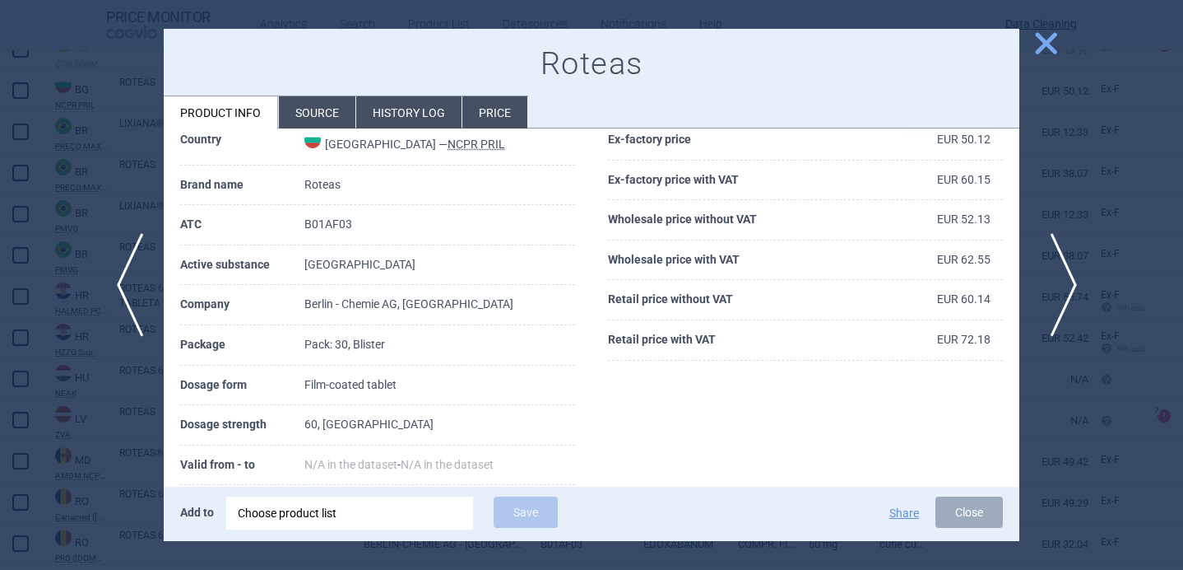
click at [1064, 292] on span "next" at bounding box center [1058, 285] width 37 height 104
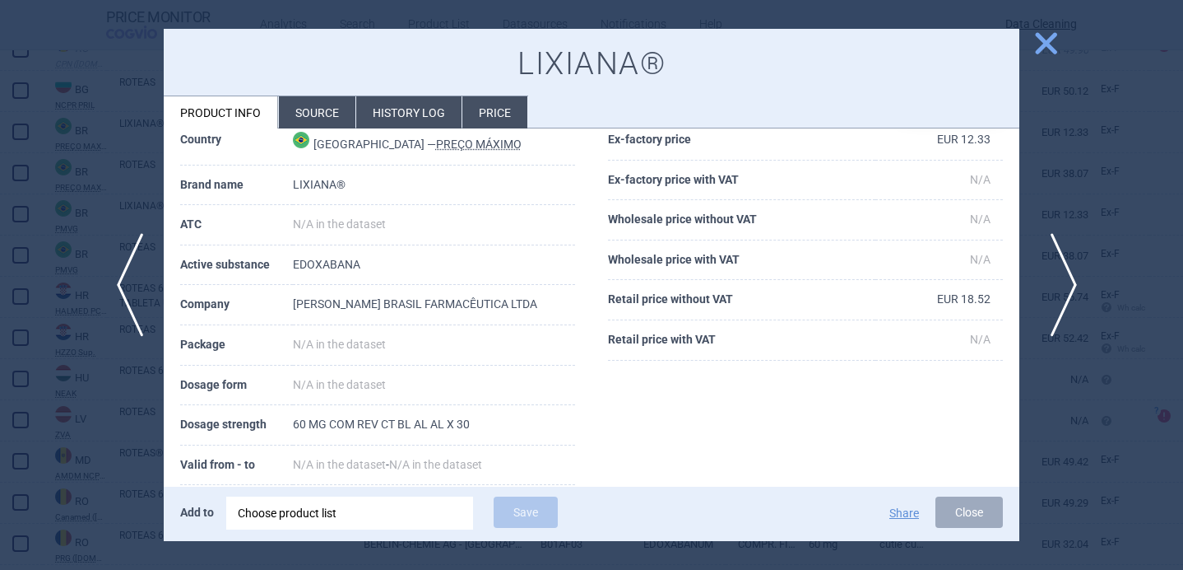
click at [1064, 293] on span "next" at bounding box center [1058, 285] width 37 height 104
click at [1064, 294] on span "next" at bounding box center [1058, 285] width 37 height 104
click at [1064, 295] on span "next" at bounding box center [1058, 285] width 37 height 104
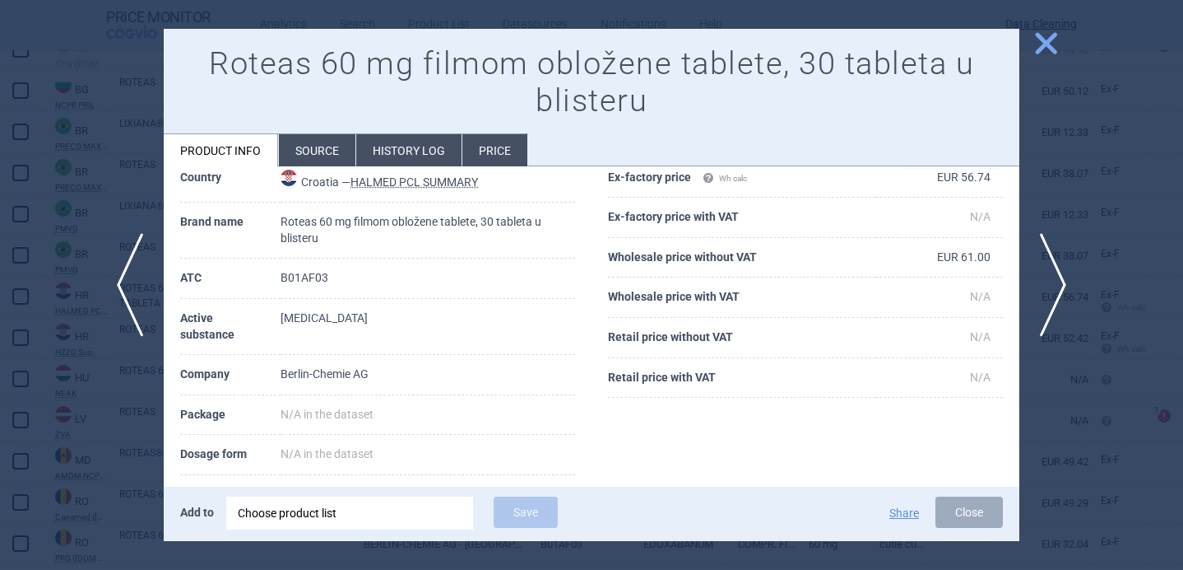
click at [326, 141] on li "Source" at bounding box center [317, 150] width 77 height 32
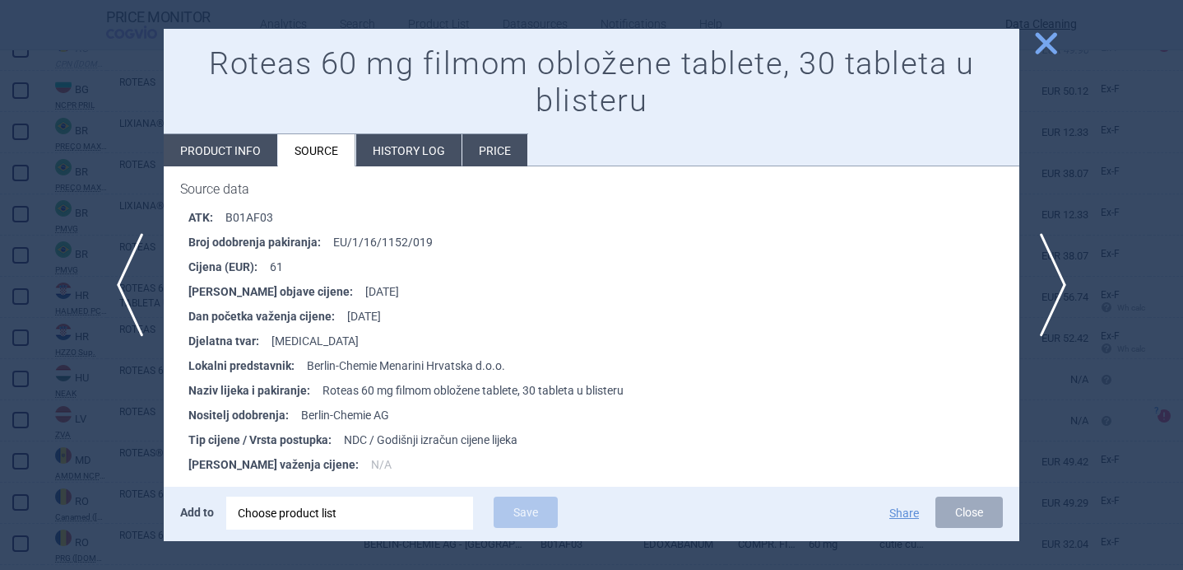
scroll to position [276, 0]
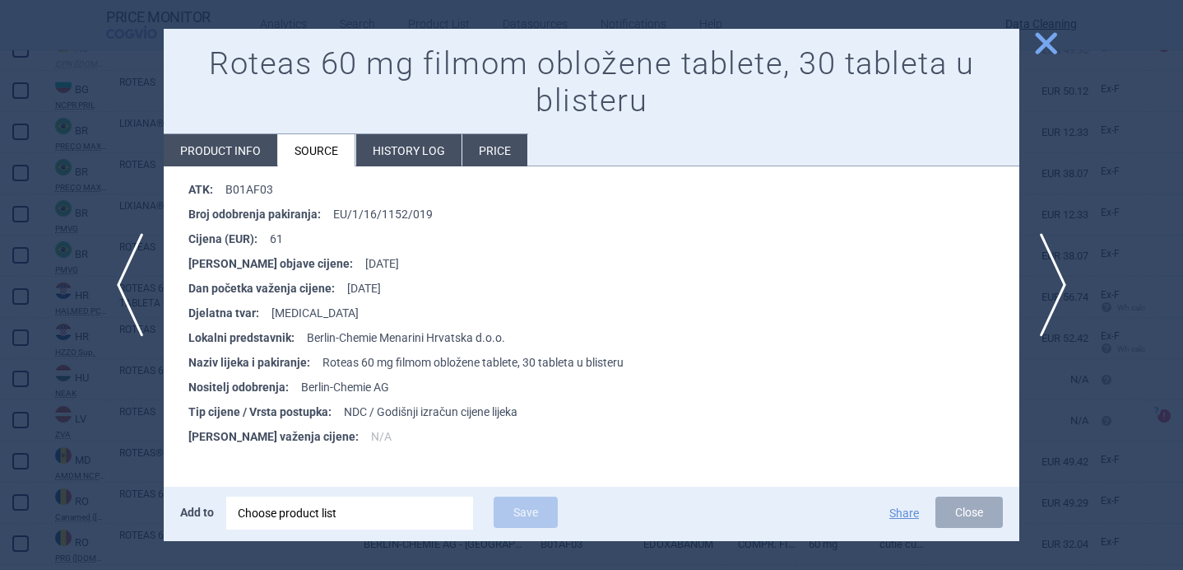
click at [114, 468] on div at bounding box center [591, 285] width 1183 height 570
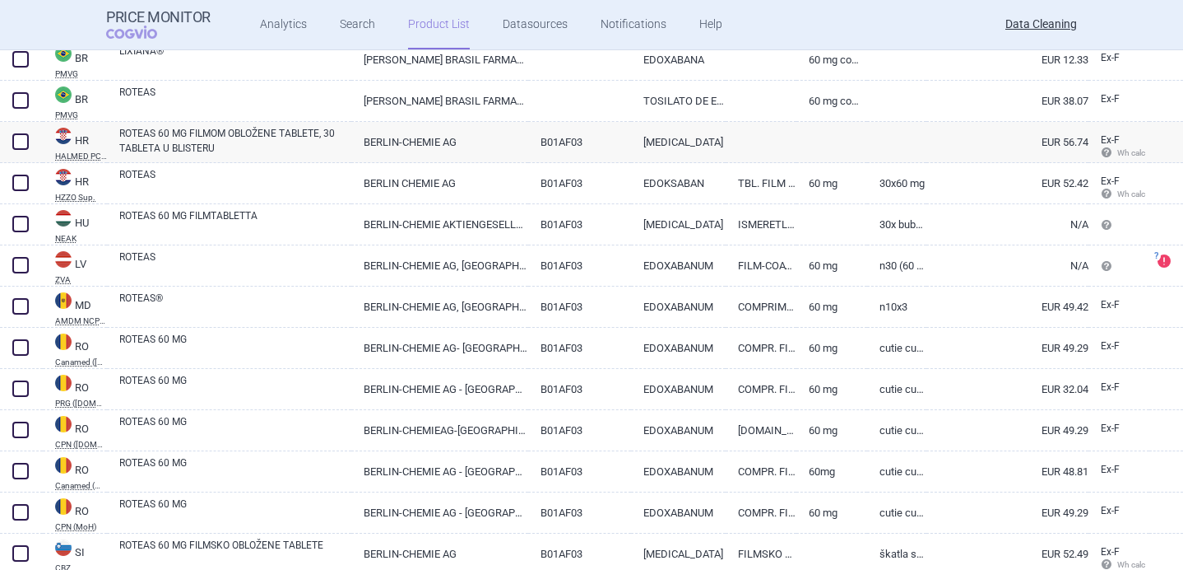
scroll to position [523, 0]
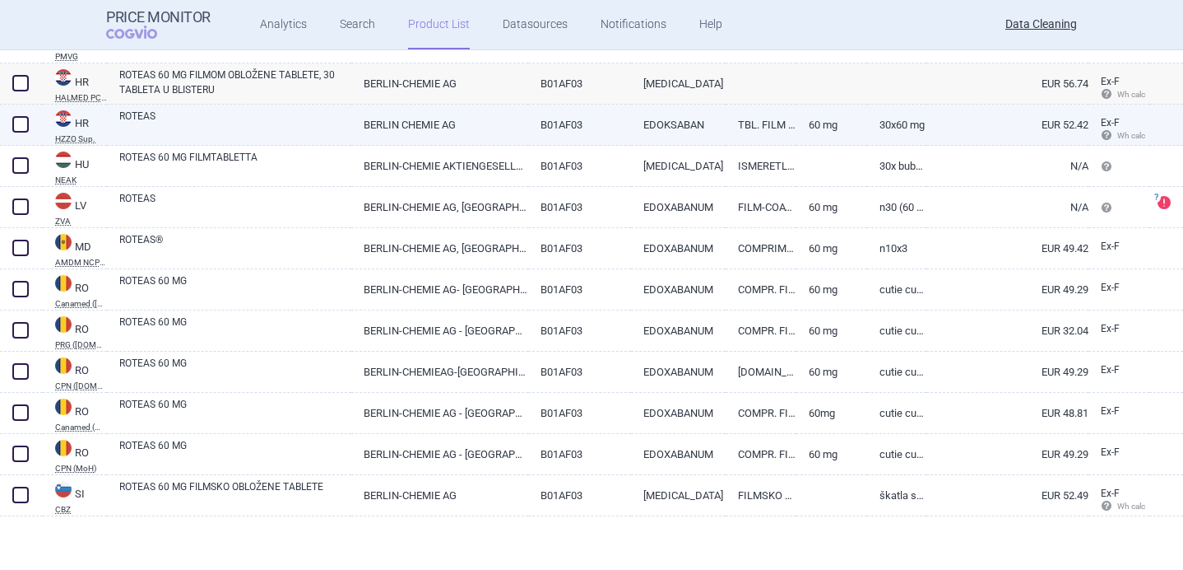
click at [249, 133] on link "ROTEAS" at bounding box center [235, 124] width 232 height 30
select select "EUR"
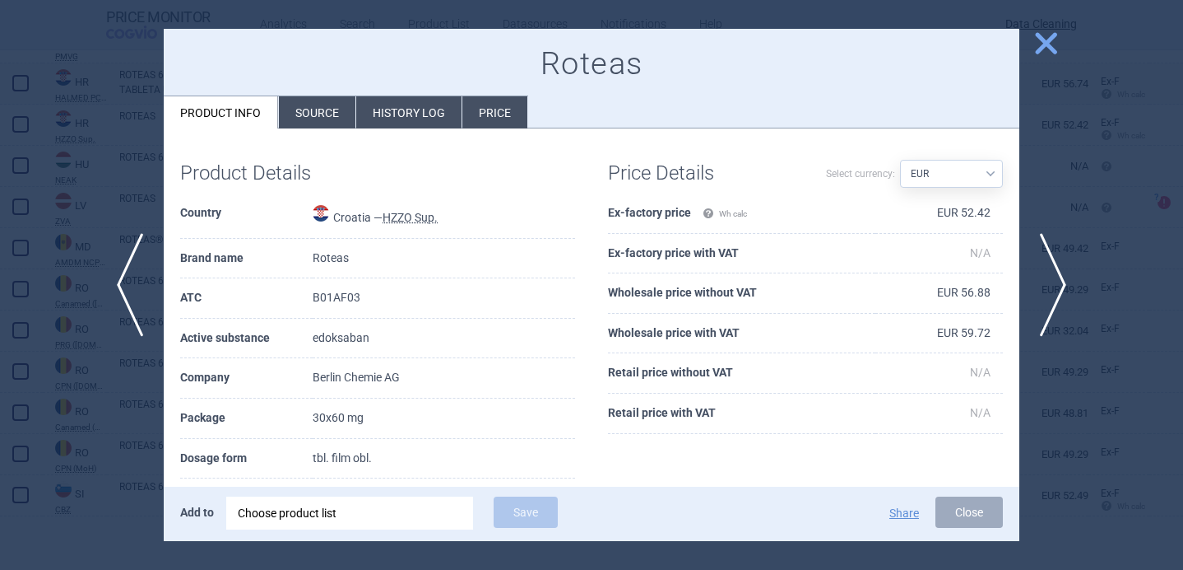
click at [297, 106] on li "Source" at bounding box center [317, 112] width 77 height 32
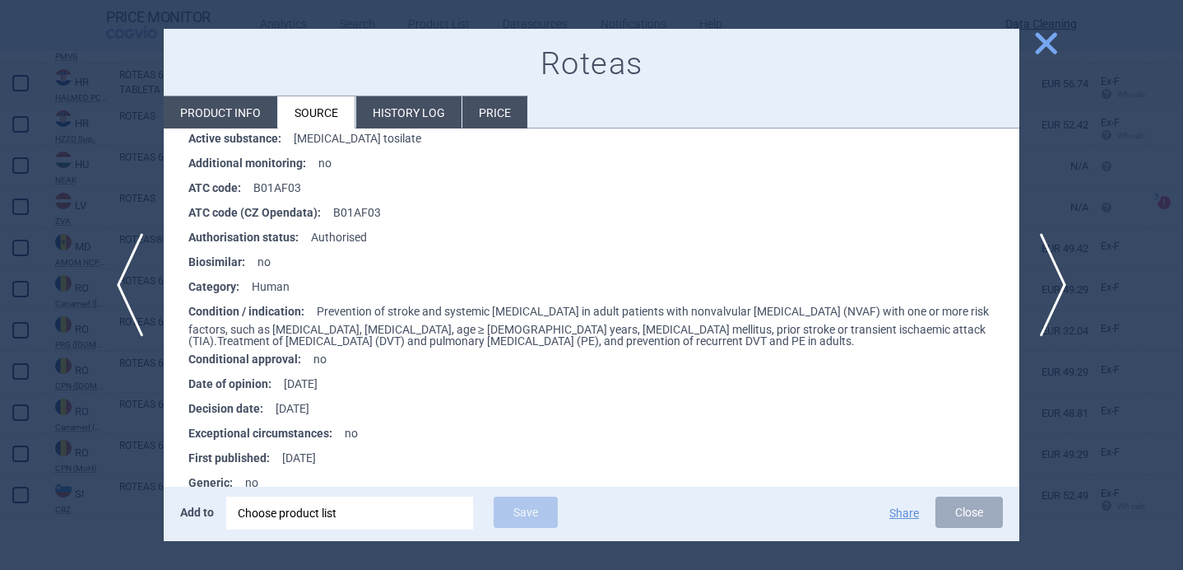
scroll to position [470, 0]
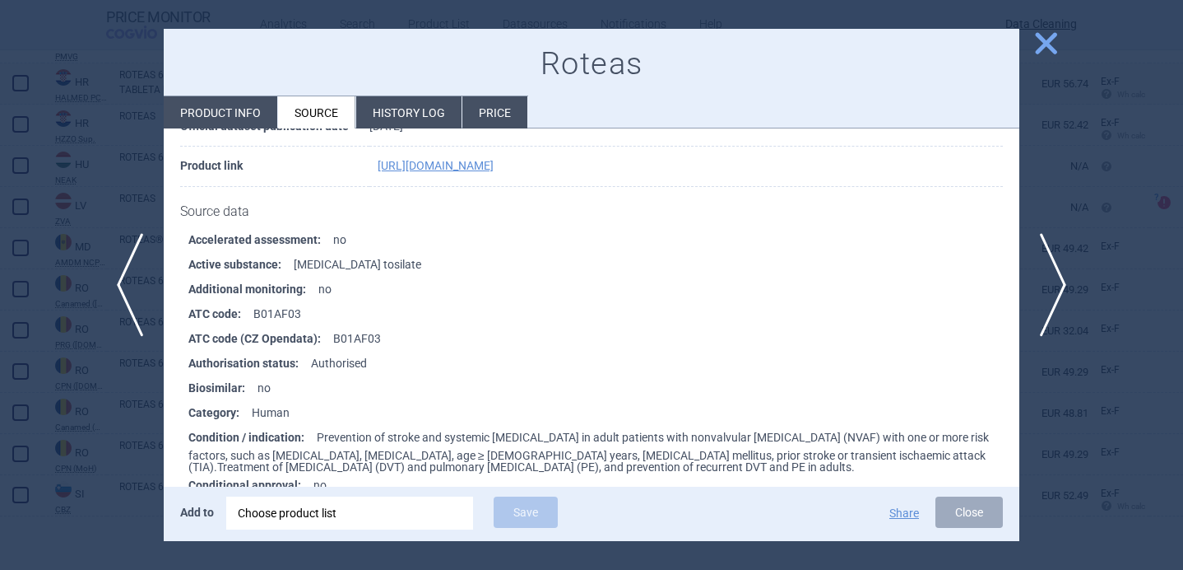
click at [226, 129] on th "Official dataset publication date" at bounding box center [274, 127] width 189 height 40
click at [230, 117] on li "Product info" at bounding box center [221, 112] width 114 height 32
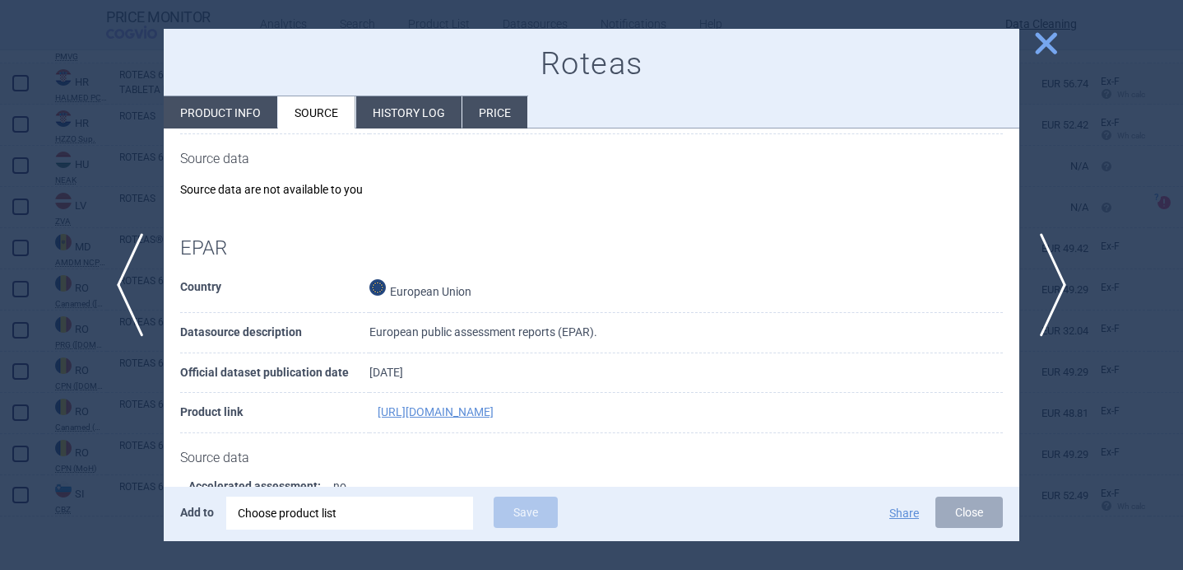
select select "EUR"
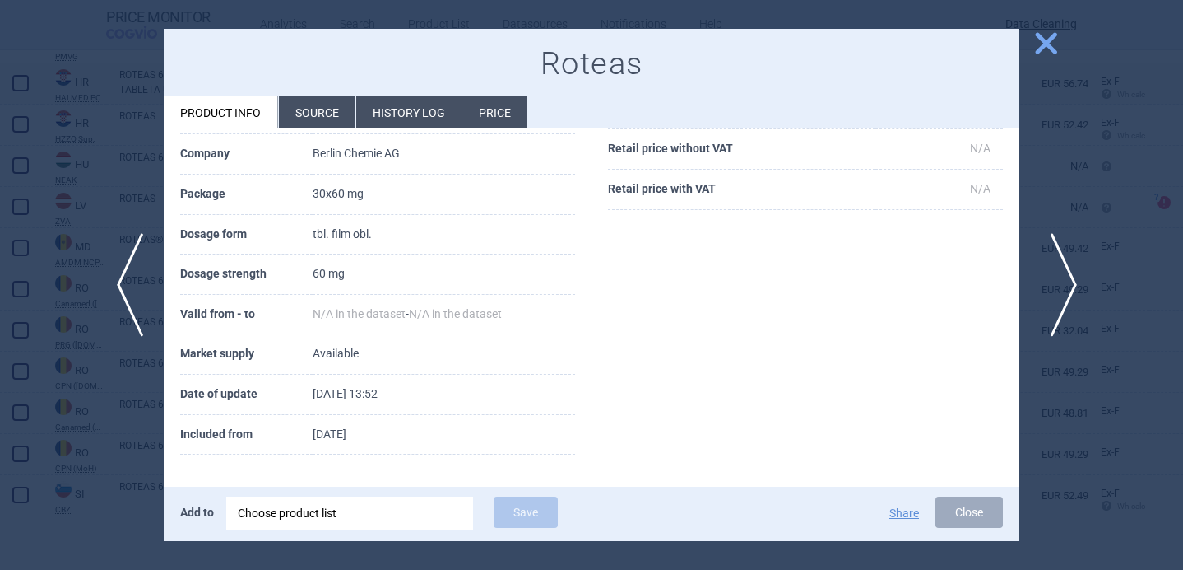
click at [1058, 281] on span "next" at bounding box center [1058, 285] width 37 height 104
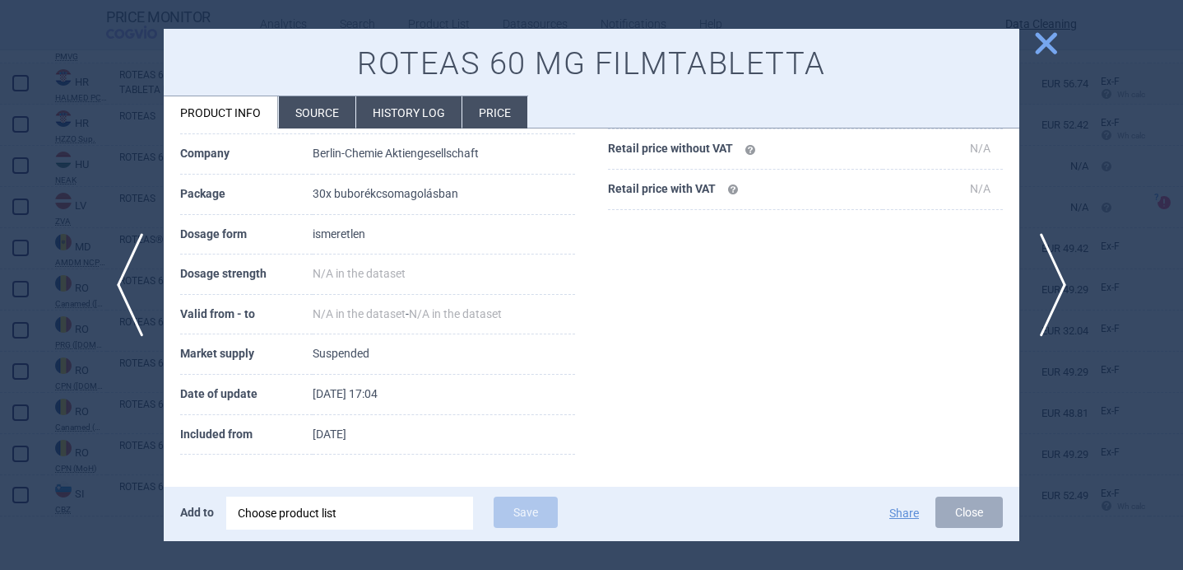
click at [322, 119] on li "Source" at bounding box center [317, 112] width 77 height 32
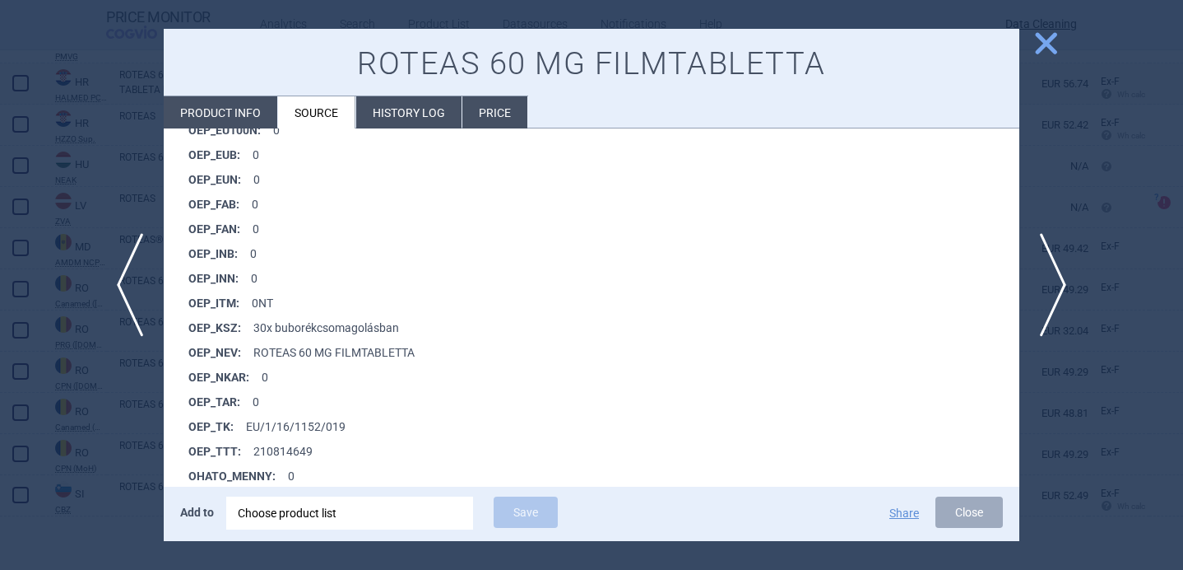
scroll to position [1323, 0]
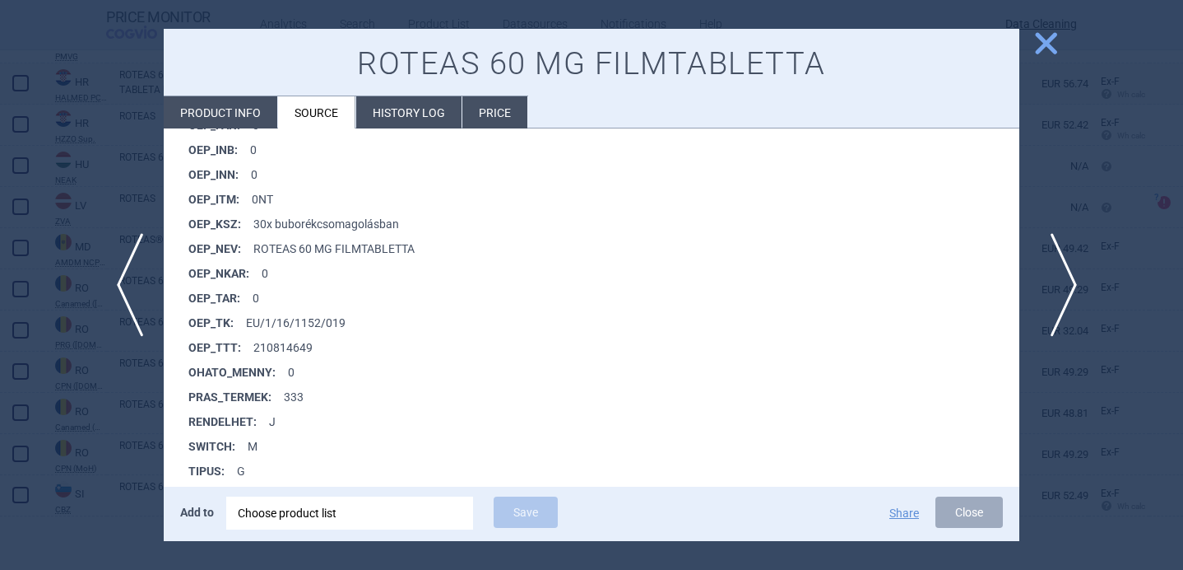
click at [1063, 279] on span "next" at bounding box center [1058, 285] width 37 height 104
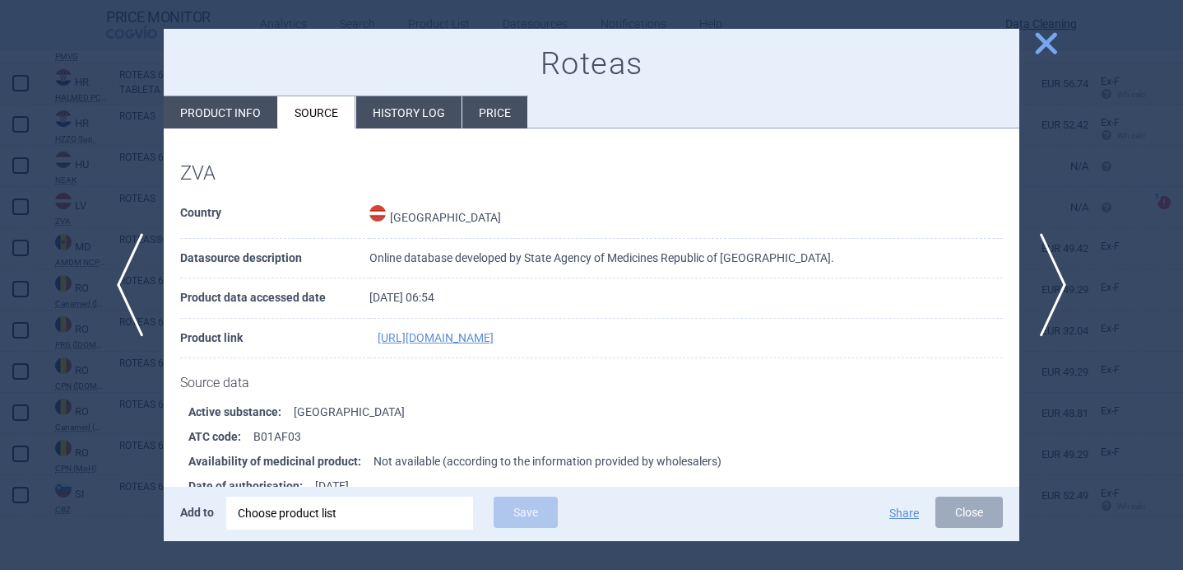
scroll to position [201, 0]
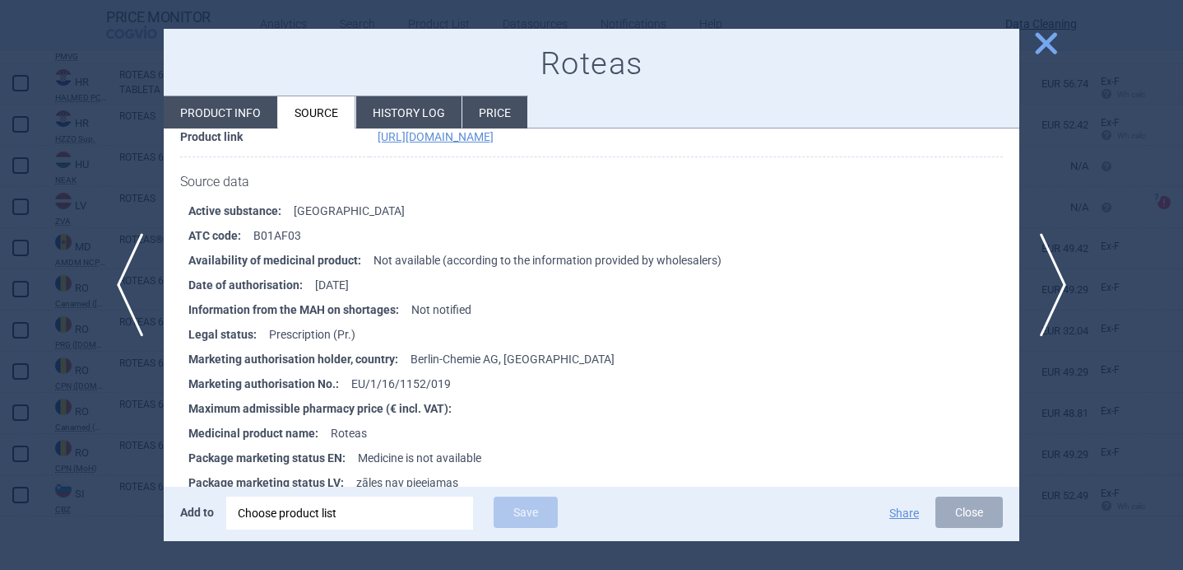
click at [82, 435] on div at bounding box center [591, 285] width 1183 height 570
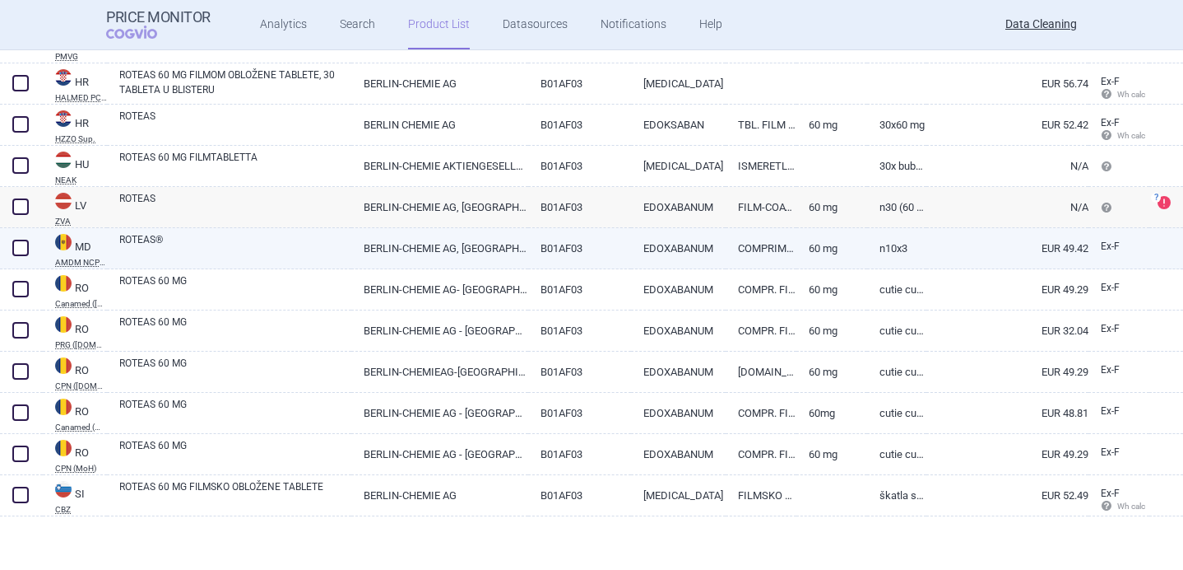
click at [316, 251] on link "ROTEAS®" at bounding box center [235, 247] width 232 height 30
select select "EUR"
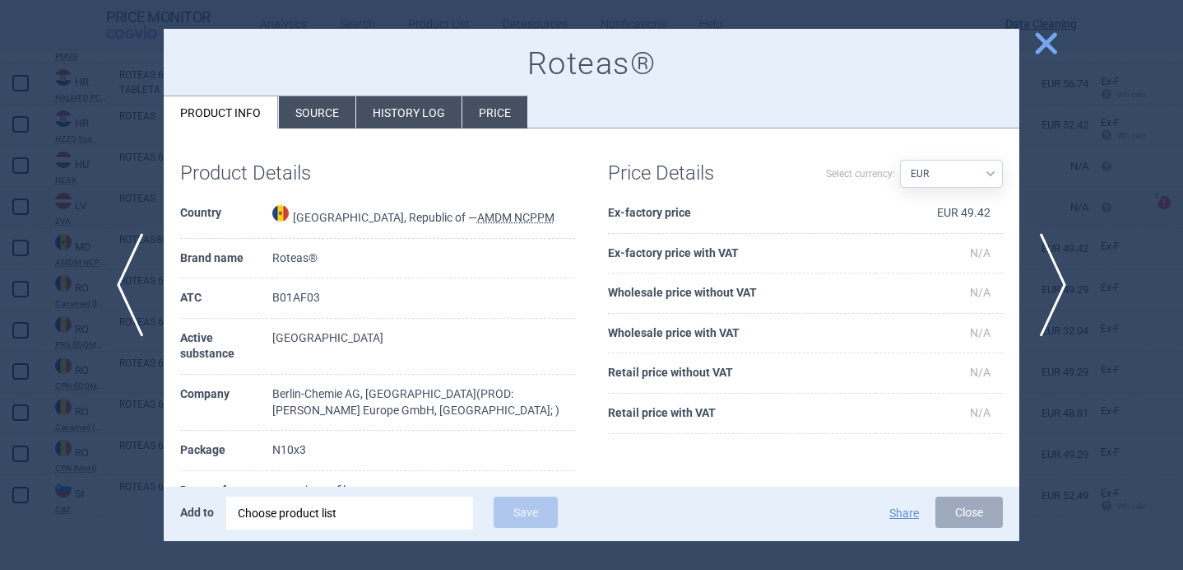
scroll to position [151, 0]
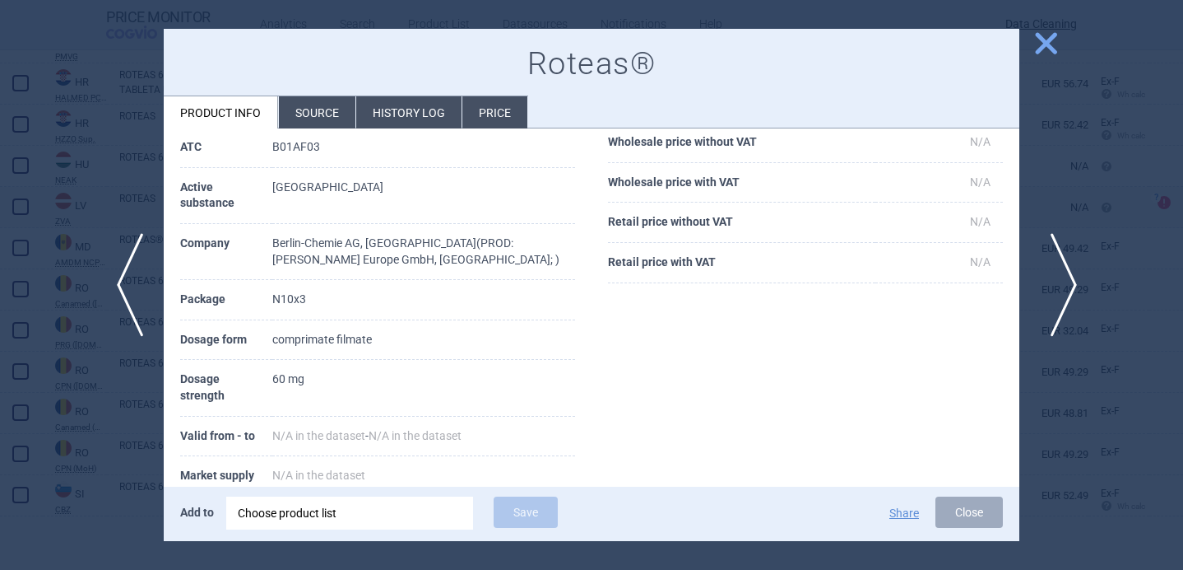
click at [1068, 277] on span "next" at bounding box center [1058, 285] width 37 height 104
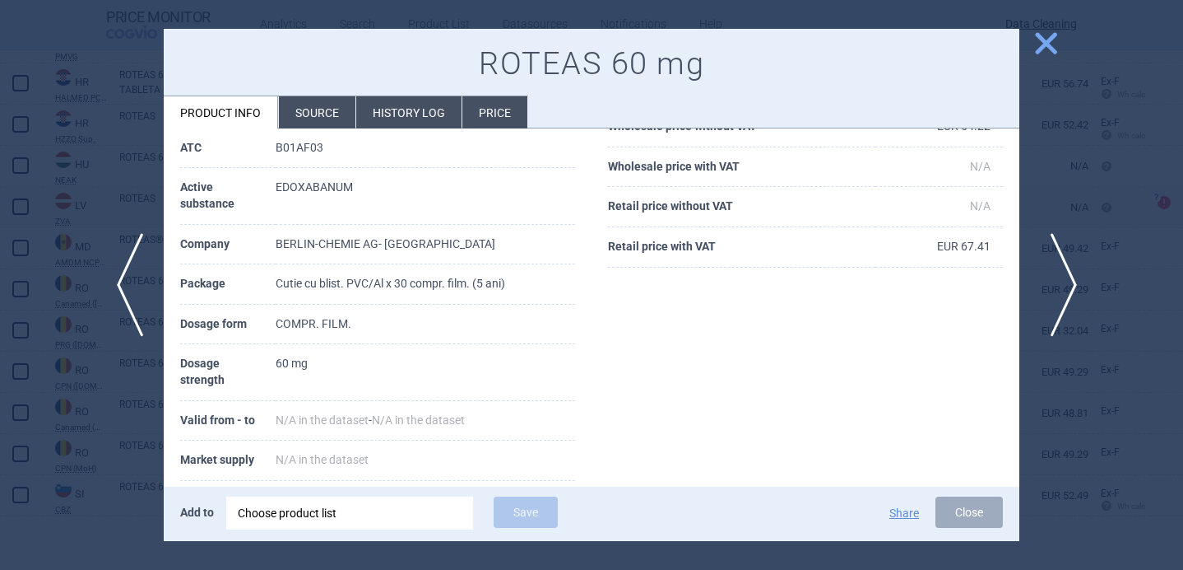
click at [1068, 277] on span "next" at bounding box center [1058, 285] width 37 height 104
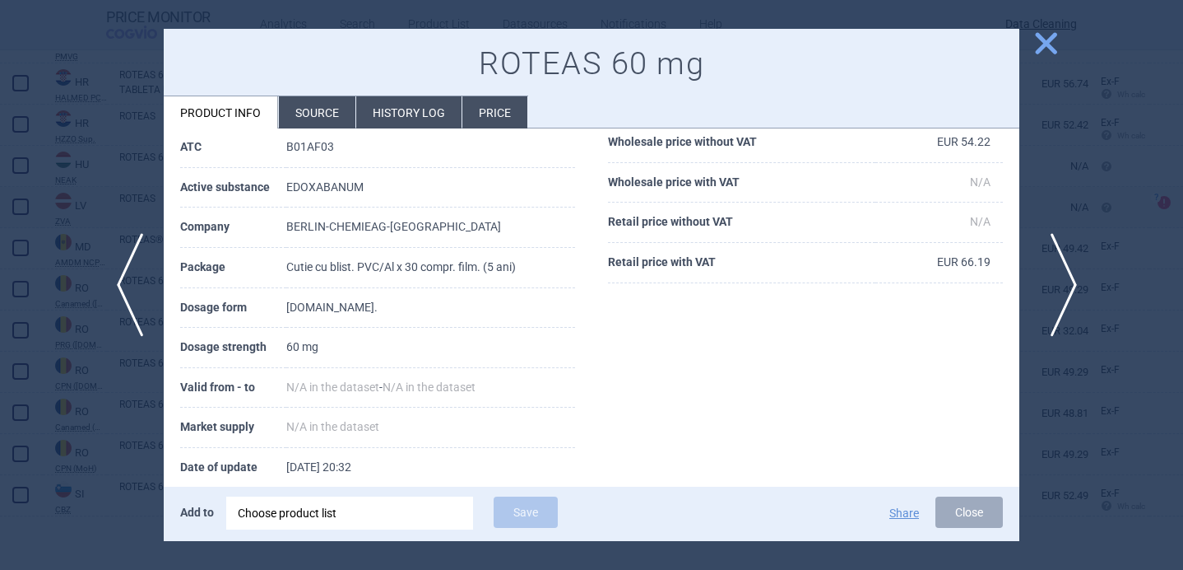
click at [1068, 277] on span "next" at bounding box center [1058, 285] width 37 height 104
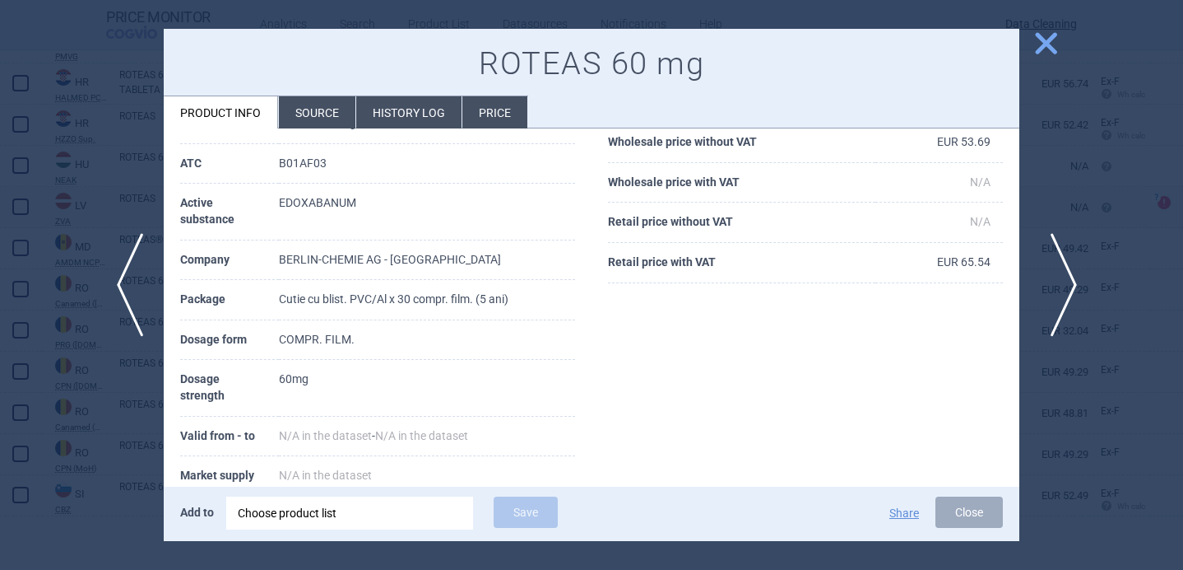
click at [1068, 277] on span "next" at bounding box center [1058, 285] width 37 height 104
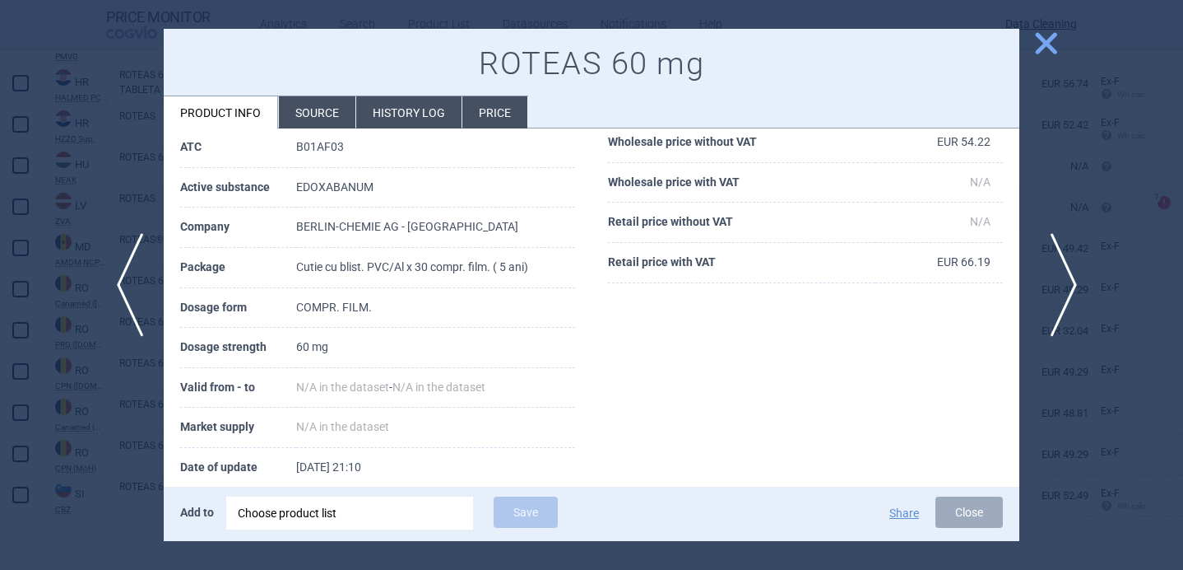
click at [1068, 277] on span "next" at bounding box center [1058, 285] width 37 height 104
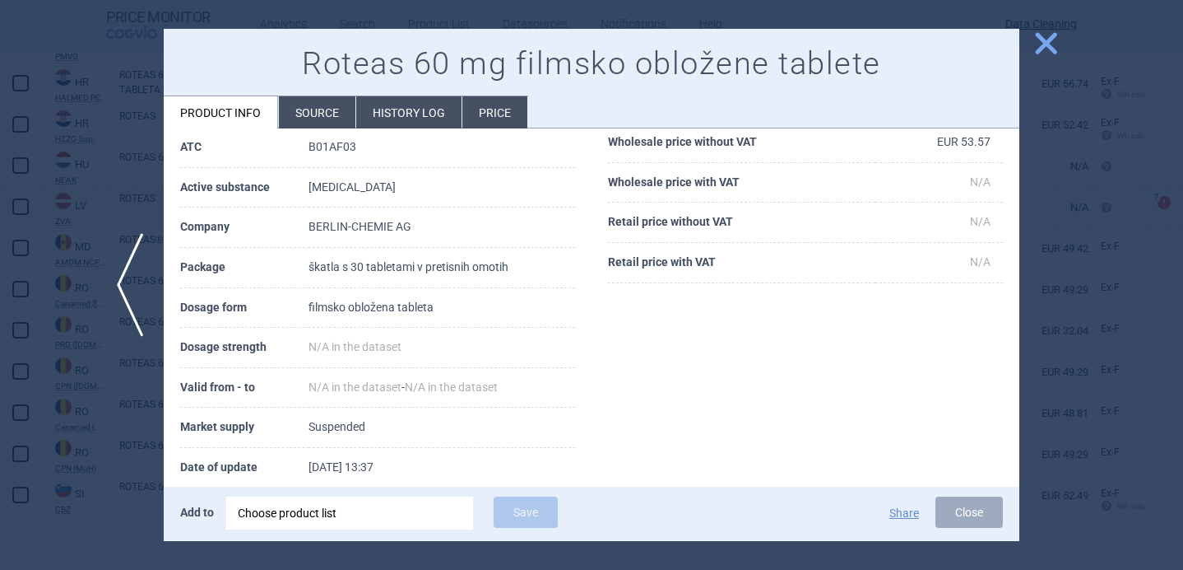
click at [1068, 277] on div at bounding box center [591, 285] width 1183 height 570
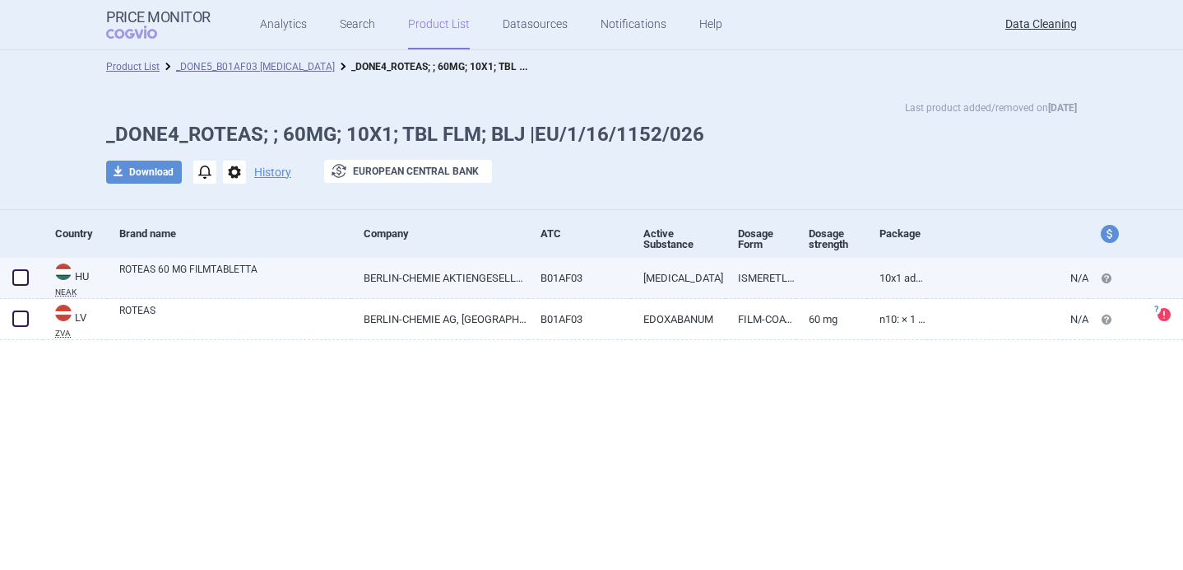
click at [348, 281] on link "ROTEAS 60 MG FILMTABLETTA" at bounding box center [235, 277] width 232 height 30
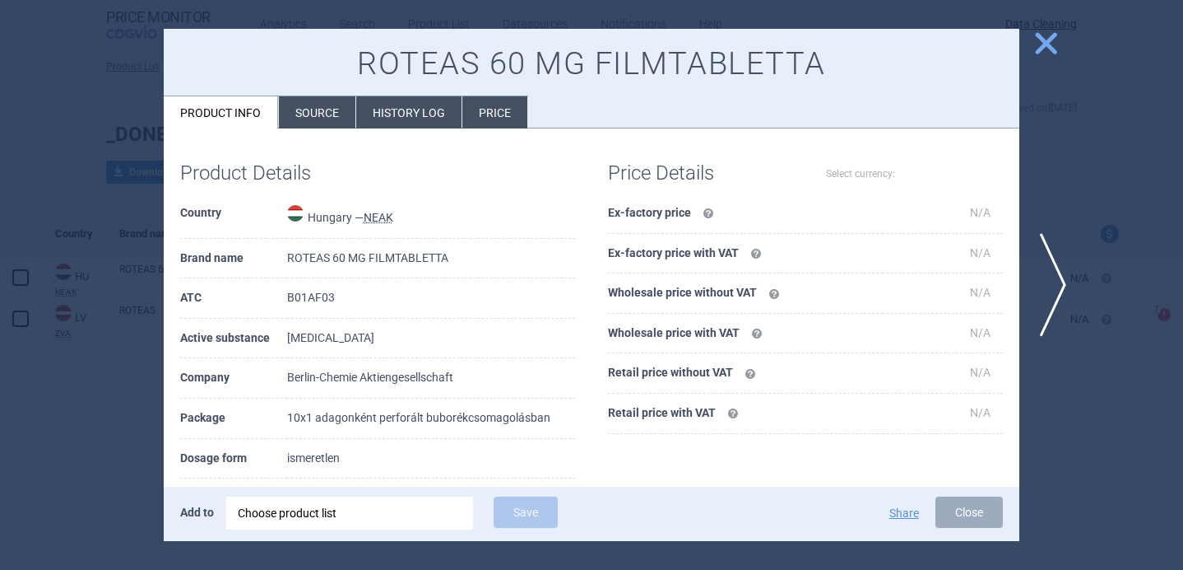
select select "EUR"
click at [316, 120] on li "Source" at bounding box center [317, 112] width 77 height 32
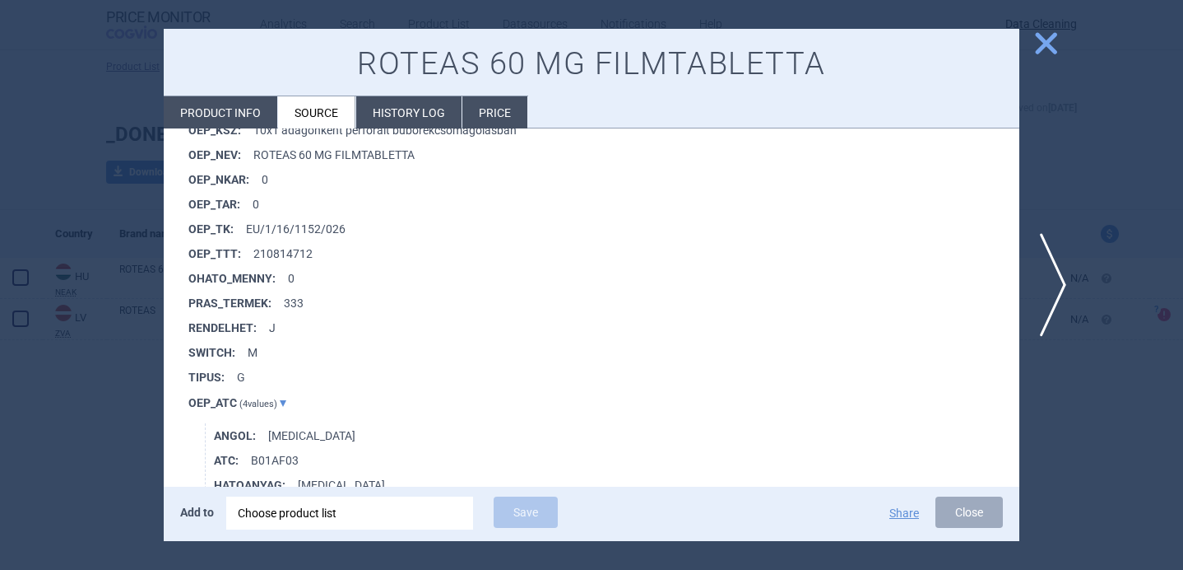
scroll to position [1416, 0]
click at [1061, 290] on span "next" at bounding box center [1058, 285] width 37 height 104
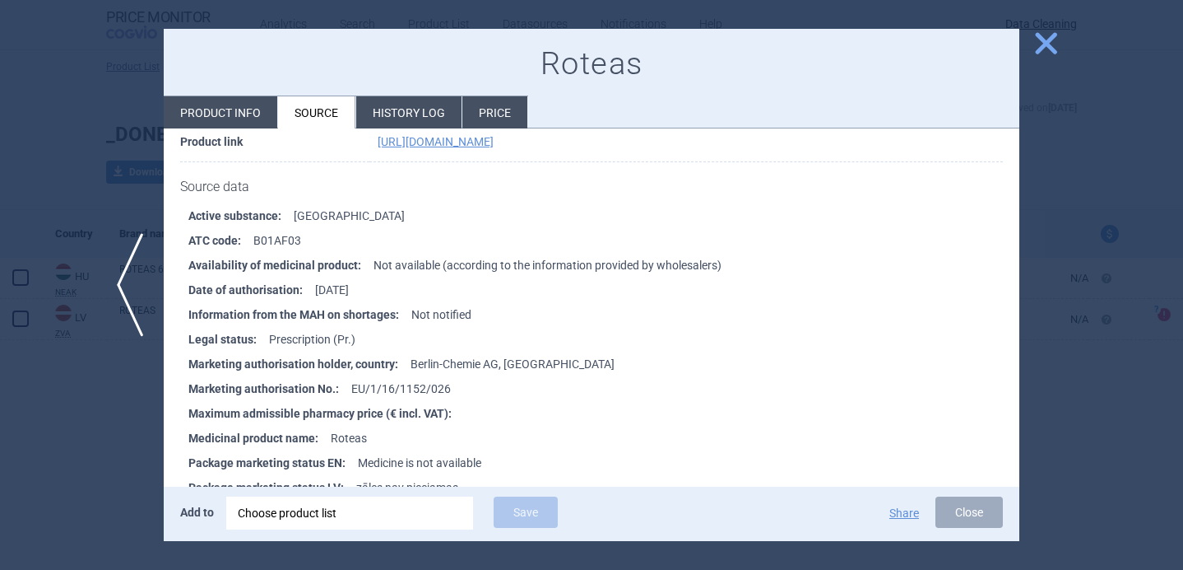
scroll to position [216, 0]
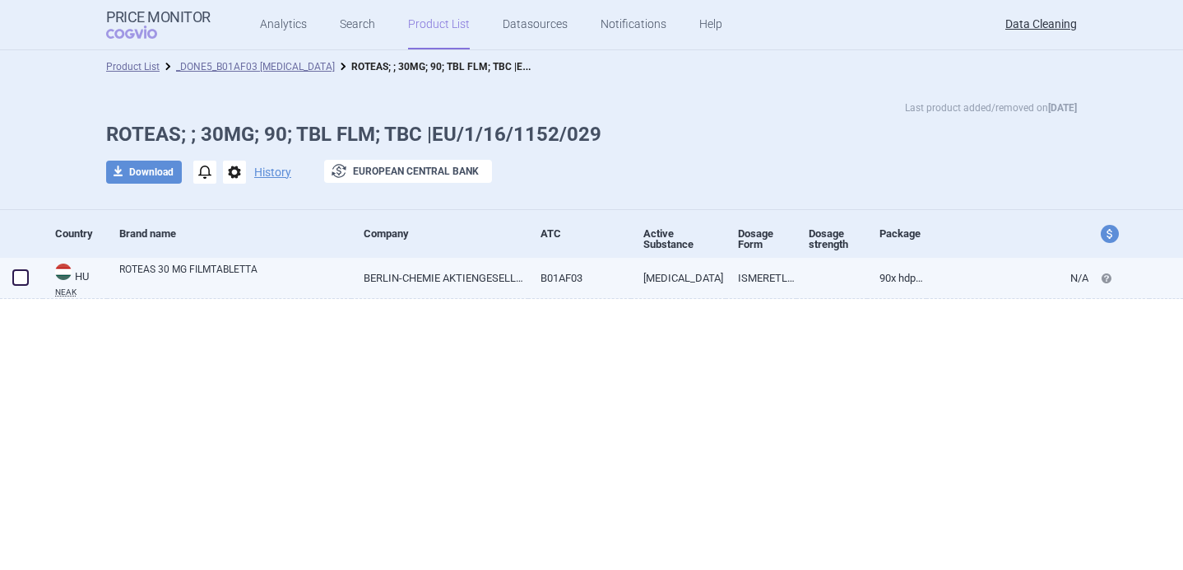
click at [258, 267] on link "ROTEAS 30 MG FILMTABLETTA" at bounding box center [235, 277] width 232 height 30
select select "EUR"
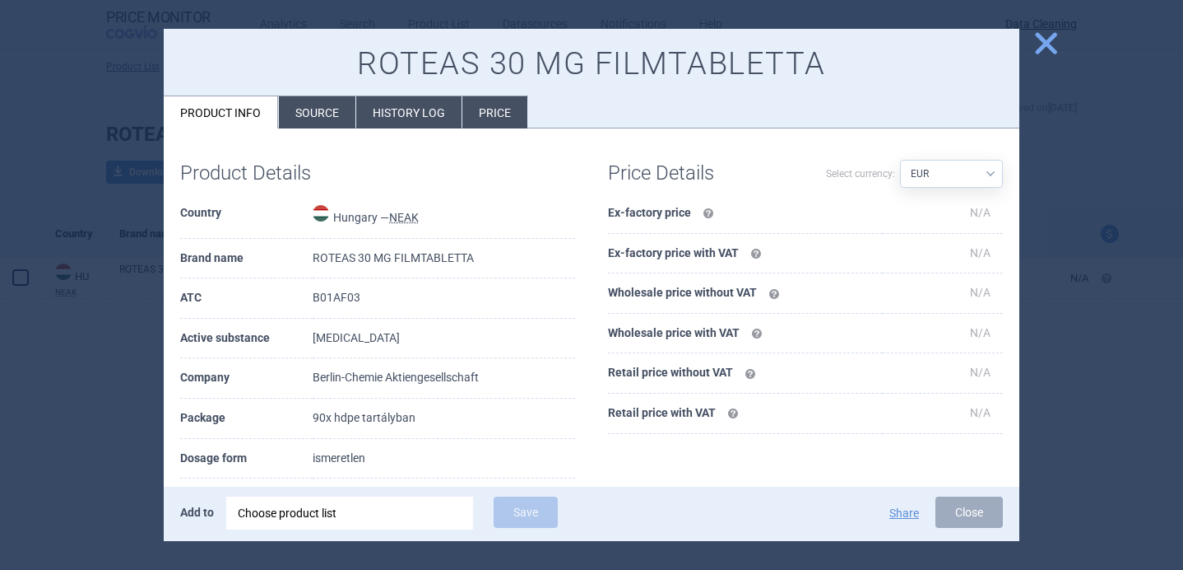
click at [318, 108] on li "Source" at bounding box center [317, 112] width 77 height 32
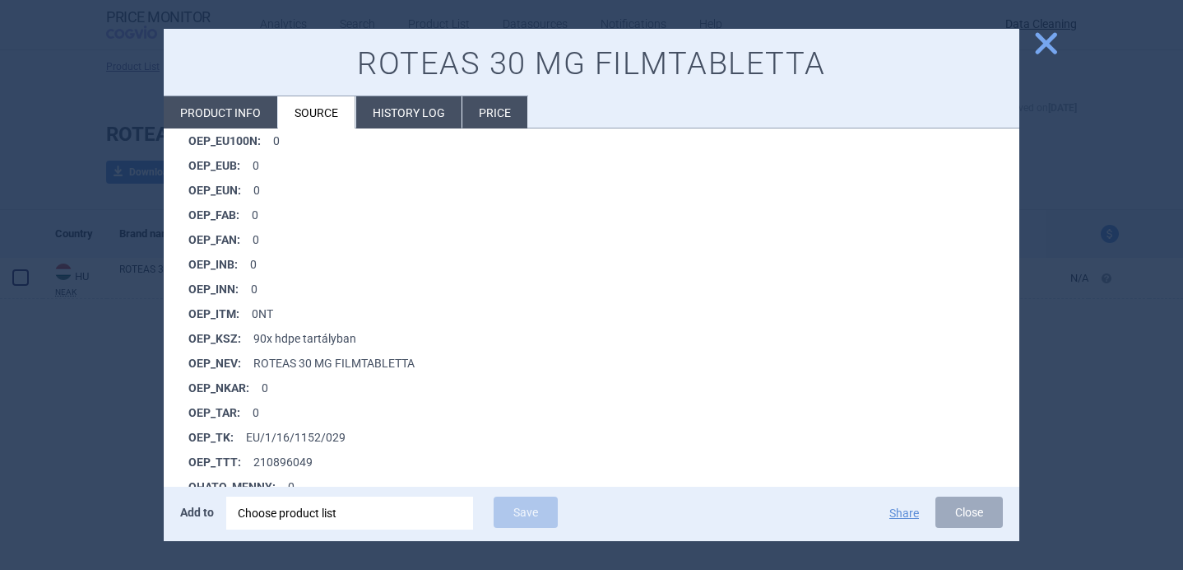
scroll to position [1214, 0]
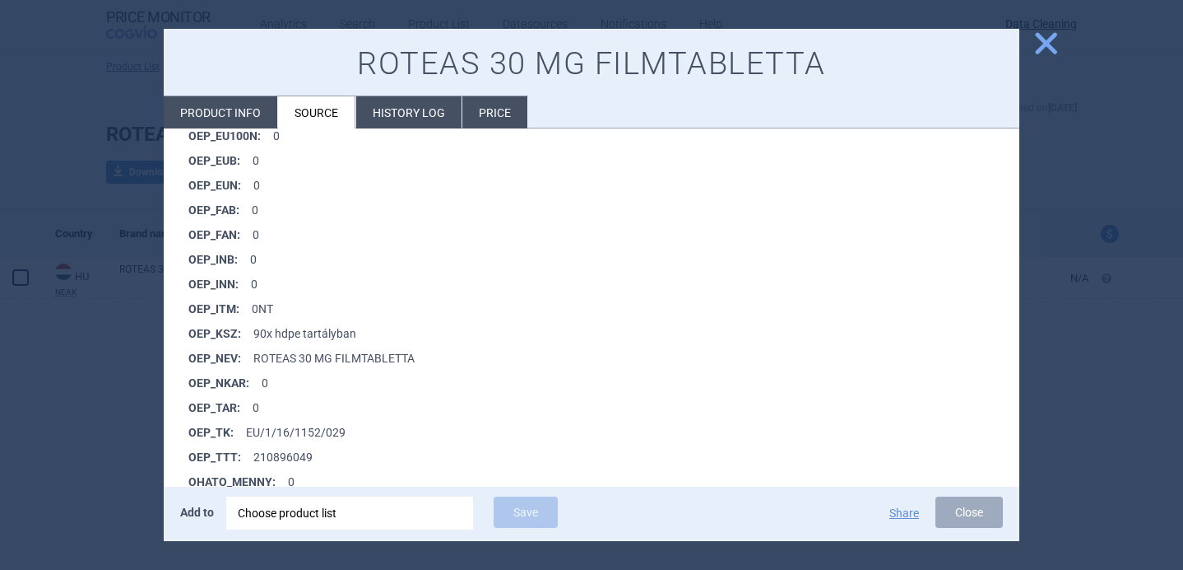
click at [55, 436] on div at bounding box center [591, 285] width 1183 height 570
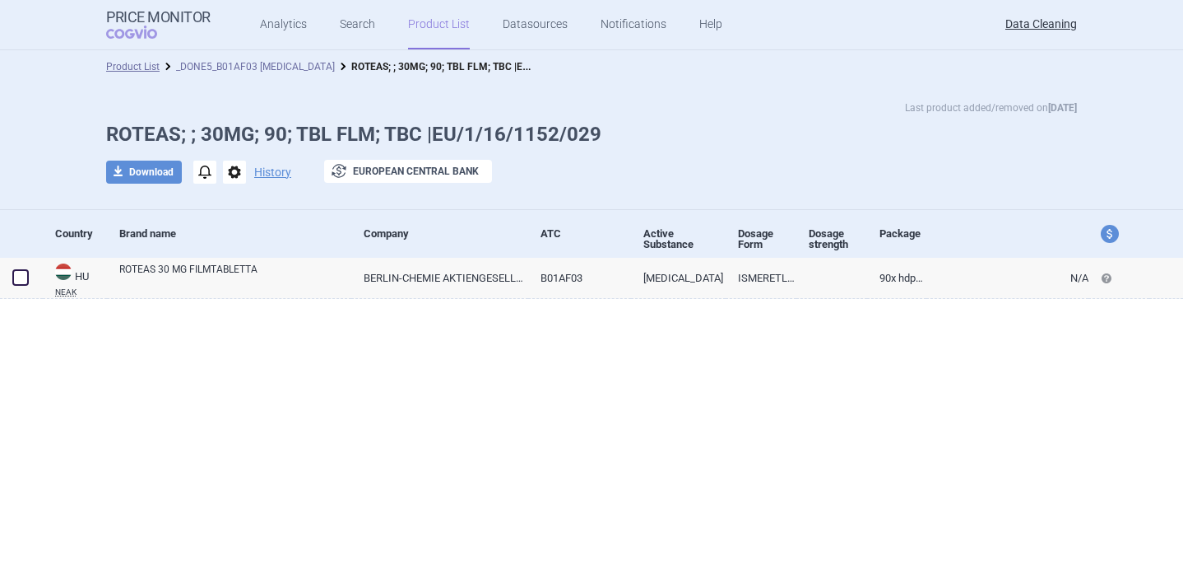
click at [294, 63] on link "_DONE5_B01AF03 [MEDICAL_DATA]" at bounding box center [255, 67] width 159 height 12
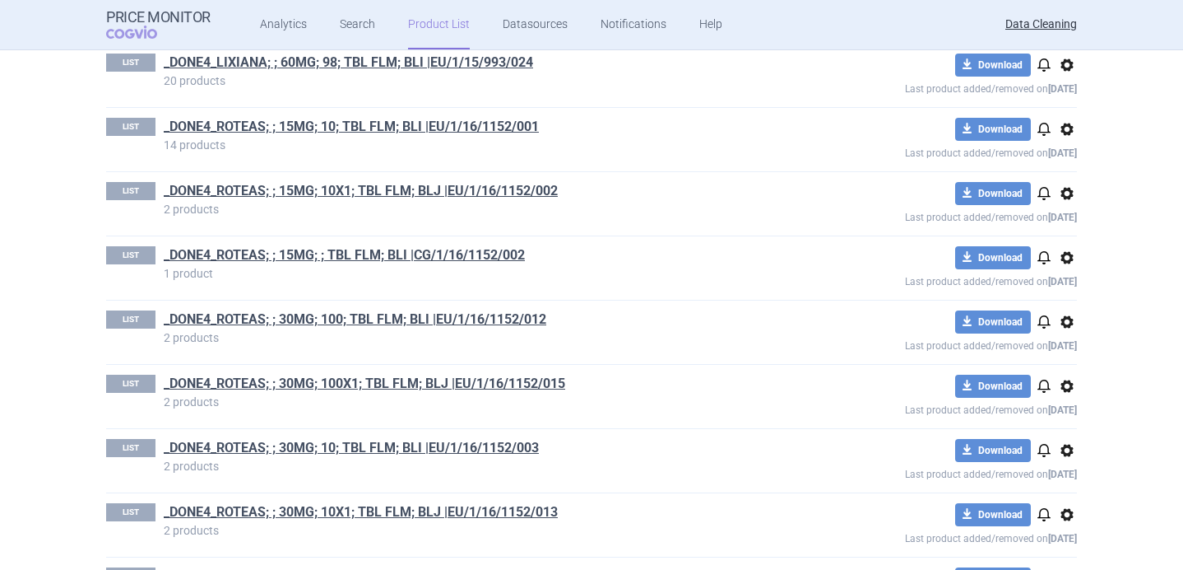
scroll to position [1919, 0]
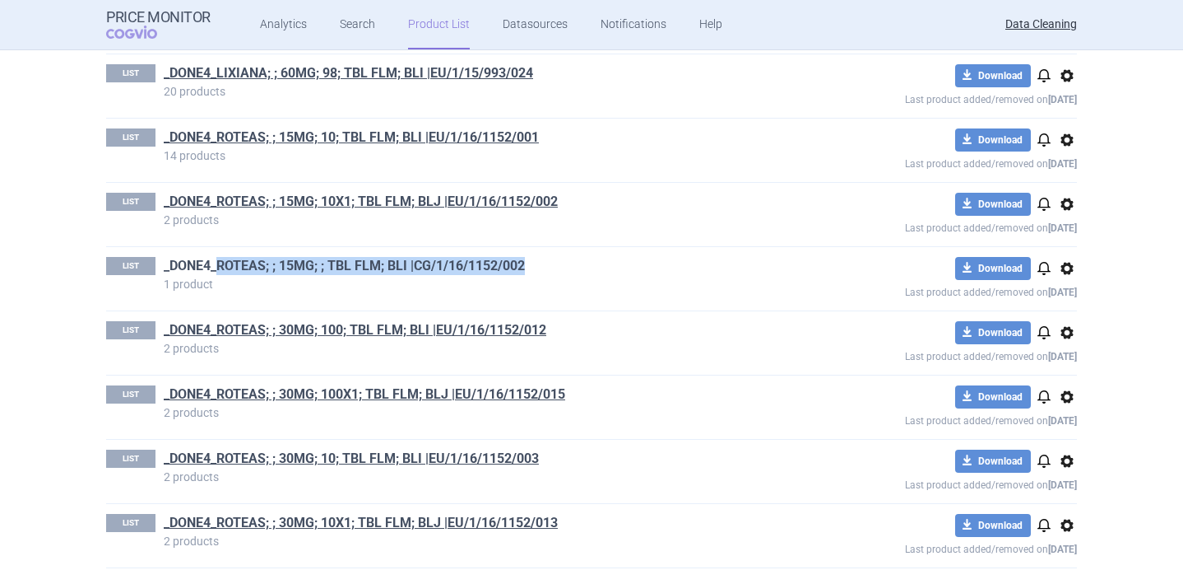
drag, startPoint x: 551, startPoint y: 265, endPoint x: 221, endPoint y: 265, distance: 330.8
click at [221, 265] on h1 "_DONE4_ROTEAS; ; 15MG; ; TBL FLM; BLI |CG/1/16/1152/002" at bounding box center [475, 267] width 622 height 21
copy link "ROTEAS; ; 15MG; ; TBL FLM; BLI |CG/1/16/1152/002"
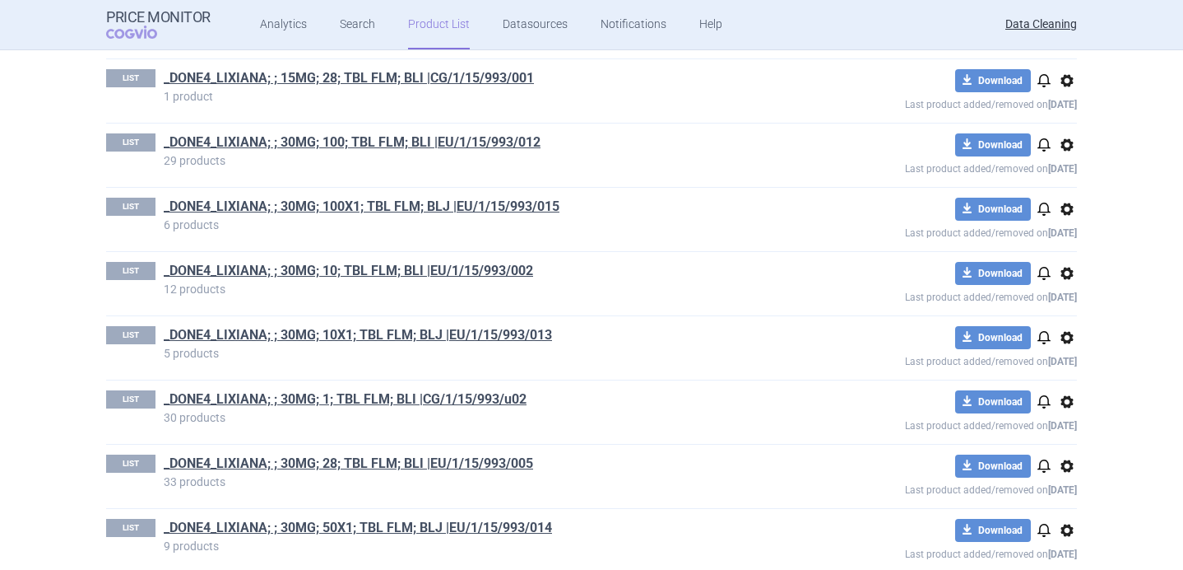
scroll to position [0, 0]
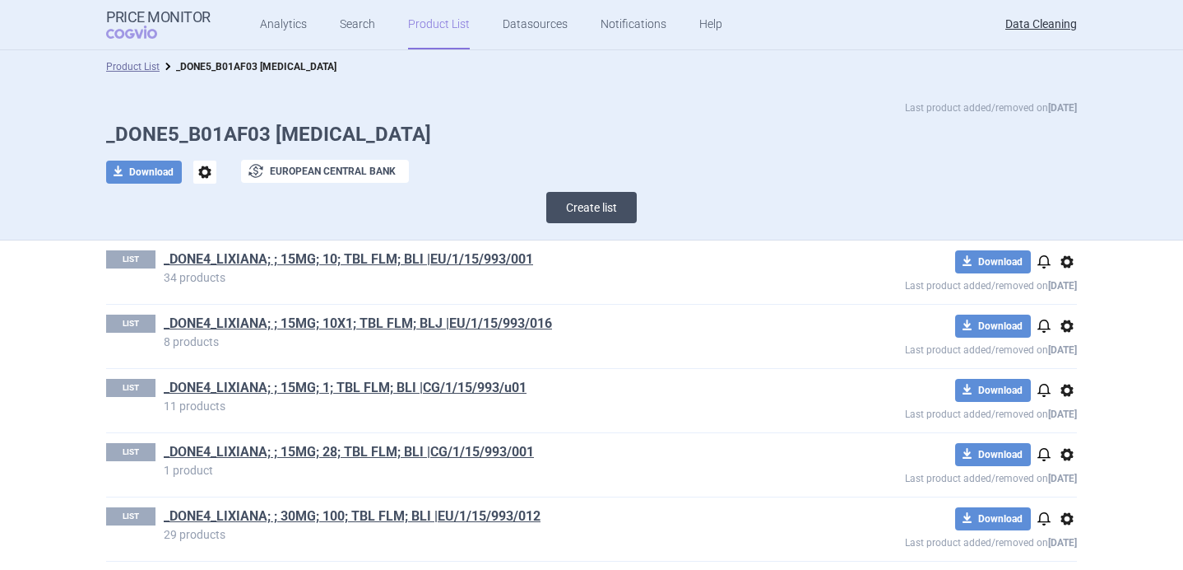
click at [587, 199] on button "Create list" at bounding box center [591, 207] width 91 height 31
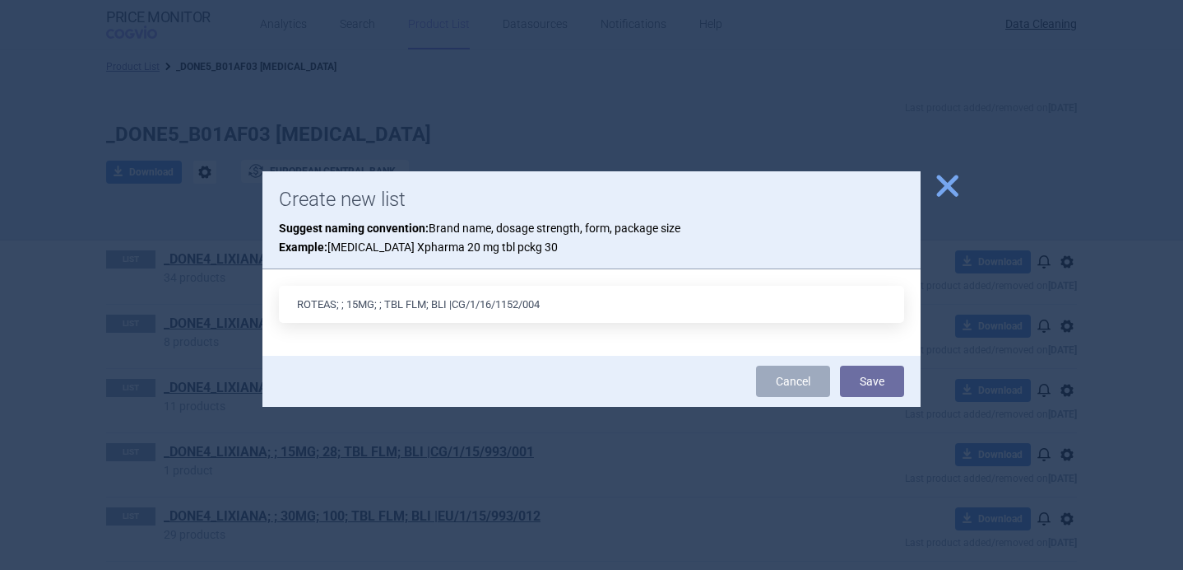
click at [360, 303] on input "ROTEAS; ; 15MG; ; TBL FLM; BLI |CG/1/16/1152/004" at bounding box center [591, 304] width 625 height 37
type input "ROTEAS; ; 60MG; ; TBL FLM; BLI |CG/1/16/1152/004"
click at [869, 382] on button "Save" at bounding box center [872, 380] width 64 height 31
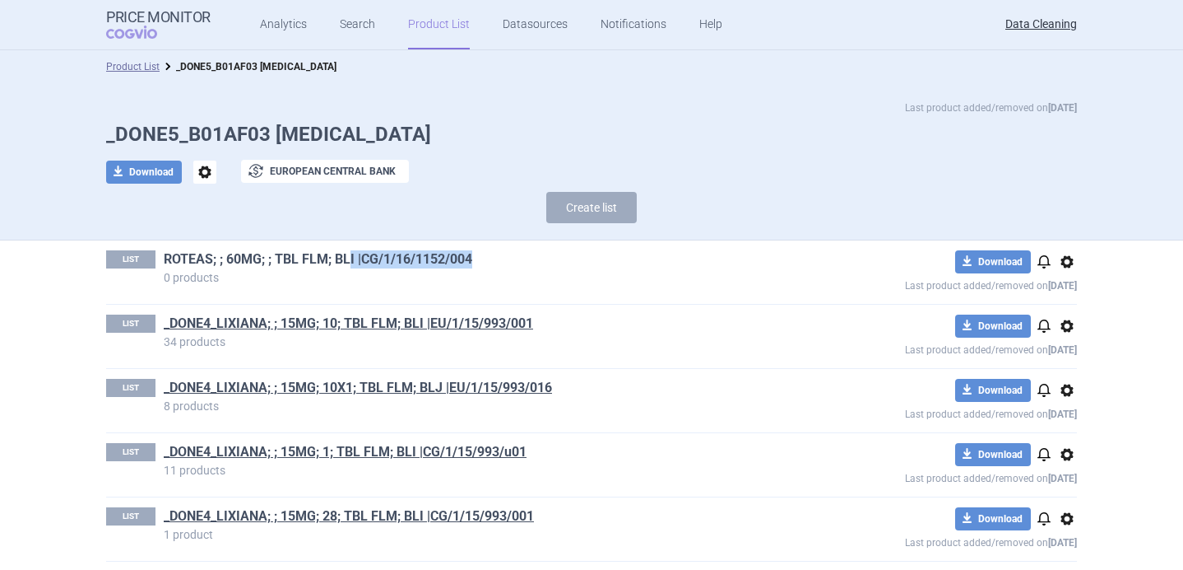
drag, startPoint x: 488, startPoint y: 262, endPoint x: 347, endPoint y: 262, distance: 140.7
click at [347, 262] on h1 "ROTEAS; ; 60MG; ; TBL FLM; BLI |CG/1/16/1152/004" at bounding box center [475, 260] width 622 height 21
copy link "I |CG/1/16/1152/004"
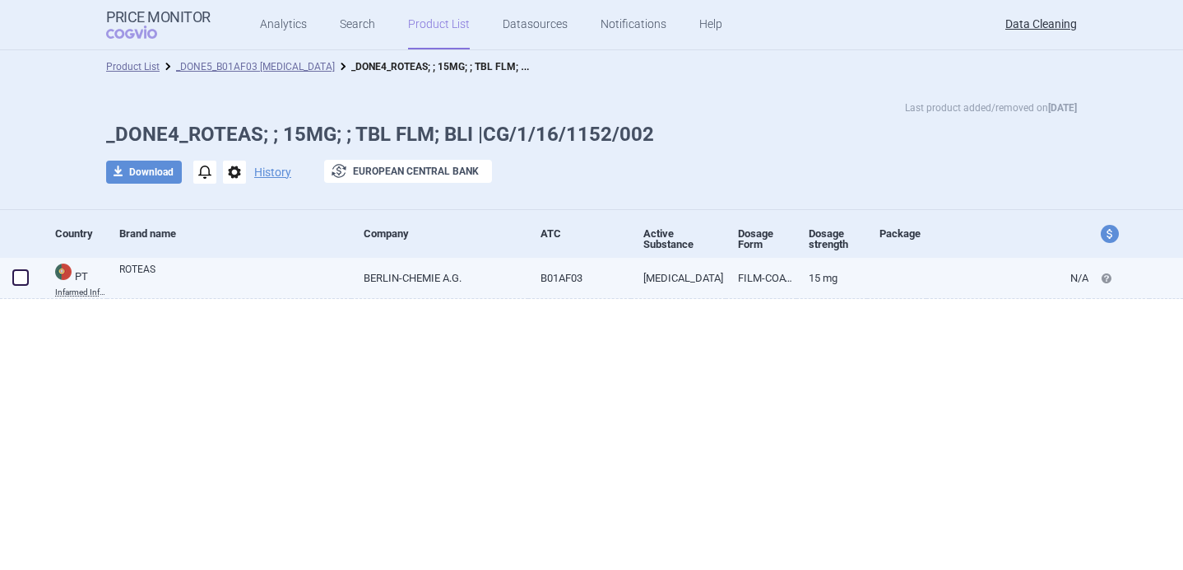
click at [292, 278] on link "ROTEAS" at bounding box center [235, 277] width 232 height 30
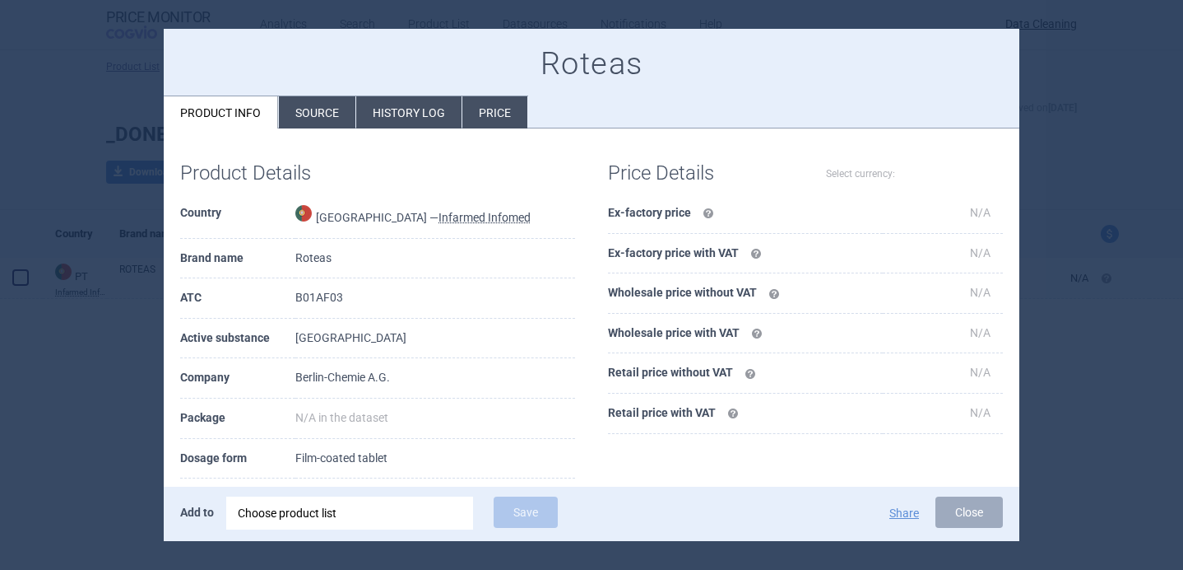
select select "EUR"
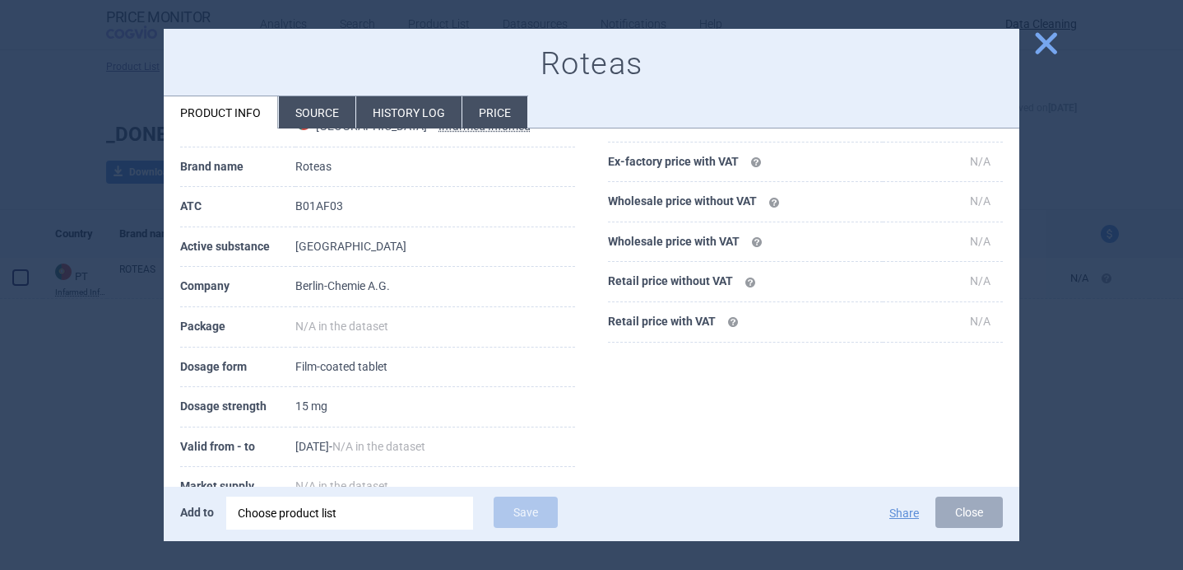
scroll to position [194, 0]
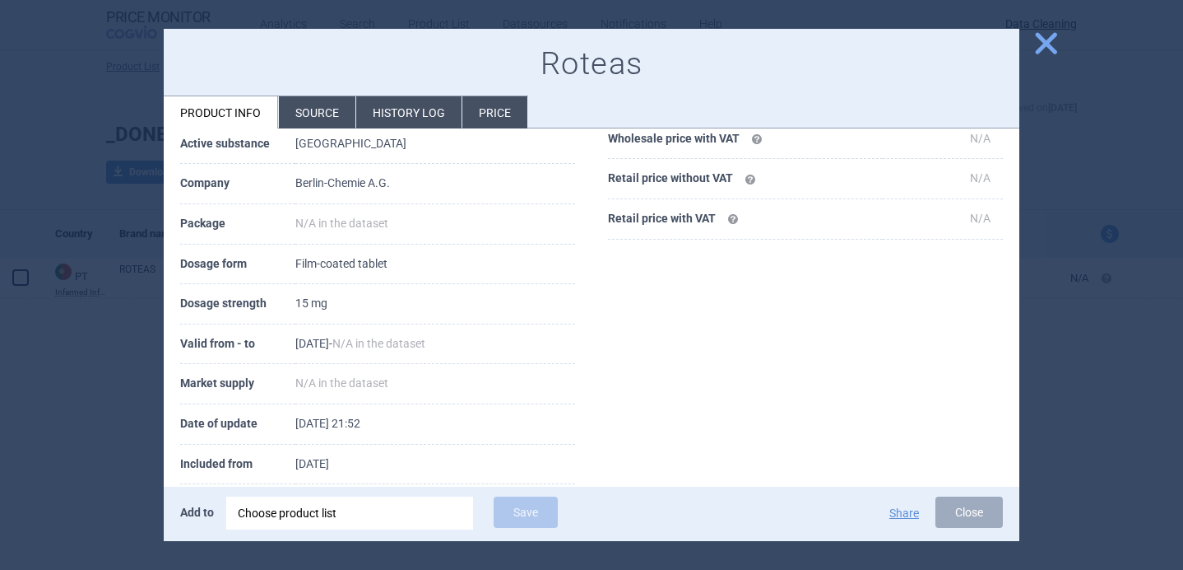
click at [109, 427] on div at bounding box center [591, 285] width 1183 height 570
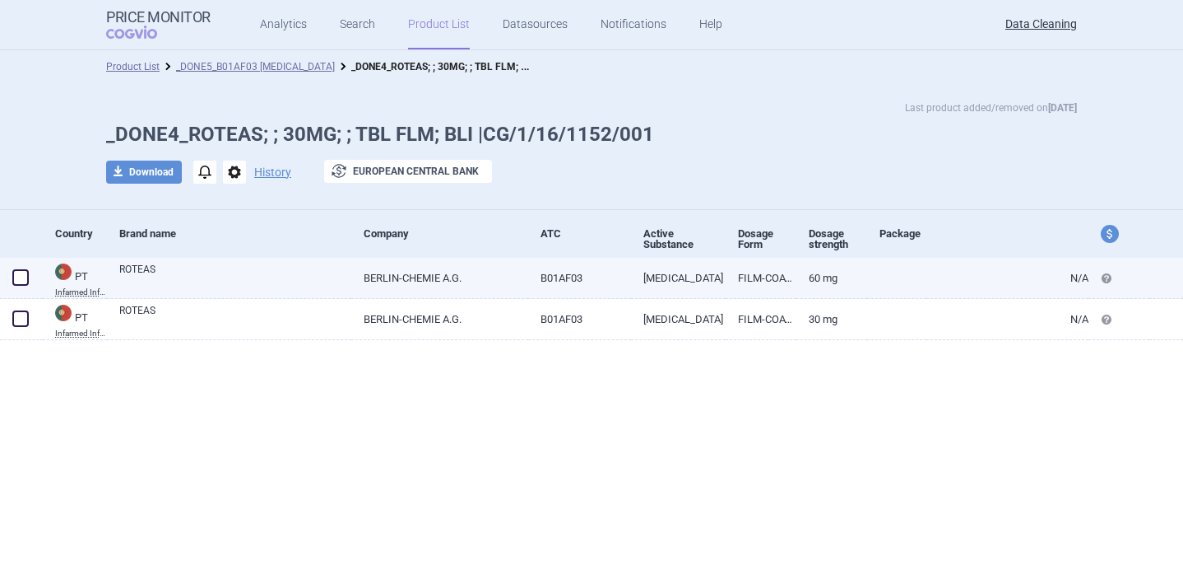
click at [16, 277] on span at bounding box center [20, 277] width 16 height 16
checkbox input "true"
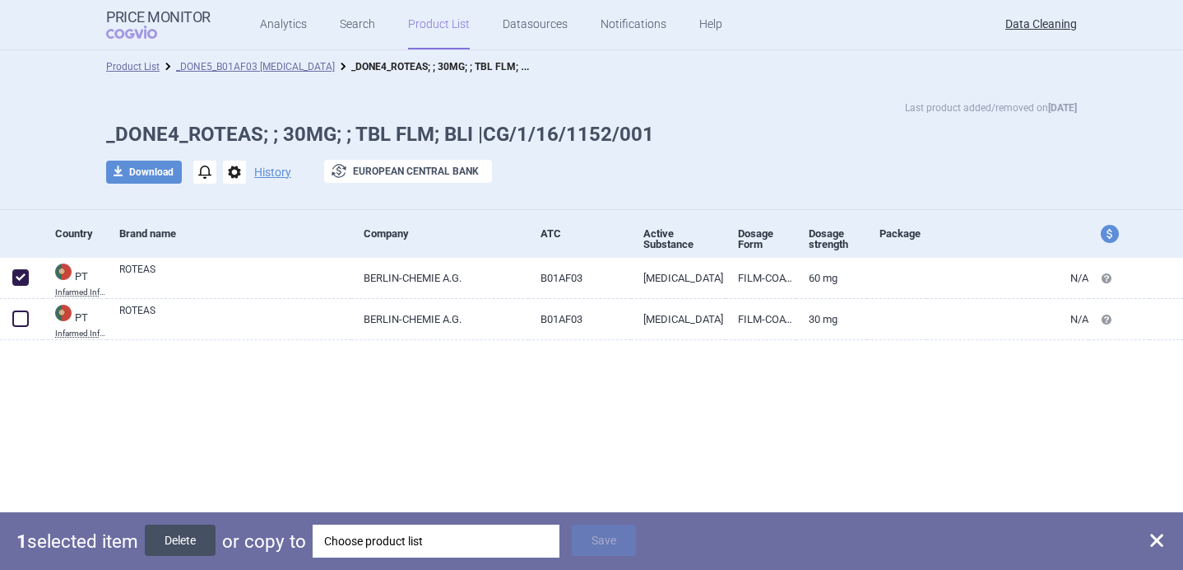
click at [199, 547] on button "Delete" at bounding box center [180, 539] width 71 height 31
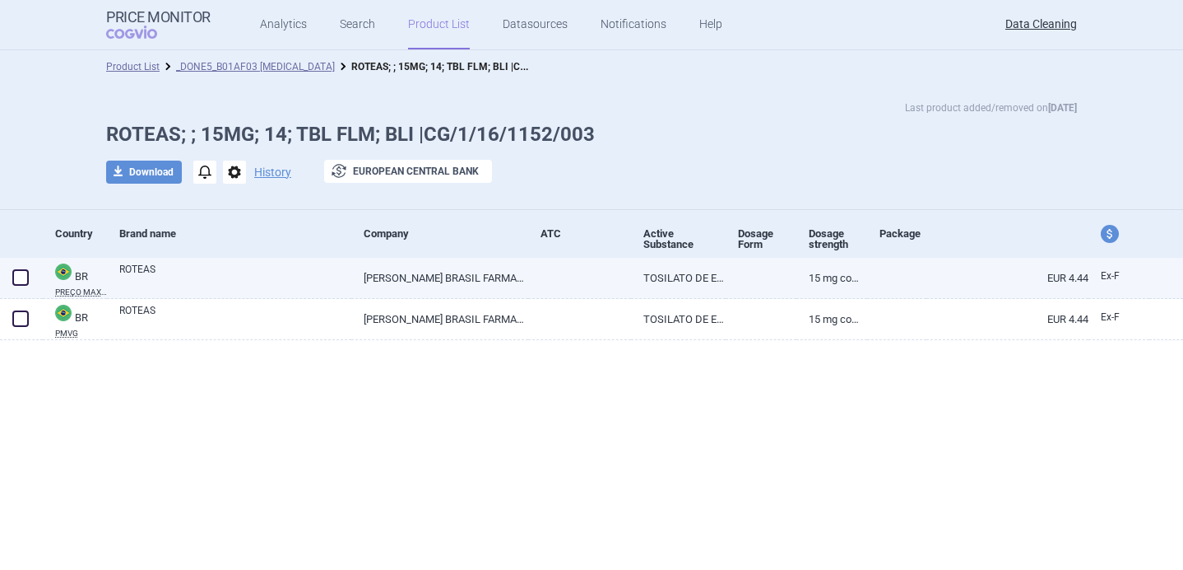
click at [302, 286] on link "ROTEAS" at bounding box center [235, 277] width 232 height 30
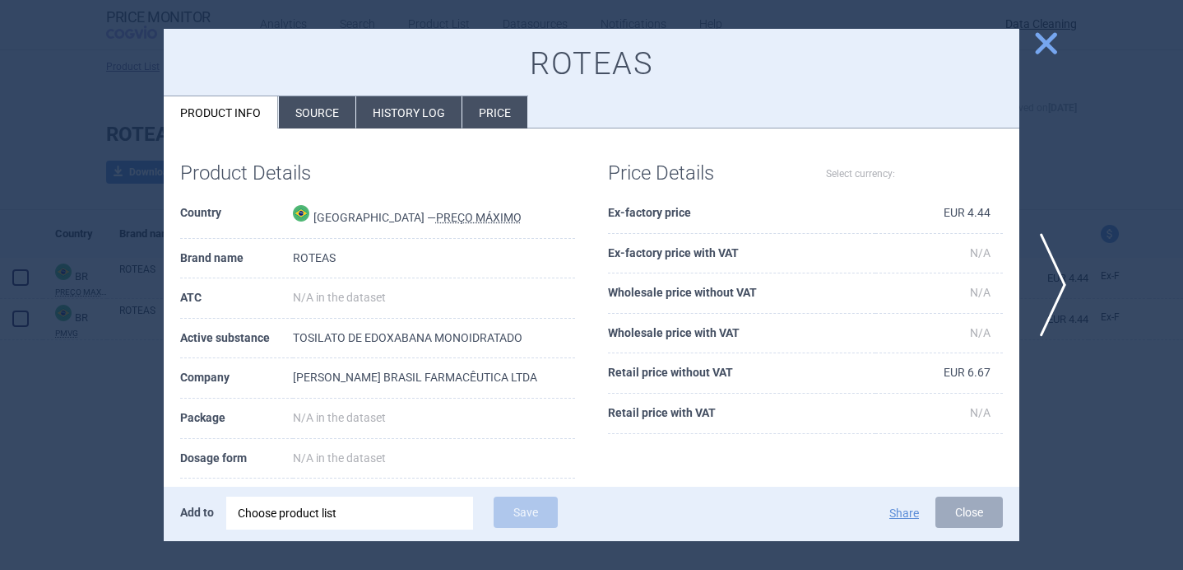
select select "EUR"
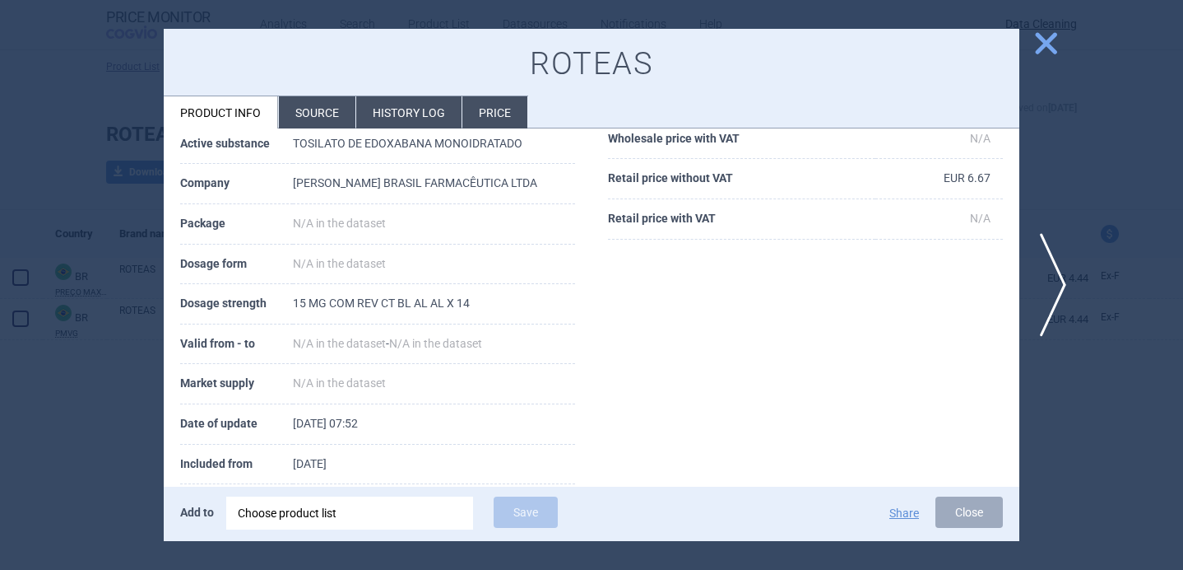
scroll to position [215, 0]
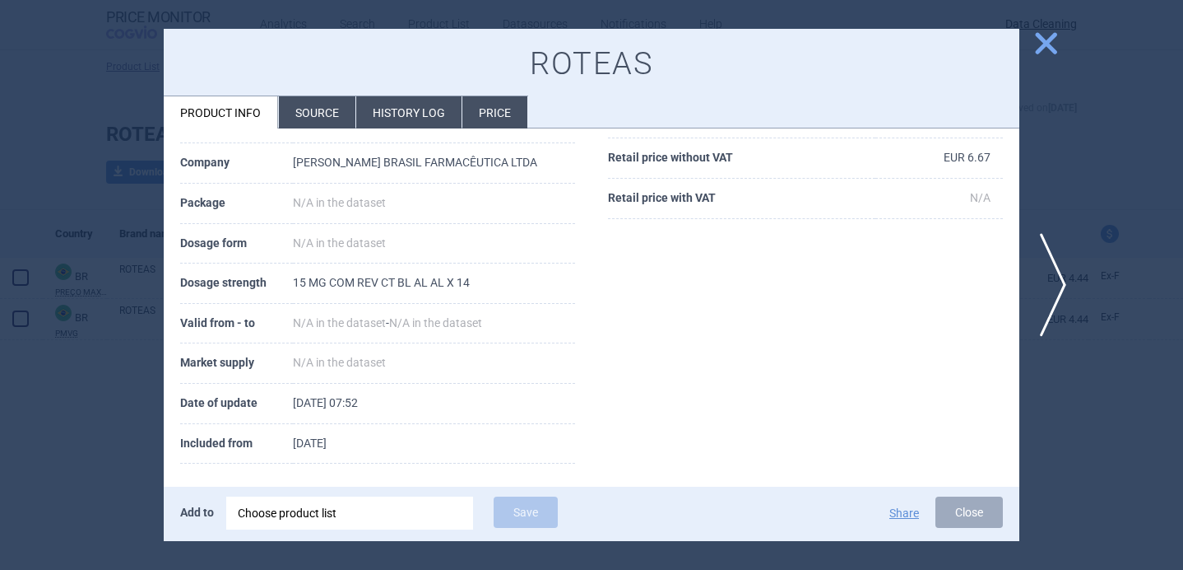
click at [131, 418] on div at bounding box center [591, 285] width 1183 height 570
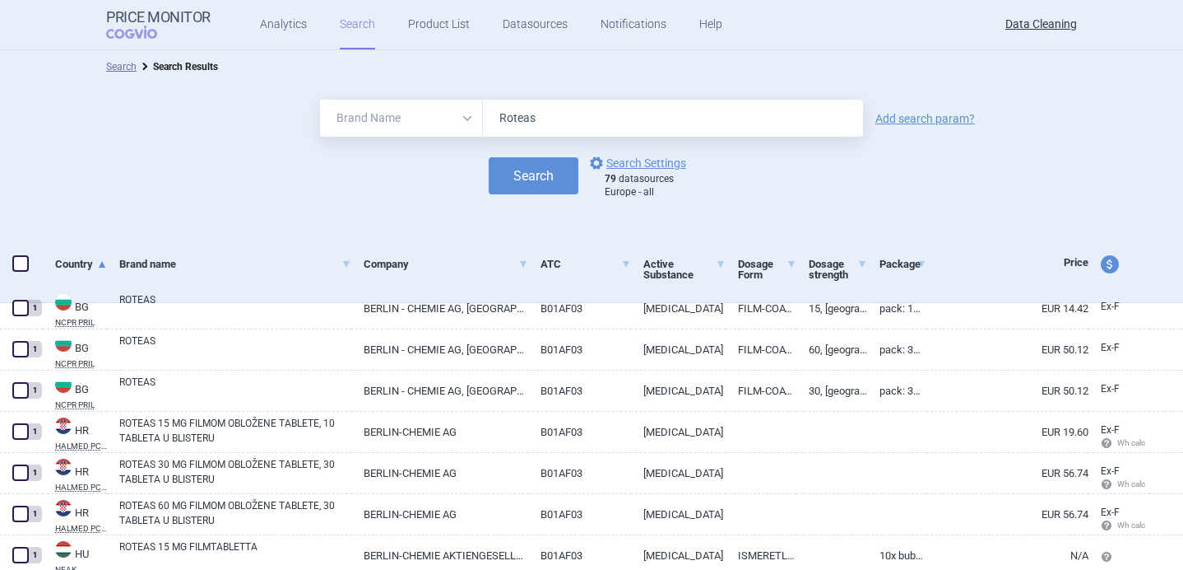
select select "brandName"
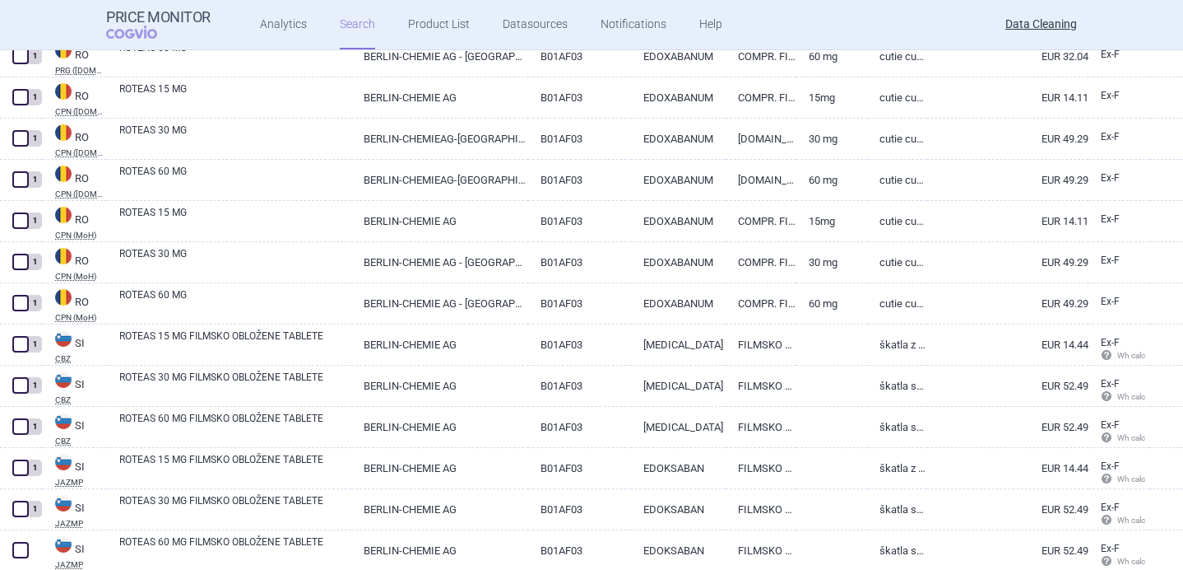
scroll to position [3415, 0]
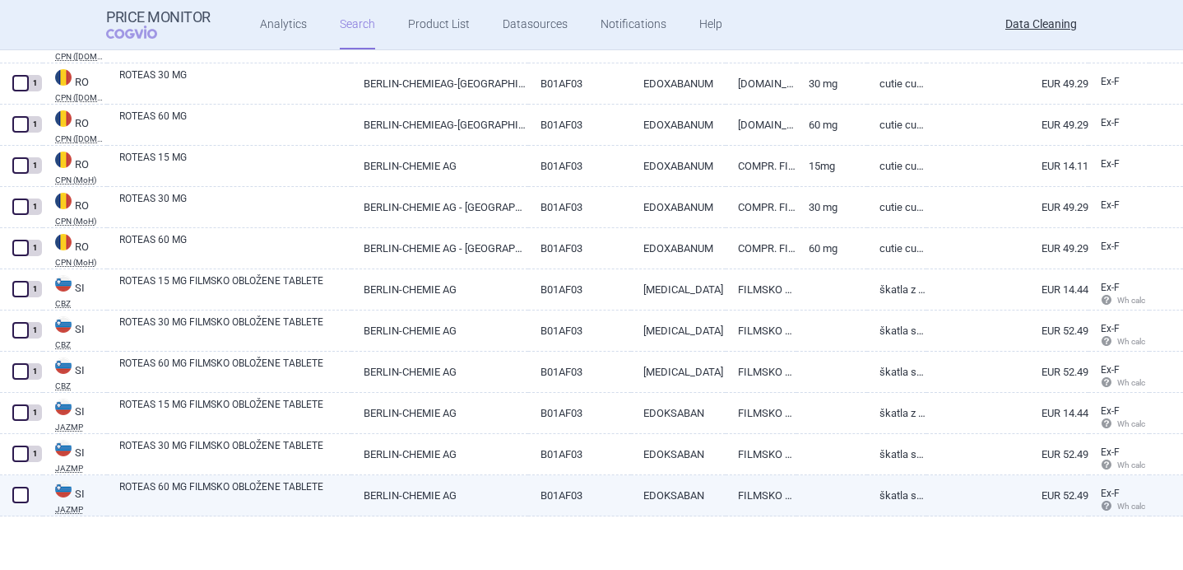
click at [251, 492] on link "ROTEAS 60 MG FILMSKO OBLOŽENE TABLETE" at bounding box center [235, 494] width 232 height 30
select select "EUR"
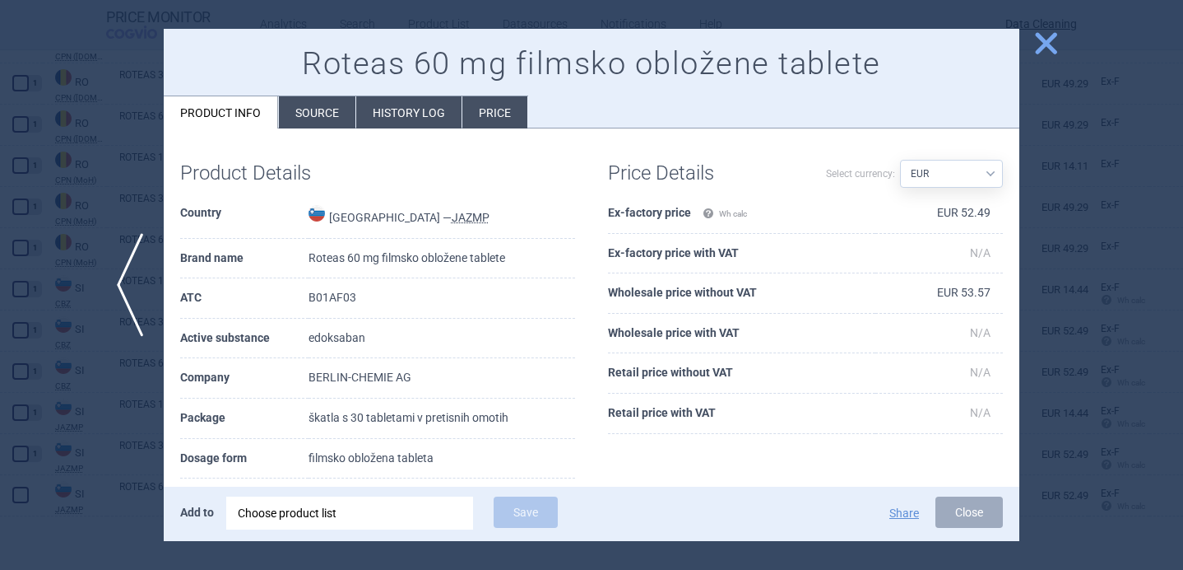
click at [291, 518] on div "Choose product list" at bounding box center [350, 512] width 224 height 33
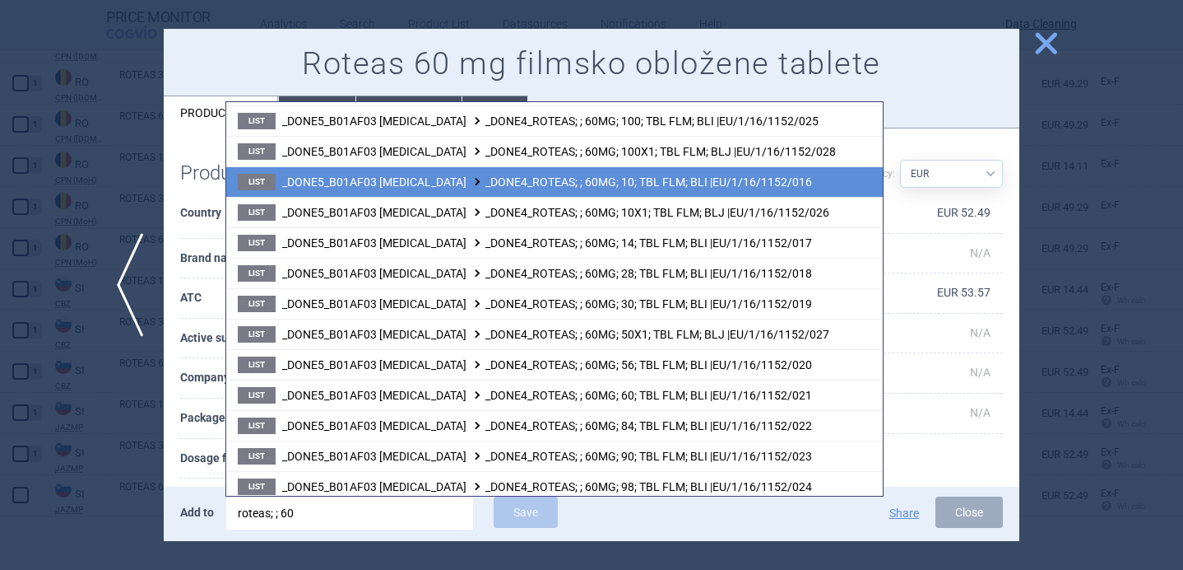
scroll to position [119, 0]
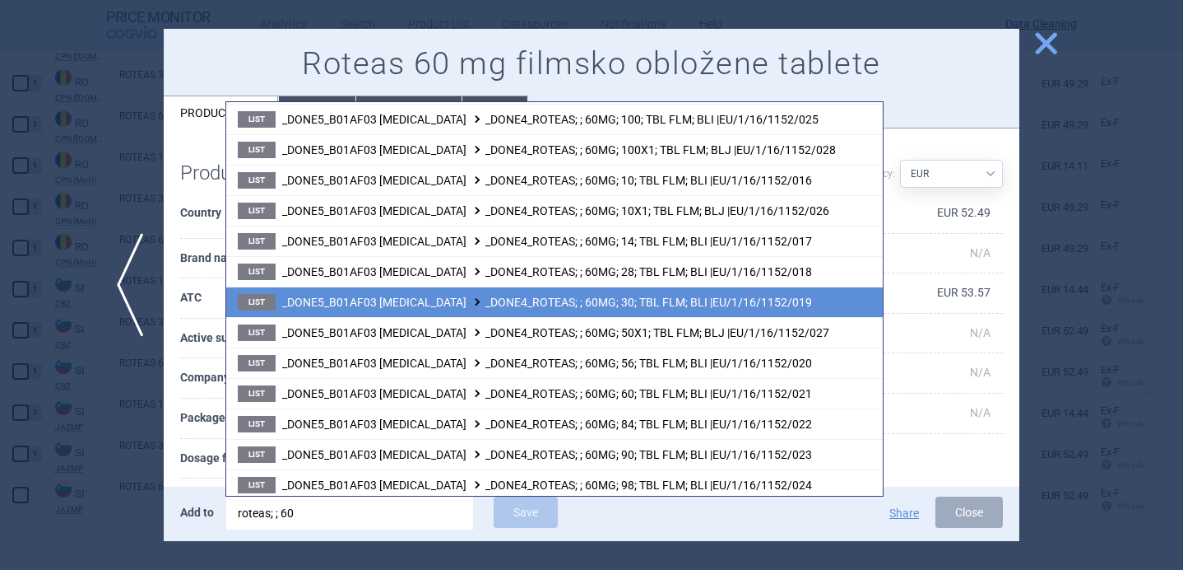
type input "roteas; ; 60"
click at [479, 301] on span "_DONE5_B01AF03 EDOXABAN _DONE4_ROTEAS; ; 60MG; 30; TBL FLM; BLI |EU/1/16/1152/0…" at bounding box center [547, 301] width 530 height 13
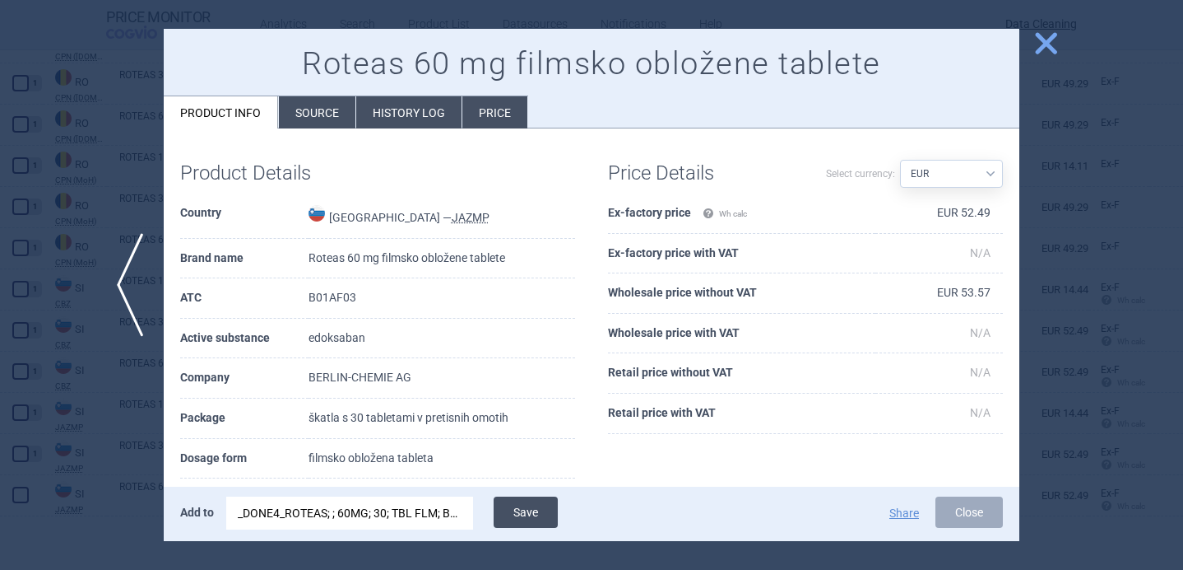
click at [535, 511] on button "Save" at bounding box center [526, 511] width 64 height 31
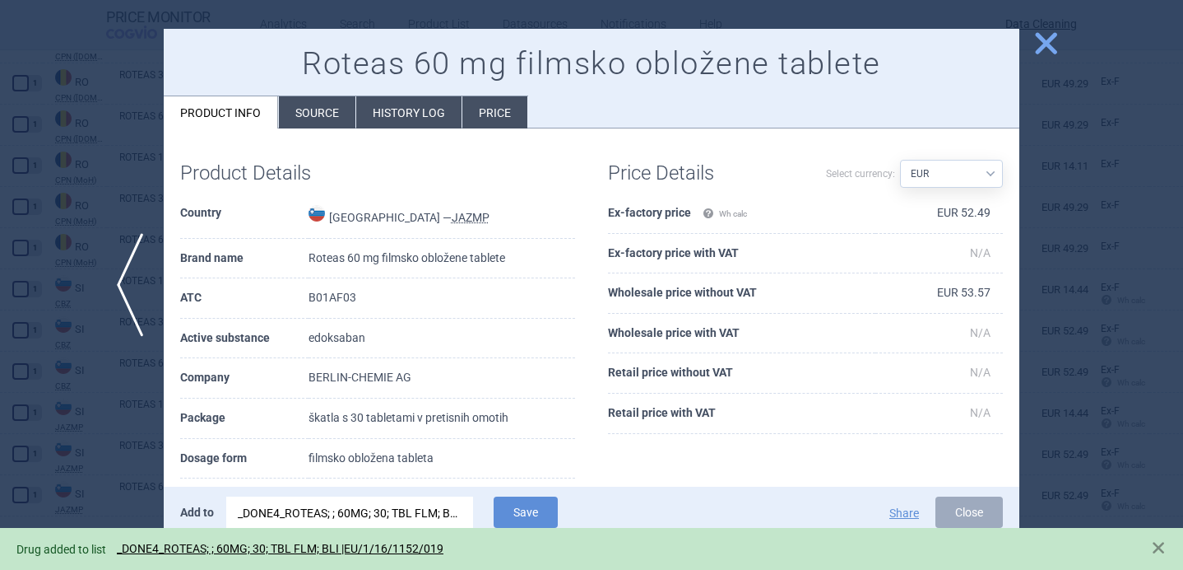
click at [136, 459] on div at bounding box center [591, 285] width 1183 height 570
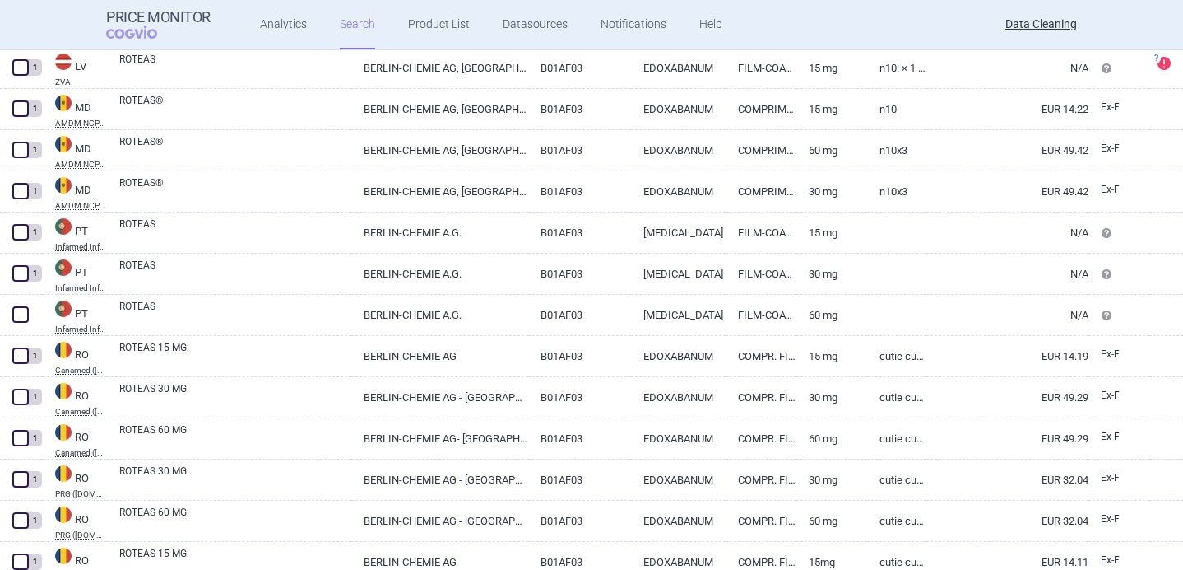
scroll to position [2867, 0]
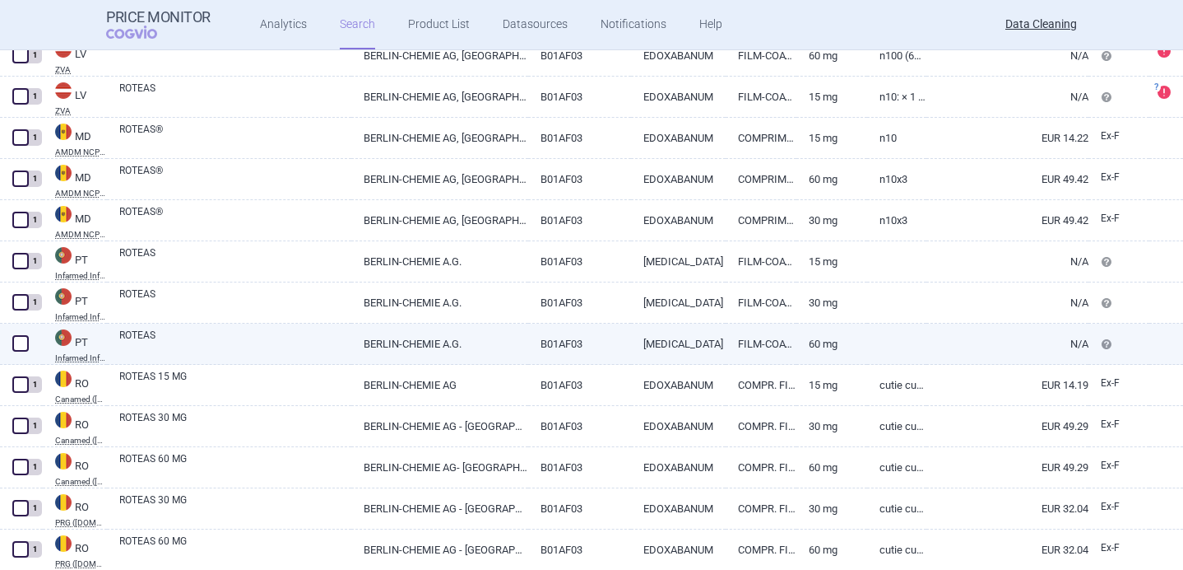
click at [235, 337] on link "ROTEAS" at bounding box center [235, 343] width 232 height 30
select select "EUR"
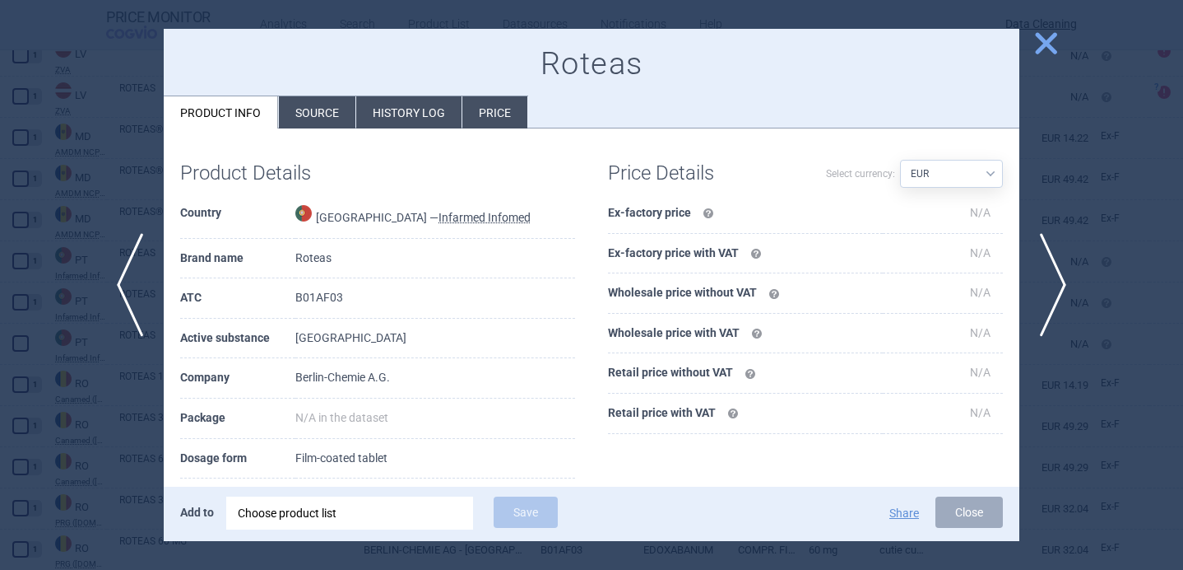
click at [329, 505] on div "Choose product list" at bounding box center [350, 512] width 224 height 33
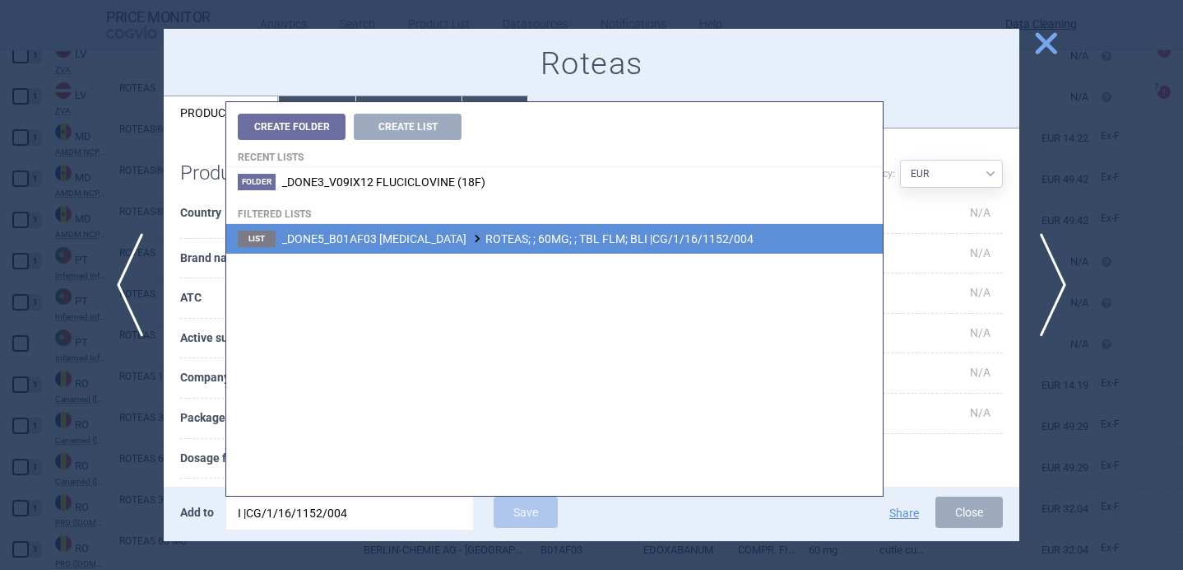
type input "I |CG/1/16/1152/004"
click at [549, 226] on li "List _DONE5_B01AF03 EDOXABAN ROTEAS; ; 60MG; ; TBL FLM; BLI |CG/1/16/1152/004" at bounding box center [554, 239] width 657 height 30
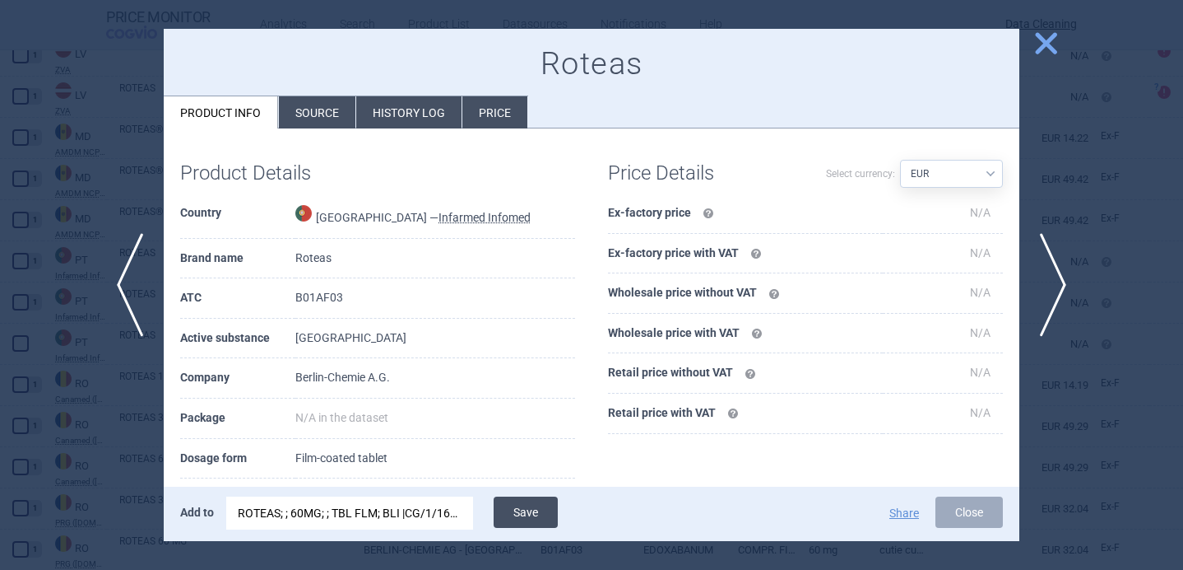
click at [534, 514] on button "Save" at bounding box center [526, 511] width 64 height 31
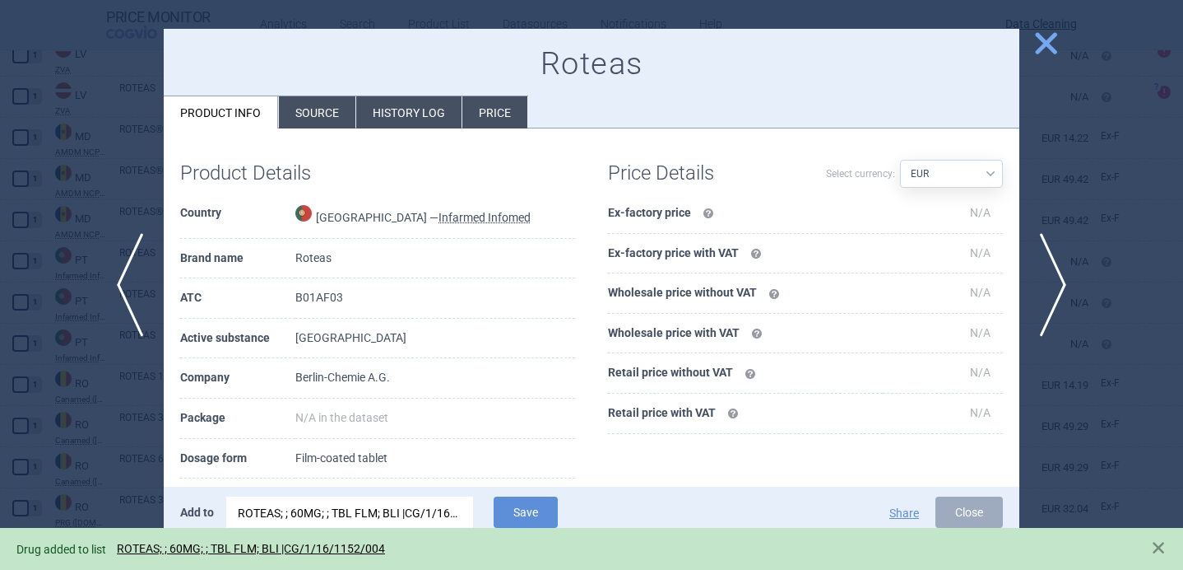
click at [138, 433] on div at bounding box center [591, 285] width 1183 height 570
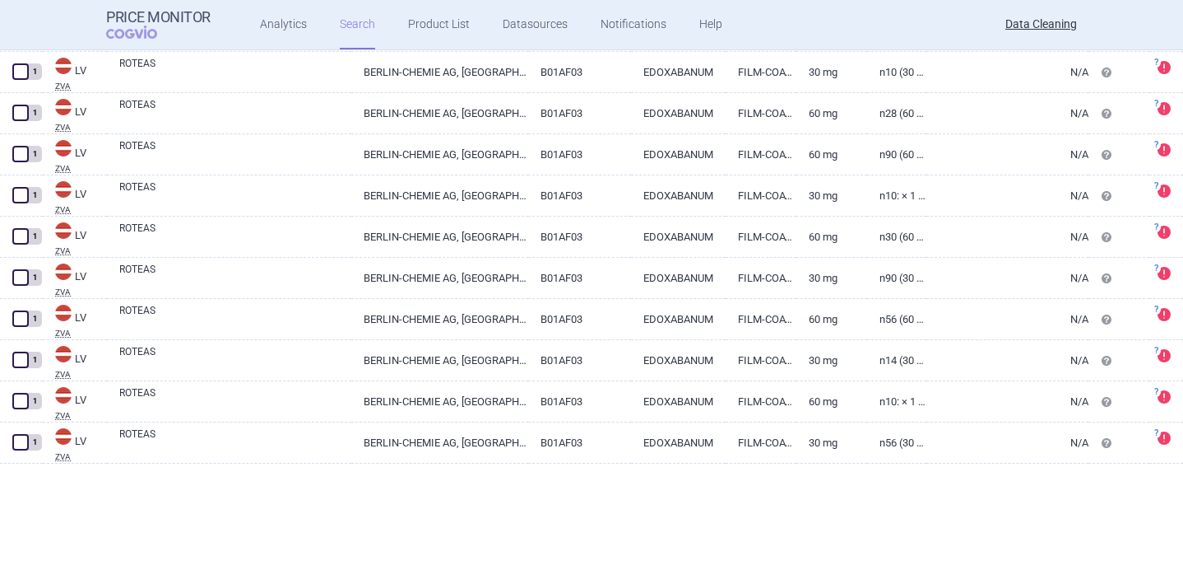
scroll to position [353, 0]
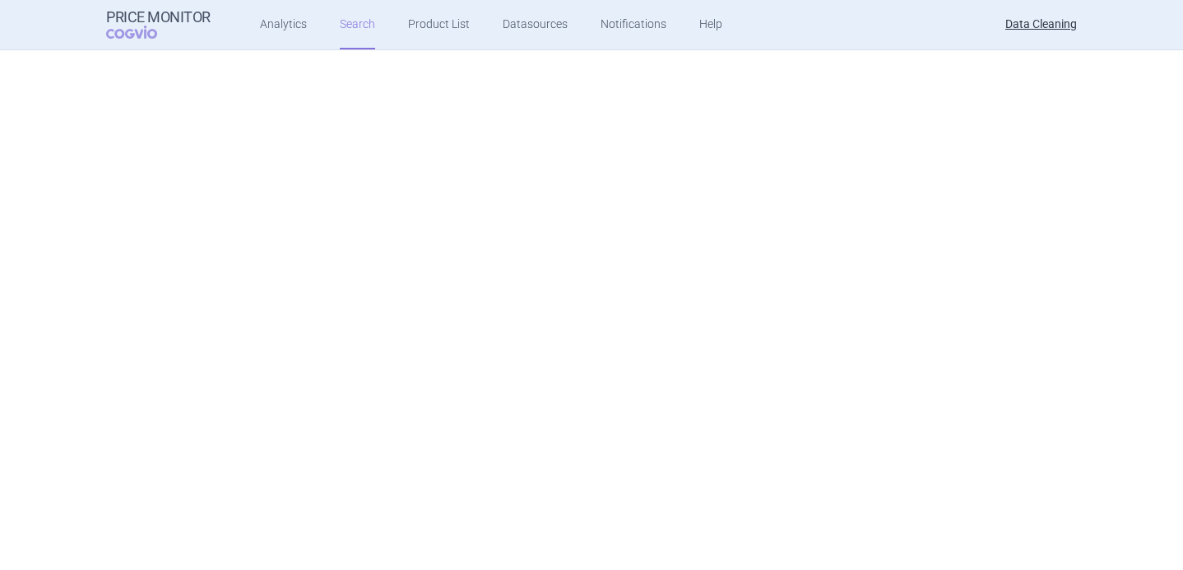
select select "brandName"
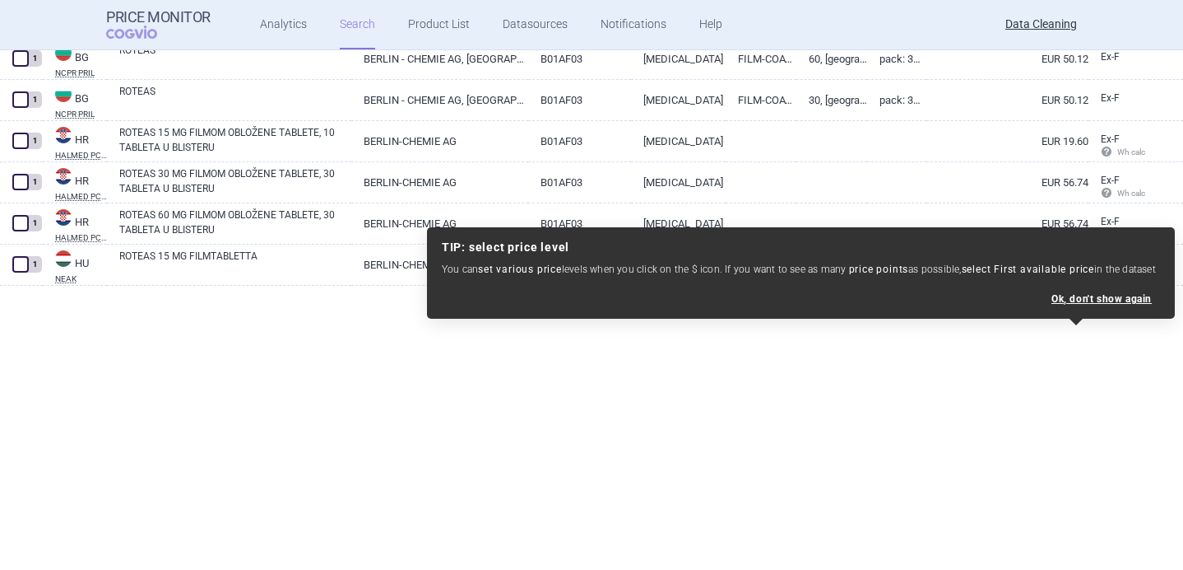
scroll to position [0, 0]
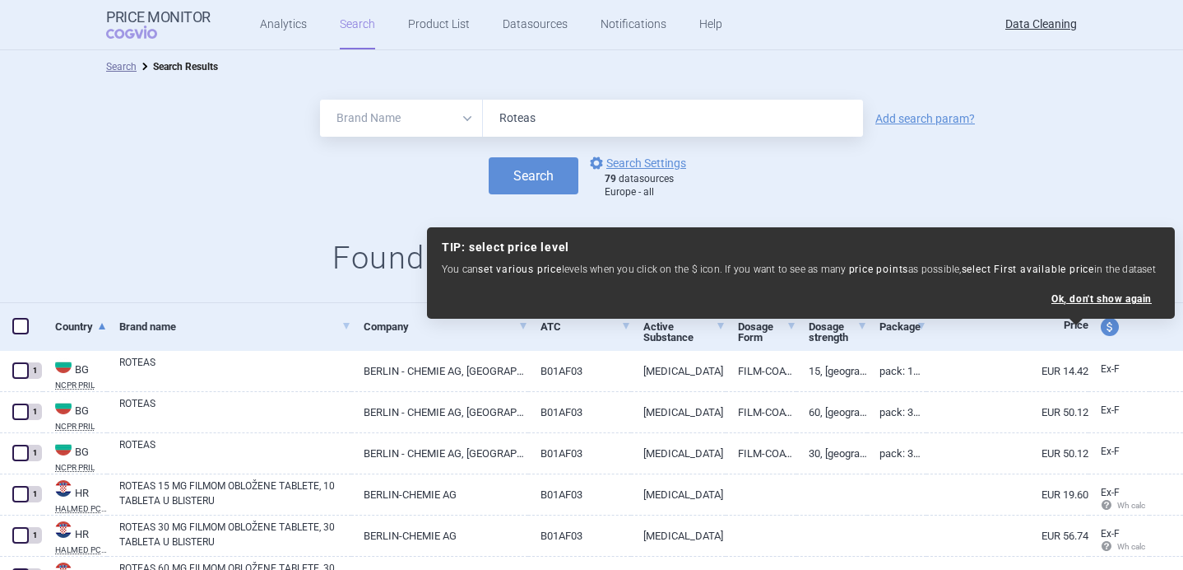
click at [556, 123] on input "Roteas" at bounding box center [673, 118] width 380 height 37
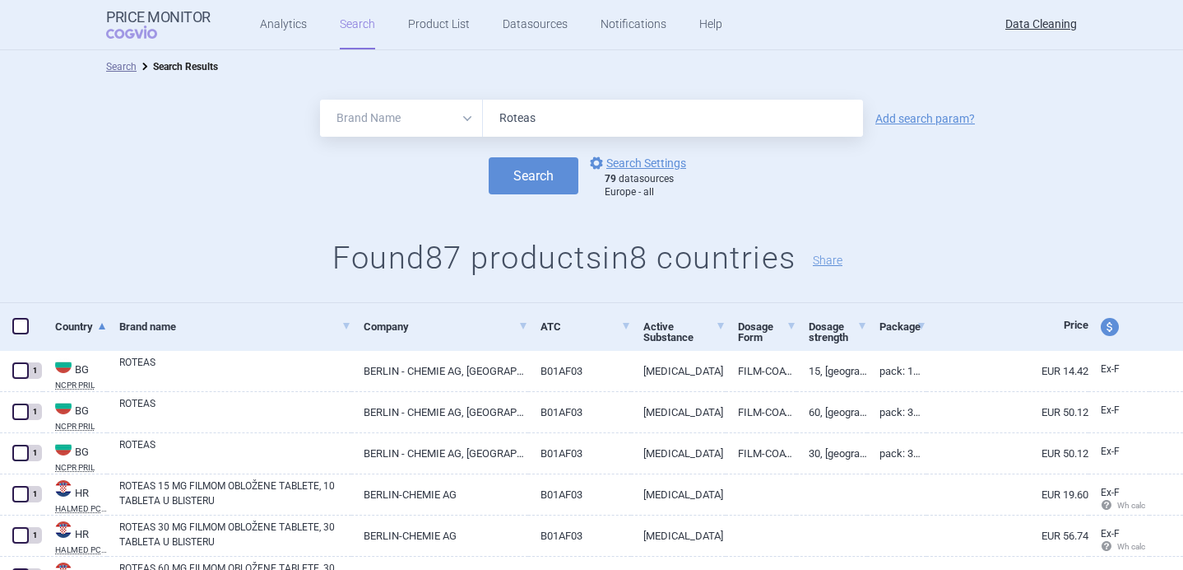
click at [556, 123] on input "Roteas" at bounding box center [673, 118] width 380 height 37
paste input "Varuby"
click at [542, 175] on button "Search" at bounding box center [534, 175] width 90 height 37
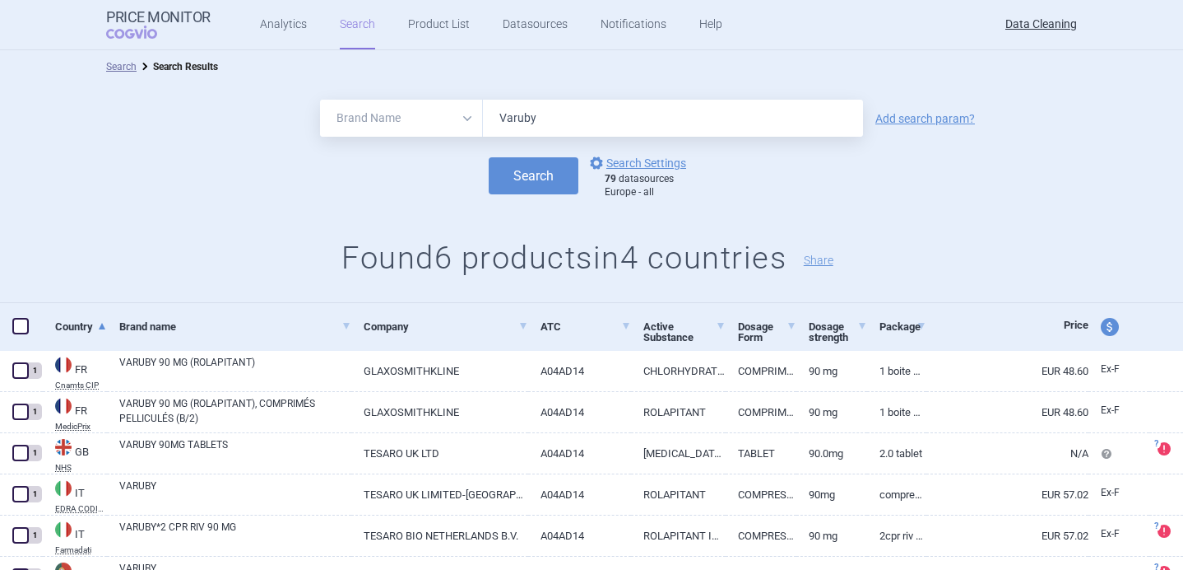
click at [521, 123] on input "Varuby" at bounding box center [673, 118] width 380 height 37
paste input "Chenodeoxycholic"
type input "Chenodeoxycholic"
click at [531, 179] on button "Search" at bounding box center [534, 175] width 90 height 37
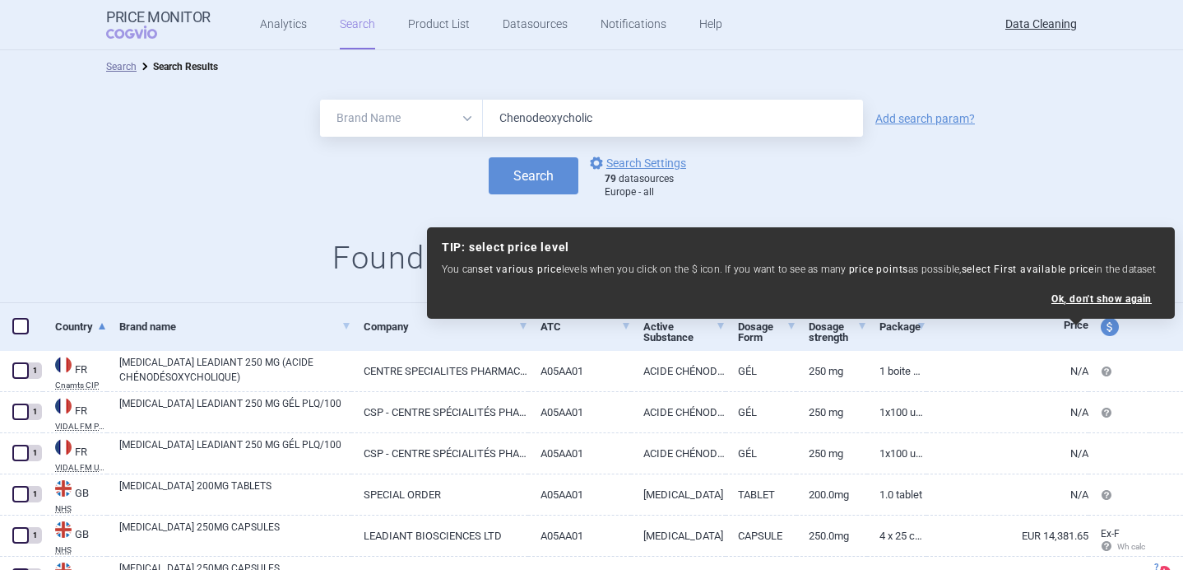
click at [268, 238] on div "All Brand Name ATC Company Active Substance Country Newer than Chenodeoxycholic…" at bounding box center [591, 193] width 1183 height 220
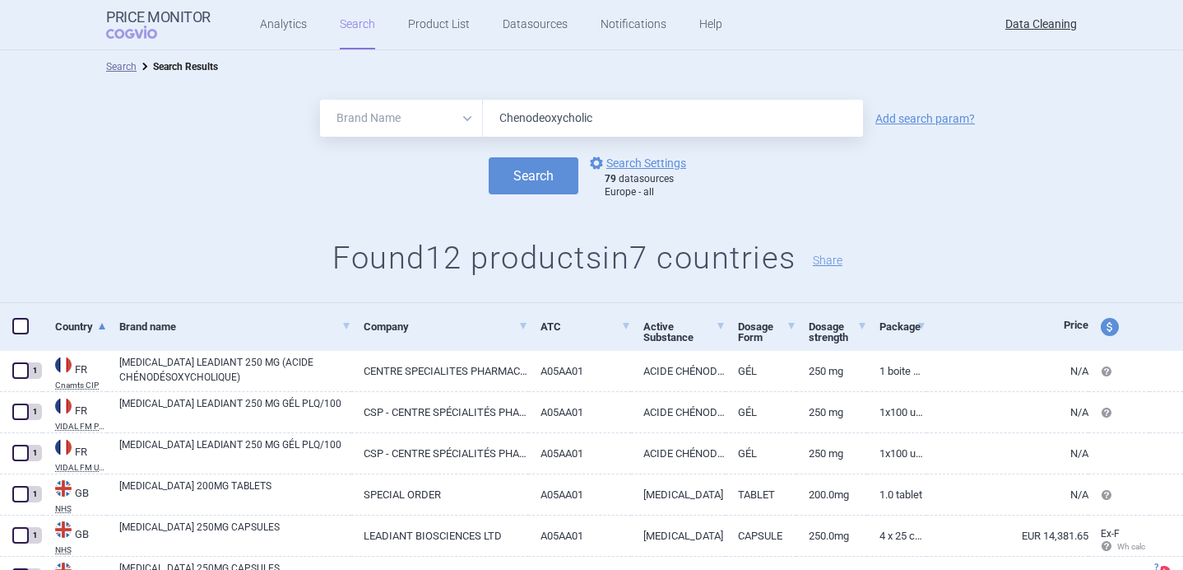
scroll to position [328, 0]
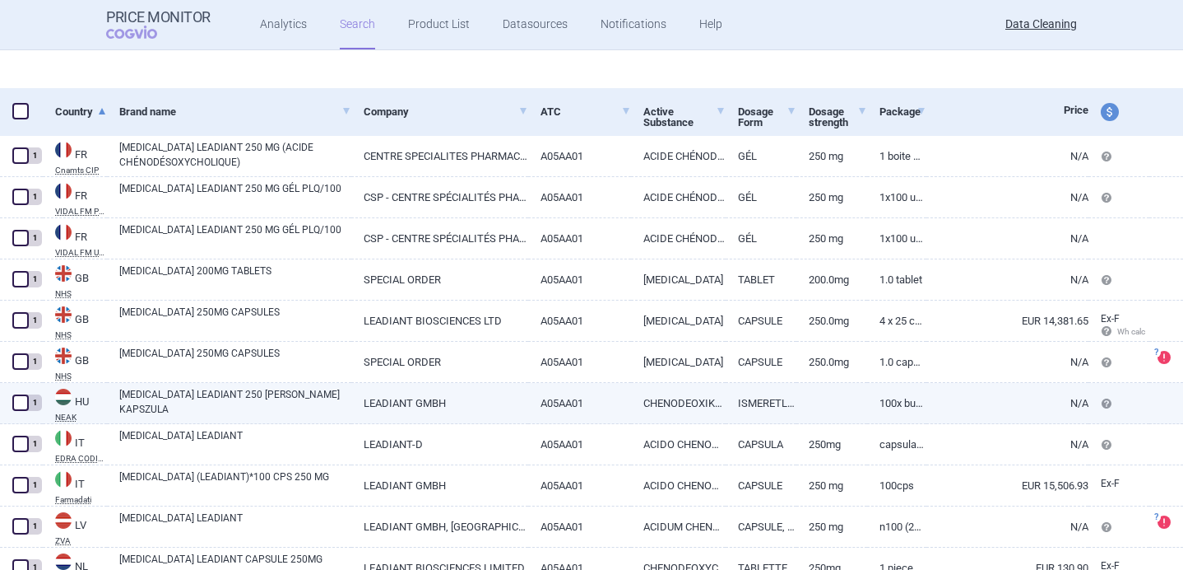
select select "brandName"
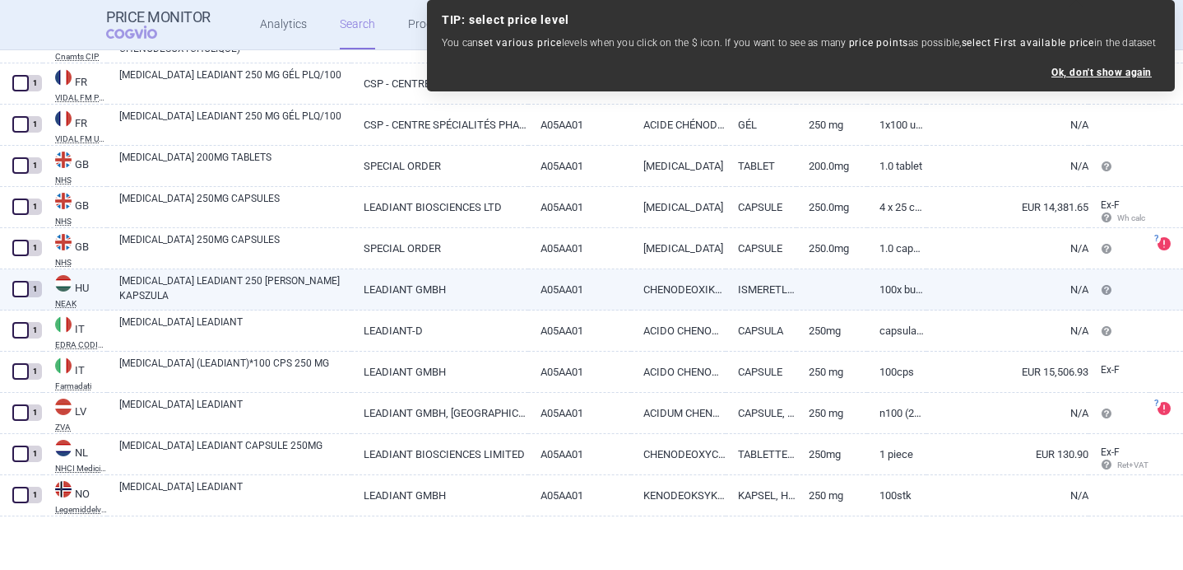
scroll to position [0, 0]
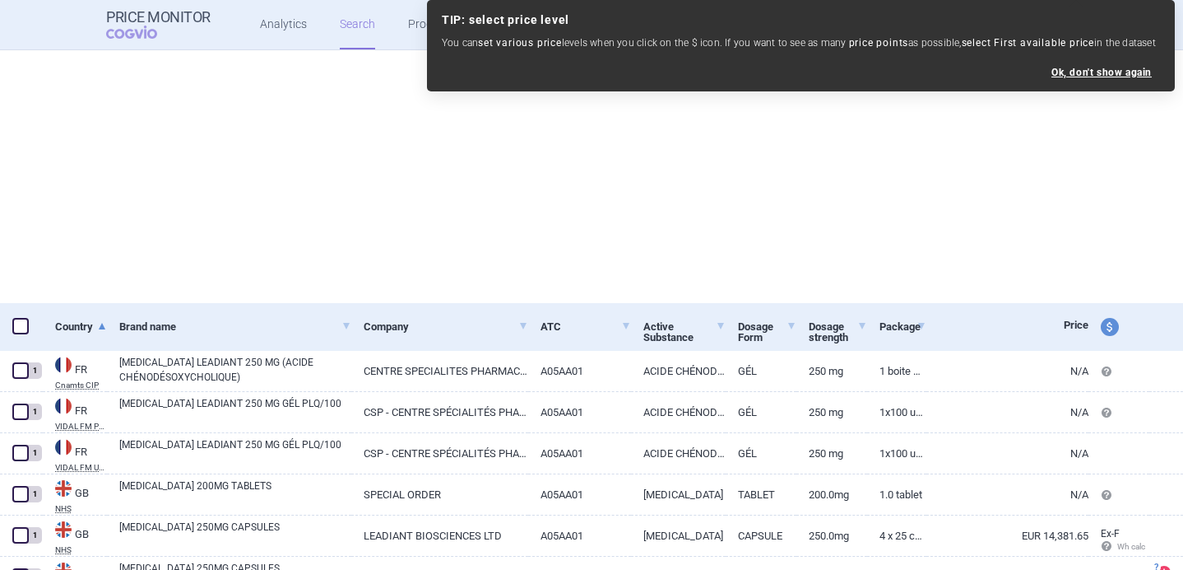
select select "brandName"
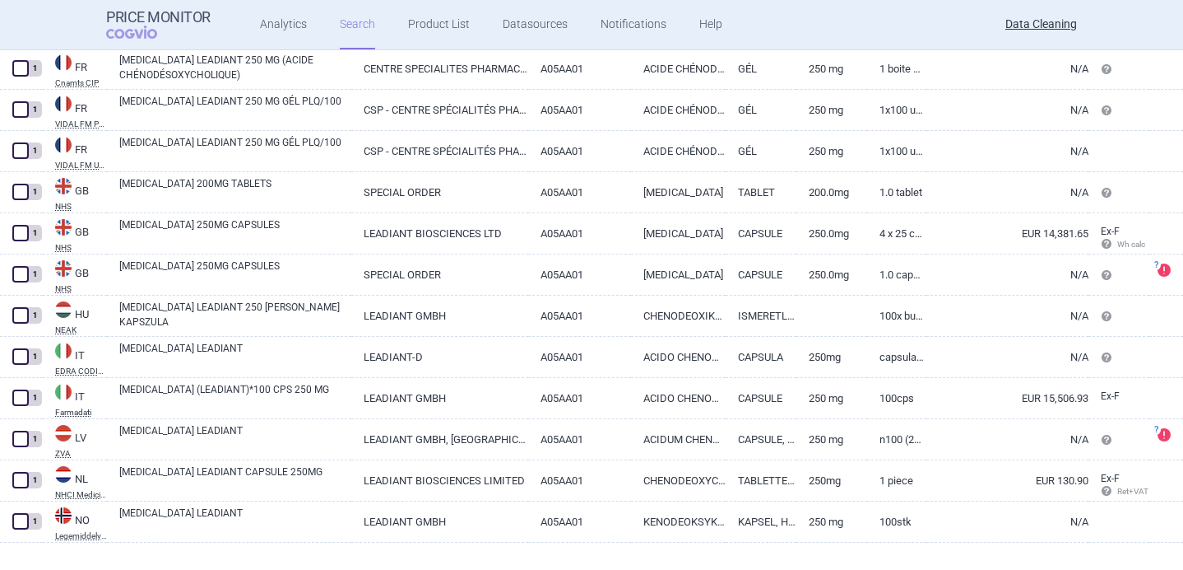
scroll to position [328, 0]
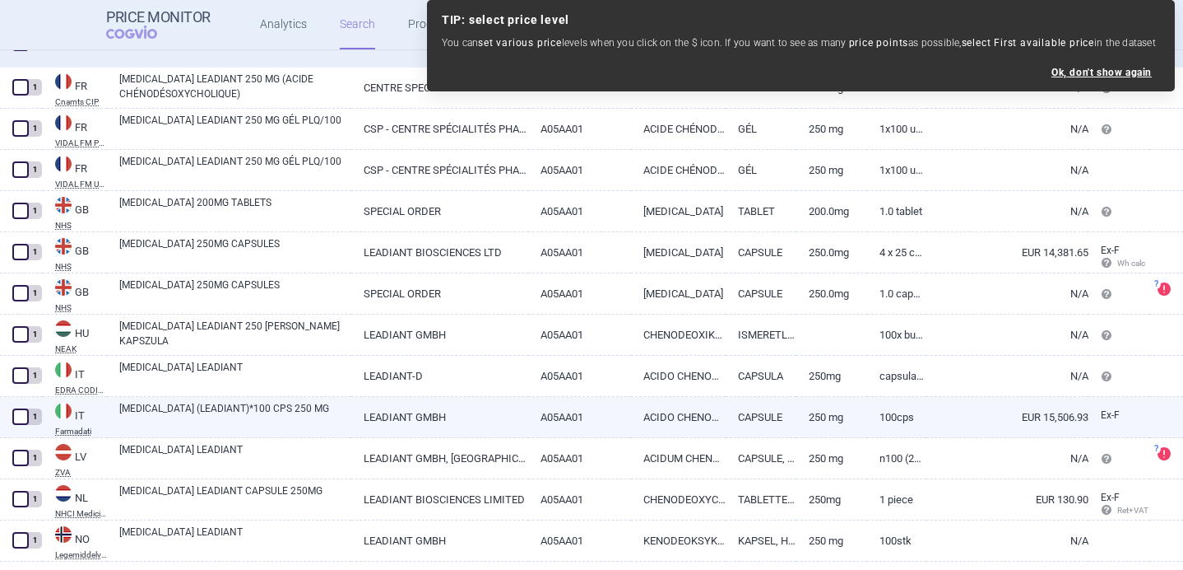
select select "brandName"
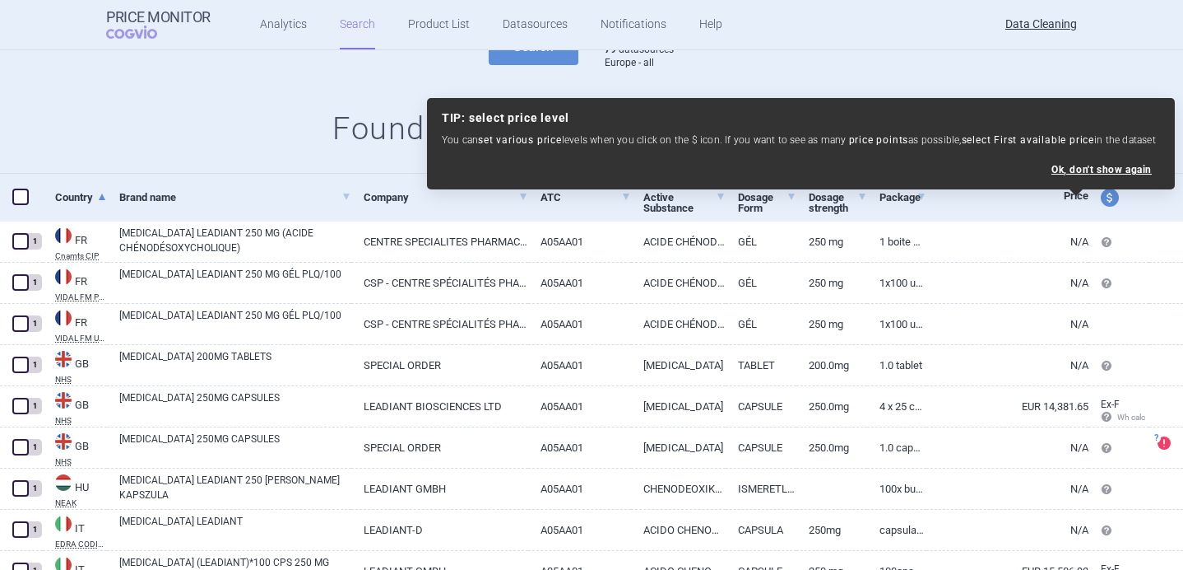
scroll to position [119, 0]
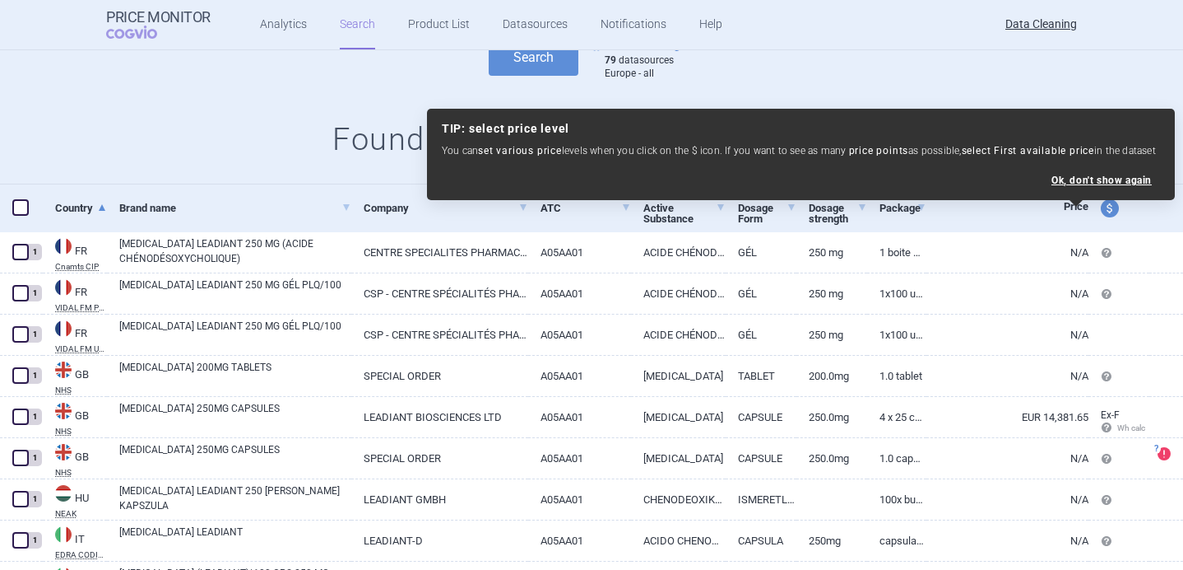
click at [729, 64] on div "Search options Search Settings 79 datasources Europe - all" at bounding box center [591, 57] width 1183 height 45
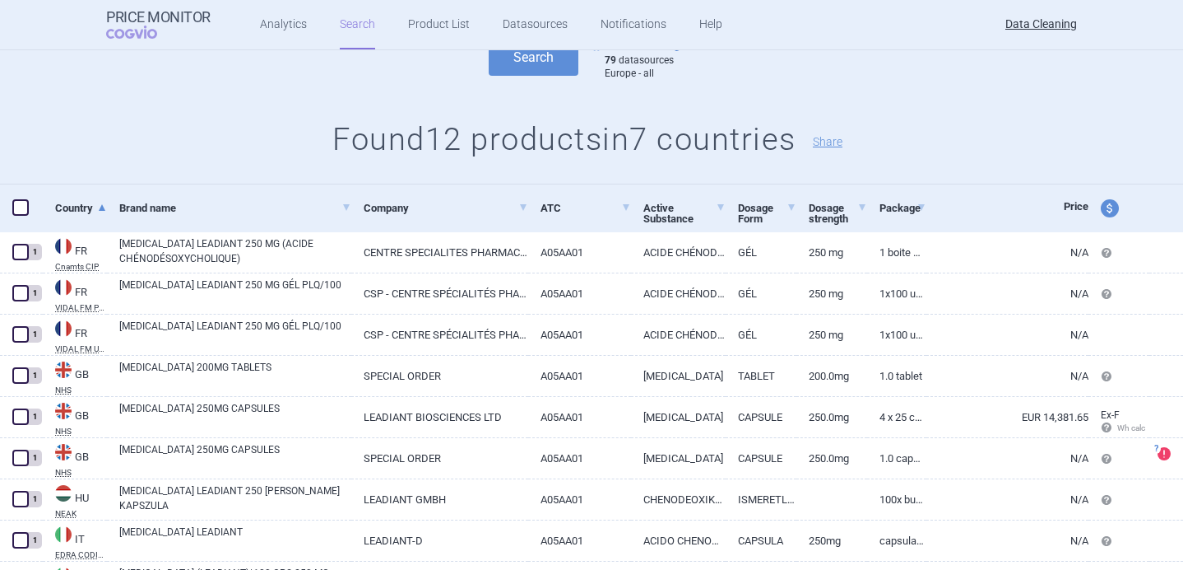
scroll to position [0, 0]
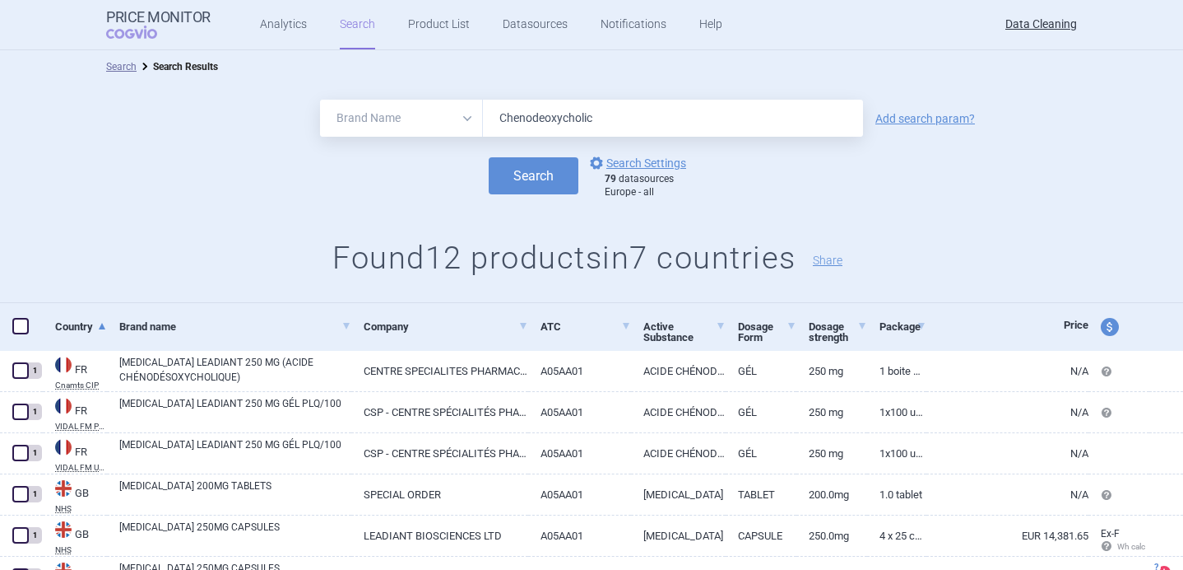
click at [643, 117] on input "Chenodeoxycholic" at bounding box center [673, 118] width 380 height 37
paste input "Jylamvo"
type input "Jylamvo"
click at [543, 174] on button "Search" at bounding box center [534, 175] width 90 height 37
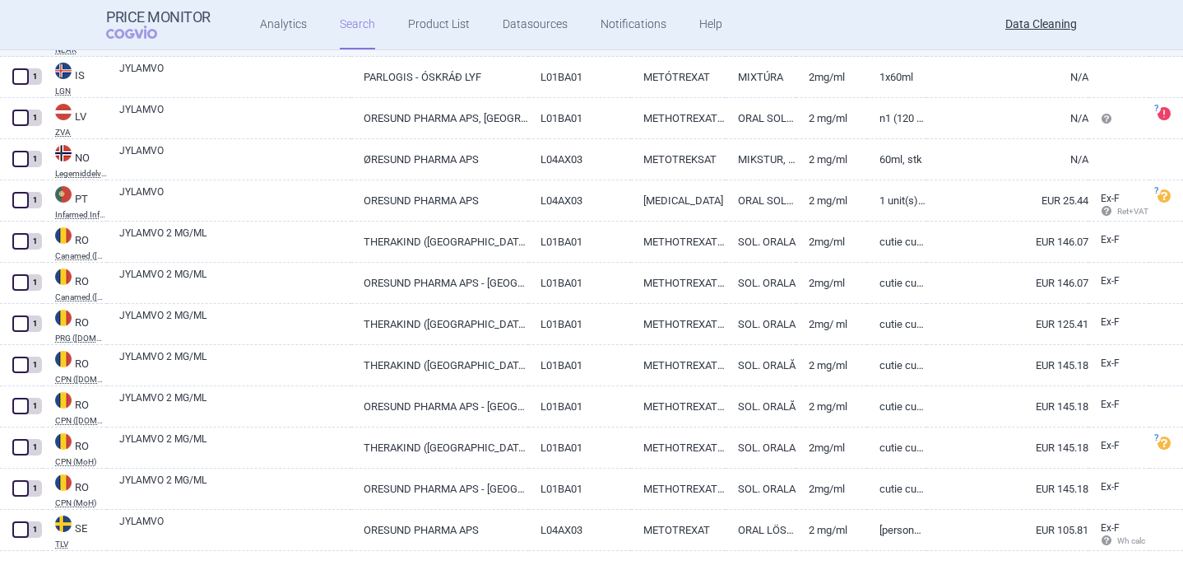
scroll to position [658, 0]
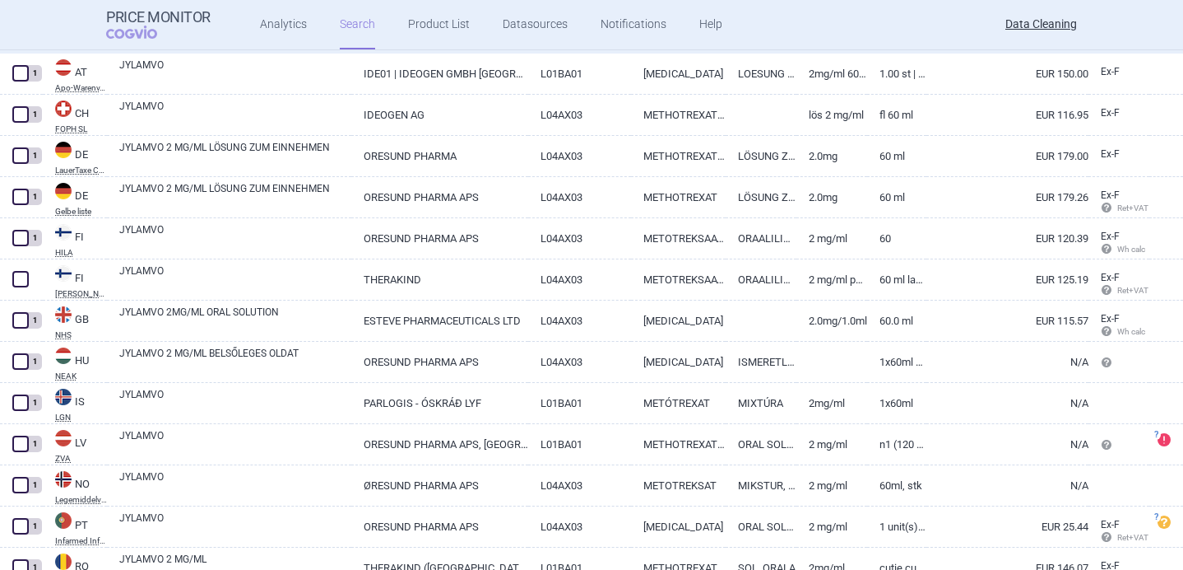
select select "brandName"
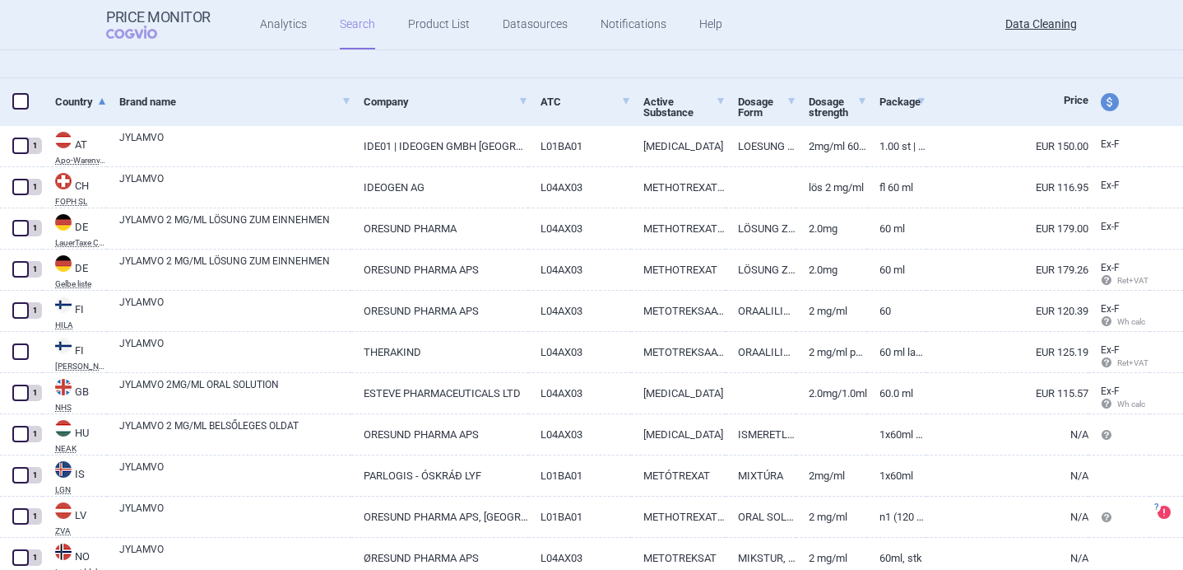
scroll to position [226, 0]
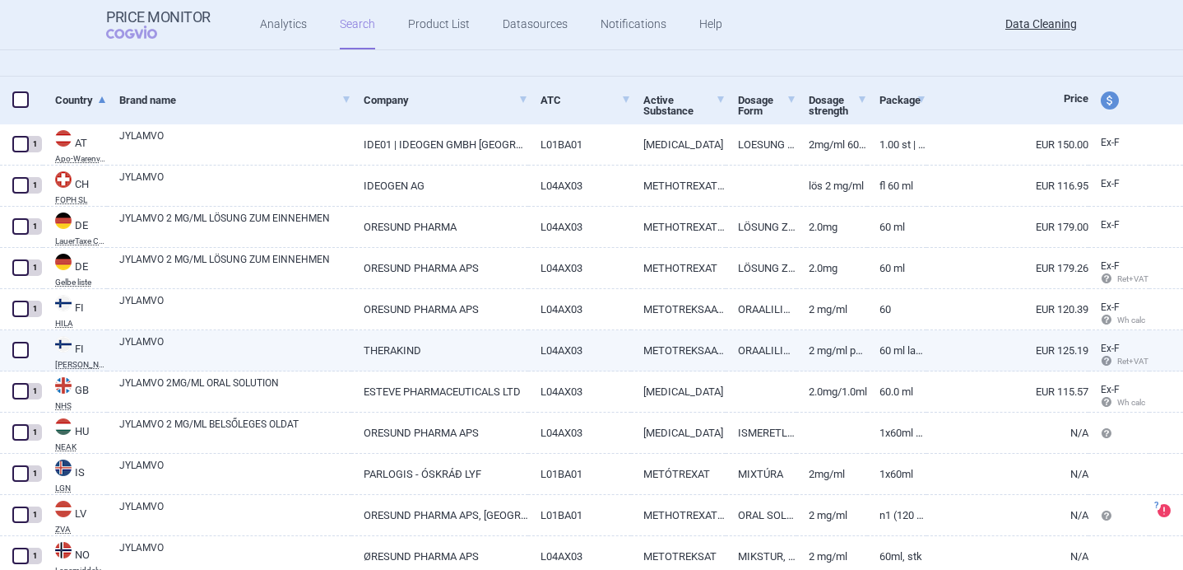
click at [168, 355] on link "JYLAMVO" at bounding box center [235, 349] width 232 height 30
select select "EUR"
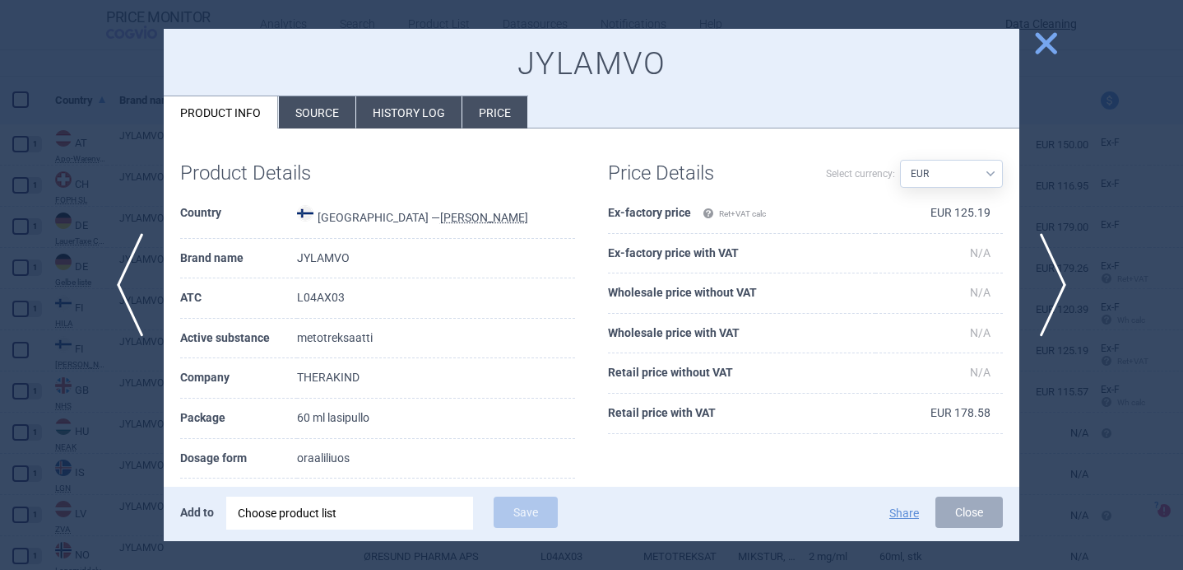
click at [319, 505] on div "Choose product list" at bounding box center [350, 512] width 224 height 33
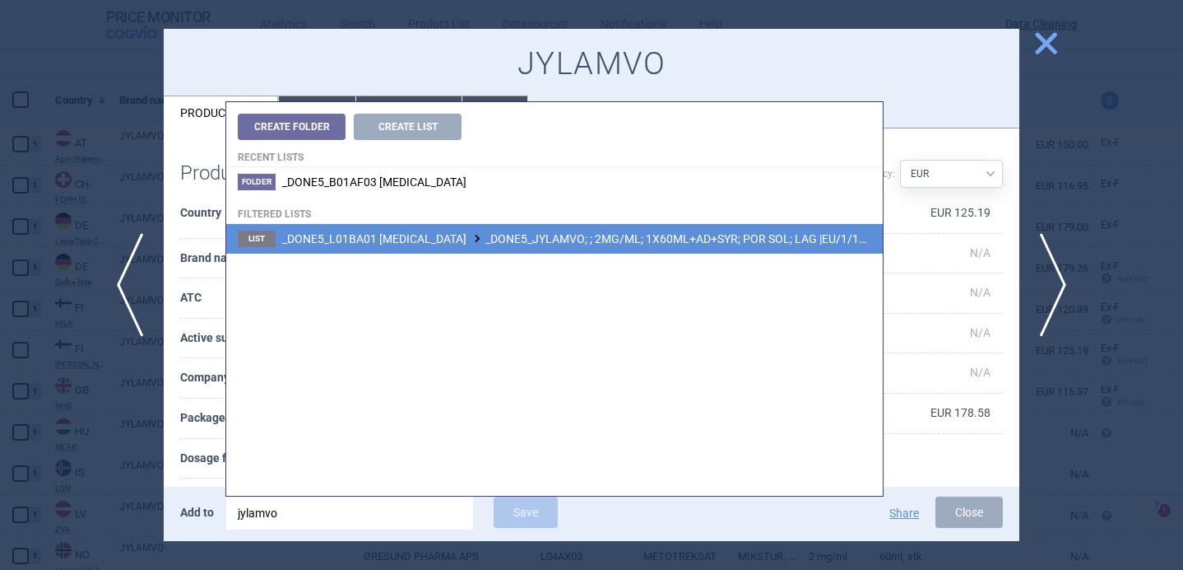
type input "jylamvo"
click at [482, 244] on span "_DONE5_L01BA01 METHOTREXATE _DONE5_JYLAMVO; ; 2MG/ML; 1X60ML+AD+SYR; POR SOL; L…" at bounding box center [601, 238] width 639 height 13
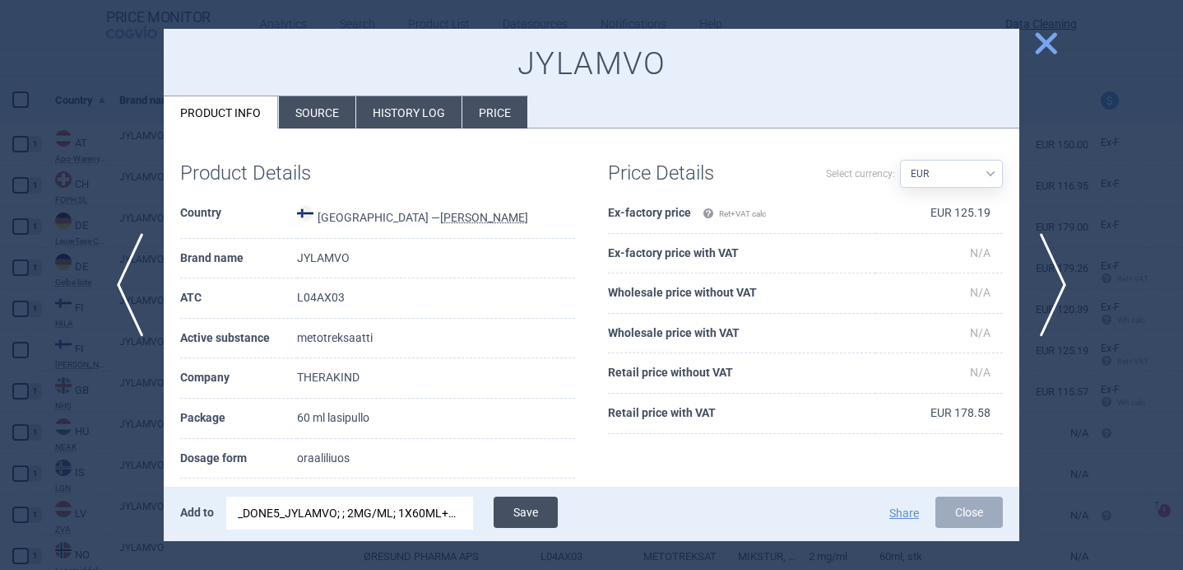
click at [532, 506] on button "Save" at bounding box center [526, 511] width 64 height 31
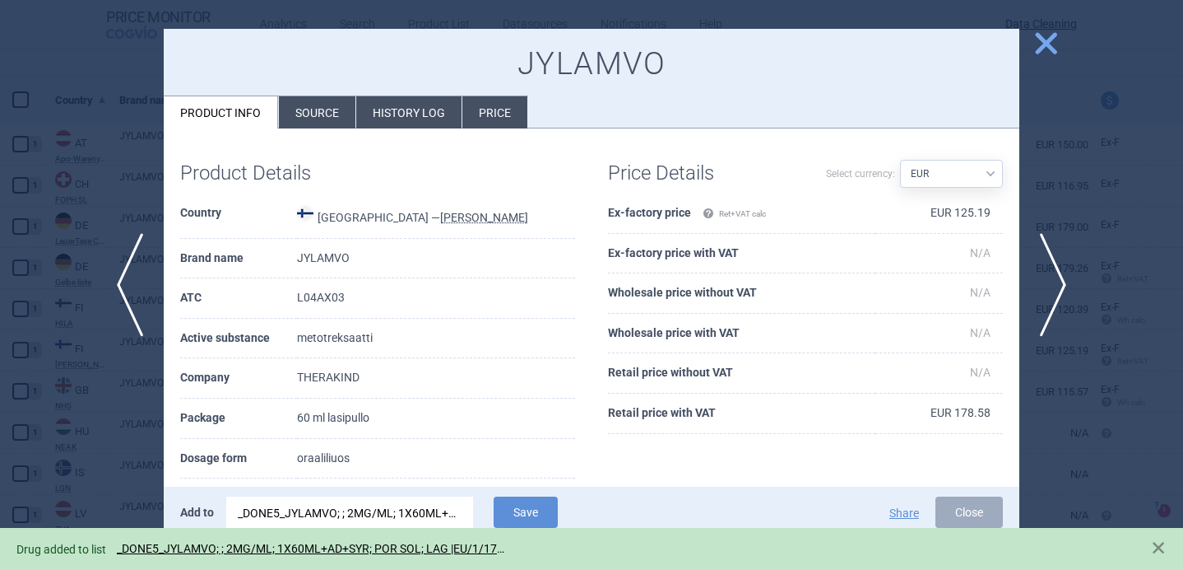
click at [103, 467] on div at bounding box center [591, 285] width 1183 height 570
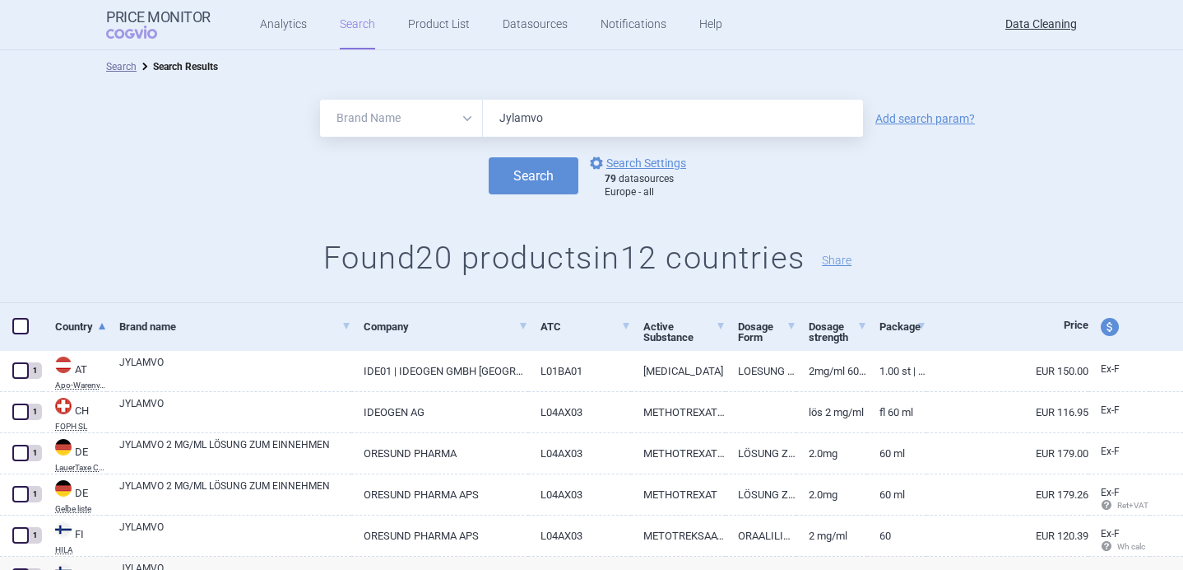
scroll to position [3, 0]
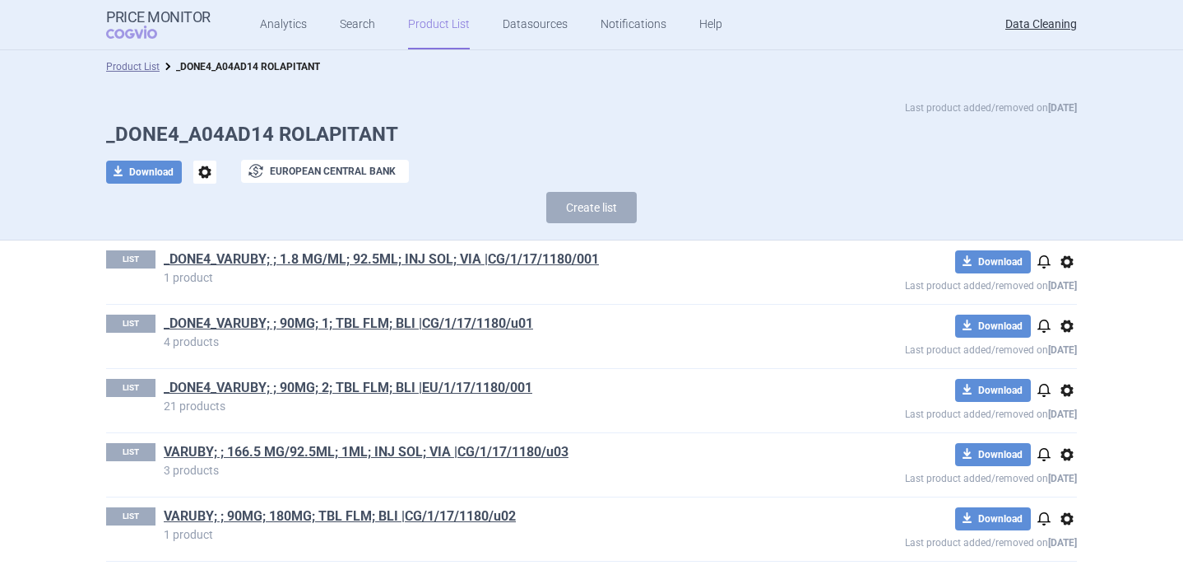
click at [381, 119] on div "Last product added/removed on [DATE] _DONE4_A04AD14 ROLAPITANT download Downloa…" at bounding box center [591, 166] width 1037 height 132
click at [357, 133] on h1 "_DONE4_A04AD14 ROLAPITANT" at bounding box center [591, 135] width 971 height 24
copy h1 "ROLAPITANT"
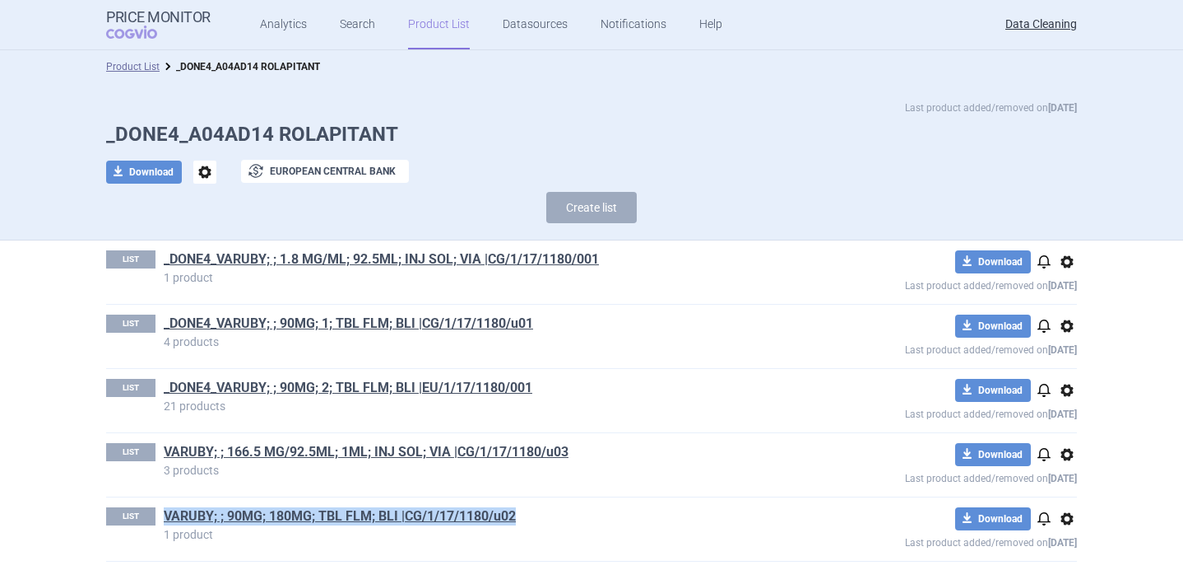
scroll to position [8, 0]
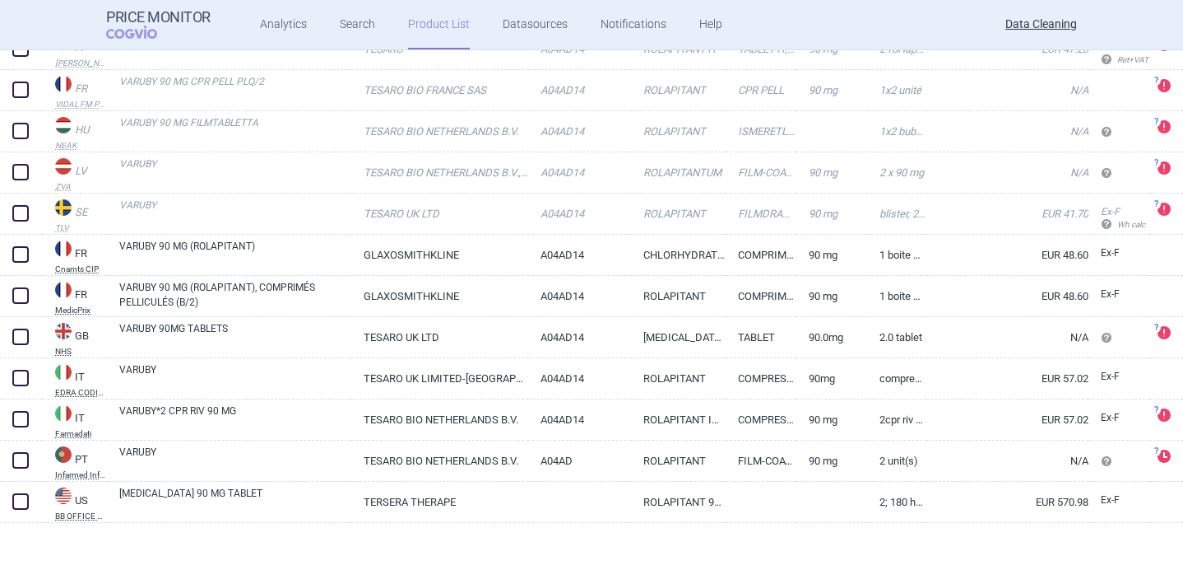
scroll to position [606, 0]
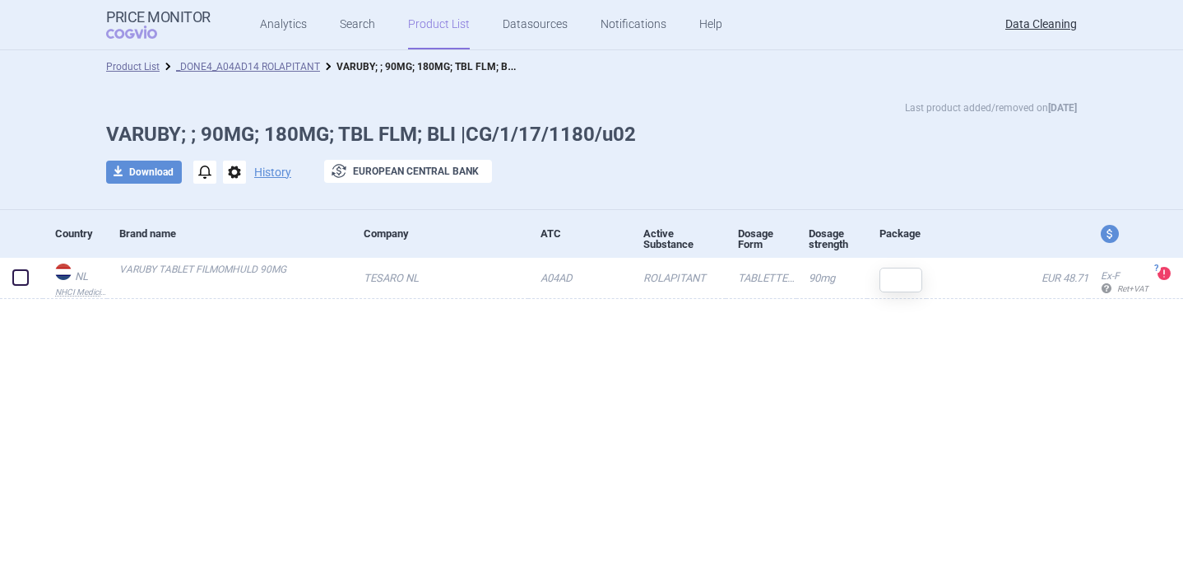
click at [237, 171] on span "options" at bounding box center [234, 171] width 23 height 23
click at [249, 268] on button "Delete" at bounding box center [233, 270] width 53 height 24
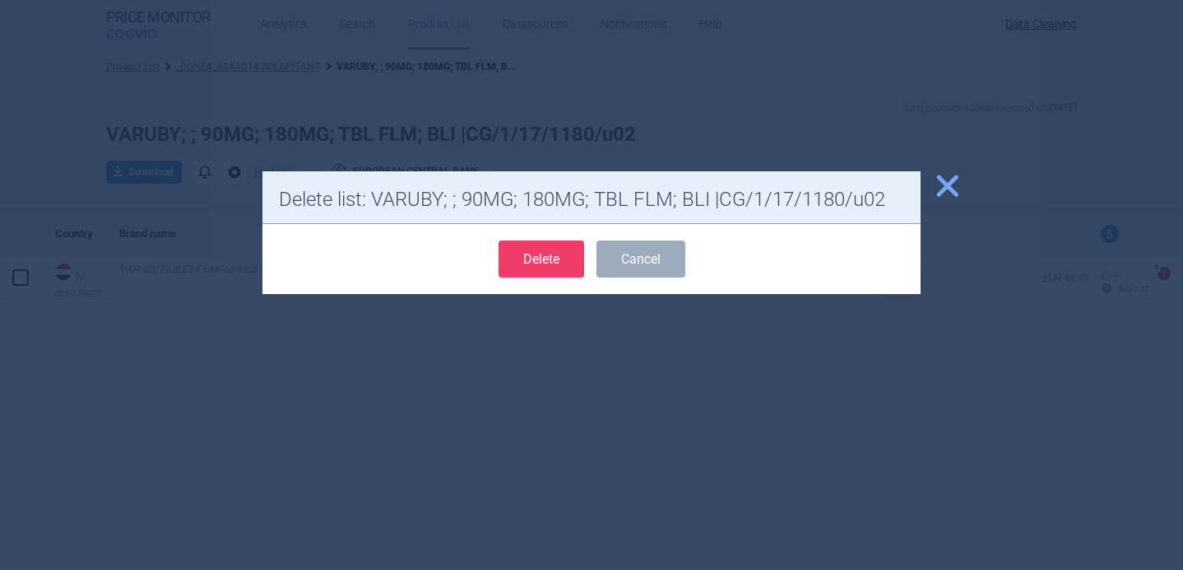
click at [552, 249] on button "Delete" at bounding box center [542, 258] width 86 height 37
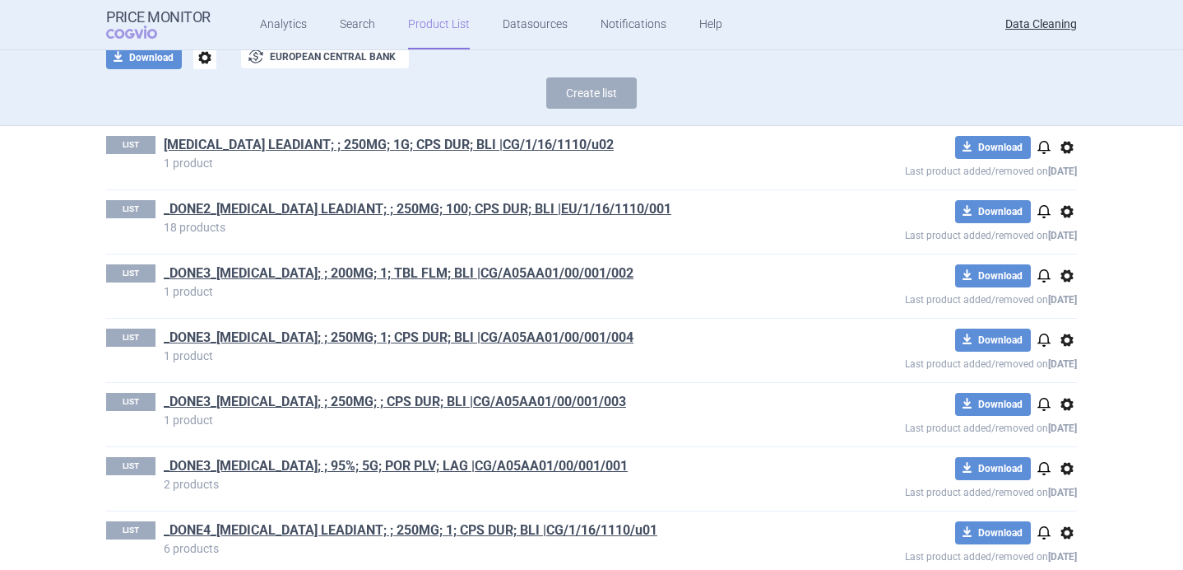
scroll to position [113, 0]
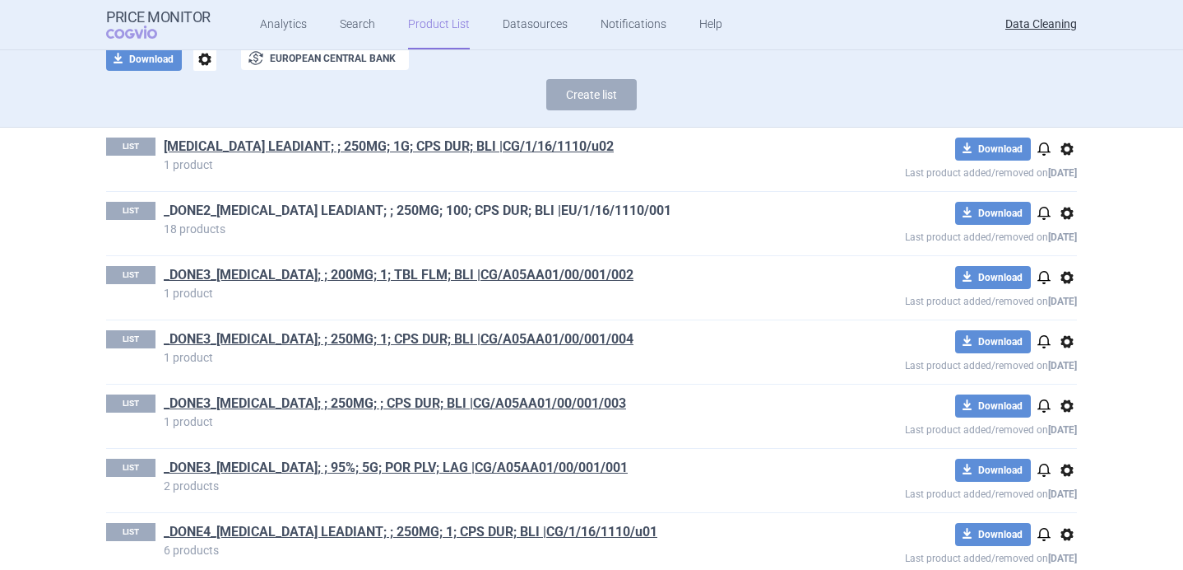
click at [245, 214] on link "_DONE2_CHENODEOXYCHOLIC ACID LEADIANT; ; 250MG; 100; CPS DUR; BLI |EU/1/16/1110…" at bounding box center [418, 211] width 508 height 18
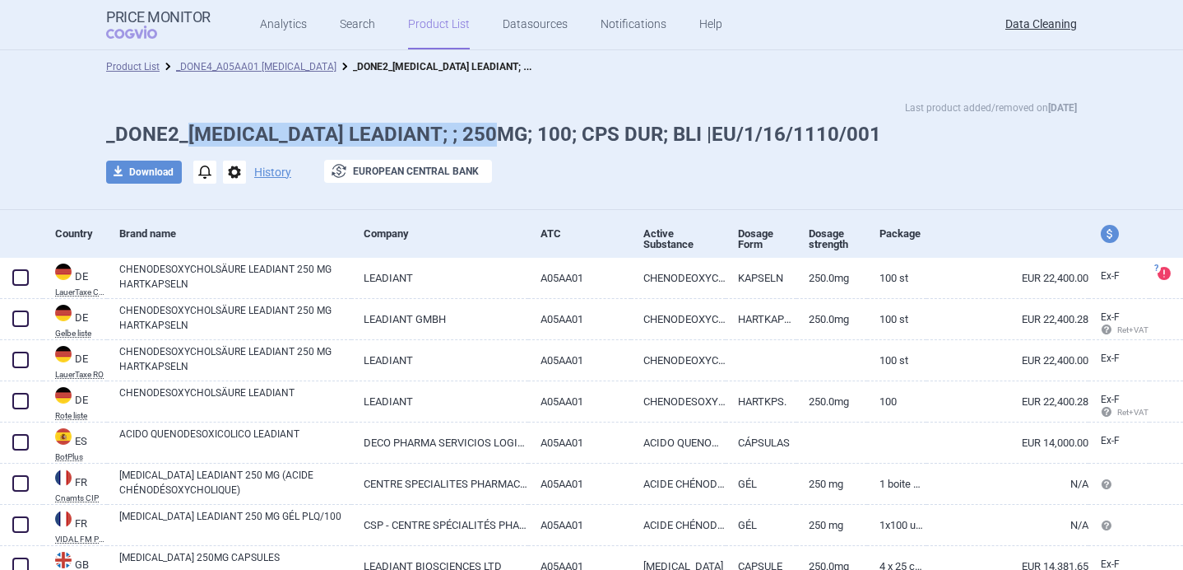
drag, startPoint x: 188, startPoint y: 133, endPoint x: 527, endPoint y: 128, distance: 339.1
click at [527, 128] on h1 "_DONE2_CHENODEOXYCHOLIC ACID LEADIANT; ; 250MG; 100; CPS DUR; BLI |EU/1/16/1110…" at bounding box center [591, 135] width 971 height 24
copy h1 "CHENODEOXYCHOLIC ACID LEADIANT"
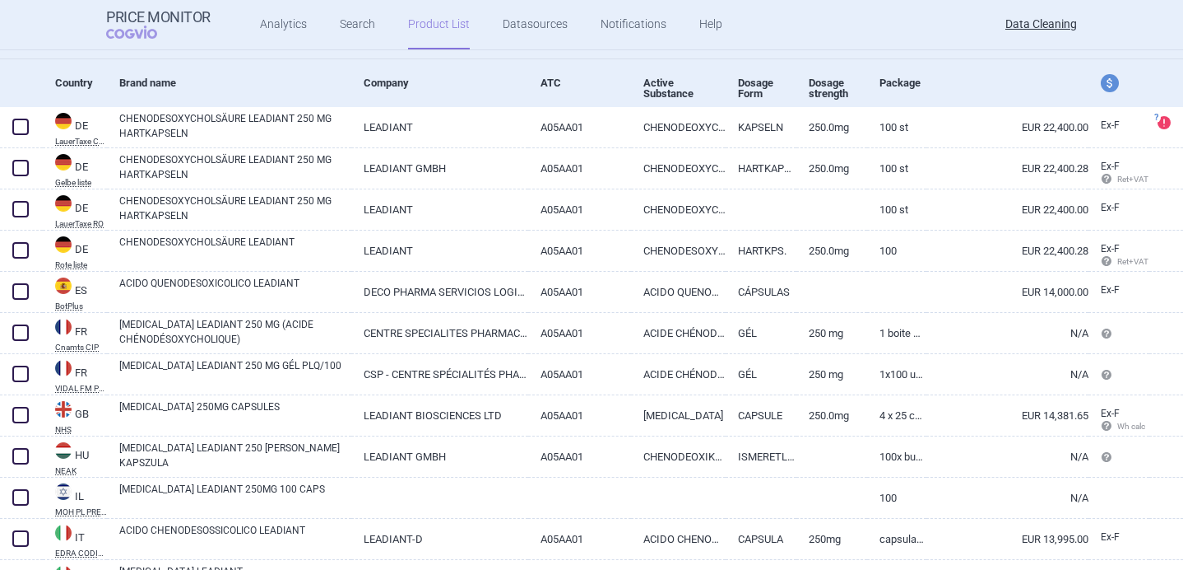
scroll to position [185, 0]
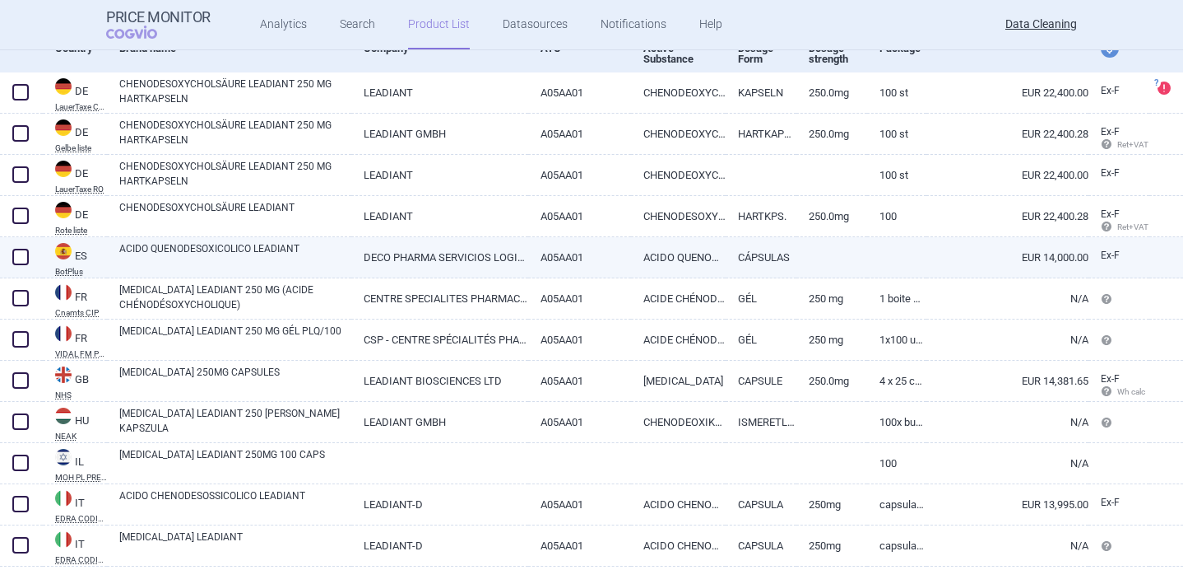
click at [370, 258] on link "DECO PHARMA SERVICIOS LOGISTICOS" at bounding box center [440, 257] width 178 height 40
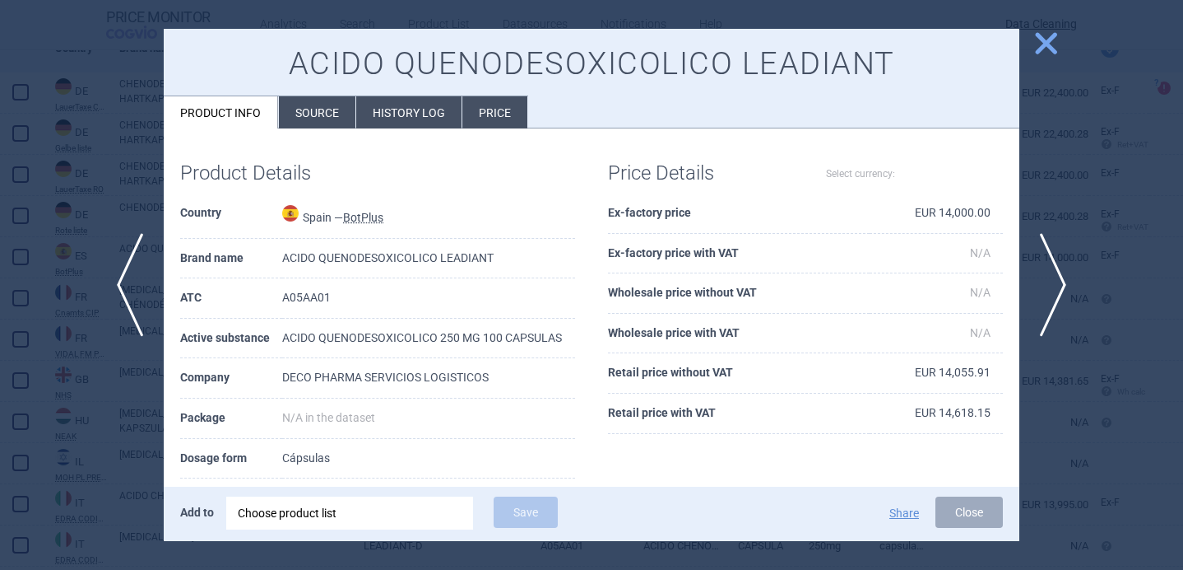
select select "EUR"
click at [321, 104] on li "Source" at bounding box center [317, 112] width 77 height 32
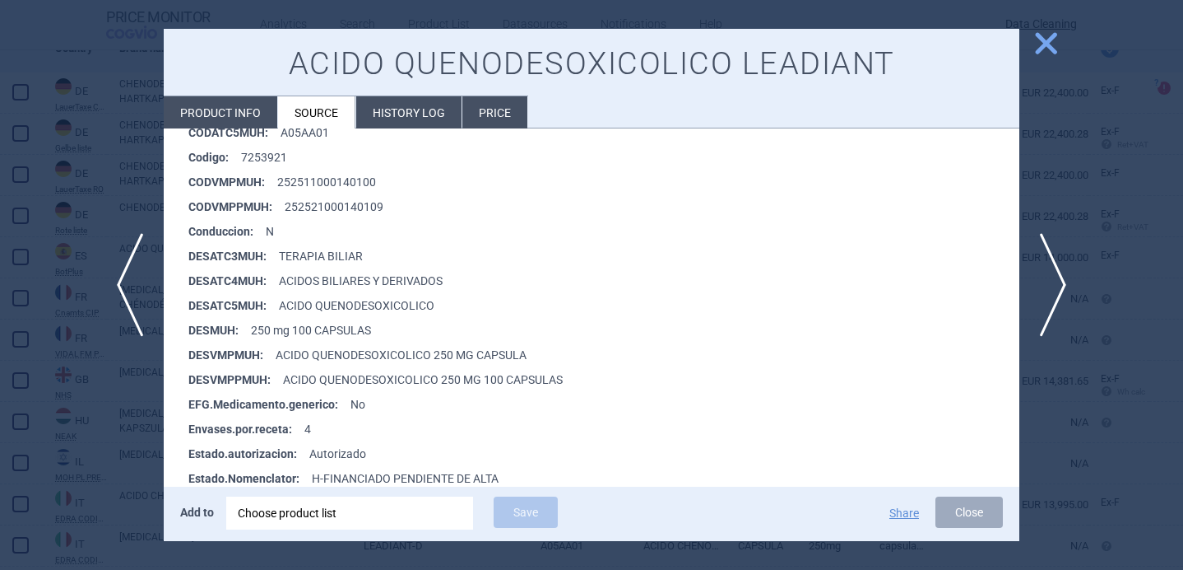
scroll to position [360, 0]
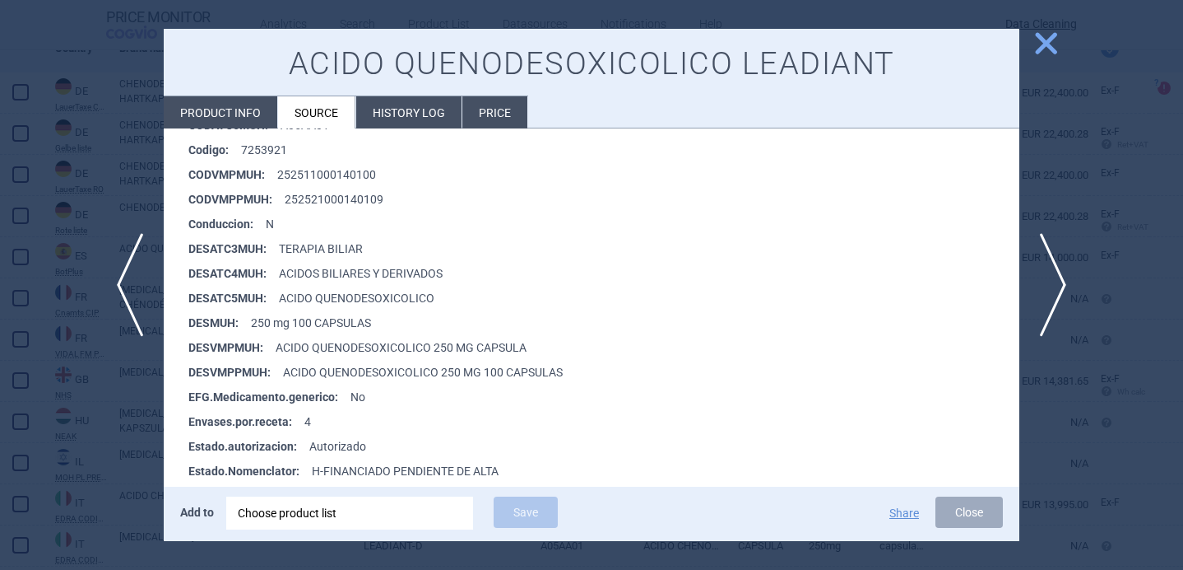
click at [101, 458] on div at bounding box center [591, 285] width 1183 height 570
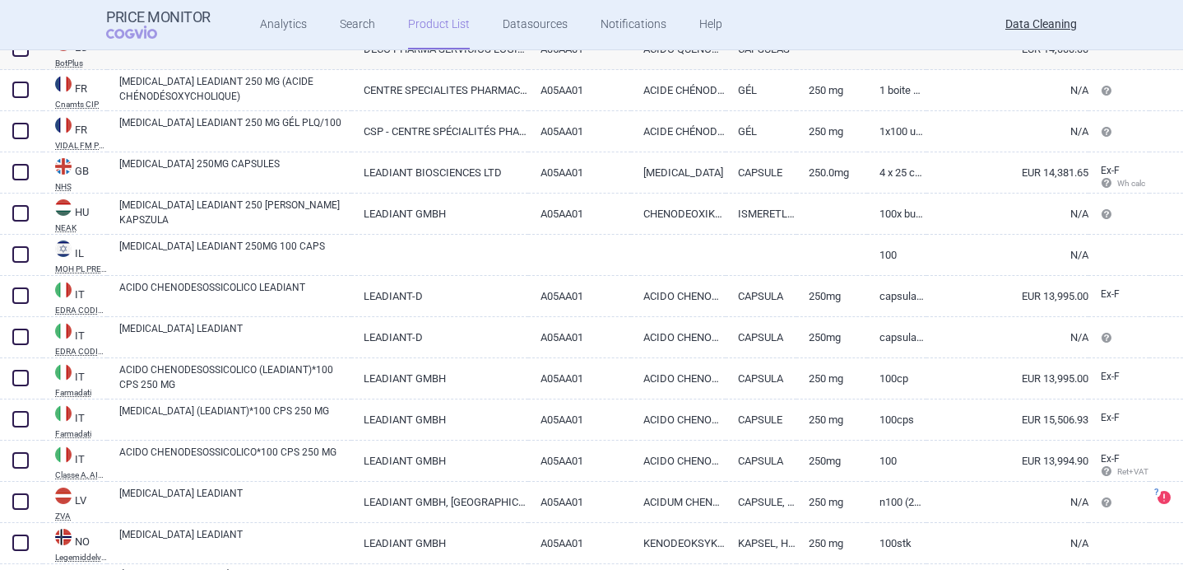
scroll to position [399, 0]
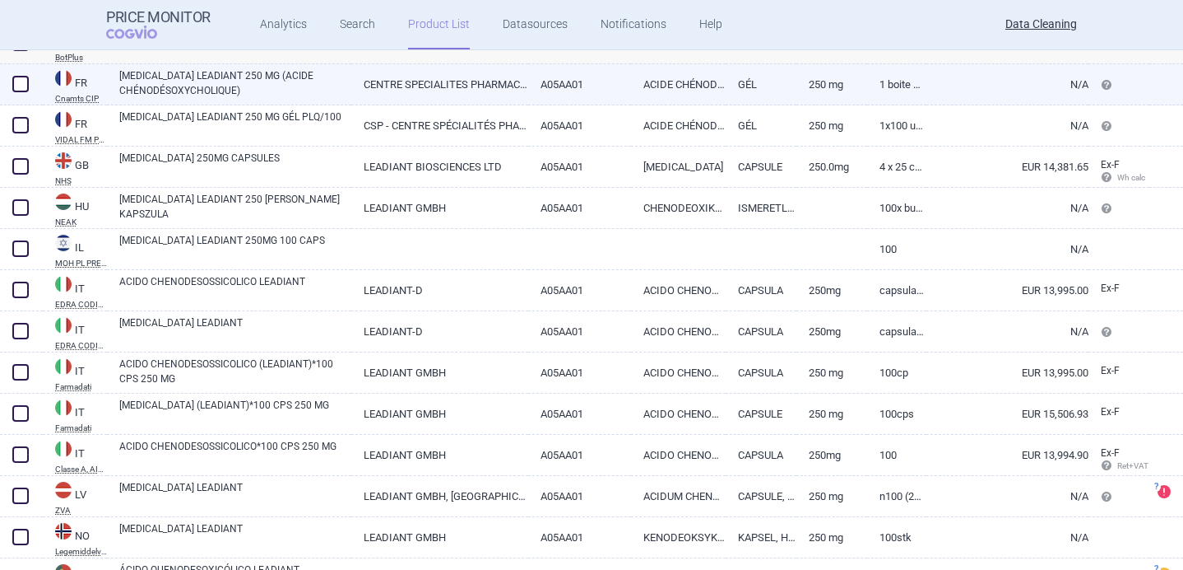
click at [300, 87] on link "CHENODEOXYCHOLIC ACID LEADIANT 250 MG (ACIDE CHÉNODÉSOXYCHOLIQUE)" at bounding box center [235, 83] width 232 height 30
select select "EUR"
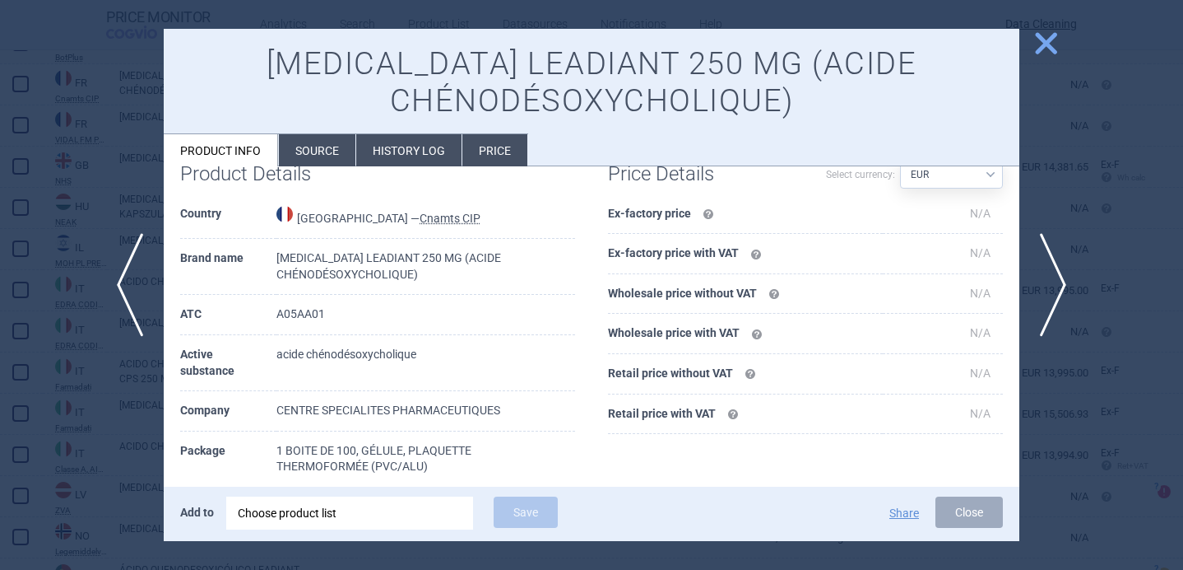
scroll to position [44, 0]
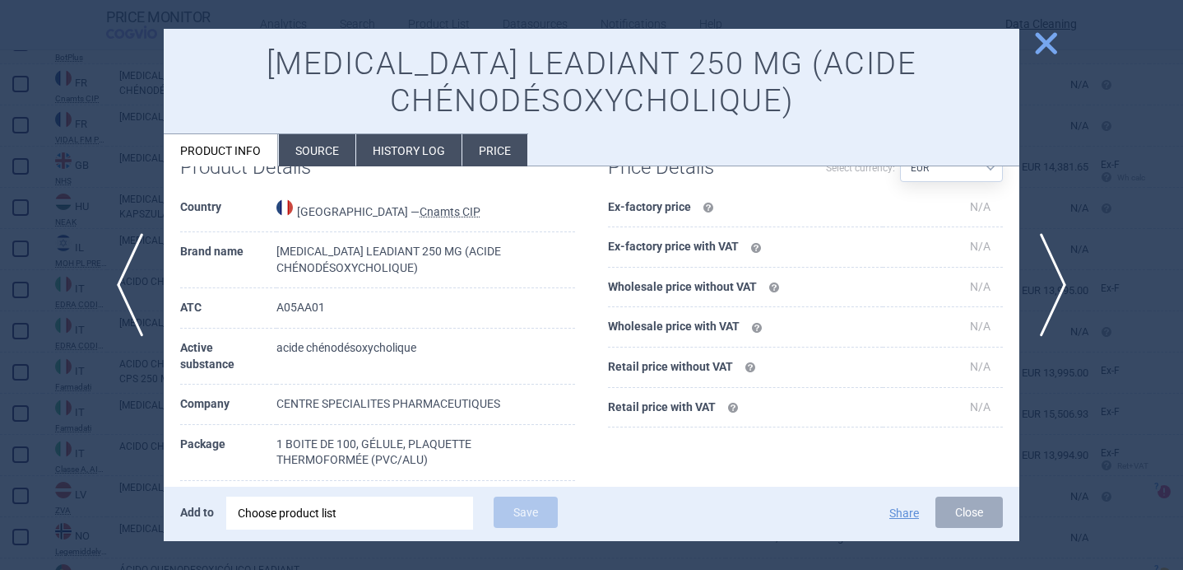
click at [160, 444] on div at bounding box center [591, 285] width 1183 height 570
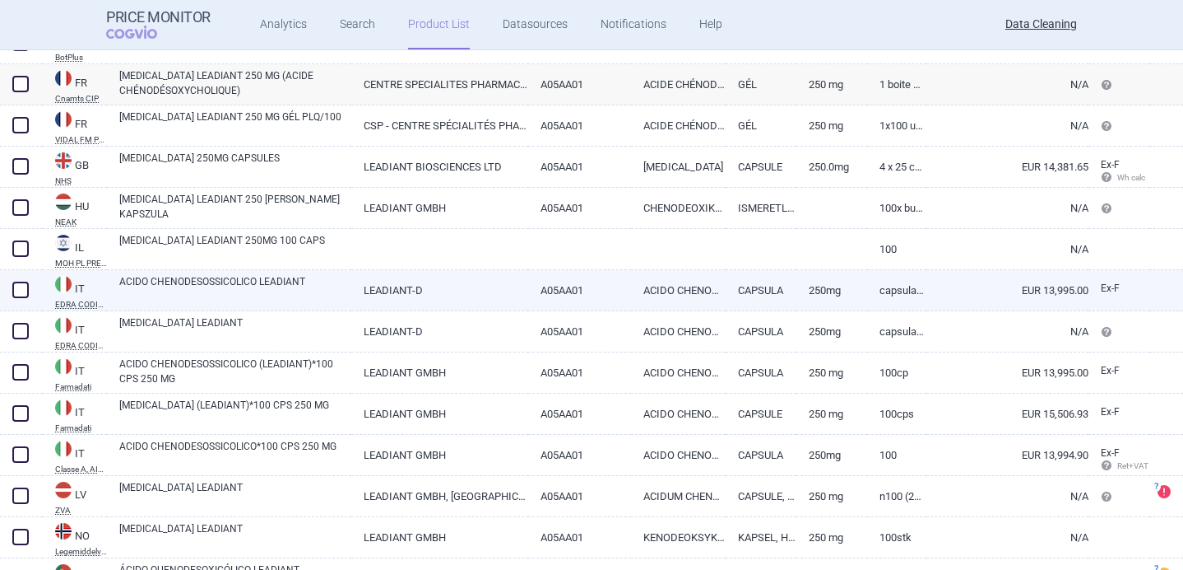
click at [347, 303] on link "ACIDO CHENODESOSSICOLICO LEADIANT" at bounding box center [235, 289] width 232 height 30
select select "EUR"
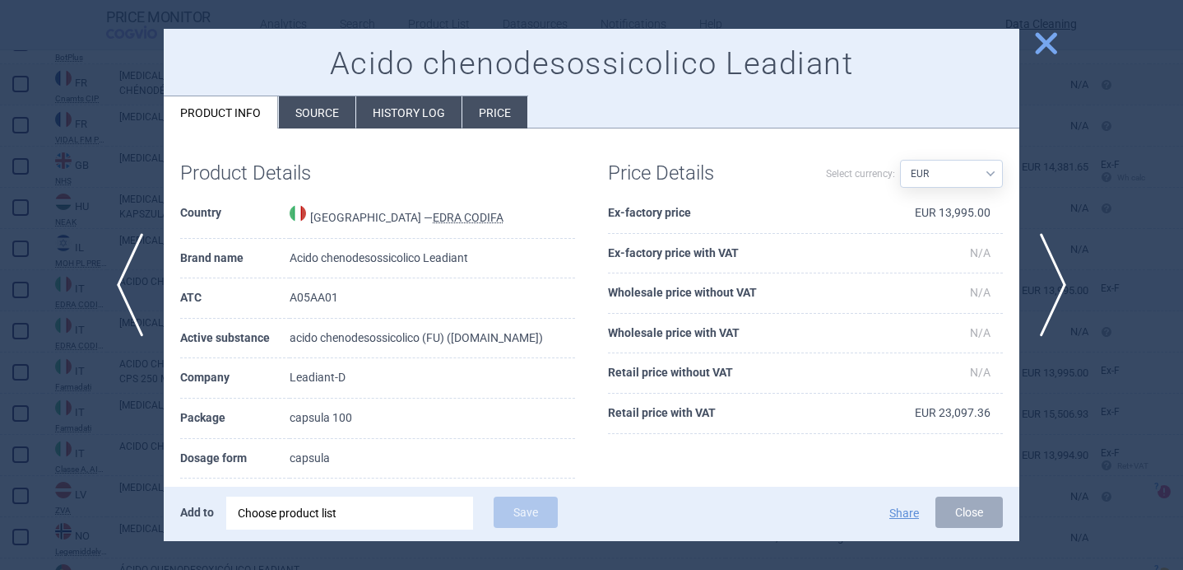
scroll to position [76, 0]
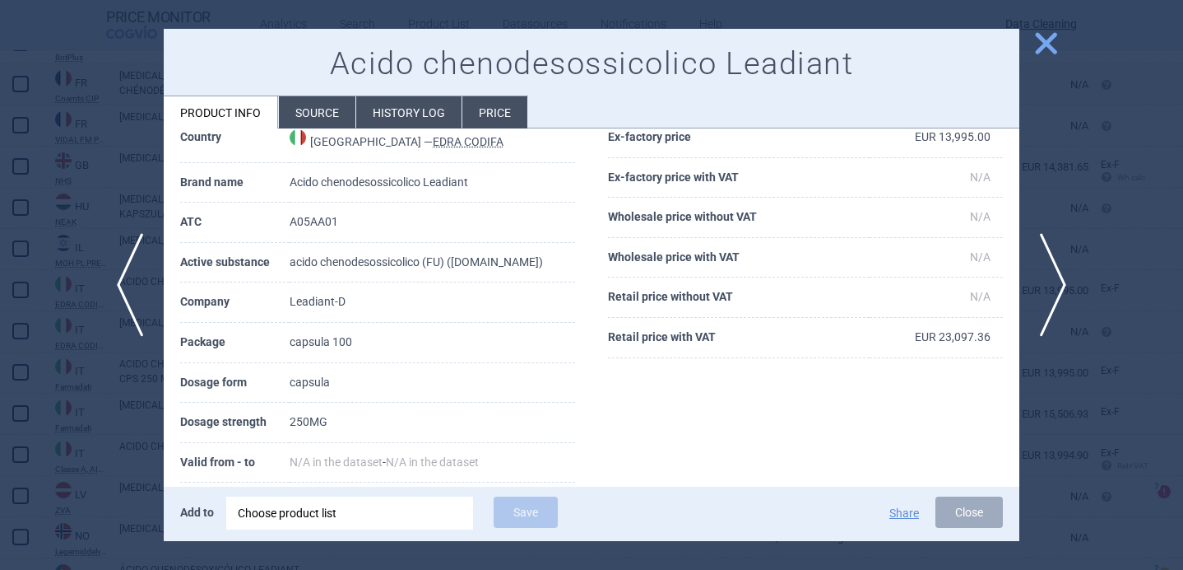
click at [77, 494] on div at bounding box center [591, 285] width 1183 height 570
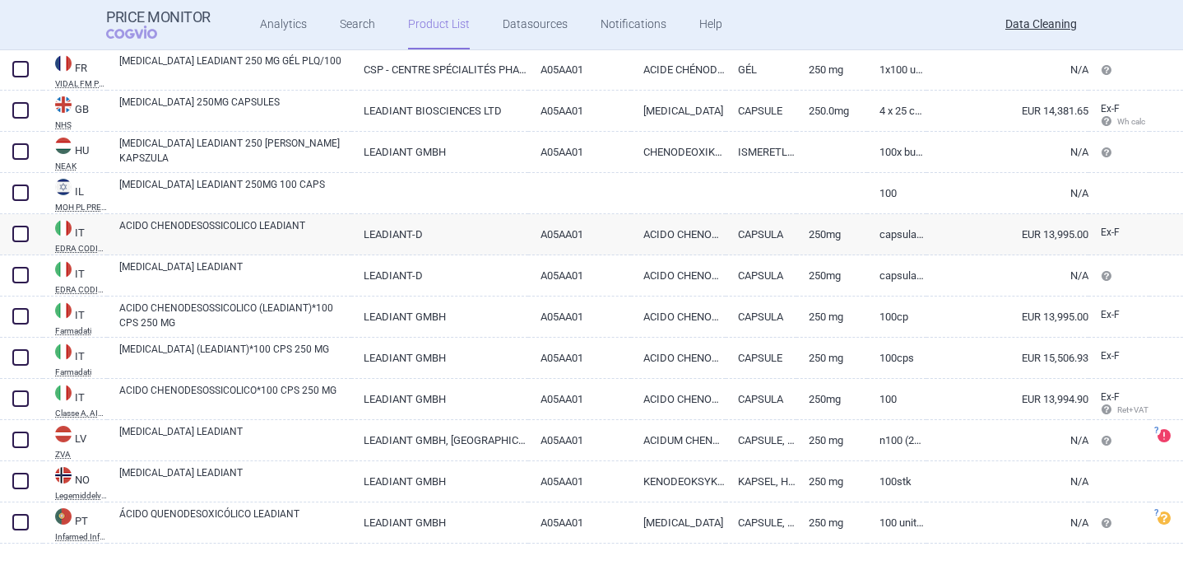
scroll to position [482, 0]
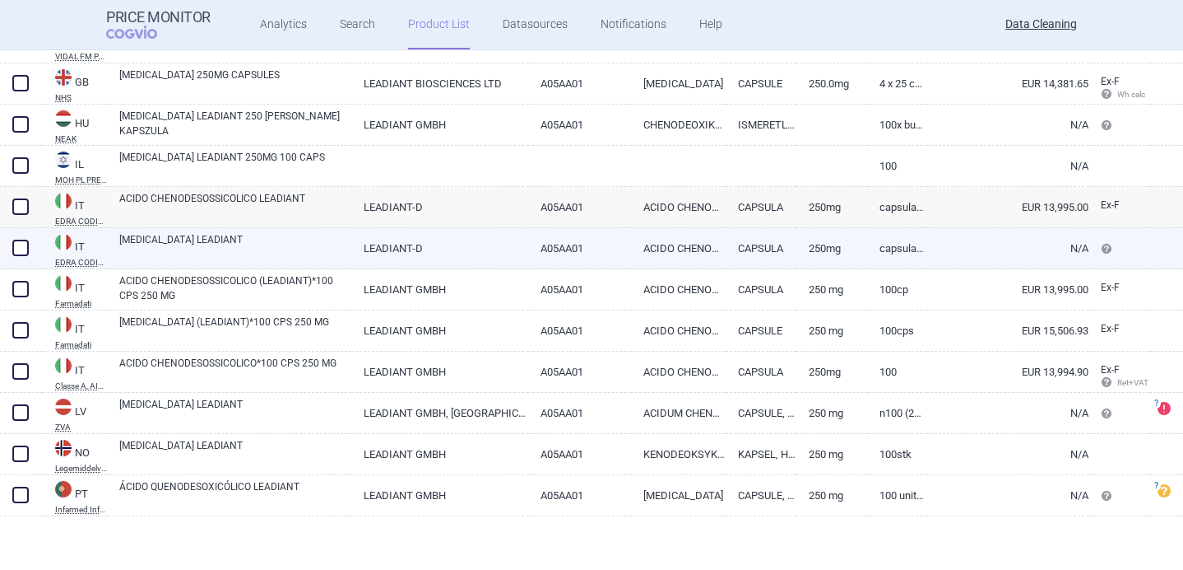
click at [264, 237] on link "CHENODEOXYCHOLIC ACID LEADIANT" at bounding box center [235, 247] width 232 height 30
select select "EUR"
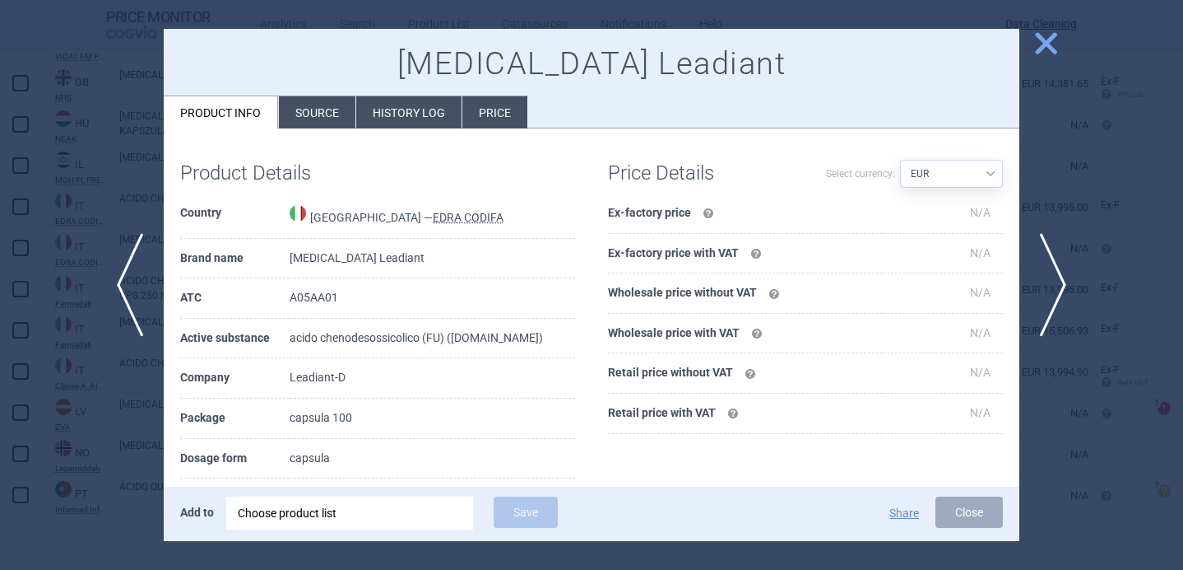
click at [138, 402] on div at bounding box center [591, 285] width 1183 height 570
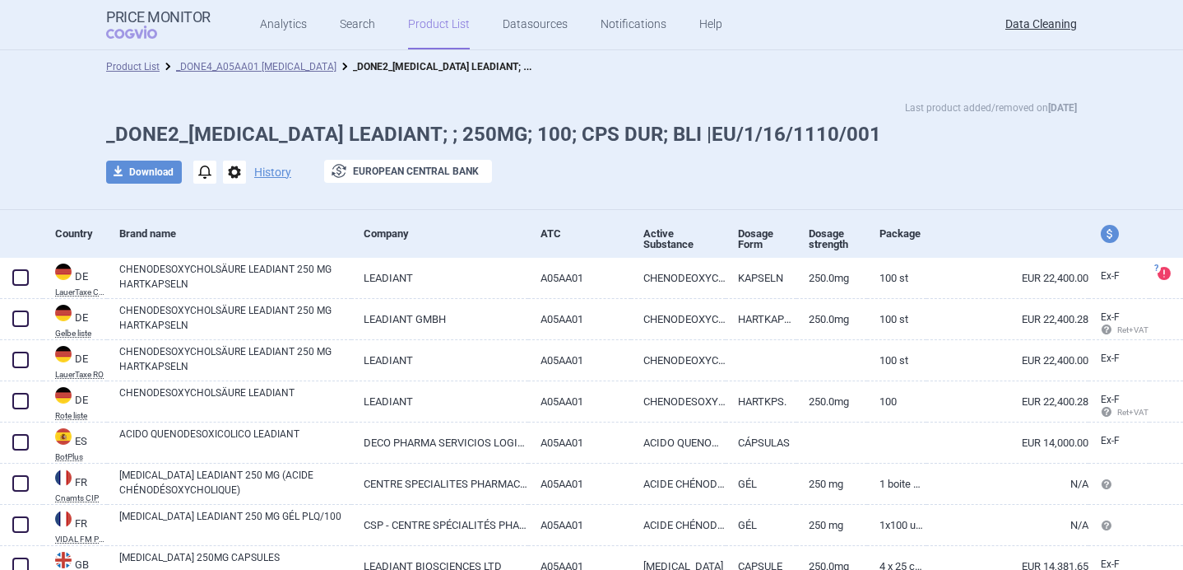
click at [328, 59] on li "_DONE4_A05AA01 CHENODEOXYCHOLIC ACID" at bounding box center [248, 66] width 177 height 16
click at [327, 63] on link "_DONE4_A05AA01 CHENODEOXYCHOLIC ACID" at bounding box center [256, 67] width 160 height 12
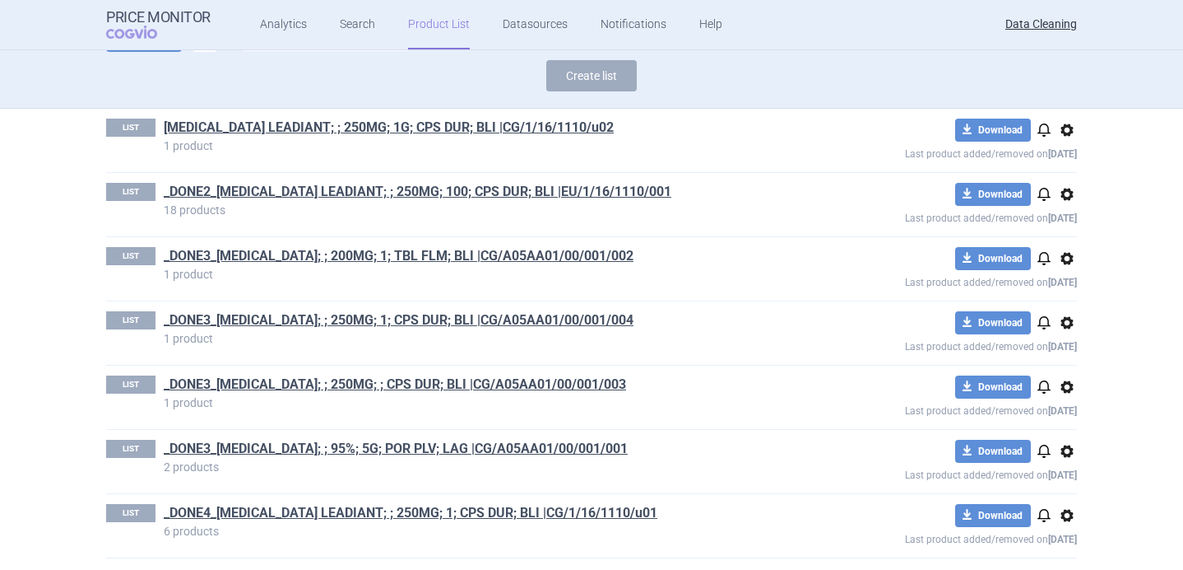
scroll to position [137, 0]
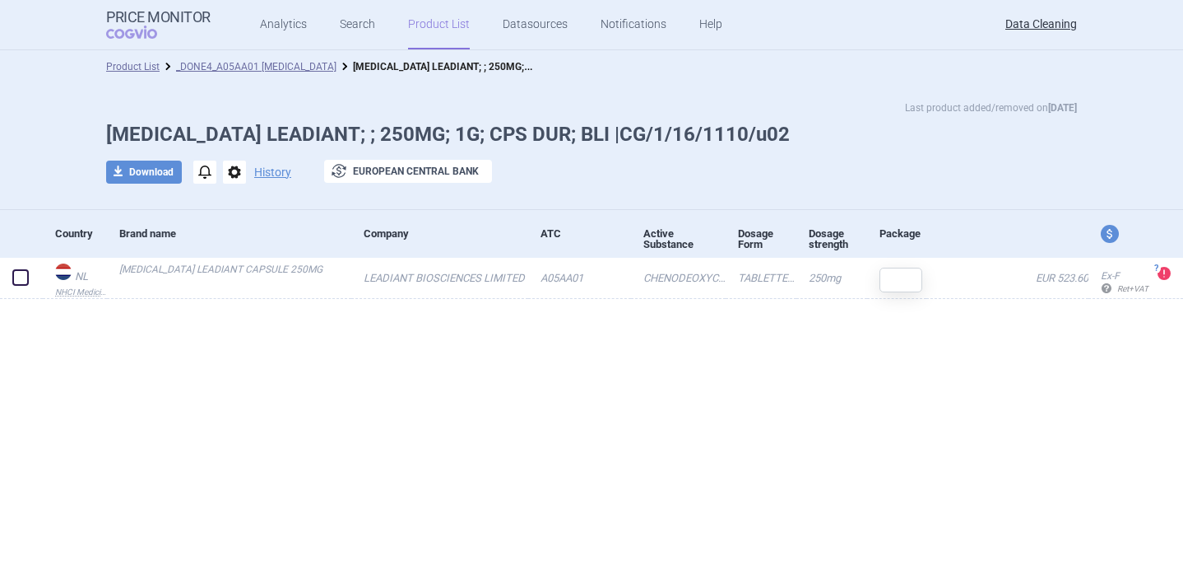
click at [235, 176] on span "options" at bounding box center [234, 171] width 23 height 23
click at [239, 269] on button "Delete" at bounding box center [233, 270] width 53 height 24
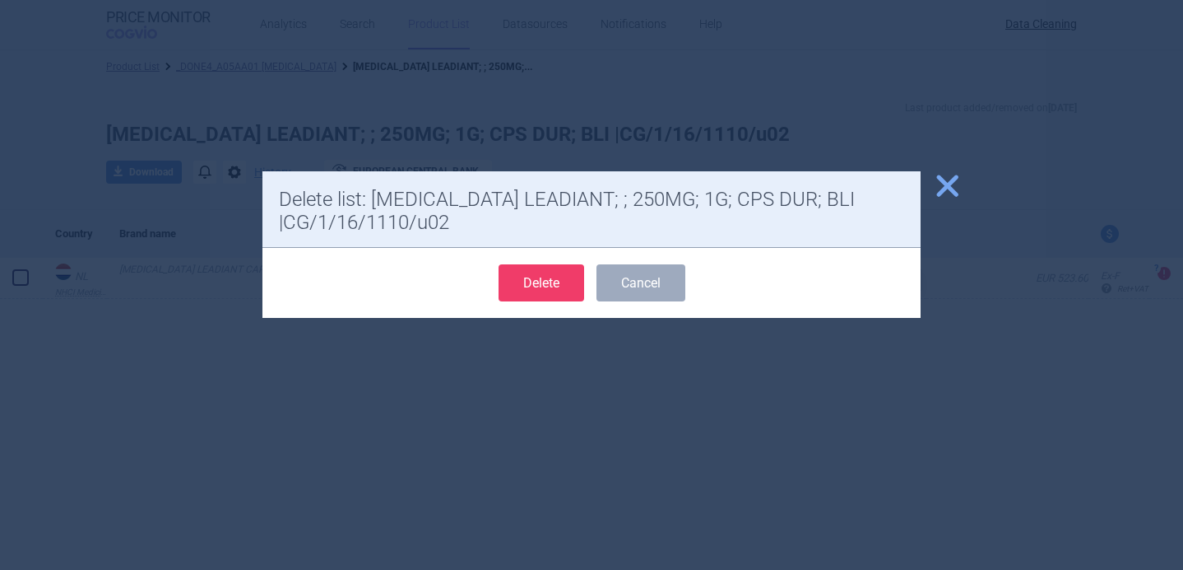
click at [540, 289] on button "Delete" at bounding box center [542, 282] width 86 height 37
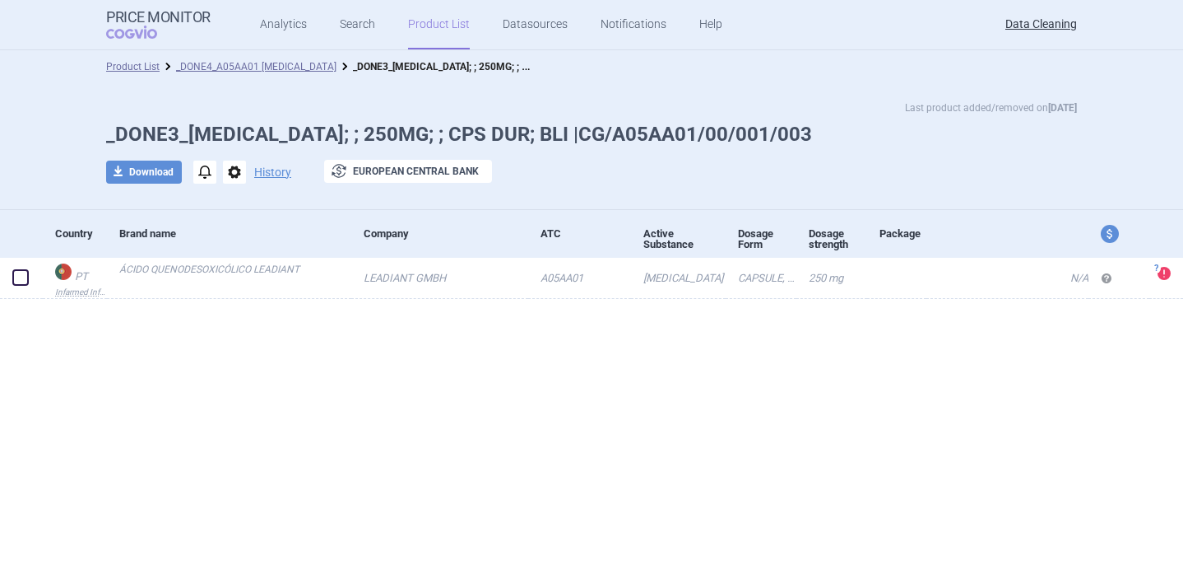
click at [233, 174] on span "options" at bounding box center [234, 171] width 23 height 23
click at [239, 267] on button "Delete" at bounding box center [233, 270] width 53 height 24
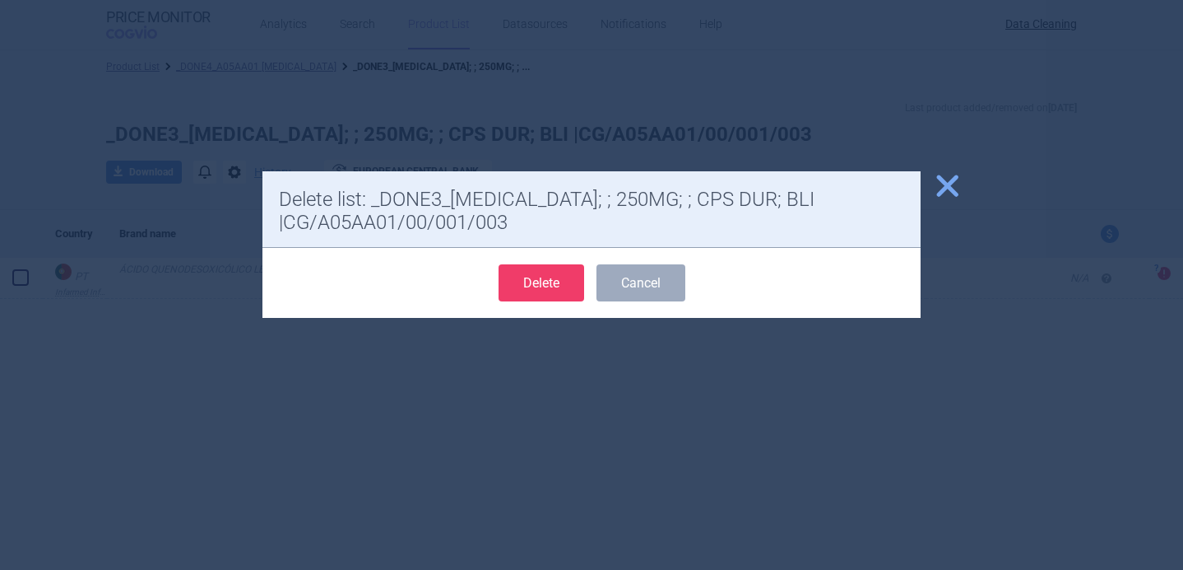
click at [535, 282] on button "Delete" at bounding box center [542, 282] width 86 height 37
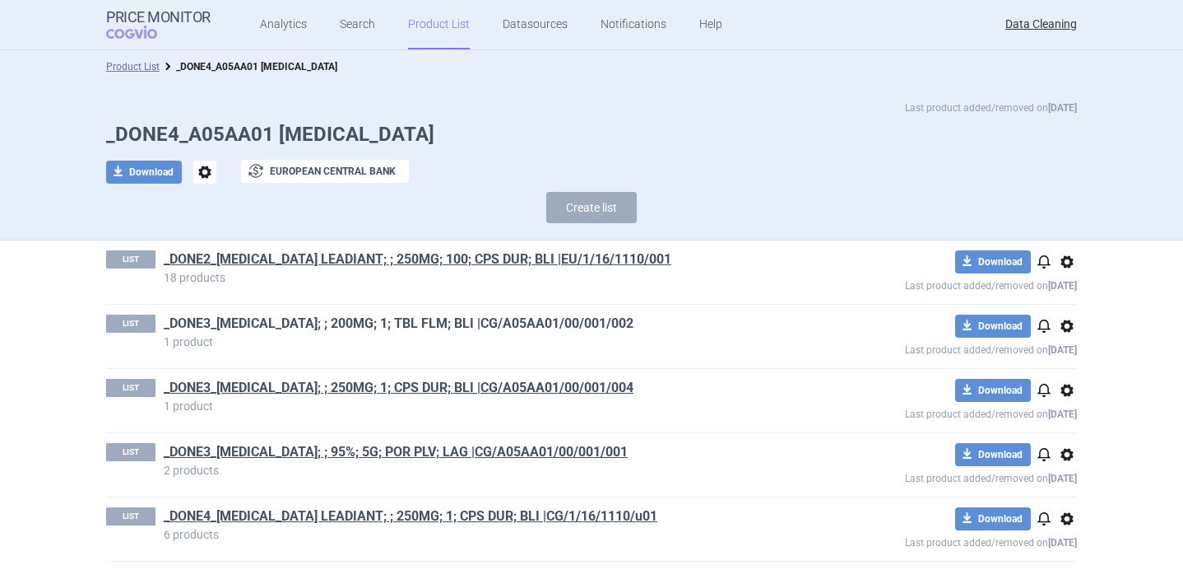
scroll to position [8, 0]
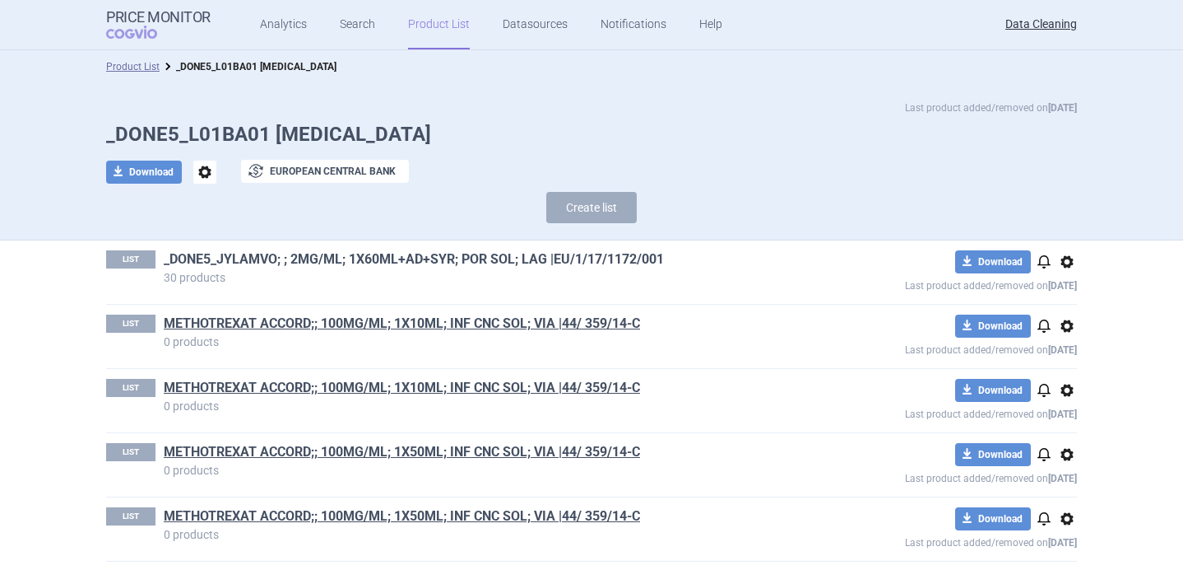
click at [460, 262] on link "_DONE5_JYLAMVO; ; 2MG/ML; 1X60ML+AD+SYR; POR SOL; LAG |EU/1/17/1172/001" at bounding box center [414, 259] width 500 height 18
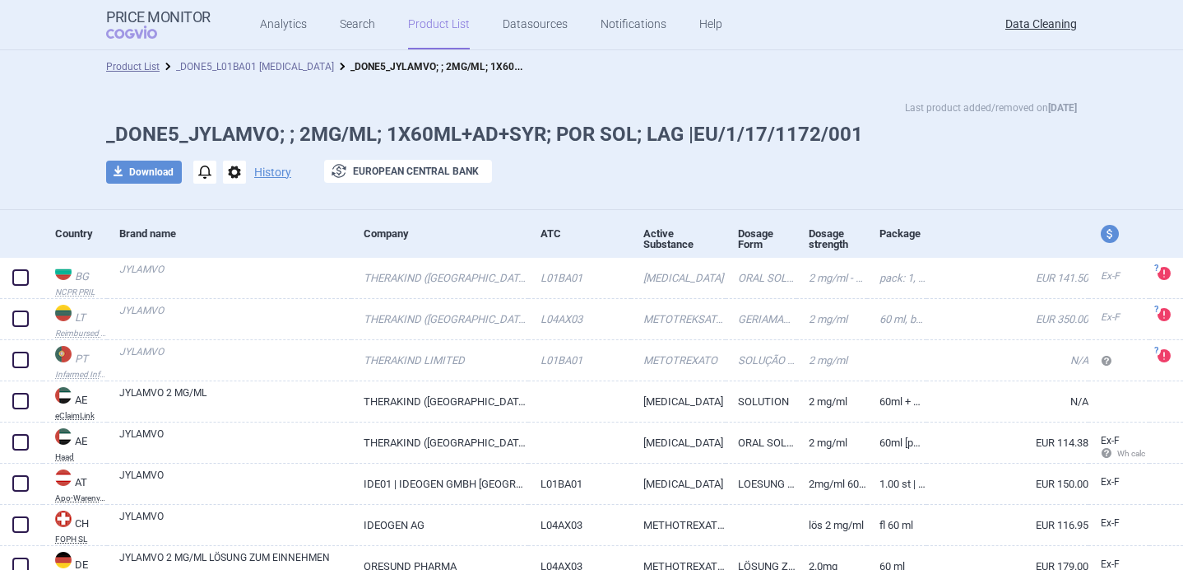
click at [295, 65] on link "_DONE5_L01BA01 [MEDICAL_DATA]" at bounding box center [255, 67] width 158 height 12
